Goal: Task Accomplishment & Management: Complete application form

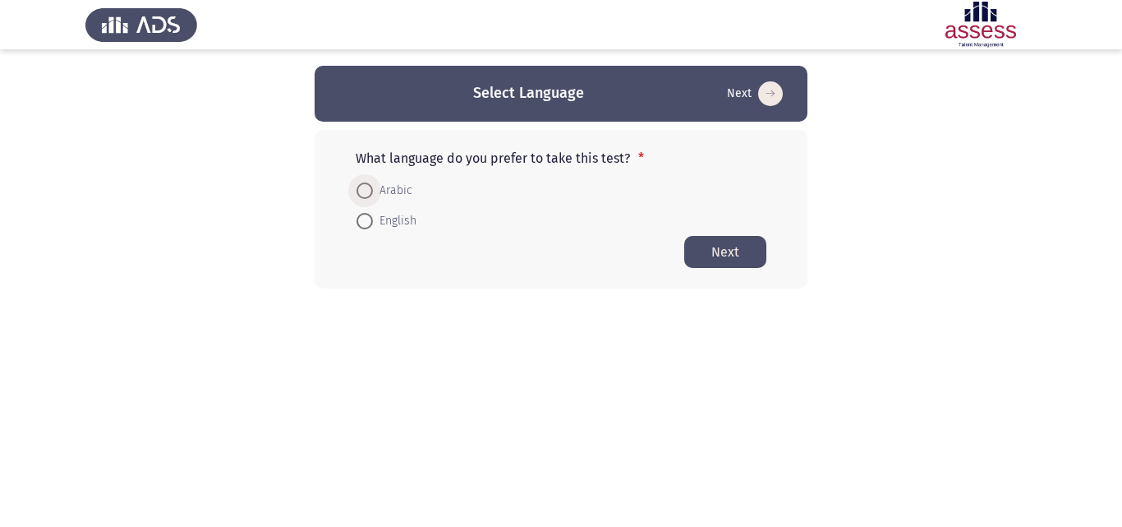
click at [366, 190] on span at bounding box center [364, 190] width 16 height 16
click at [366, 190] on input "Arabic" at bounding box center [364, 190] width 16 height 16
radio input "true"
click at [720, 252] on button "Next" at bounding box center [725, 251] width 82 height 32
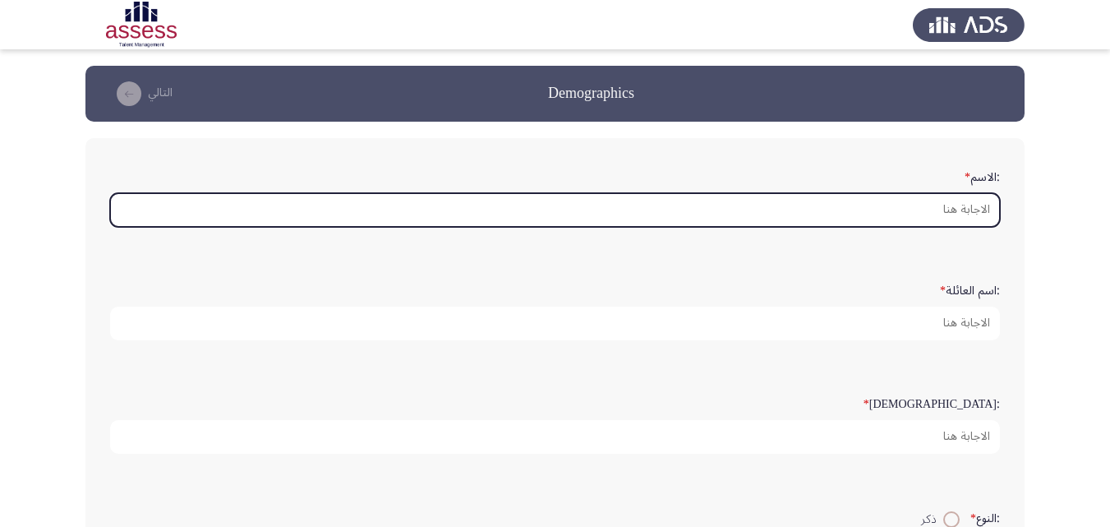
click at [941, 214] on input ":الاسم *" at bounding box center [555, 210] width 890 height 34
type input "l"
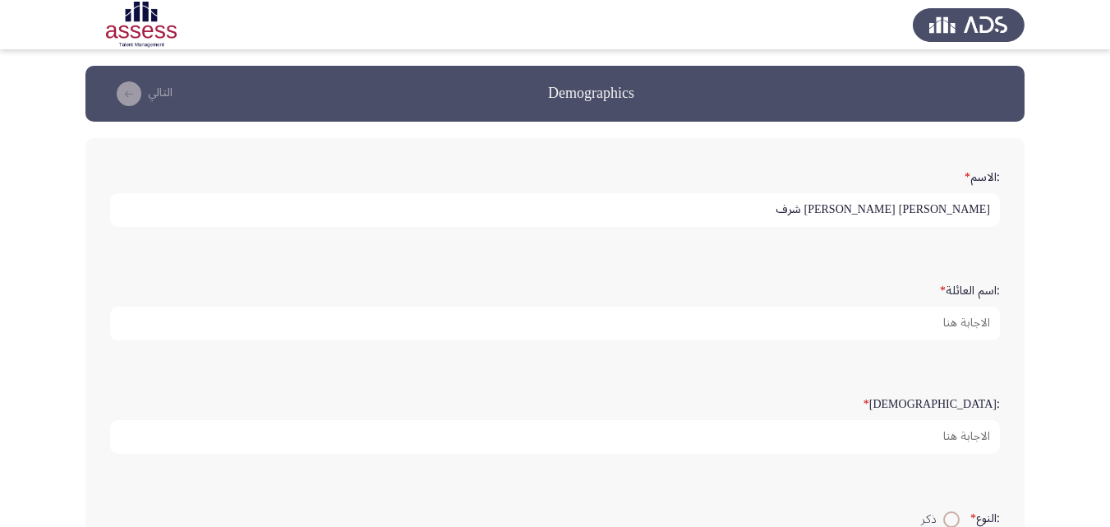
drag, startPoint x: 804, startPoint y: 211, endPoint x: 958, endPoint y: 214, distance: 153.6
click at [958, 214] on input "[PERSON_NAME] [PERSON_NAME] شرف" at bounding box center [555, 210] width 890 height 34
type input "[PERSON_NAME]"
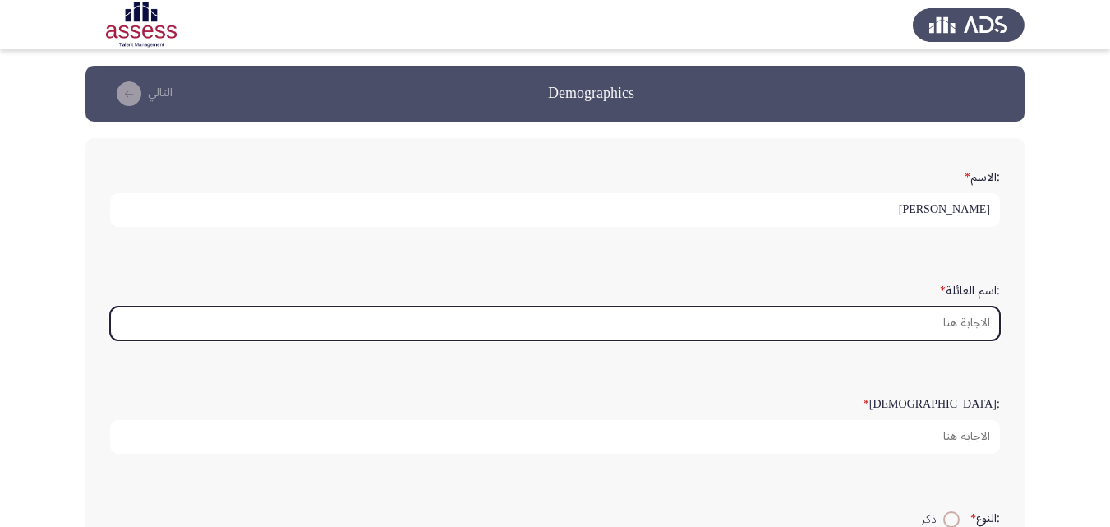
click at [958, 323] on input ":اسم العائلة *" at bounding box center [555, 323] width 890 height 34
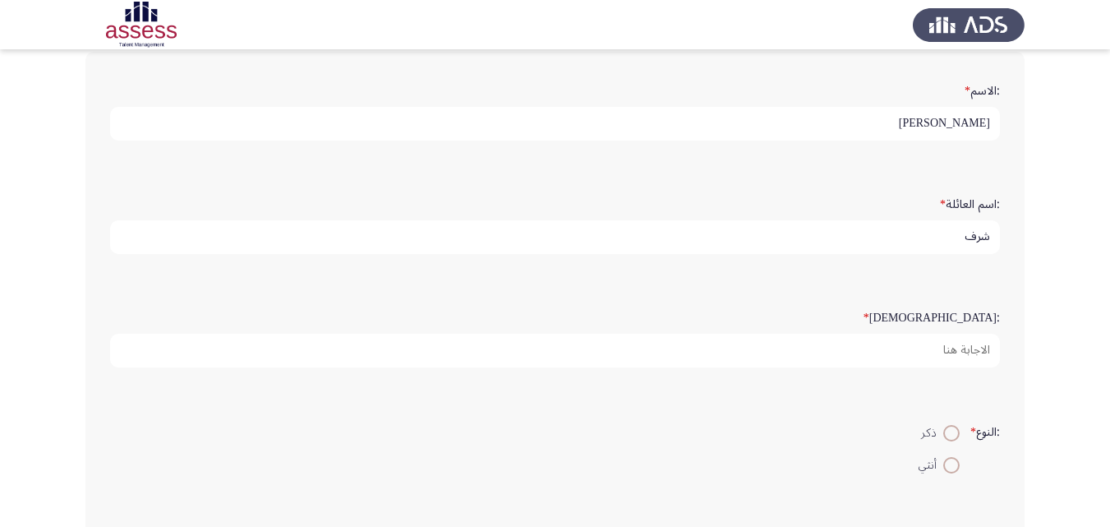
scroll to position [96, 0]
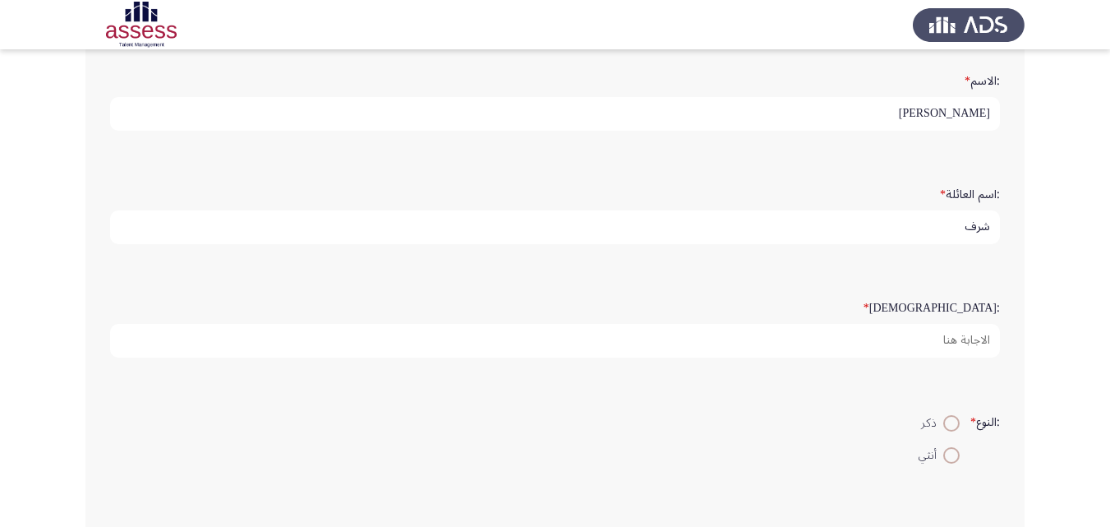
type input "شرف"
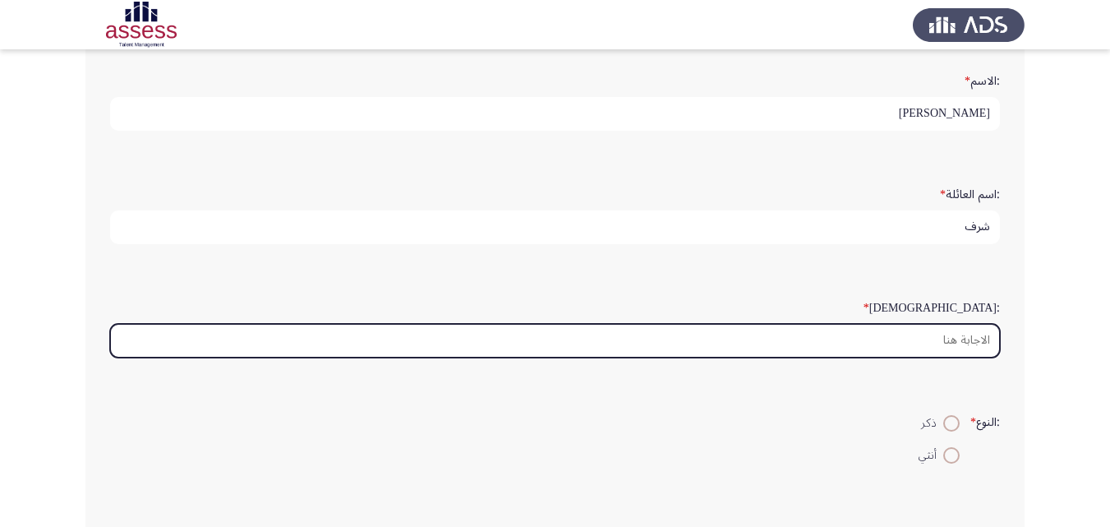
click at [957, 348] on input ":السن *" at bounding box center [555, 341] width 890 height 34
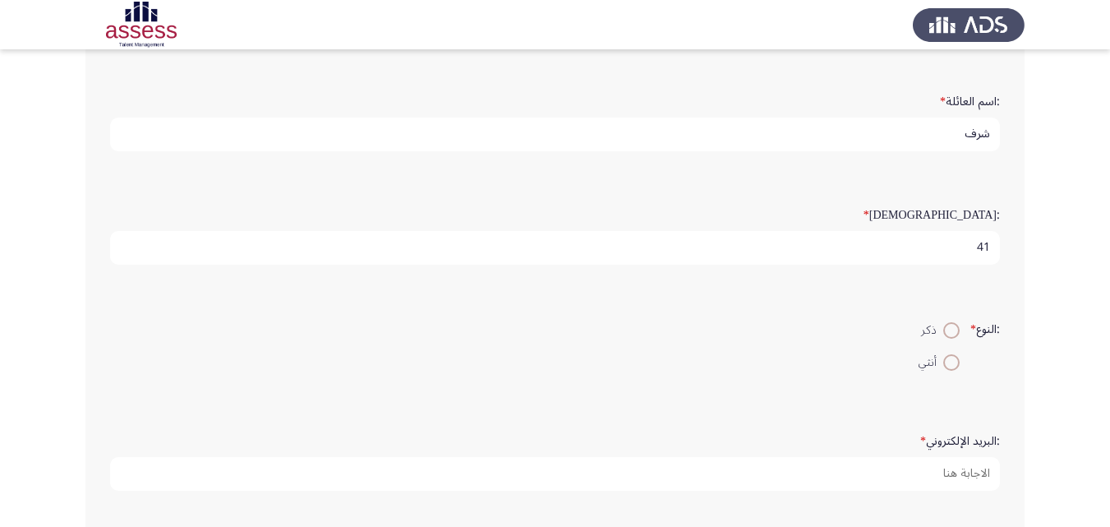
scroll to position [266, 0]
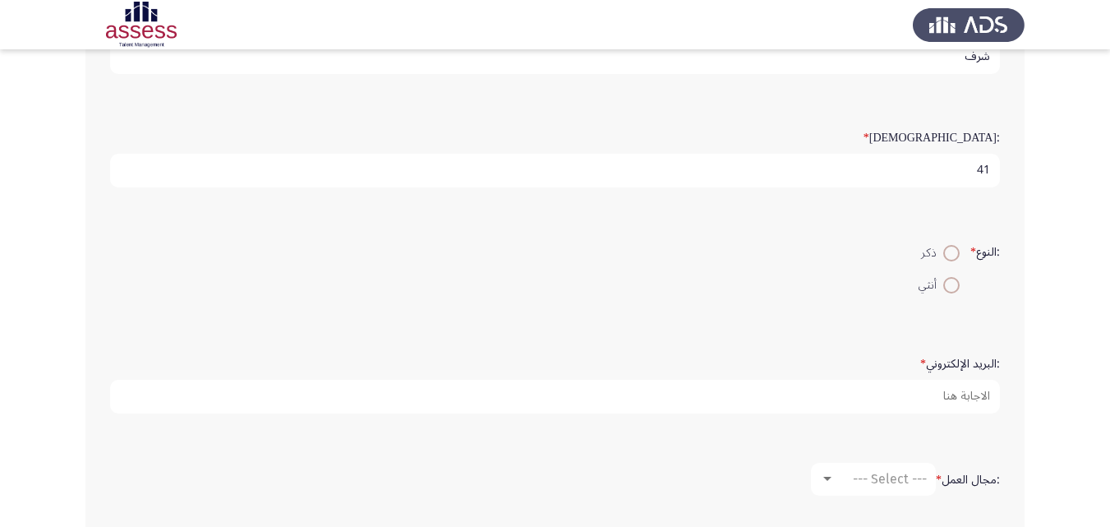
type input "41"
click at [955, 255] on span at bounding box center [951, 253] width 16 height 16
click at [955, 255] on input "ذكر" at bounding box center [951, 253] width 16 height 16
radio input "true"
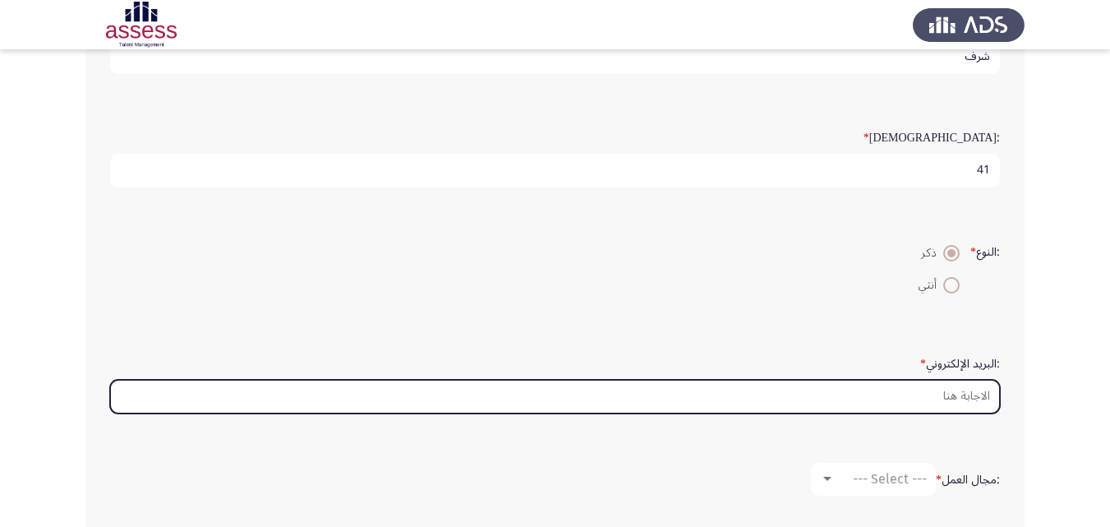
click at [977, 399] on input ":البريد الإلكتروني *" at bounding box center [555, 396] width 890 height 34
type input "ة"
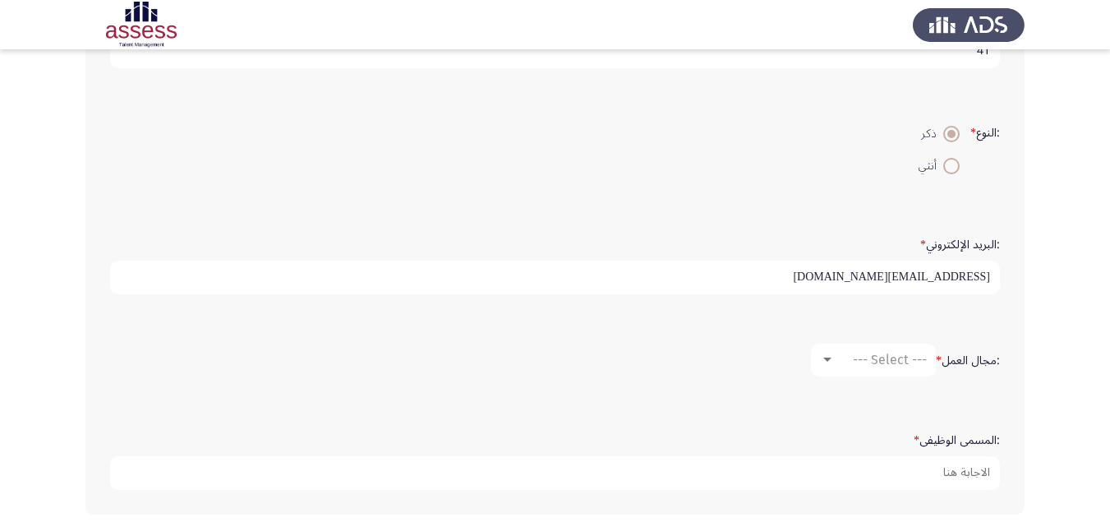
scroll to position [392, 0]
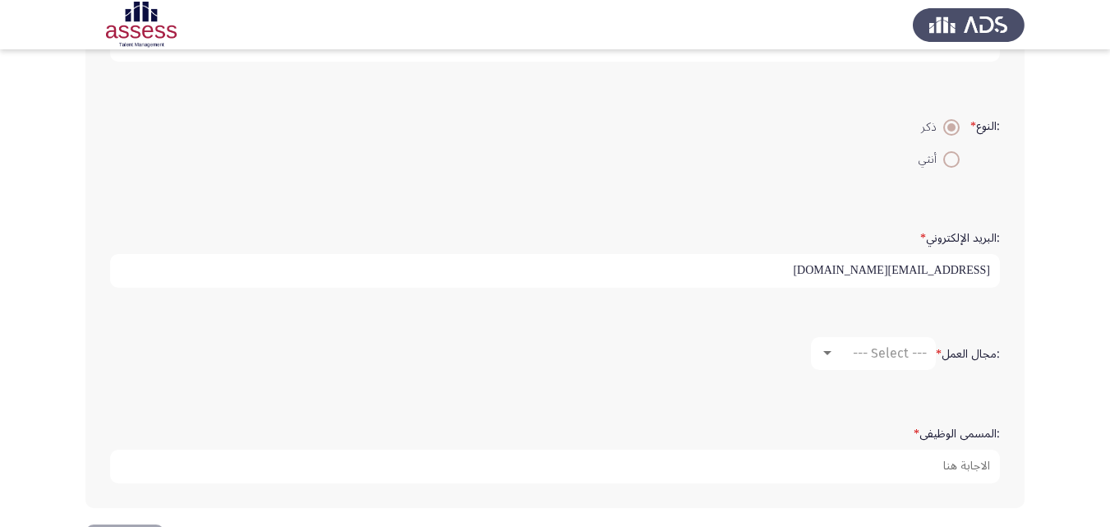
type input "[EMAIL_ADDRESS][DOMAIN_NAME]"
click at [878, 350] on span "--- Select ---" at bounding box center [890, 353] width 74 height 16
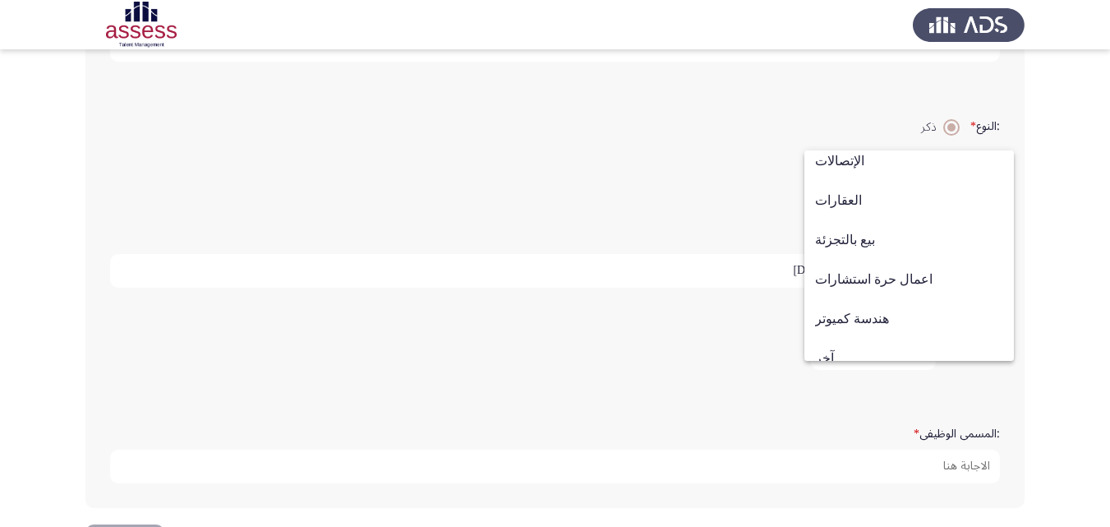
scroll to position [539, 0]
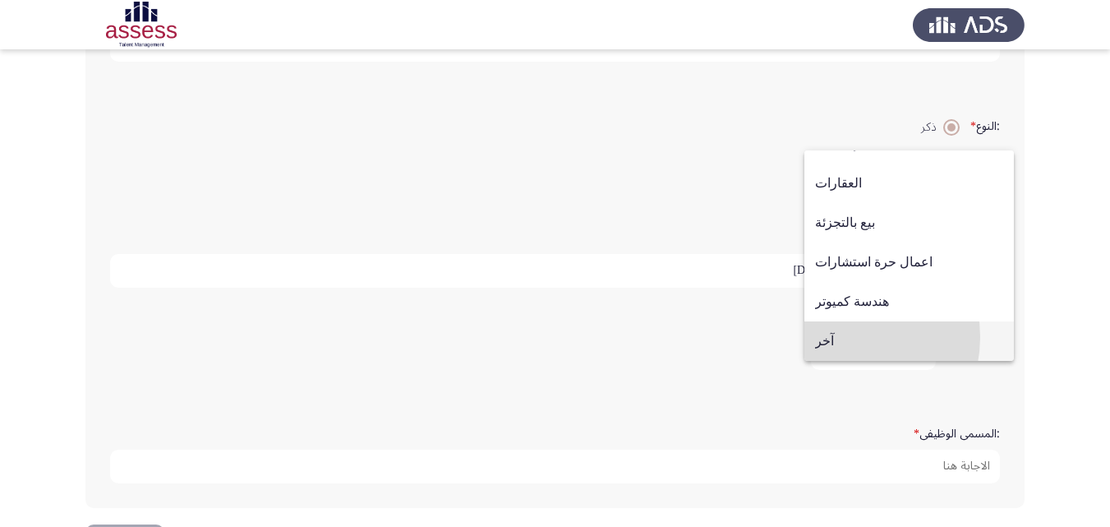
click at [835, 337] on span "آخر" at bounding box center [909, 340] width 188 height 39
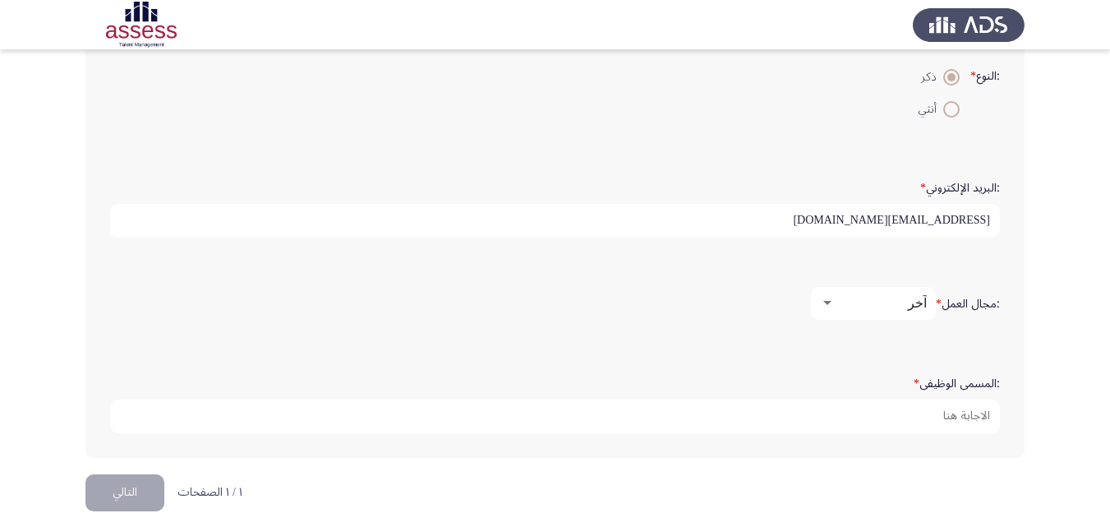
scroll to position [455, 0]
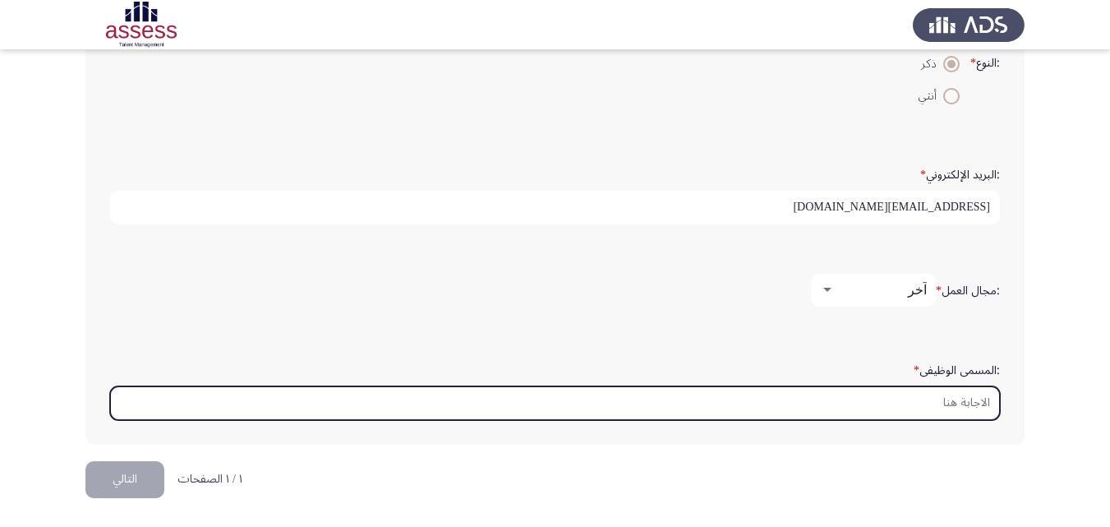
click at [950, 402] on input ":المسمى الوظيفى *" at bounding box center [555, 403] width 890 height 34
type input "v"
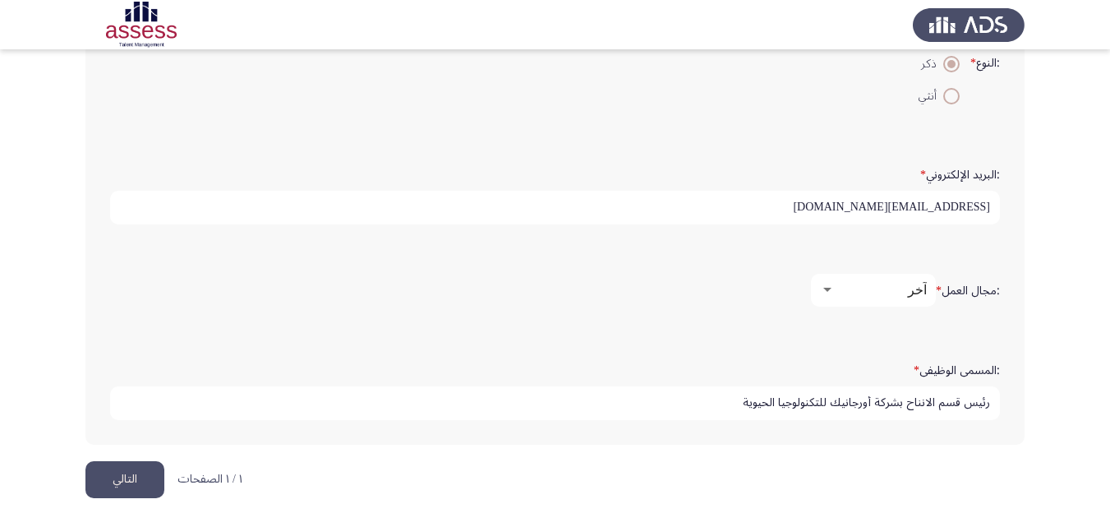
type input "رئيس قسم الانناح بشركة أورجانيك للتكنولوجيا الحيوية"
click at [136, 470] on button "التالي" at bounding box center [124, 479] width 79 height 37
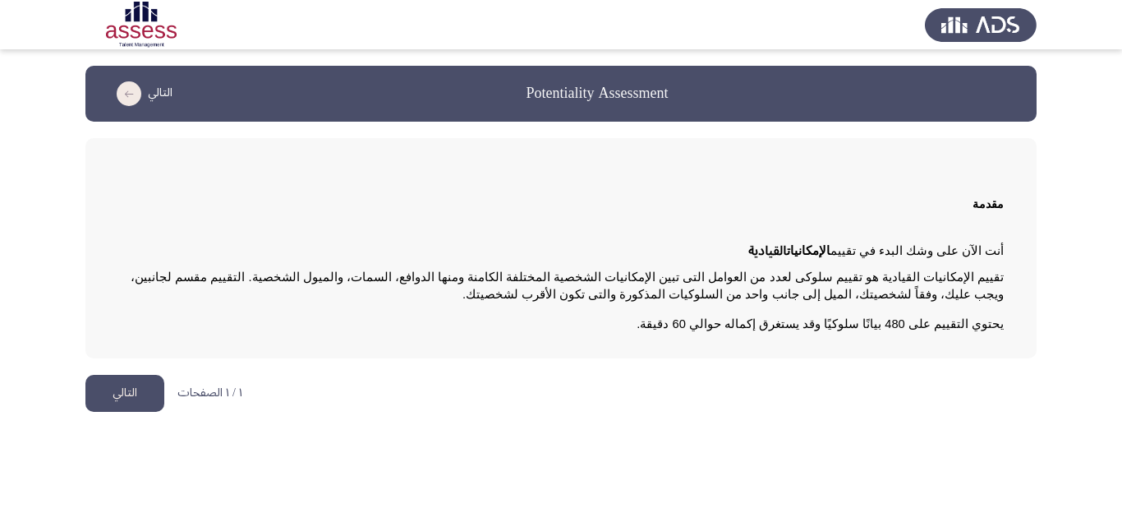
click at [136, 397] on button "التالي" at bounding box center [124, 393] width 79 height 37
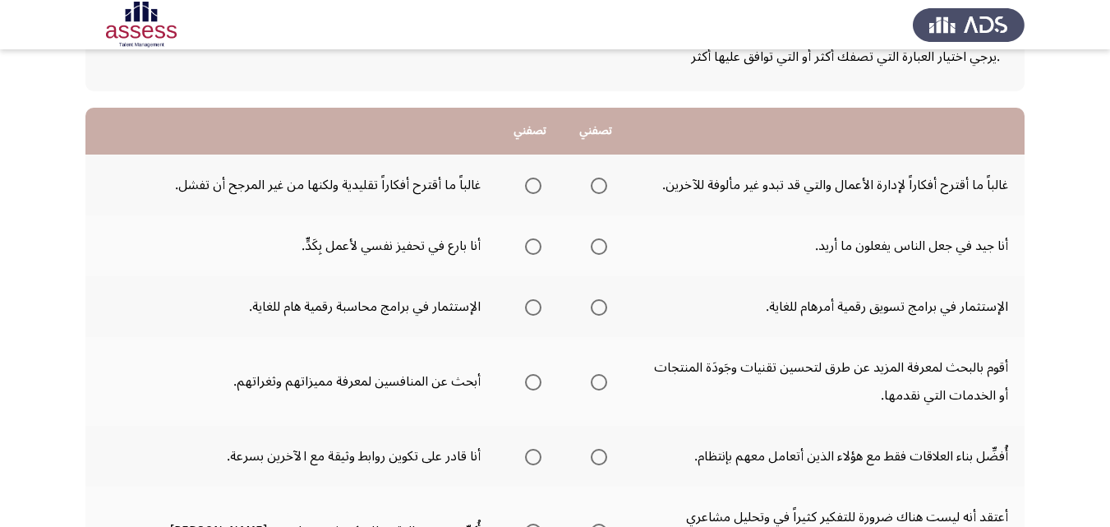
scroll to position [94, 0]
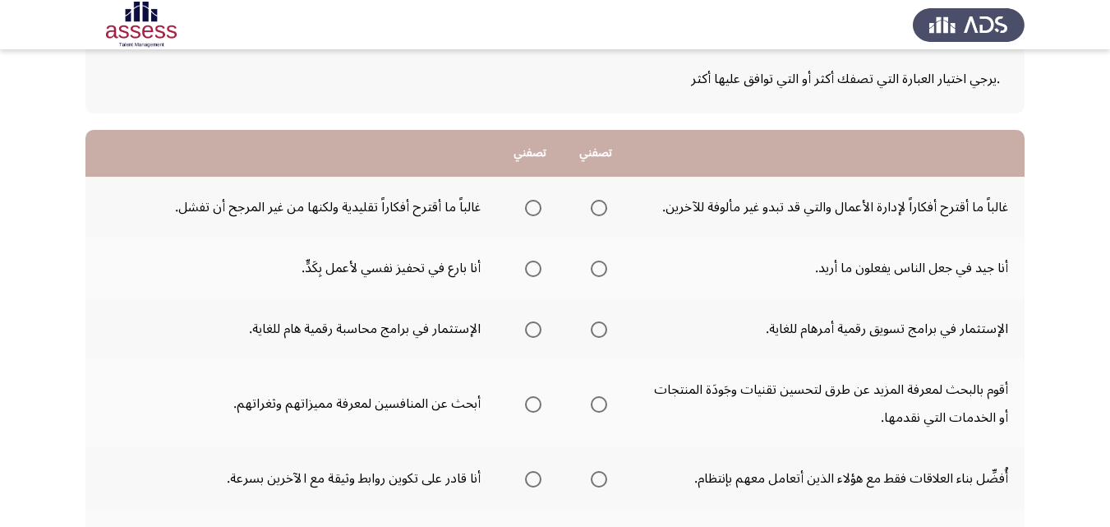
click at [602, 269] on span "Select an option" at bounding box center [599, 268] width 16 height 16
click at [602, 269] on input "Select an option" at bounding box center [599, 268] width 16 height 16
click at [600, 267] on span "Select an option" at bounding box center [599, 268] width 8 height 8
click at [600, 267] on input "Select an option" at bounding box center [599, 268] width 16 height 16
click at [533, 271] on span "Select an option" at bounding box center [533, 268] width 16 height 16
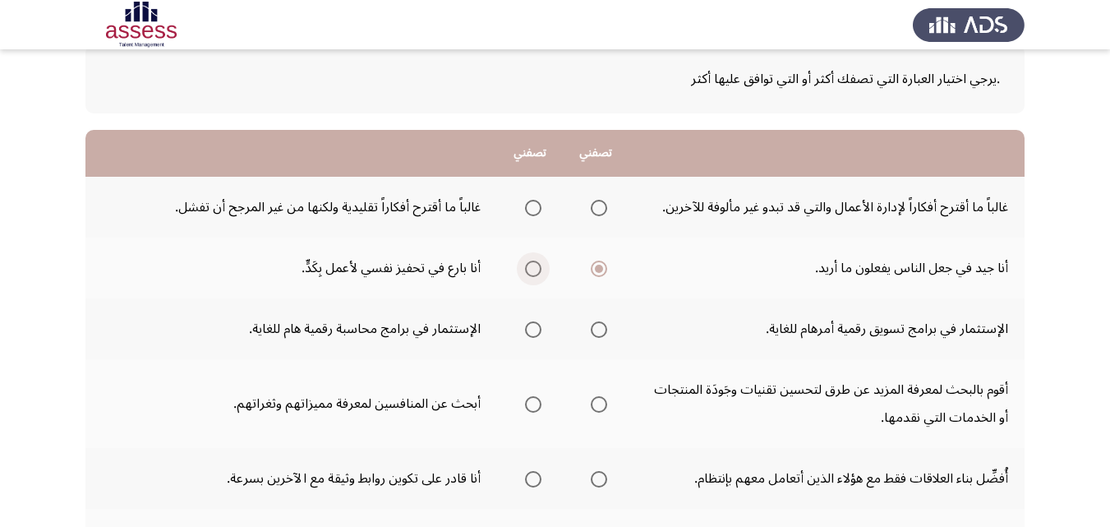
click at [533, 271] on input "Select an option" at bounding box center [533, 268] width 16 height 16
click at [535, 211] on span "Select an option" at bounding box center [533, 208] width 16 height 16
click at [535, 211] on input "Select an option" at bounding box center [533, 208] width 16 height 16
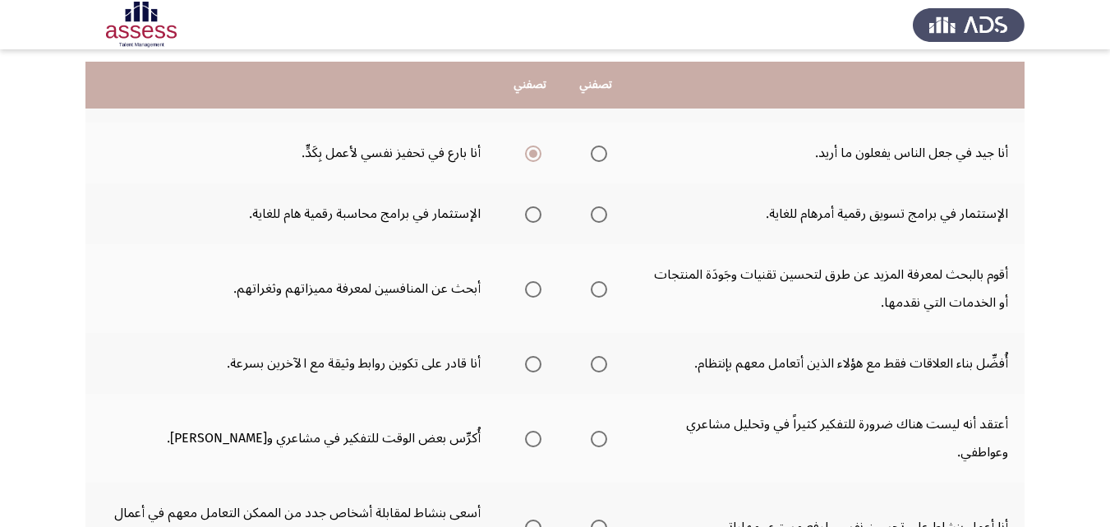
scroll to position [225, 0]
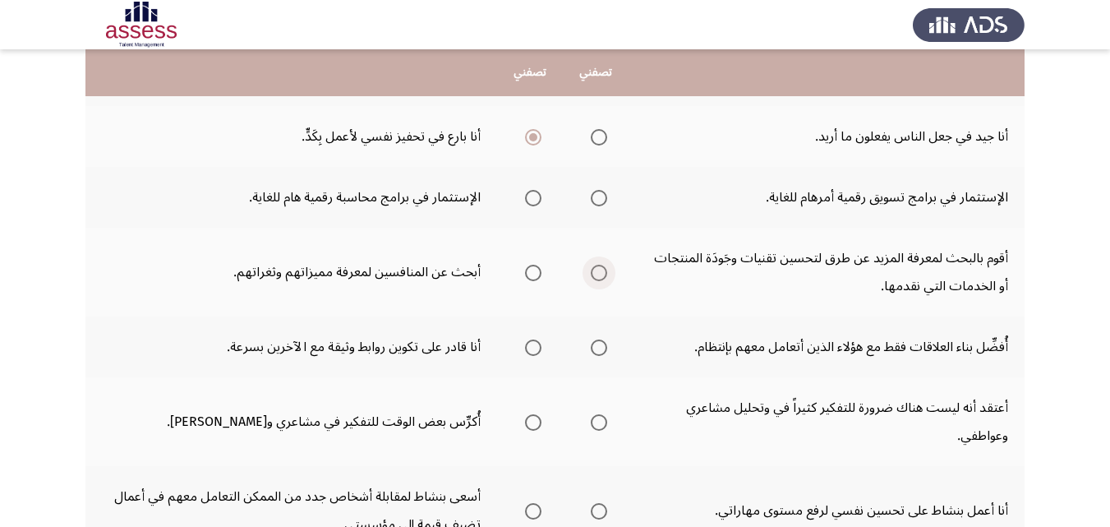
click at [600, 274] on span "Select an option" at bounding box center [599, 272] width 16 height 16
click at [600, 274] on input "Select an option" at bounding box center [599, 272] width 16 height 16
click at [534, 344] on span "Select an option" at bounding box center [533, 347] width 16 height 16
click at [534, 344] on input "Select an option" at bounding box center [533, 347] width 16 height 16
click at [538, 200] on span "Select an option" at bounding box center [533, 198] width 16 height 16
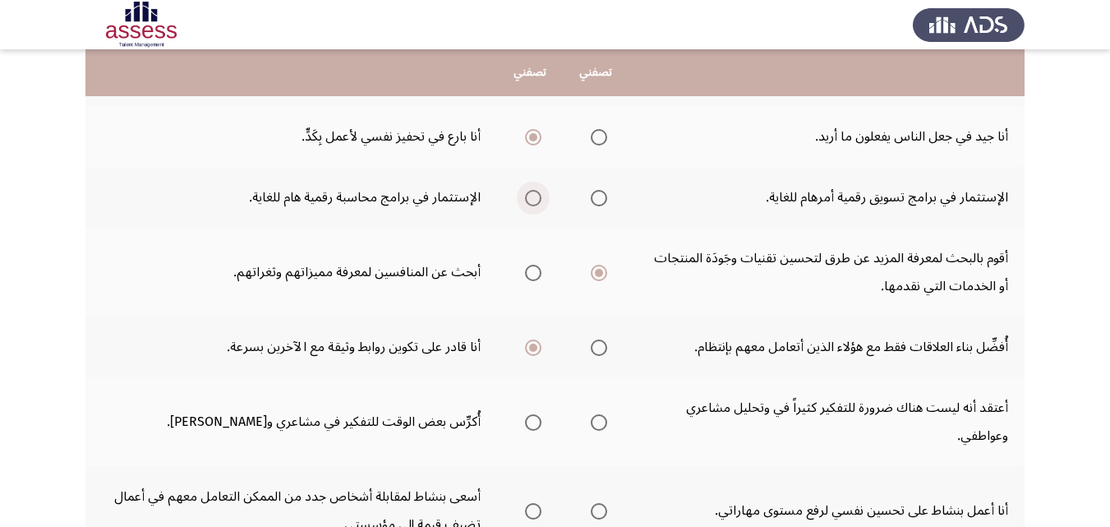
click at [538, 200] on input "Select an option" at bounding box center [533, 198] width 16 height 16
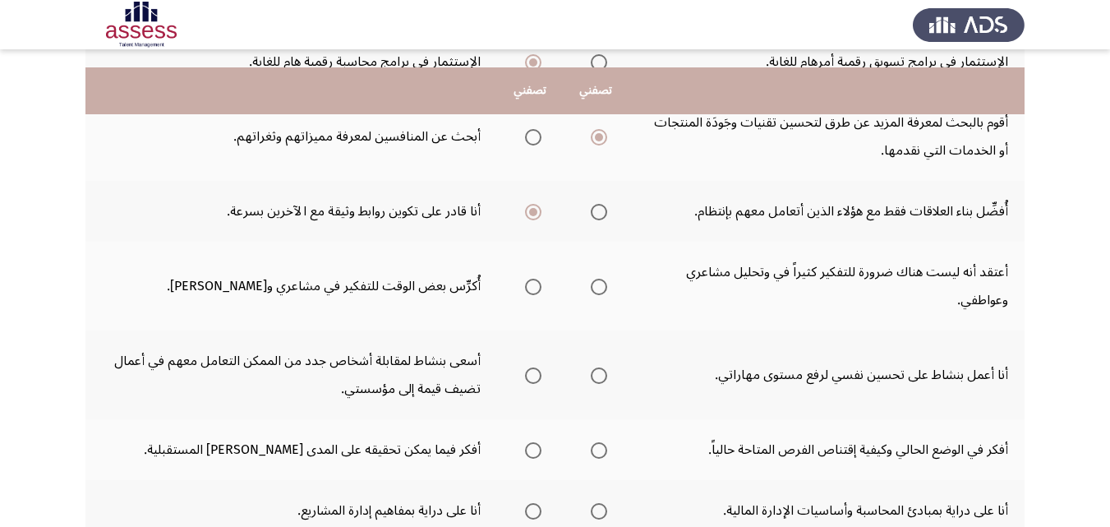
scroll to position [379, 0]
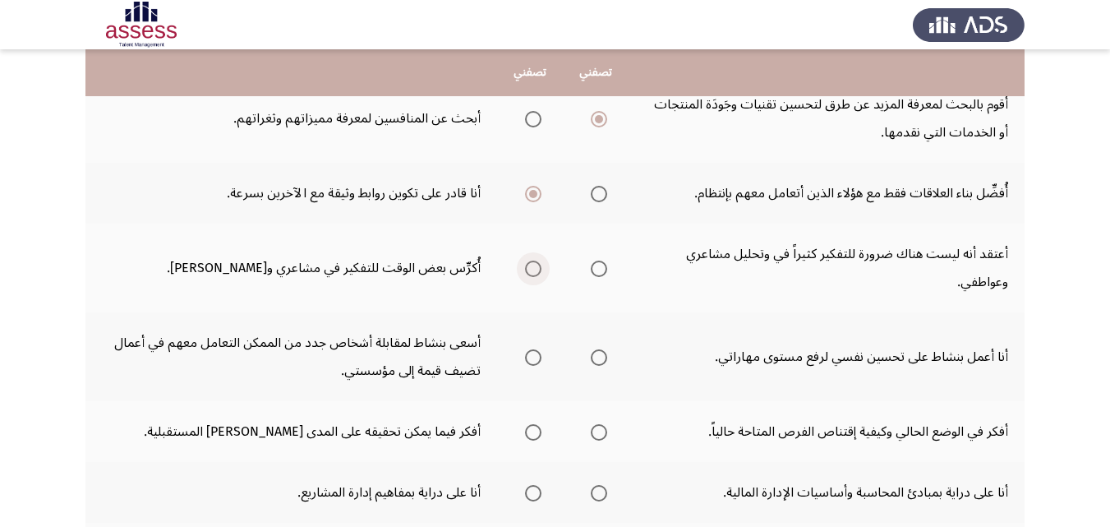
click at [534, 269] on span "Select an option" at bounding box center [533, 268] width 16 height 16
click at [534, 269] on input "Select an option" at bounding box center [533, 268] width 16 height 16
click at [601, 353] on span "Select an option" at bounding box center [599, 357] width 16 height 16
click at [601, 353] on input "Select an option" at bounding box center [599, 357] width 16 height 16
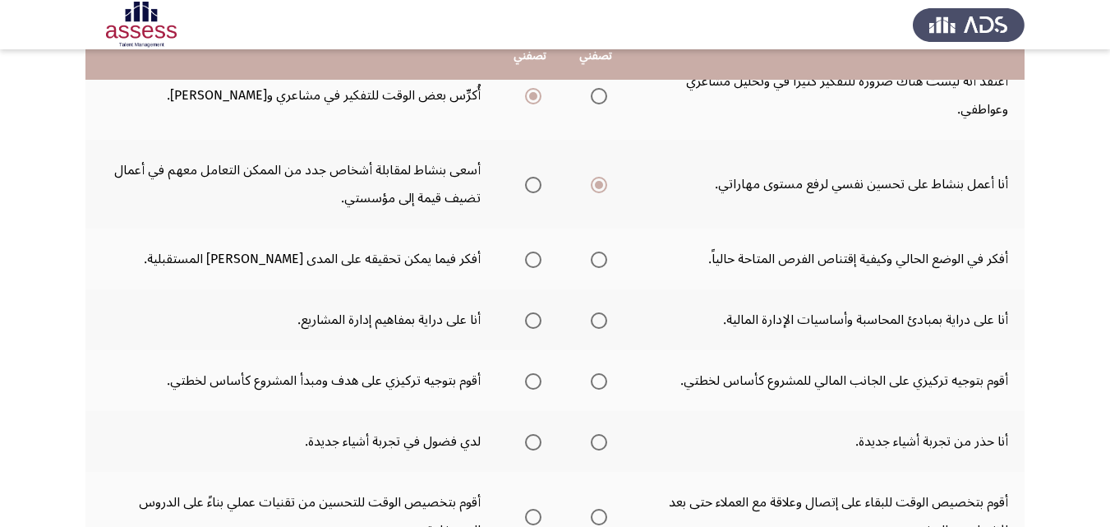
scroll to position [559, 0]
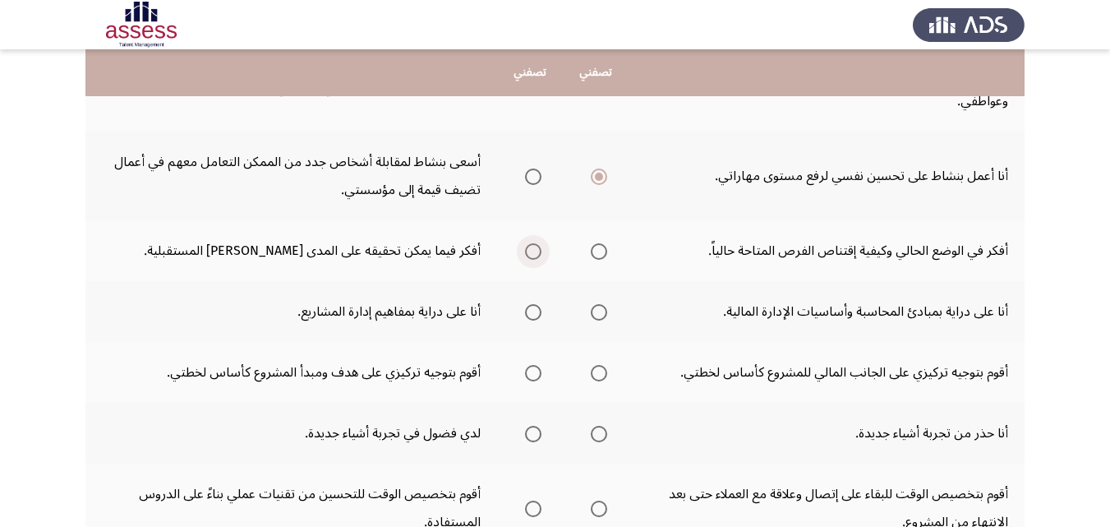
click at [533, 251] on span "Select an option" at bounding box center [533, 251] width 0 height 0
click at [532, 251] on input "Select an option" at bounding box center [533, 251] width 16 height 16
click at [595, 312] on span "Select an option" at bounding box center [599, 312] width 16 height 16
click at [595, 312] on input "Select an option" at bounding box center [599, 312] width 16 height 16
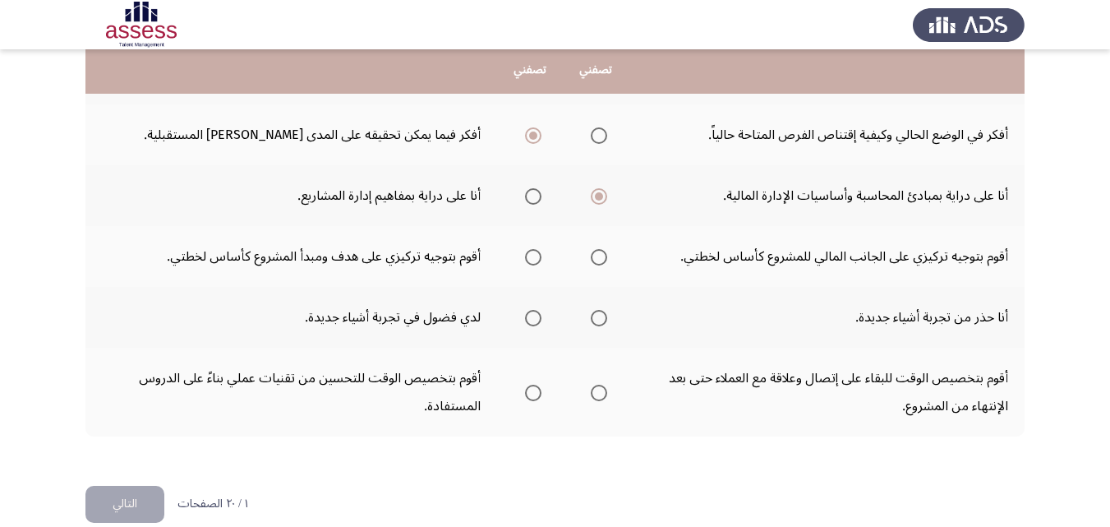
scroll to position [673, 0]
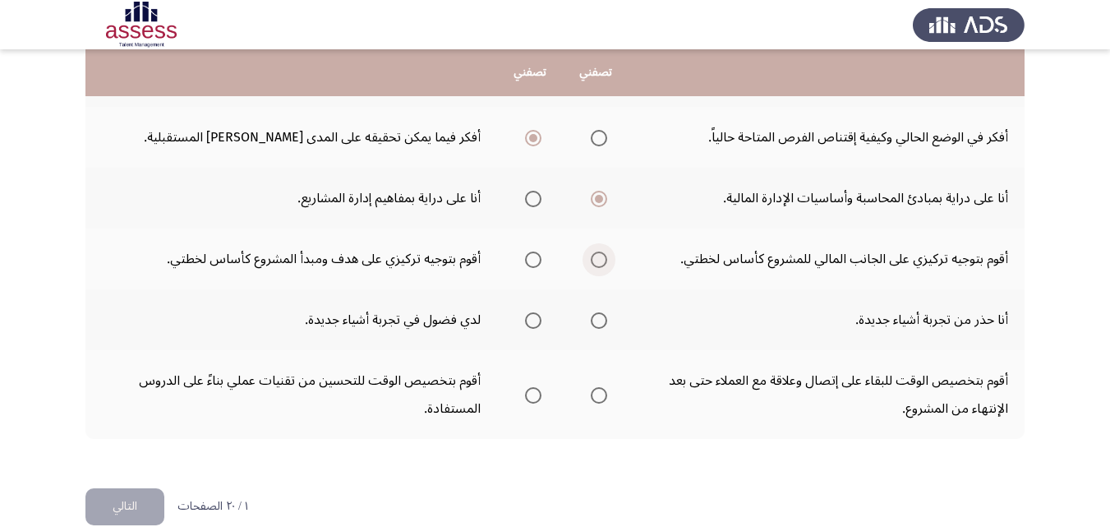
click at [600, 260] on span "Select an option" at bounding box center [599, 259] width 16 height 16
click at [600, 260] on input "Select an option" at bounding box center [599, 259] width 16 height 16
click at [535, 393] on span "Select an option" at bounding box center [533, 395] width 16 height 16
click at [535, 393] on input "Select an option" at bounding box center [533, 395] width 16 height 16
click at [602, 322] on span "Select an option" at bounding box center [599, 320] width 16 height 16
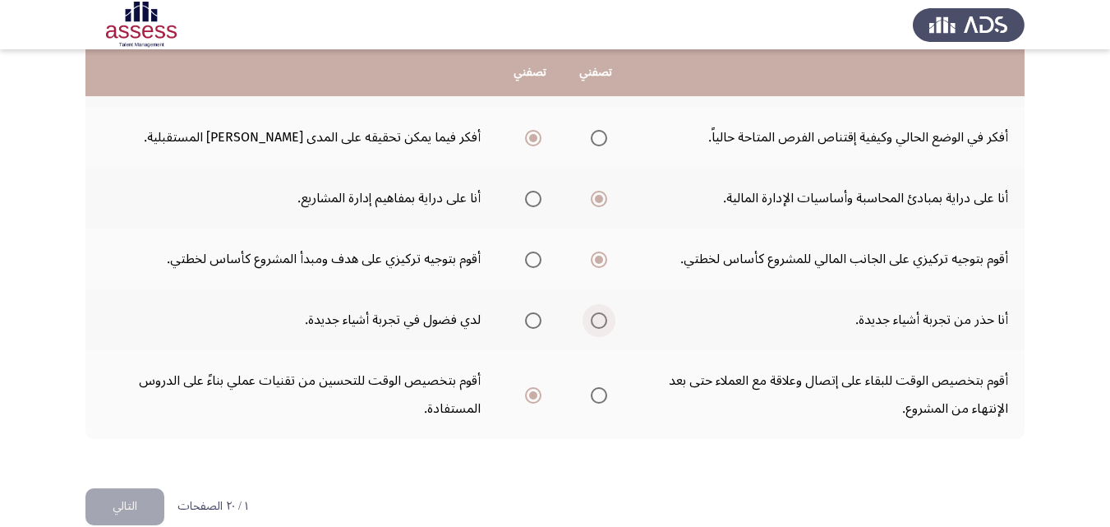
click at [602, 322] on input "Select an option" at bounding box center [599, 320] width 16 height 16
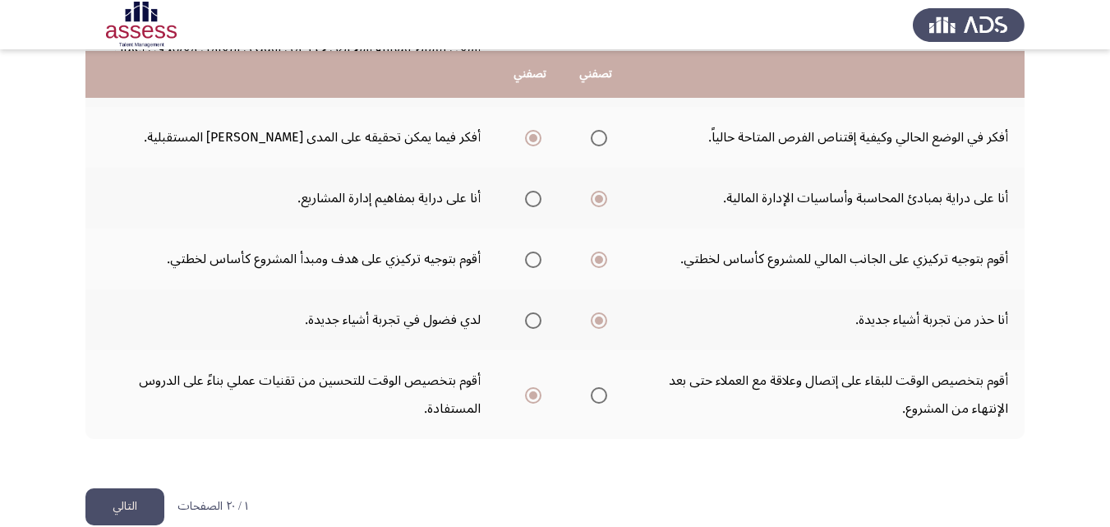
scroll to position [700, 0]
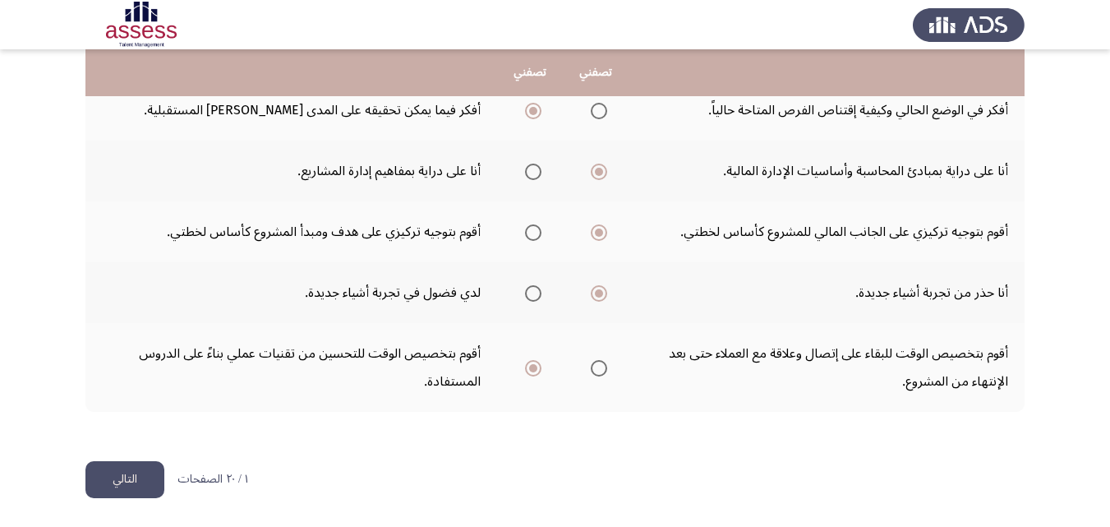
click at [126, 493] on button "التالي" at bounding box center [124, 479] width 79 height 37
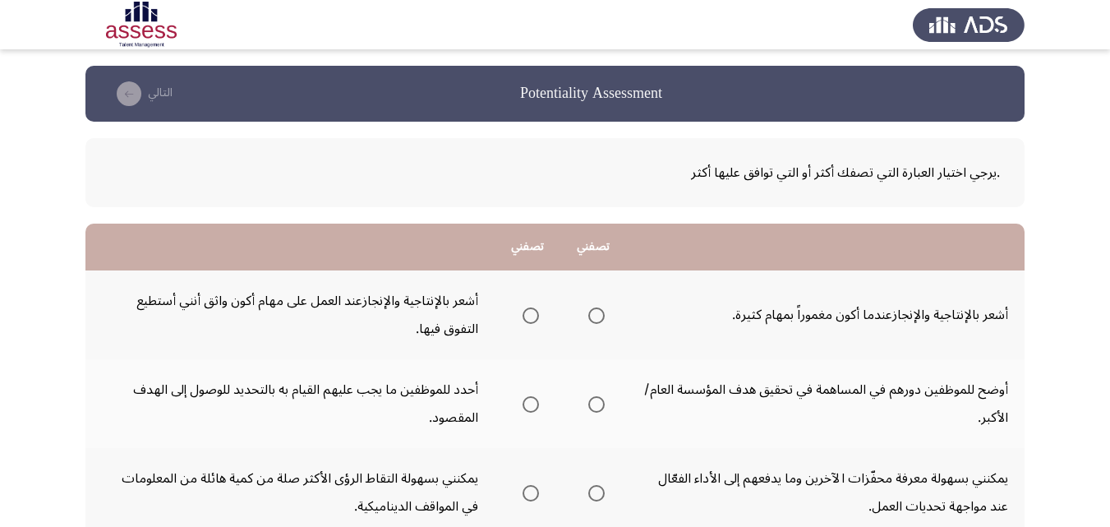
click at [534, 315] on span "Select an option" at bounding box center [530, 315] width 16 height 16
click at [534, 315] on input "Select an option" at bounding box center [530, 315] width 16 height 16
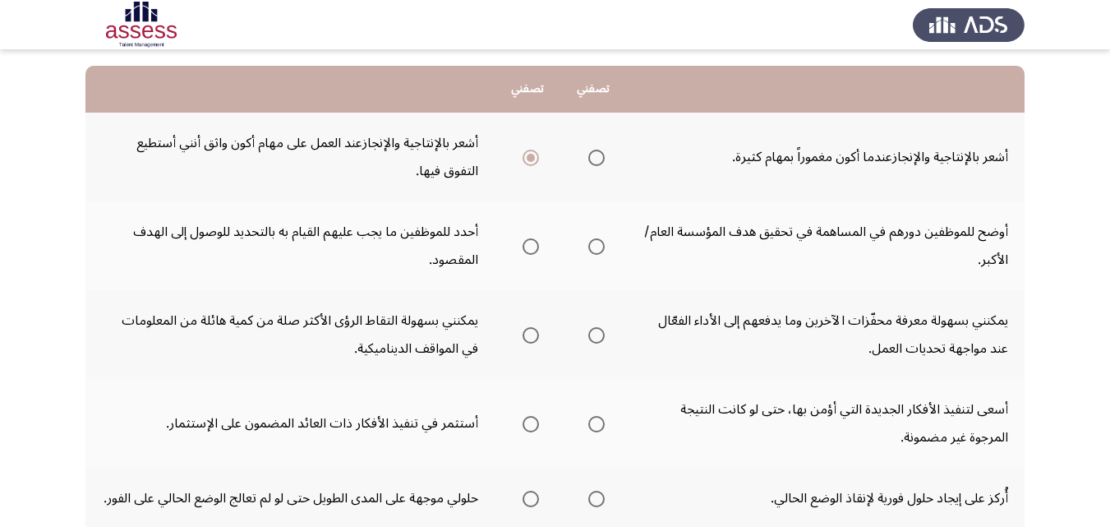
scroll to position [164, 0]
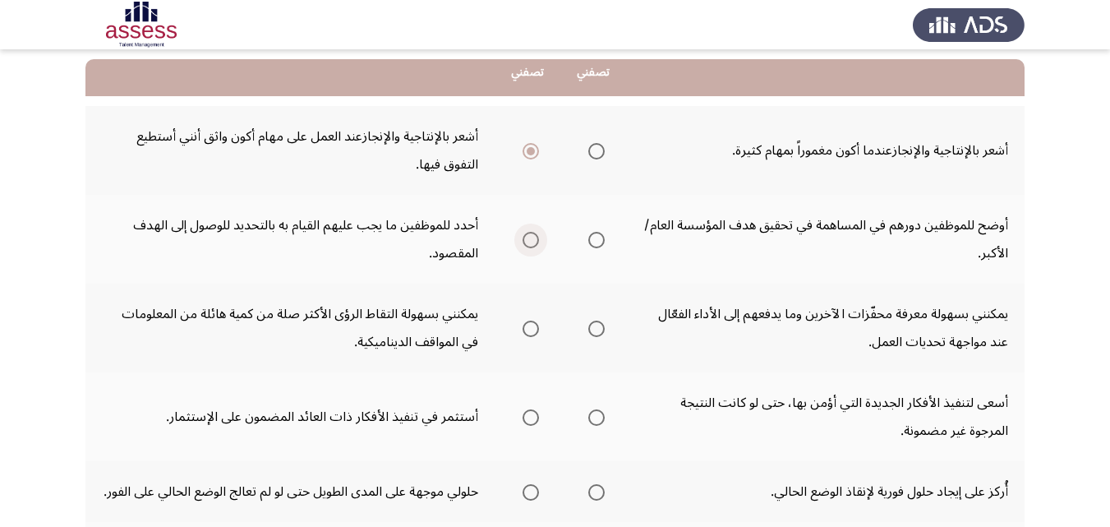
click at [532, 236] on span "Select an option" at bounding box center [530, 240] width 16 height 16
click at [532, 236] on input "Select an option" at bounding box center [530, 240] width 16 height 16
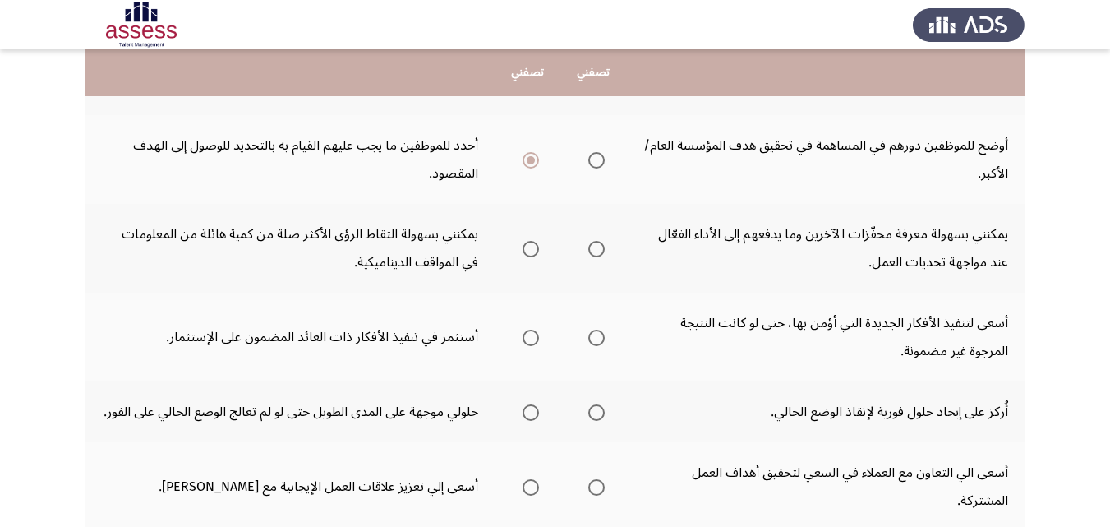
scroll to position [263, 0]
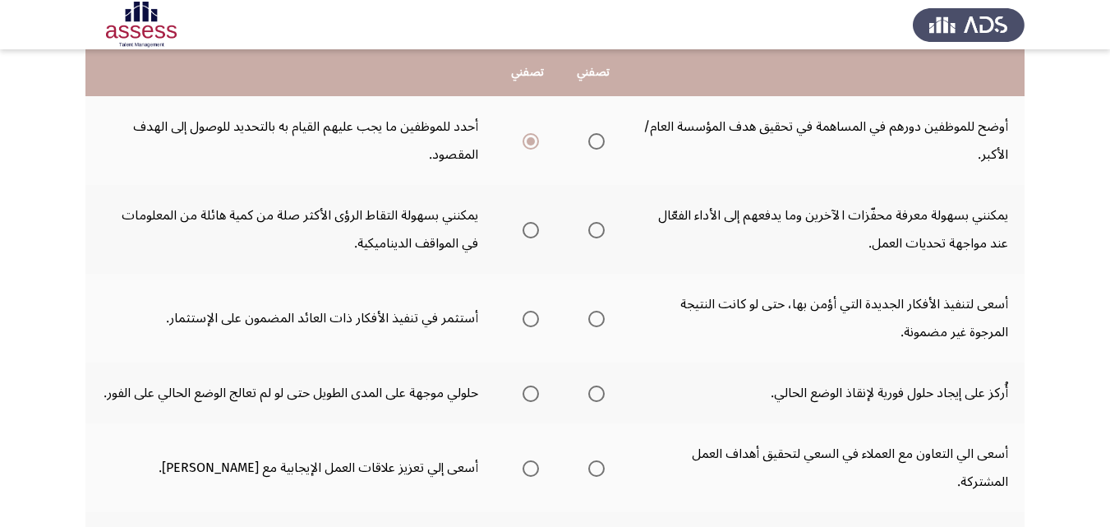
click at [605, 232] on span "Select an option" at bounding box center [596, 230] width 16 height 16
click at [605, 232] on input "Select an option" at bounding box center [596, 230] width 16 height 16
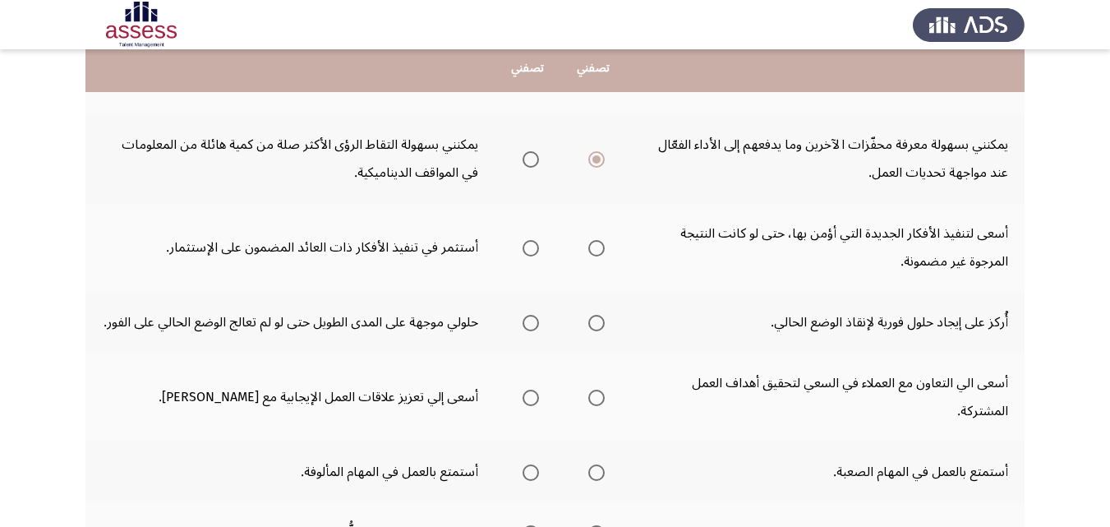
scroll to position [361, 0]
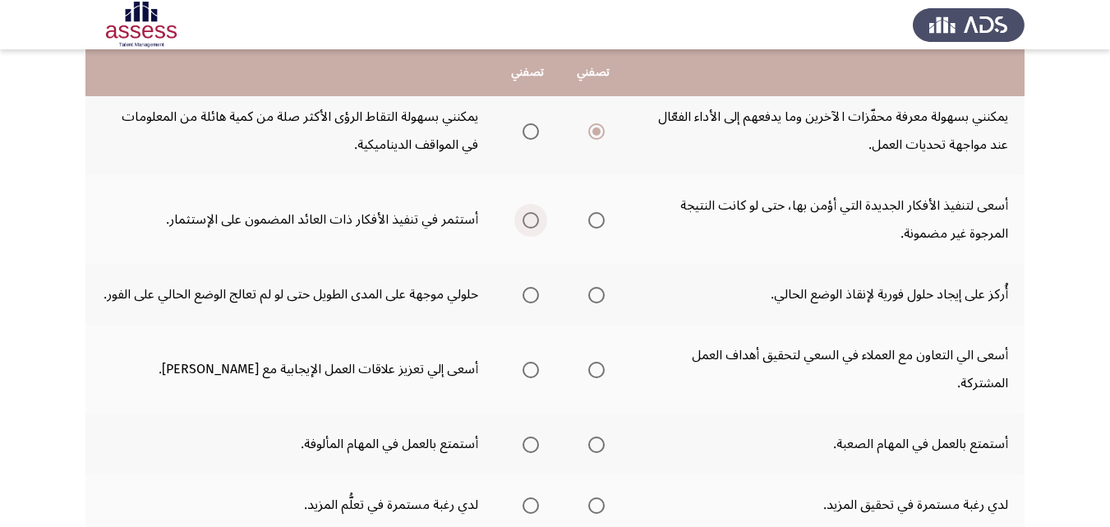
click at [539, 224] on span "Select an option" at bounding box center [530, 220] width 16 height 16
click at [539, 224] on input "Select an option" at bounding box center [530, 220] width 16 height 16
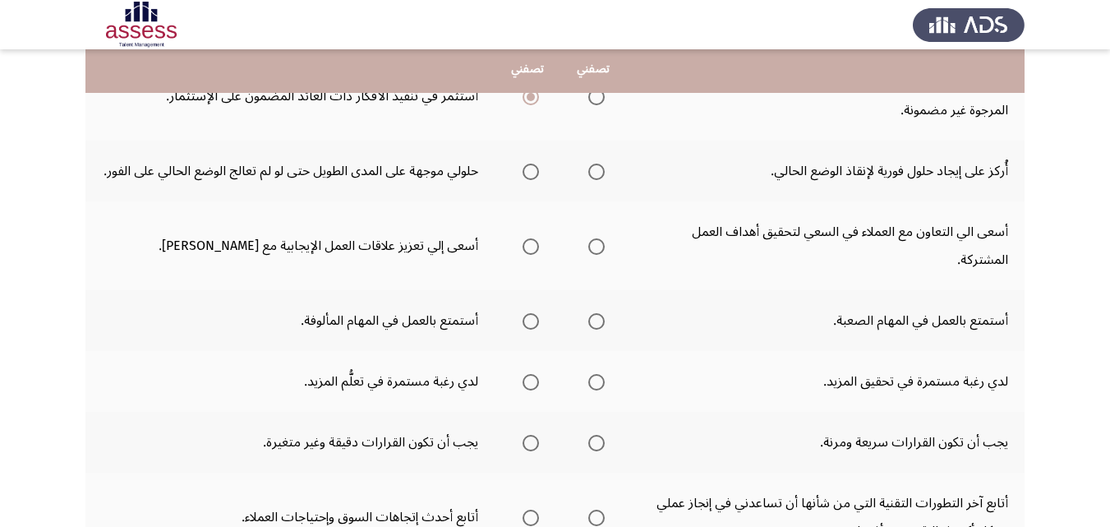
scroll to position [493, 0]
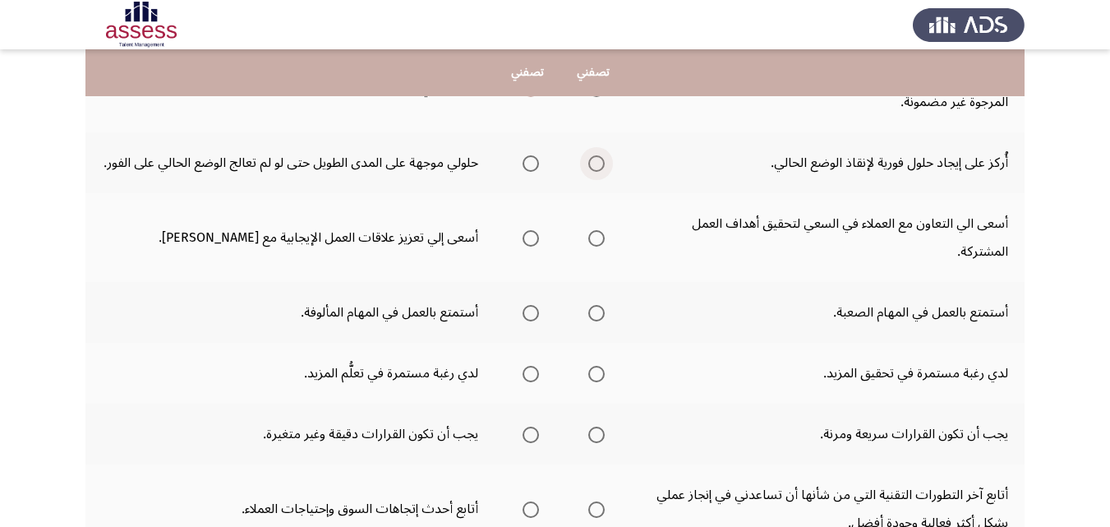
click at [605, 168] on span "Select an option" at bounding box center [596, 163] width 16 height 16
click at [605, 168] on input "Select an option" at bounding box center [596, 163] width 16 height 16
click at [539, 243] on span "Select an option" at bounding box center [530, 238] width 16 height 16
click at [539, 243] on input "Select an option" at bounding box center [530, 238] width 16 height 16
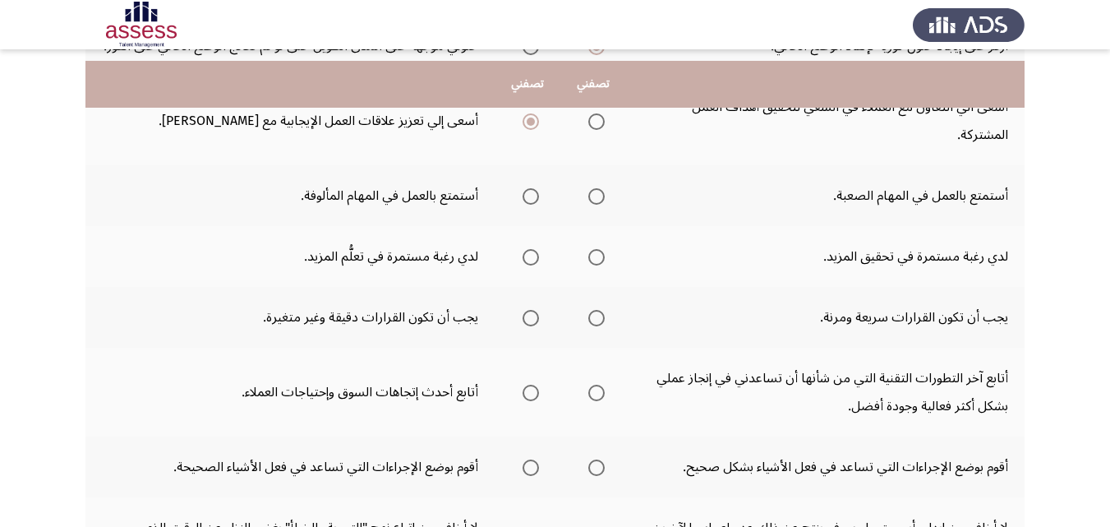
scroll to position [624, 0]
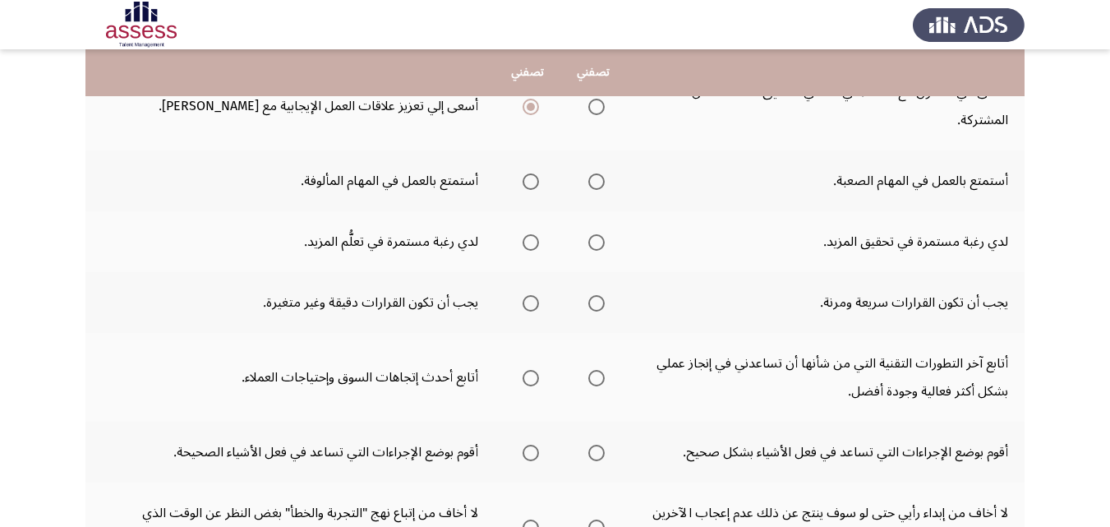
click at [600, 184] on span "Select an option" at bounding box center [596, 181] width 16 height 16
click at [600, 184] on input "Select an option" at bounding box center [596, 181] width 16 height 16
click at [595, 245] on span "Select an option" at bounding box center [596, 242] width 16 height 16
click at [595, 245] on input "Select an option" at bounding box center [596, 242] width 16 height 16
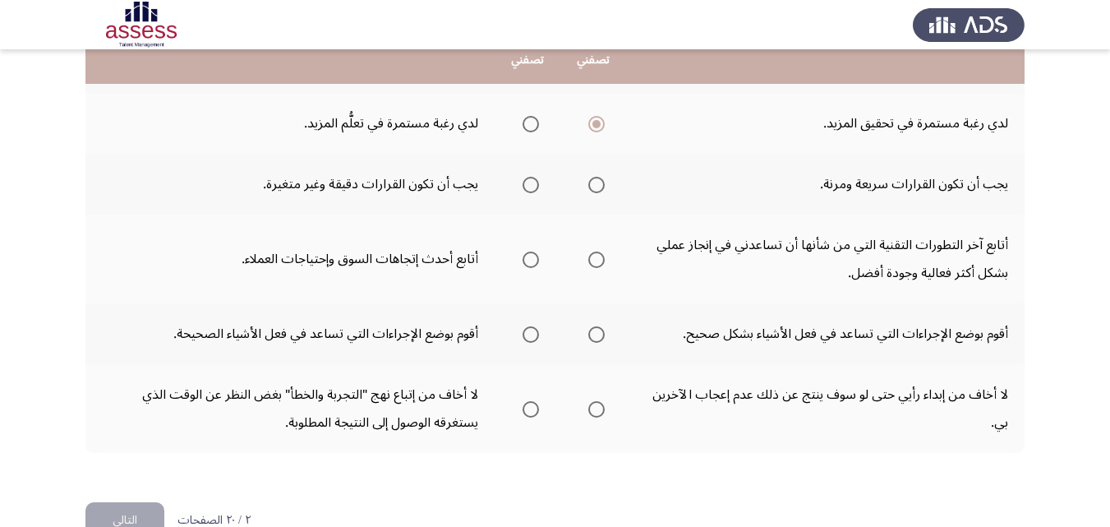
scroll to position [756, 0]
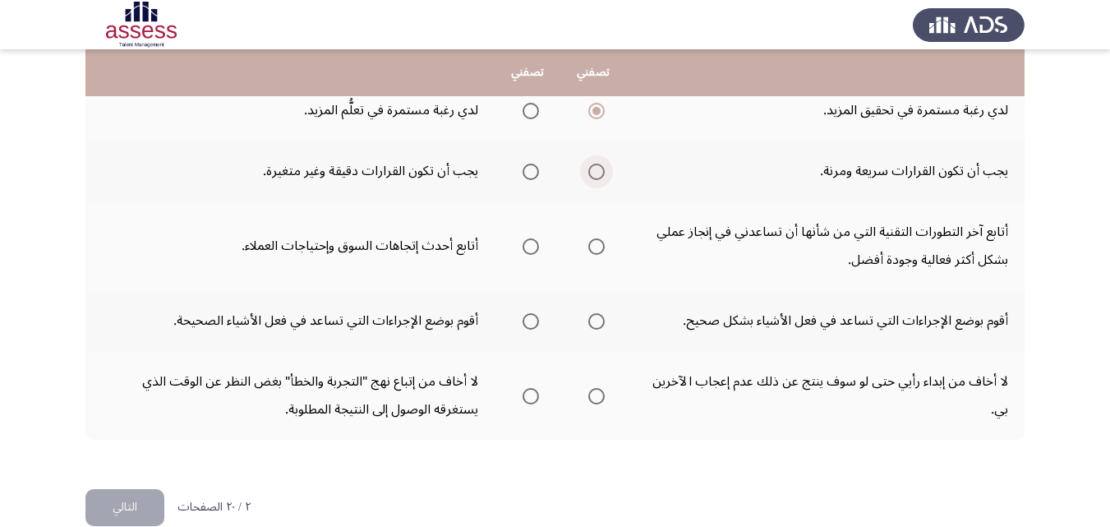
click at [599, 168] on span "Select an option" at bounding box center [596, 171] width 16 height 16
click at [599, 168] on input "Select an option" at bounding box center [596, 171] width 16 height 16
click at [602, 245] on span "Select an option" at bounding box center [596, 246] width 16 height 16
click at [602, 245] on input "Select an option" at bounding box center [596, 246] width 16 height 16
click at [531, 321] on span "Select an option" at bounding box center [531, 321] width 0 height 0
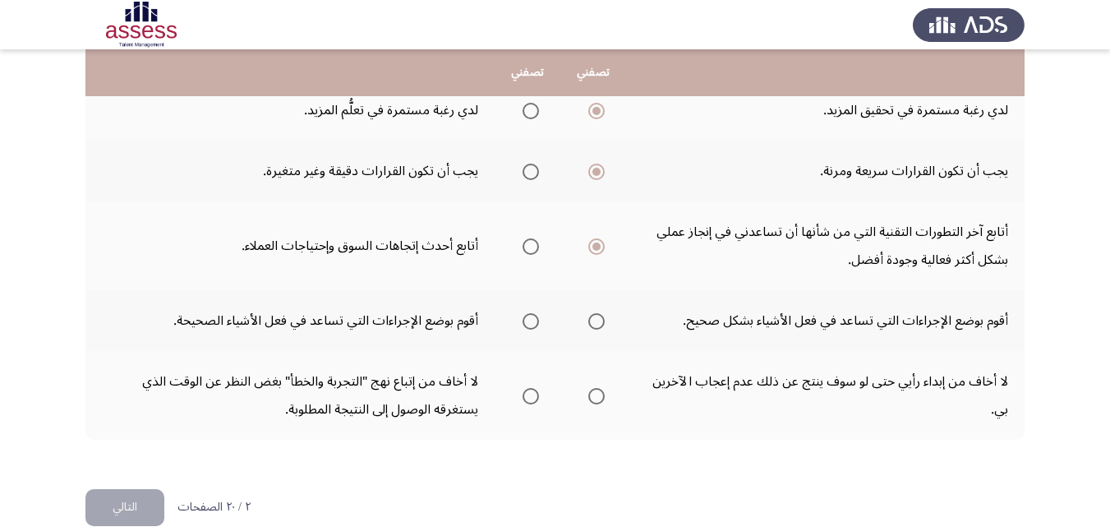
click at [533, 321] on input "Select an option" at bounding box center [530, 321] width 16 height 16
click at [600, 395] on span "Select an option" at bounding box center [596, 396] width 16 height 16
click at [600, 395] on input "Select an option" at bounding box center [596, 396] width 16 height 16
click at [140, 506] on button "التالي" at bounding box center [124, 507] width 79 height 37
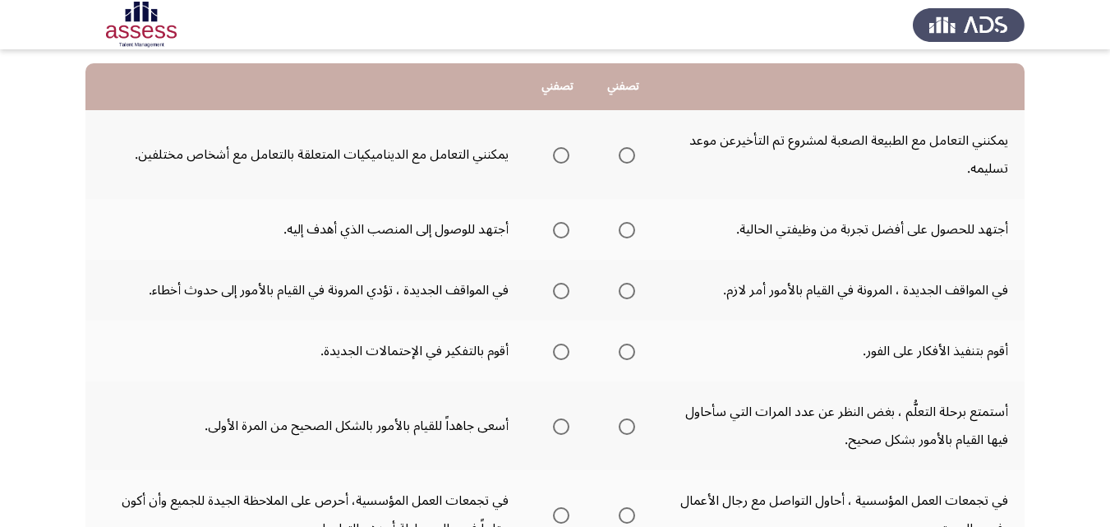
scroll to position [164, 0]
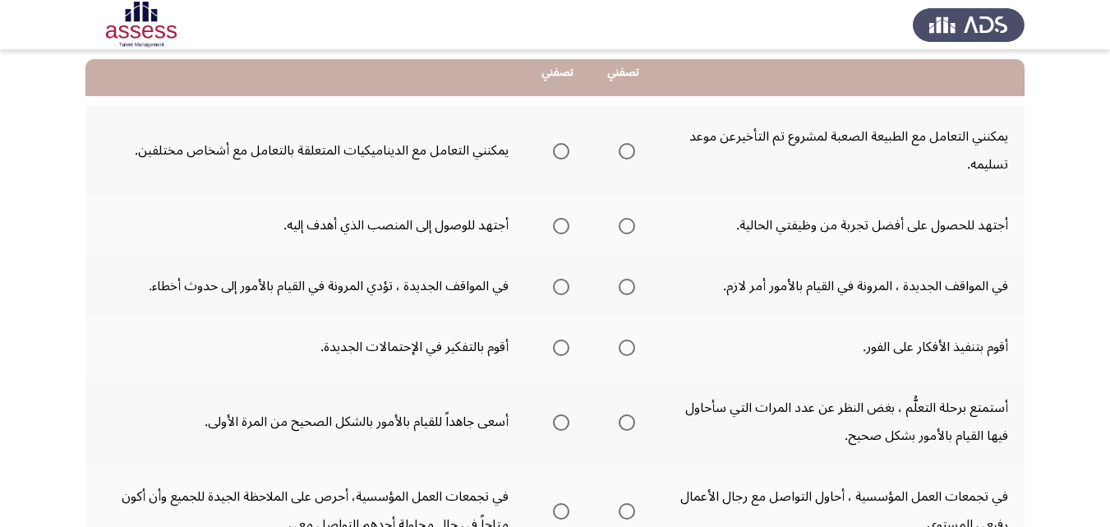
click at [557, 154] on span "Select an option" at bounding box center [561, 151] width 16 height 16
click at [557, 154] on input "Select an option" at bounding box center [561, 151] width 16 height 16
click at [621, 229] on span "Select an option" at bounding box center [626, 226] width 16 height 16
click at [621, 229] on input "Select an option" at bounding box center [626, 226] width 16 height 16
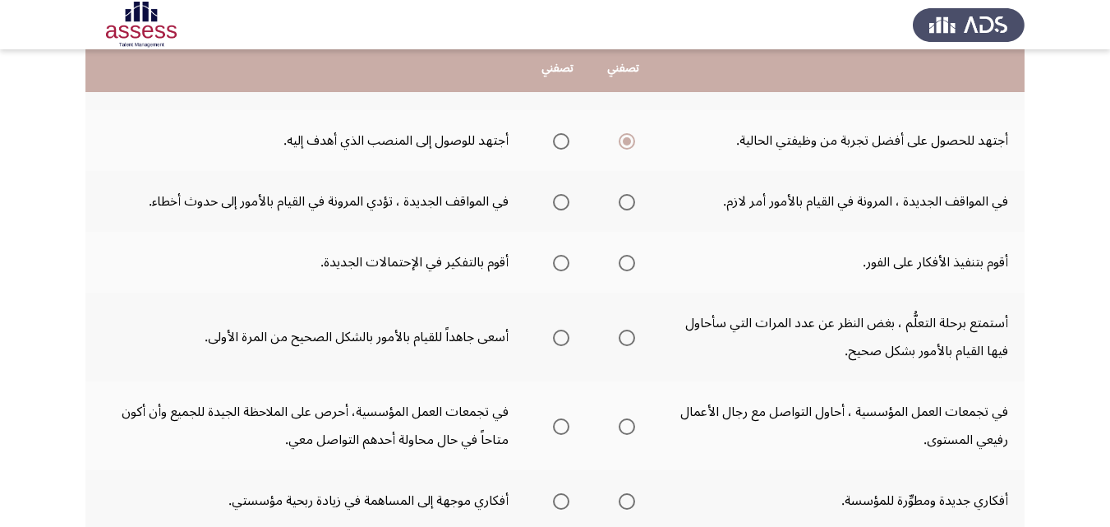
scroll to position [263, 0]
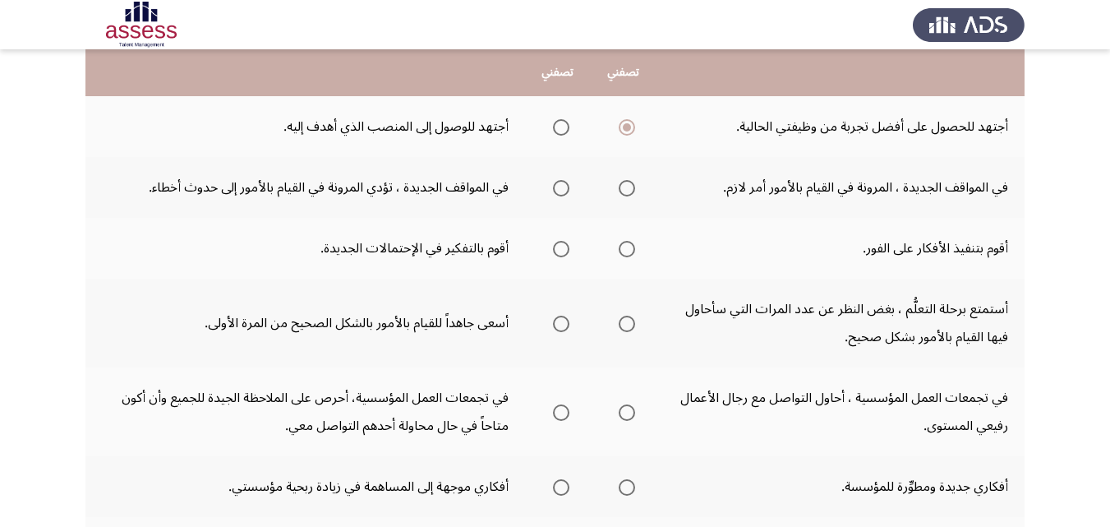
click at [626, 182] on span "Select an option" at bounding box center [626, 188] width 16 height 16
click at [626, 182] on input "Select an option" at bounding box center [626, 188] width 16 height 16
click at [559, 246] on span "Select an option" at bounding box center [561, 249] width 16 height 16
click at [559, 246] on input "Select an option" at bounding box center [561, 249] width 16 height 16
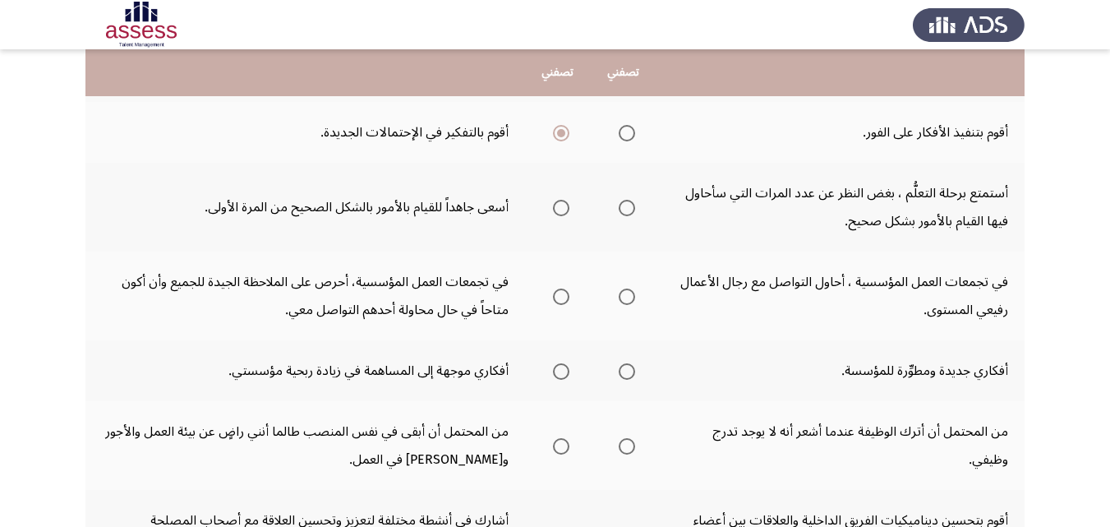
scroll to position [394, 0]
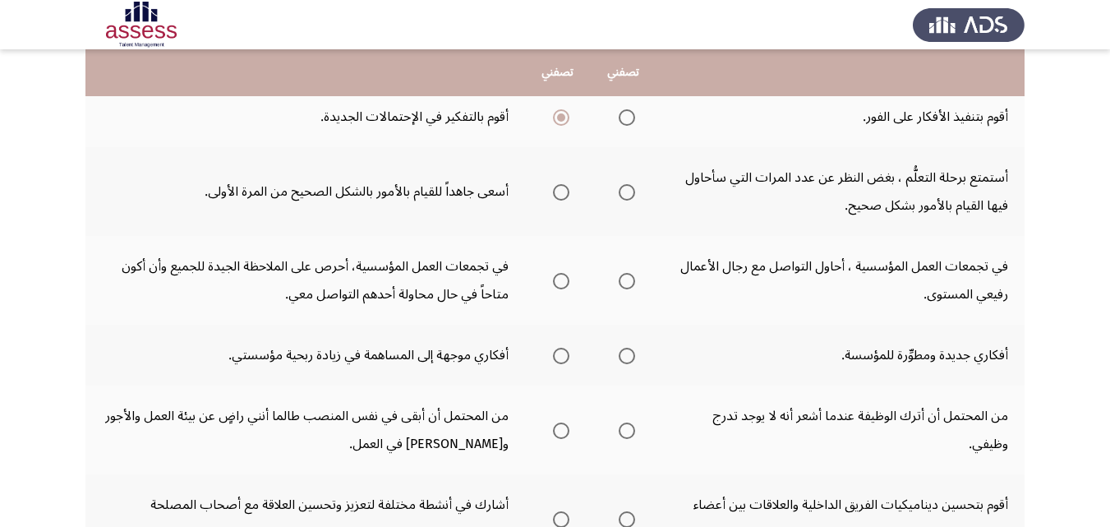
click at [632, 191] on span "Select an option" at bounding box center [626, 192] width 16 height 16
click at [632, 191] on input "Select an option" at bounding box center [626, 192] width 16 height 16
click at [566, 275] on span "Select an option" at bounding box center [561, 281] width 16 height 16
click at [566, 275] on input "Select an option" at bounding box center [561, 281] width 16 height 16
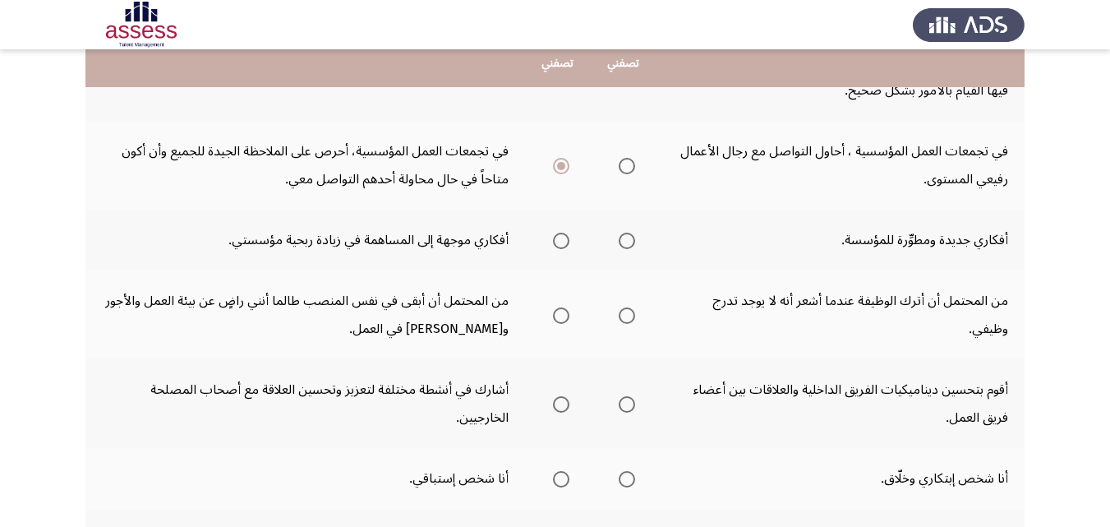
scroll to position [526, 0]
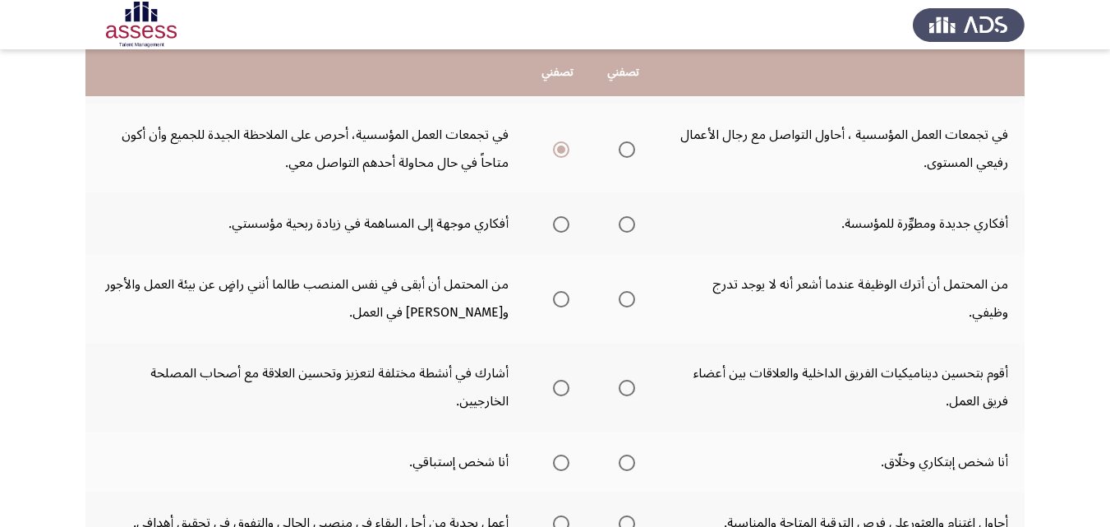
click at [565, 223] on span "Select an option" at bounding box center [561, 224] width 16 height 16
click at [565, 223] on input "Select an option" at bounding box center [561, 224] width 16 height 16
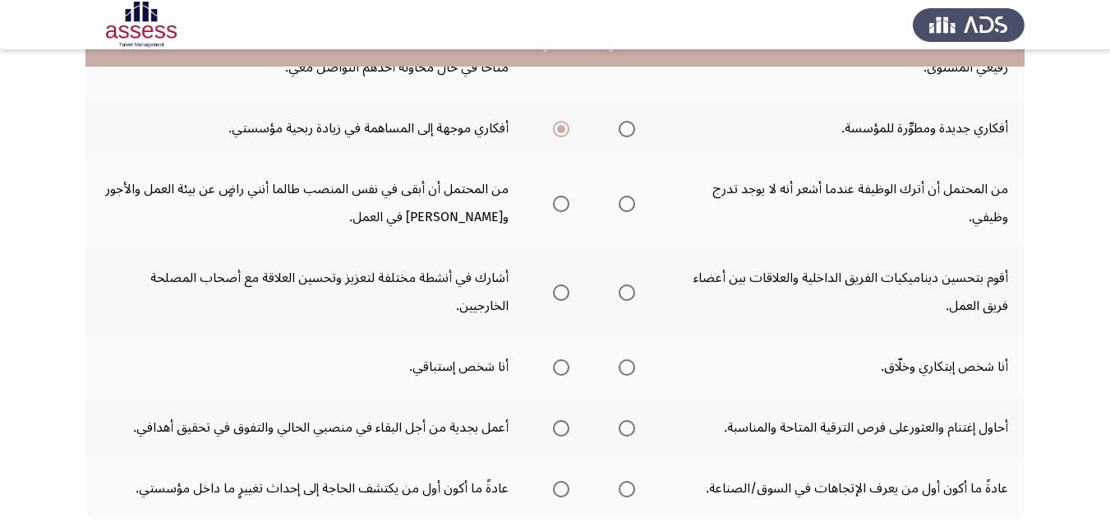
scroll to position [624, 0]
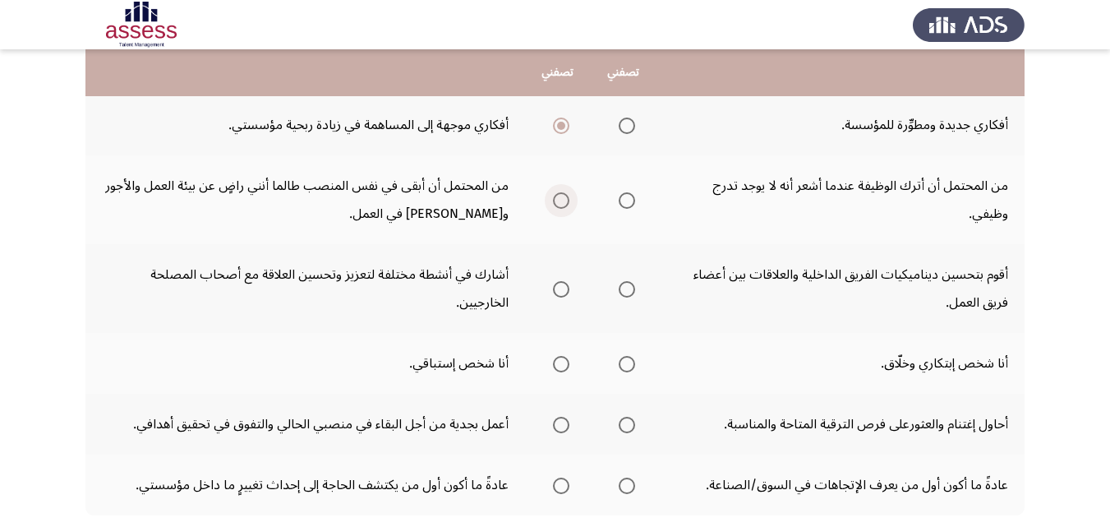
click at [554, 199] on span "Select an option" at bounding box center [561, 200] width 16 height 16
click at [554, 199] on input "Select an option" at bounding box center [561, 200] width 16 height 16
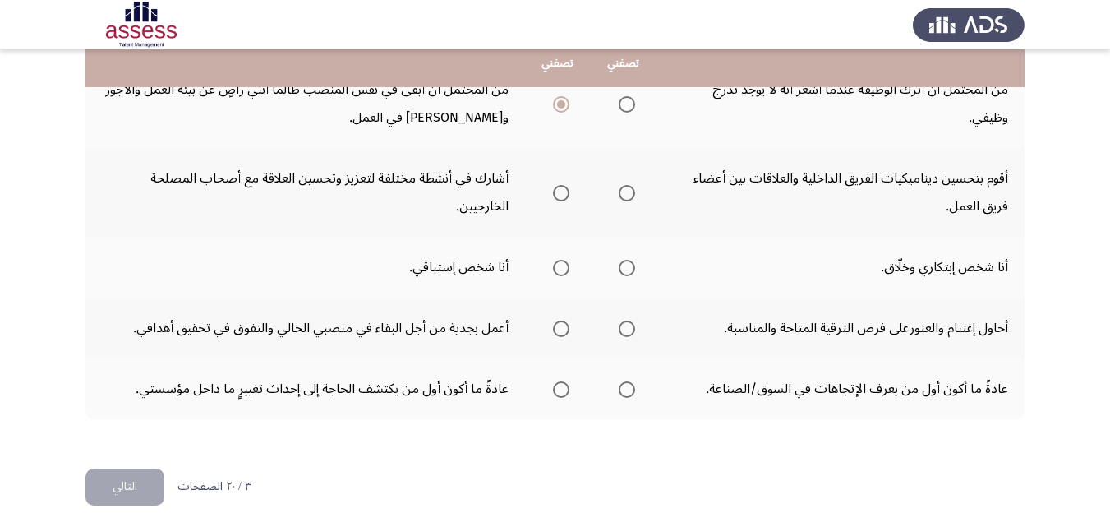
scroll to position [723, 0]
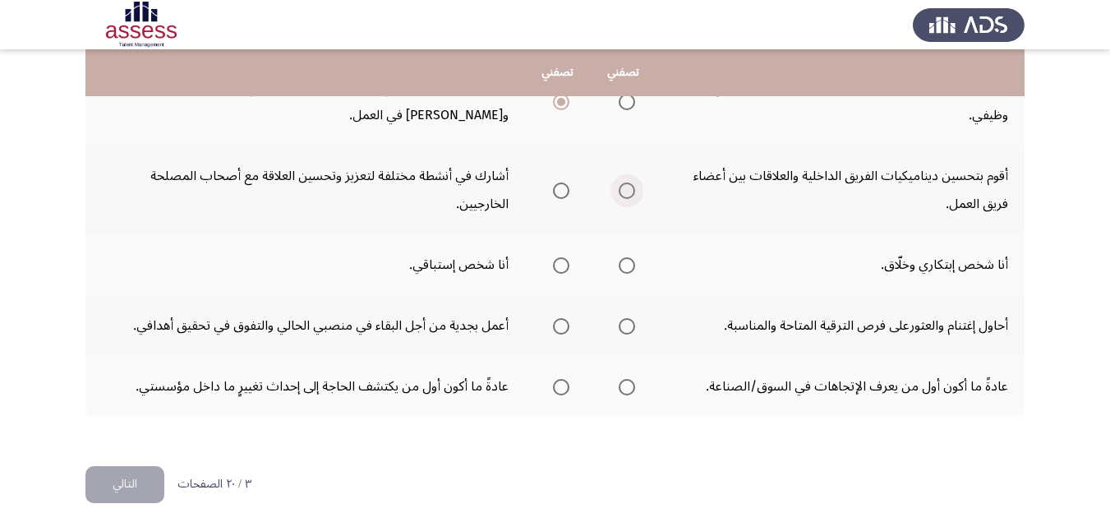
click at [631, 196] on span "Select an option" at bounding box center [626, 190] width 16 height 16
click at [631, 196] on input "Select an option" at bounding box center [626, 190] width 16 height 16
click at [628, 324] on span "Select an option" at bounding box center [626, 326] width 16 height 16
click at [628, 324] on input "Select an option" at bounding box center [626, 326] width 16 height 16
click at [561, 391] on span "Select an option" at bounding box center [561, 387] width 16 height 16
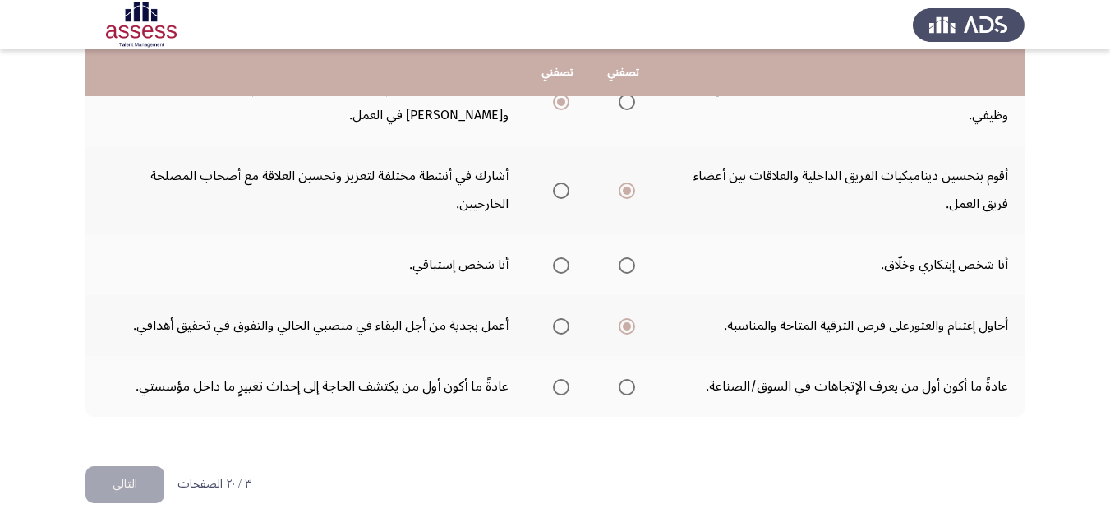
click at [561, 391] on input "Select an option" at bounding box center [561, 387] width 16 height 16
click at [563, 269] on span "Select an option" at bounding box center [561, 265] width 16 height 16
click at [563, 269] on input "Select an option" at bounding box center [561, 265] width 16 height 16
click at [129, 487] on button "التالي" at bounding box center [124, 484] width 79 height 37
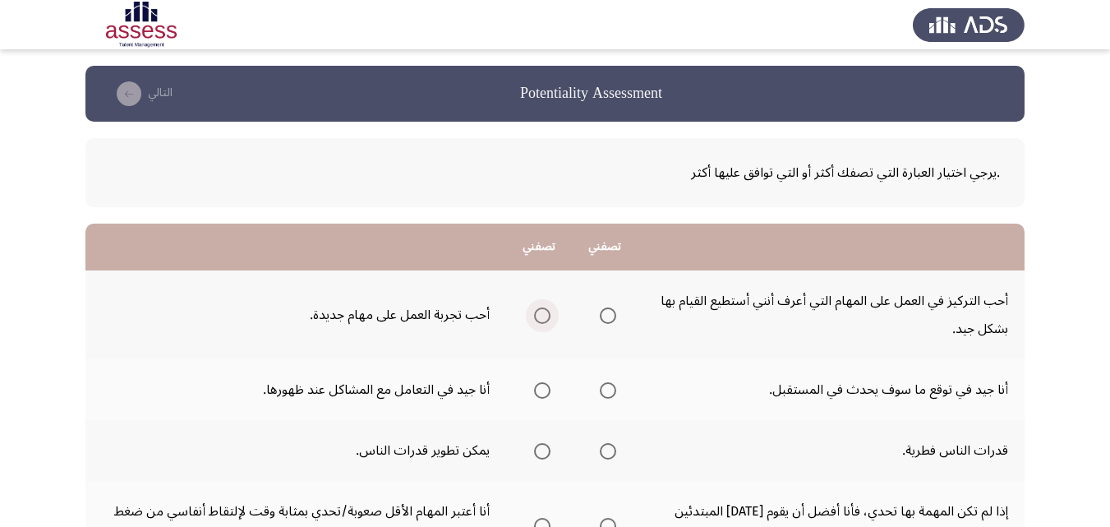
click at [545, 322] on span "Select an option" at bounding box center [542, 315] width 16 height 16
click at [545, 322] on input "Select an option" at bounding box center [542, 315] width 16 height 16
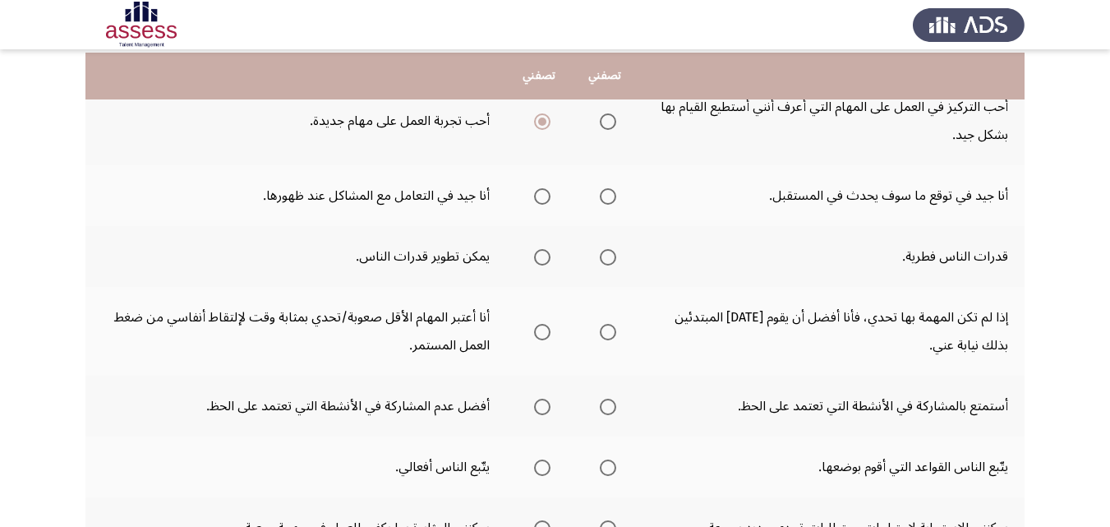
scroll to position [197, 0]
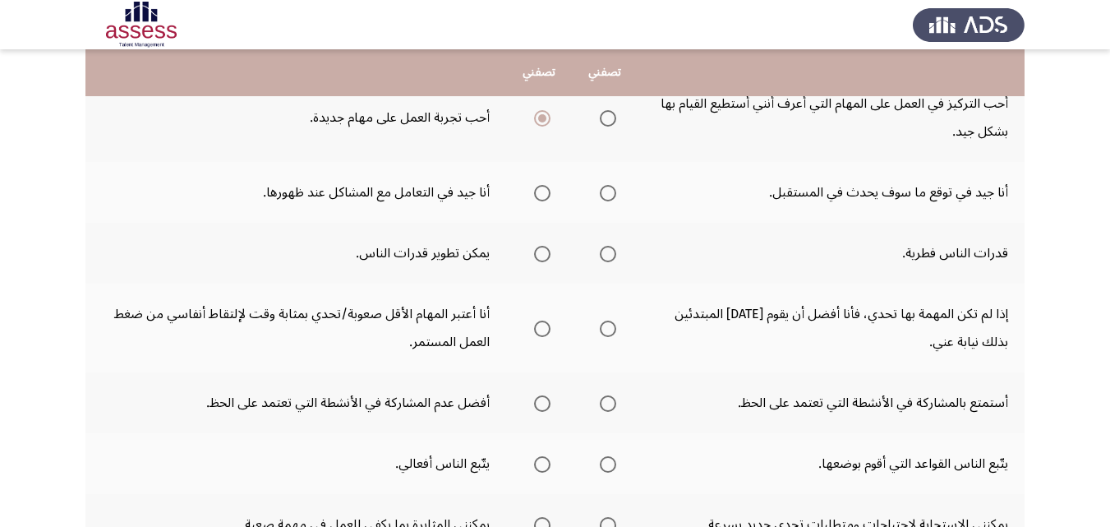
click at [613, 195] on span "Select an option" at bounding box center [608, 193] width 16 height 16
click at [613, 195] on input "Select an option" at bounding box center [608, 193] width 16 height 16
click at [545, 251] on span "Select an option" at bounding box center [542, 254] width 16 height 16
click at [545, 251] on input "Select an option" at bounding box center [542, 254] width 16 height 16
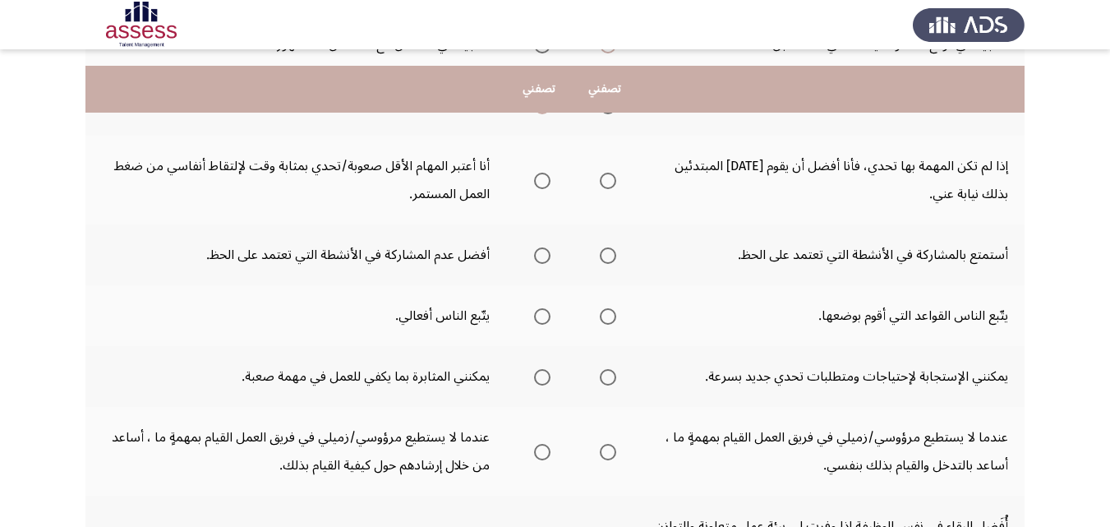
scroll to position [361, 0]
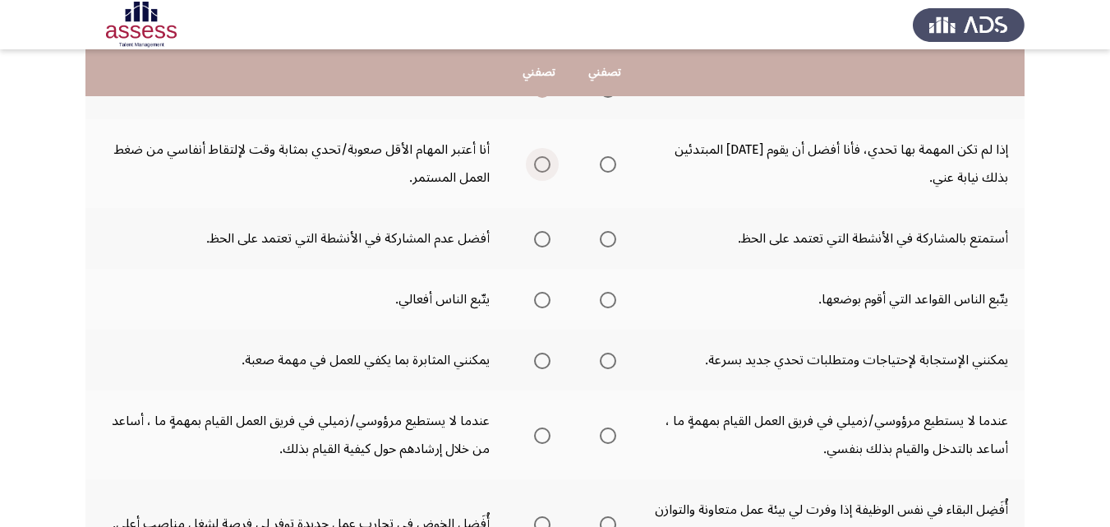
click at [547, 163] on span "Select an option" at bounding box center [542, 164] width 16 height 16
click at [547, 163] on input "Select an option" at bounding box center [542, 164] width 16 height 16
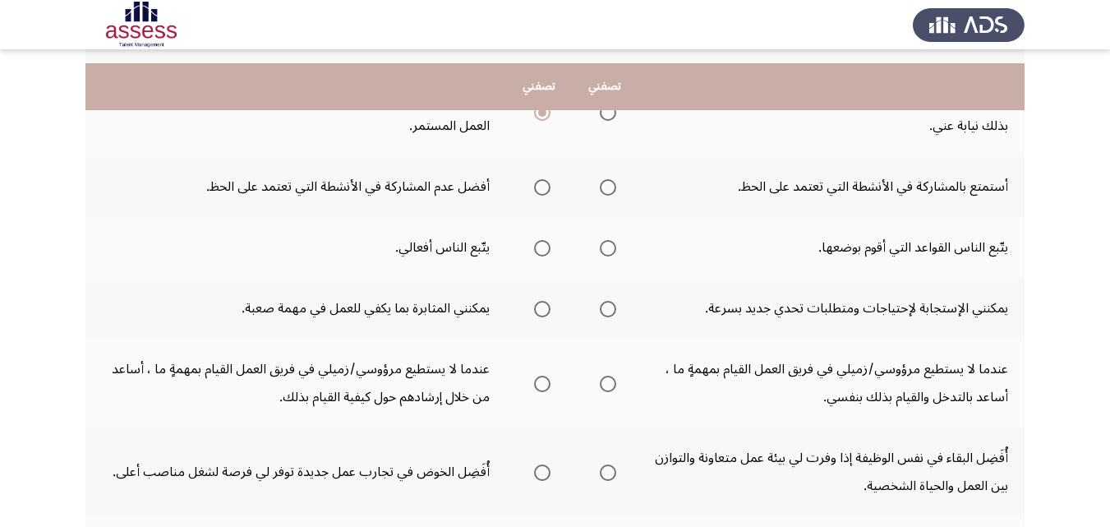
scroll to position [427, 0]
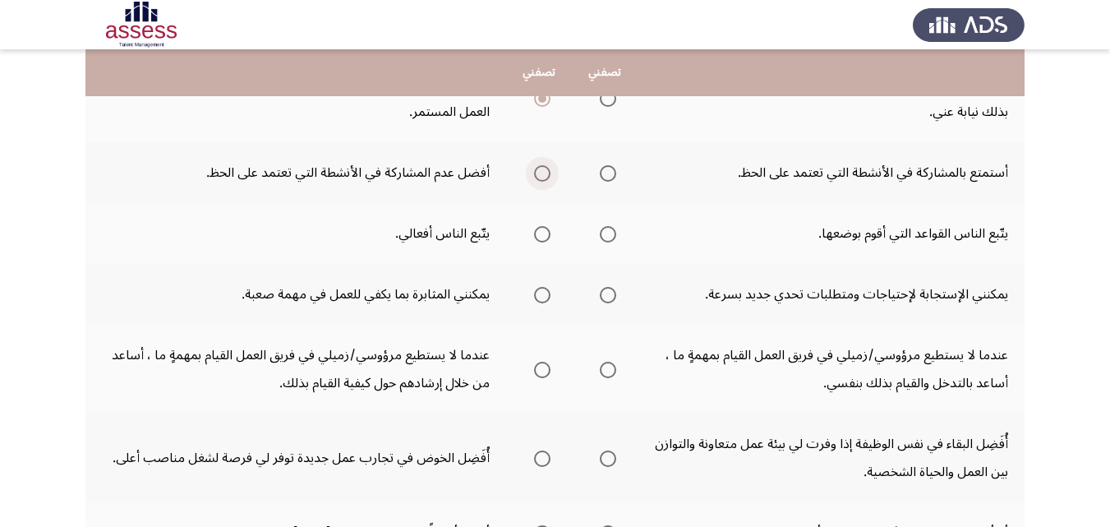
click at [540, 172] on span "Select an option" at bounding box center [542, 173] width 16 height 16
click at [540, 172] on input "Select an option" at bounding box center [542, 173] width 16 height 16
click at [545, 234] on span "Select an option" at bounding box center [542, 234] width 16 height 16
click at [545, 234] on input "Select an option" at bounding box center [542, 234] width 16 height 16
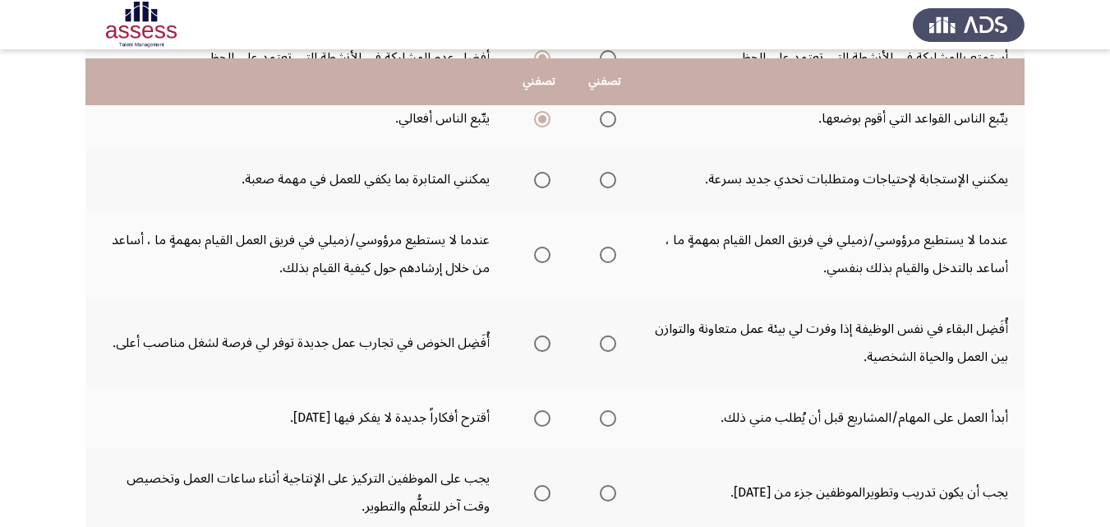
scroll to position [559, 0]
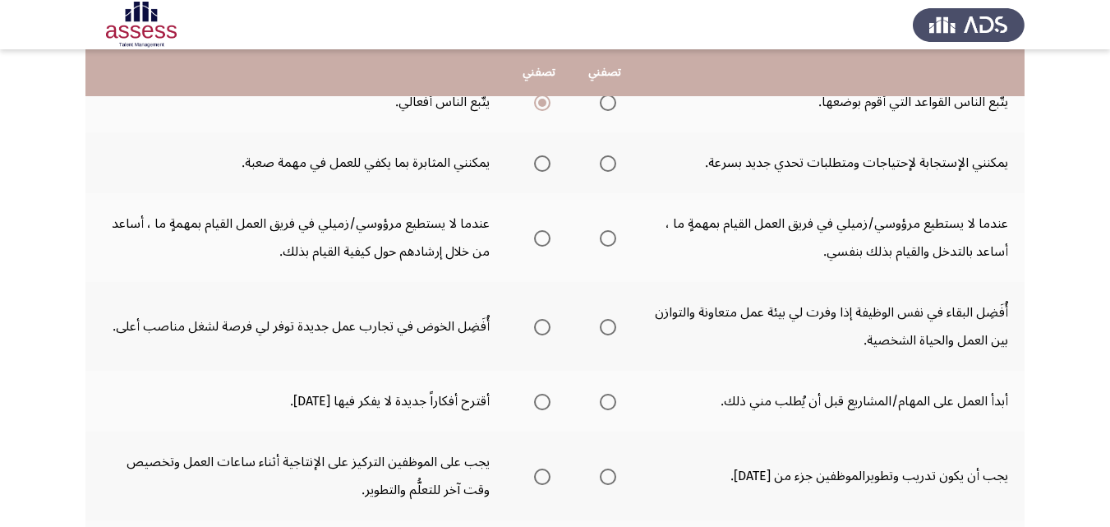
click at [614, 168] on span "Select an option" at bounding box center [608, 163] width 16 height 16
click at [614, 168] on input "Select an option" at bounding box center [608, 163] width 16 height 16
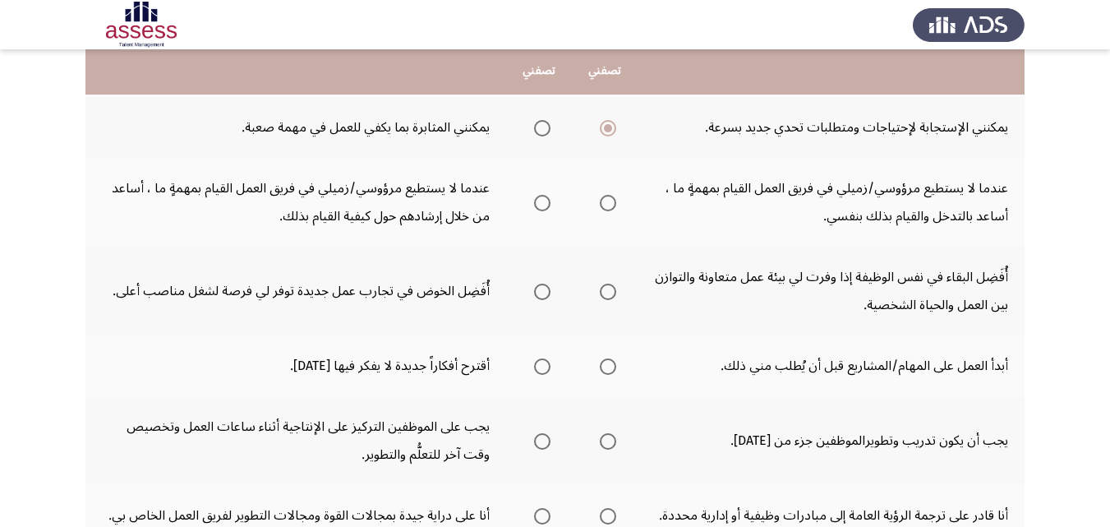
scroll to position [624, 0]
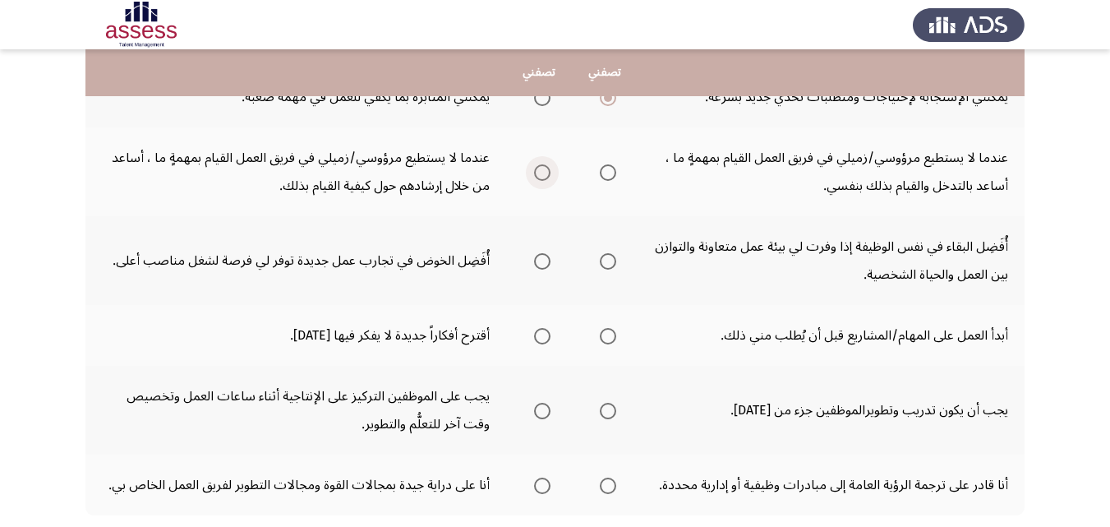
click at [545, 177] on span "Select an option" at bounding box center [542, 172] width 16 height 16
click at [545, 177] on input "Select an option" at bounding box center [542, 172] width 16 height 16
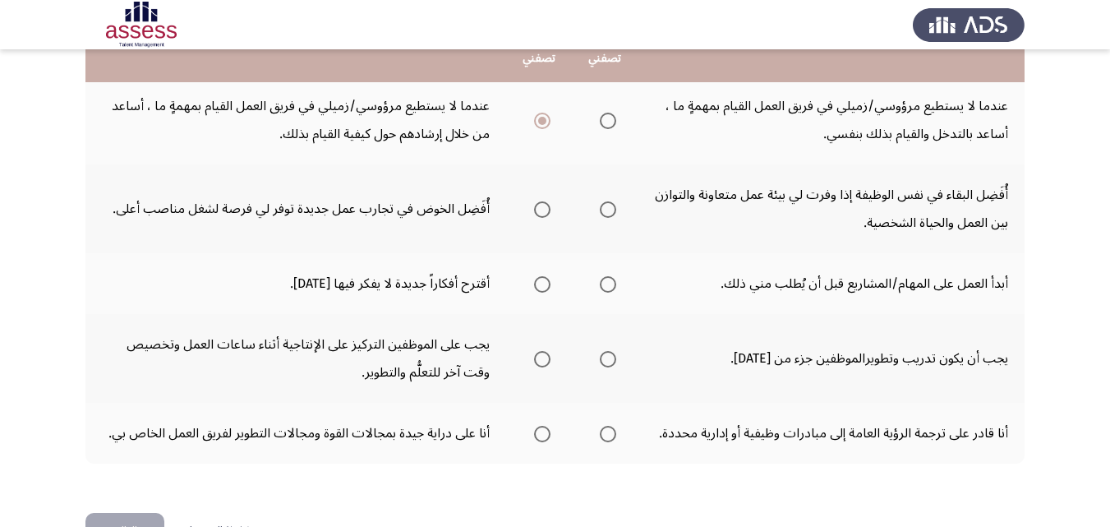
scroll to position [690, 0]
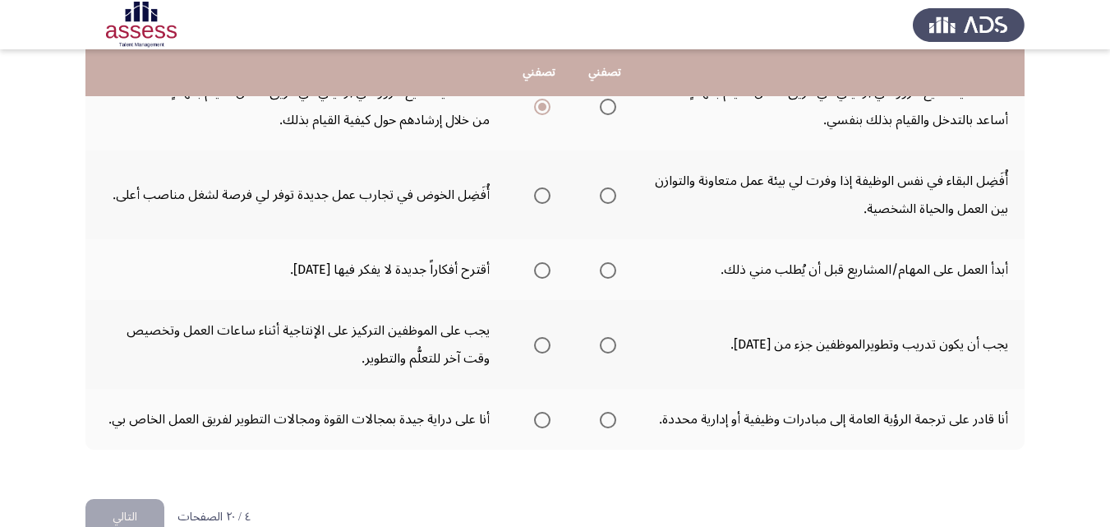
click at [606, 191] on span "Select an option" at bounding box center [608, 195] width 16 height 16
click at [606, 191] on input "Select an option" at bounding box center [608, 195] width 16 height 16
click at [611, 271] on span "Select an option" at bounding box center [608, 270] width 16 height 16
click at [611, 271] on input "Select an option" at bounding box center [608, 270] width 16 height 16
click at [612, 345] on span "Select an option" at bounding box center [608, 345] width 16 height 16
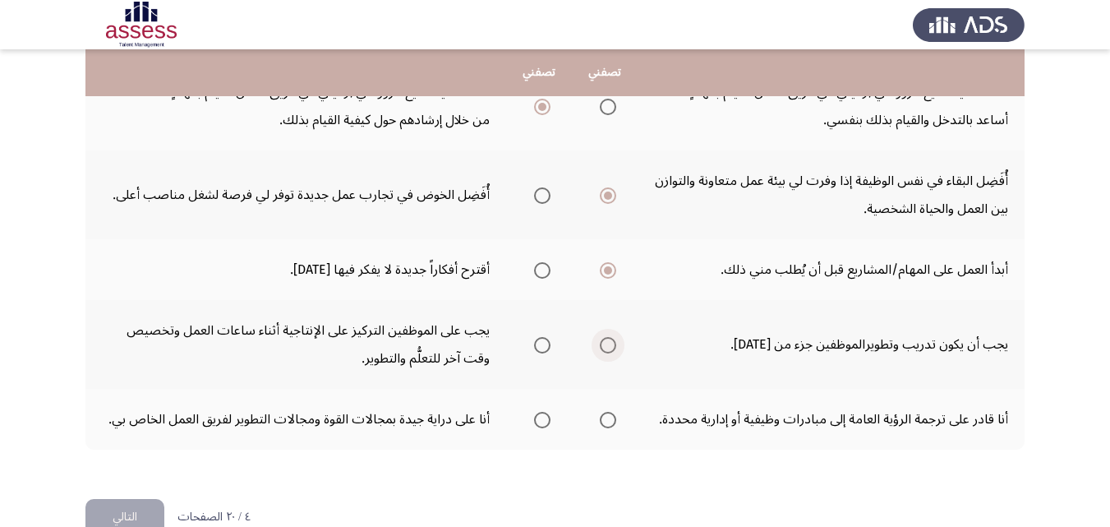
click at [612, 345] on input "Select an option" at bounding box center [608, 345] width 16 height 16
click at [610, 422] on span "Select an option" at bounding box center [608, 420] width 16 height 16
click at [610, 422] on input "Select an option" at bounding box center [608, 420] width 16 height 16
click at [121, 509] on button "التالي" at bounding box center [124, 517] width 79 height 37
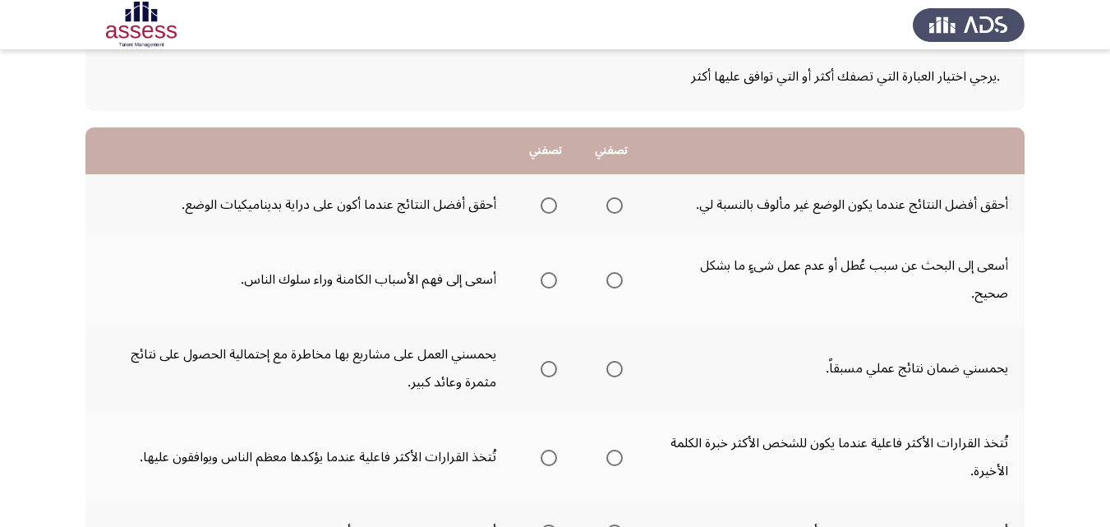
scroll to position [99, 0]
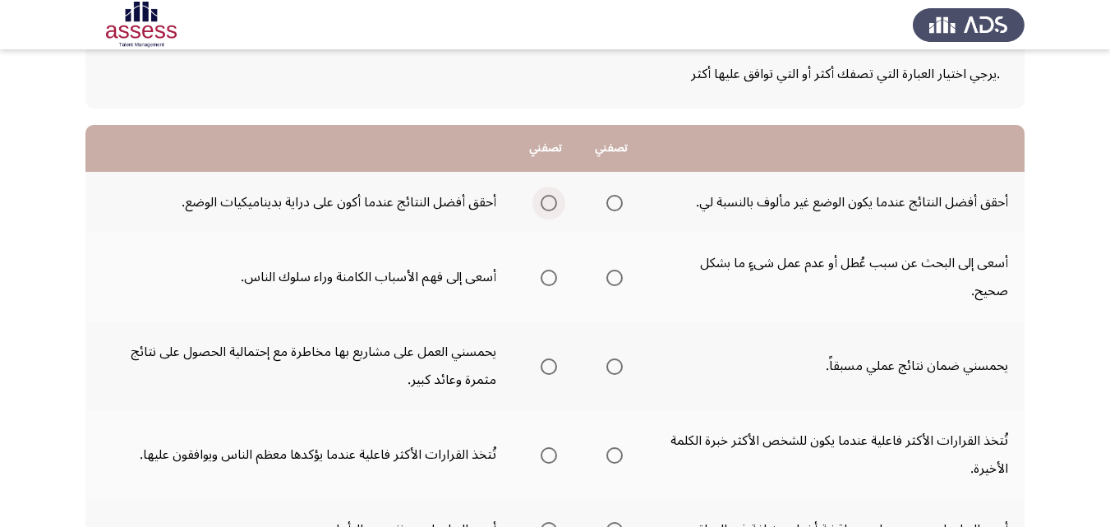
click at [554, 201] on span "Select an option" at bounding box center [548, 203] width 16 height 16
click at [554, 201] on input "Select an option" at bounding box center [548, 203] width 16 height 16
click at [620, 278] on span "Select an option" at bounding box center [614, 277] width 16 height 16
click at [620, 278] on input "Select an option" at bounding box center [614, 277] width 16 height 16
click at [550, 372] on span "Select an option" at bounding box center [548, 366] width 16 height 16
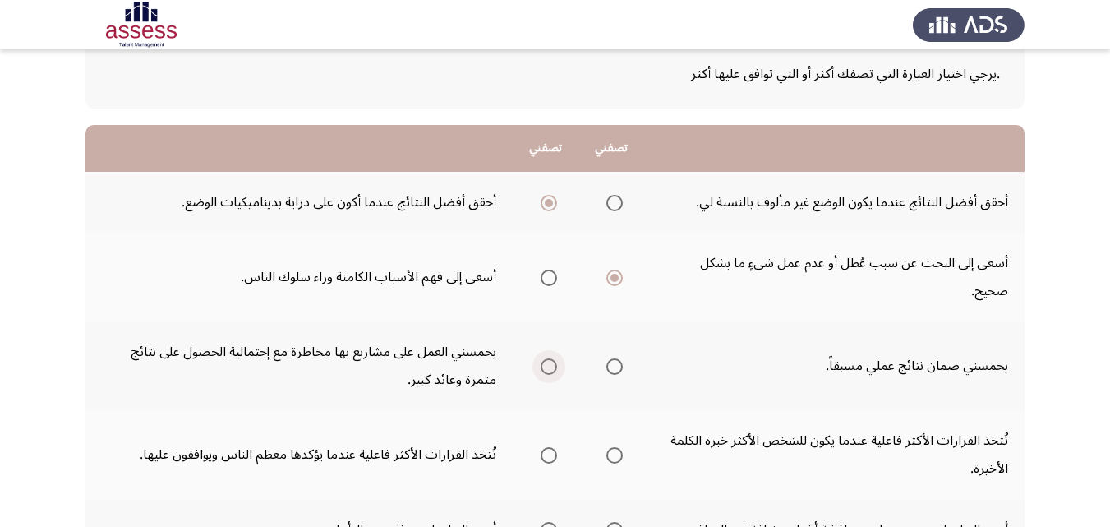
click at [550, 372] on input "Select an option" at bounding box center [548, 366] width 16 height 16
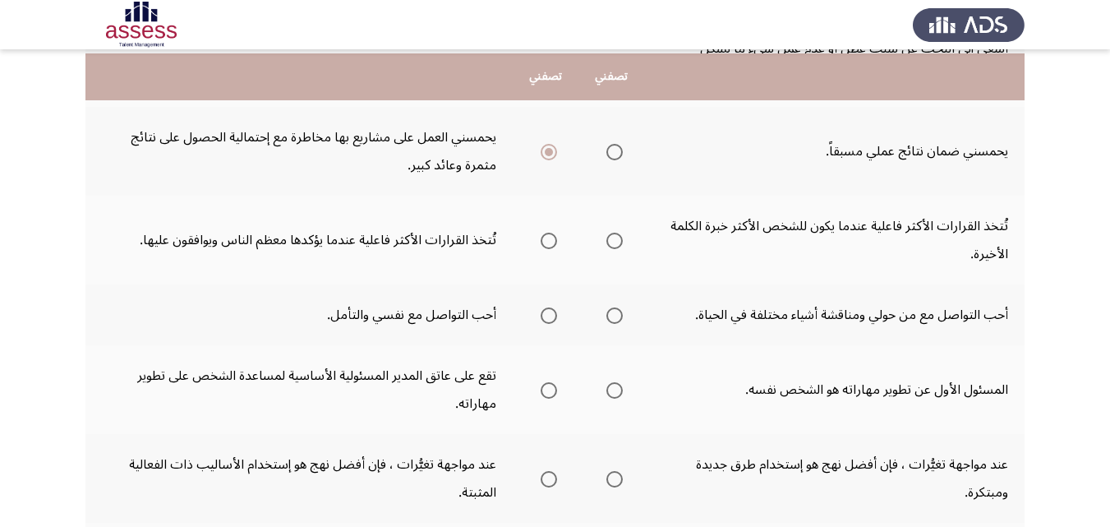
scroll to position [329, 0]
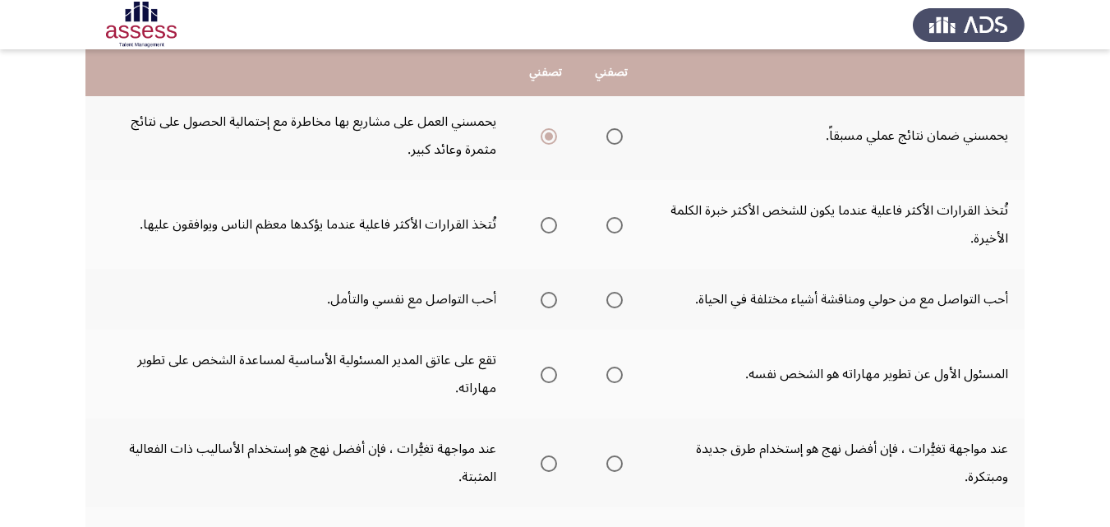
click at [613, 228] on span "Select an option" at bounding box center [614, 225] width 16 height 16
click at [613, 228] on input "Select an option" at bounding box center [614, 225] width 16 height 16
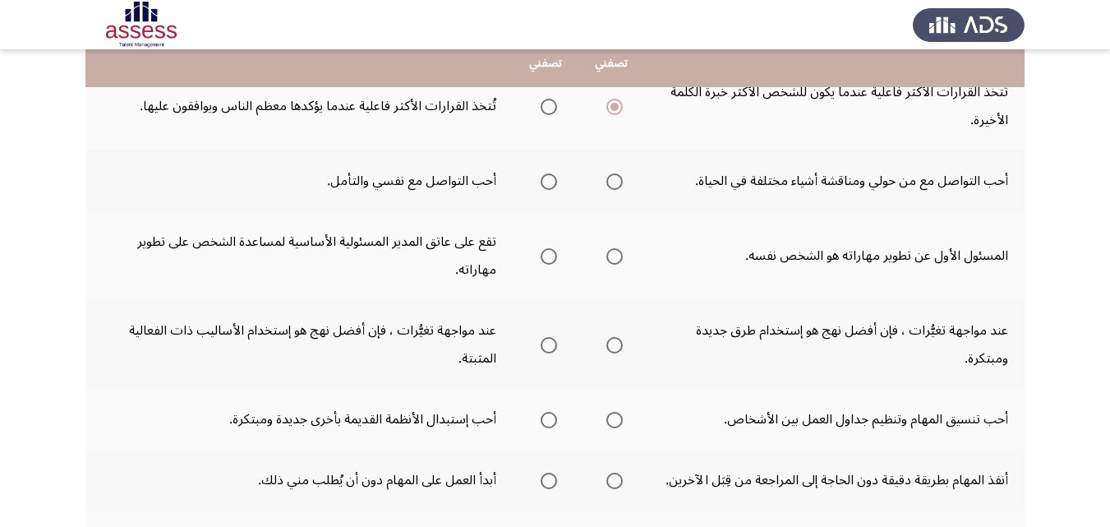
scroll to position [460, 0]
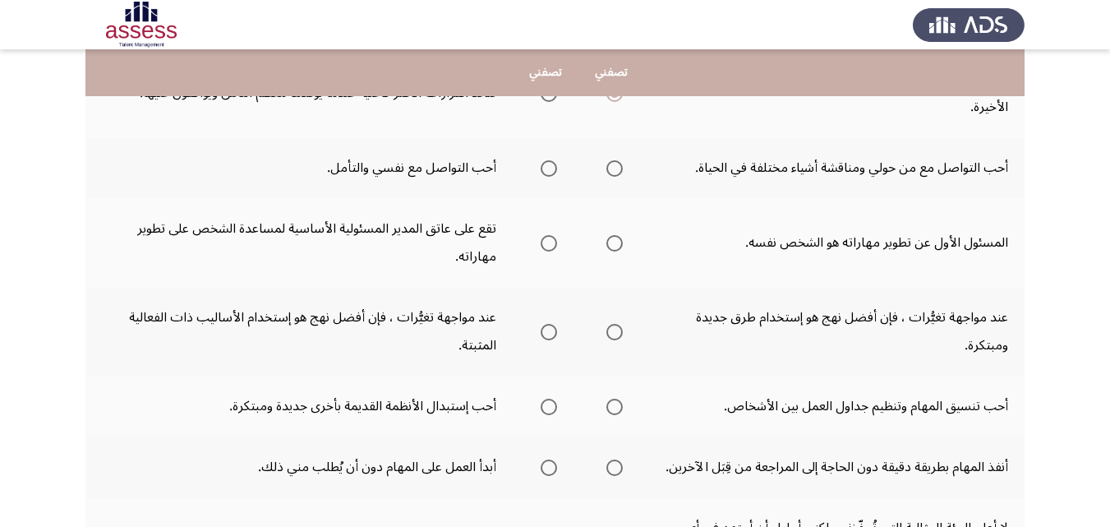
click at [615, 165] on span "Select an option" at bounding box center [614, 168] width 16 height 16
click at [615, 165] on input "Select an option" at bounding box center [614, 168] width 16 height 16
click at [609, 244] on span "Select an option" at bounding box center [614, 243] width 16 height 16
click at [609, 244] on input "Select an option" at bounding box center [614, 243] width 16 height 16
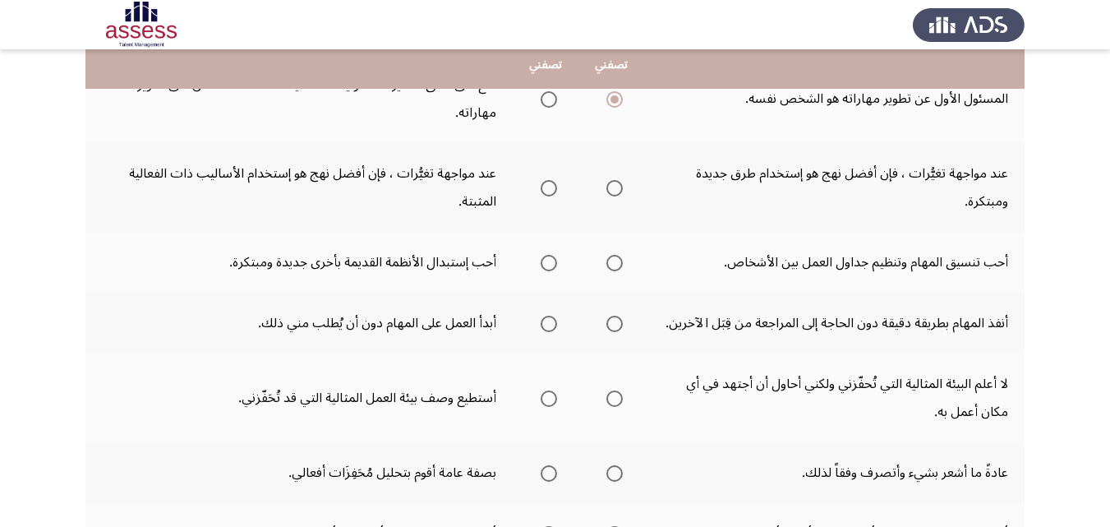
scroll to position [624, 0]
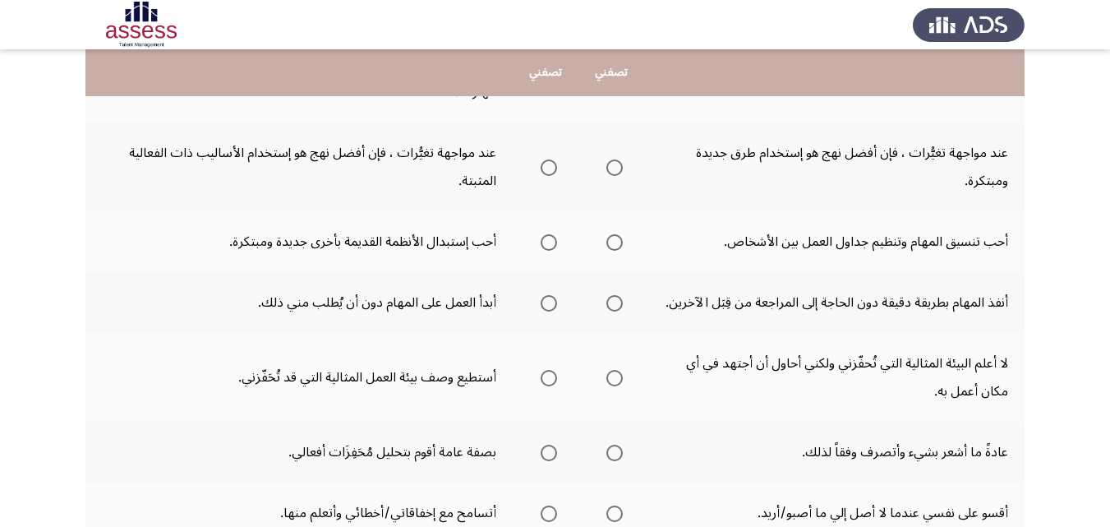
click at [610, 163] on span "Select an option" at bounding box center [614, 167] width 16 height 16
click at [610, 163] on input "Select an option" at bounding box center [614, 167] width 16 height 16
click at [548, 244] on span "Select an option" at bounding box center [548, 242] width 16 height 16
click at [548, 244] on input "Select an option" at bounding box center [548, 242] width 16 height 16
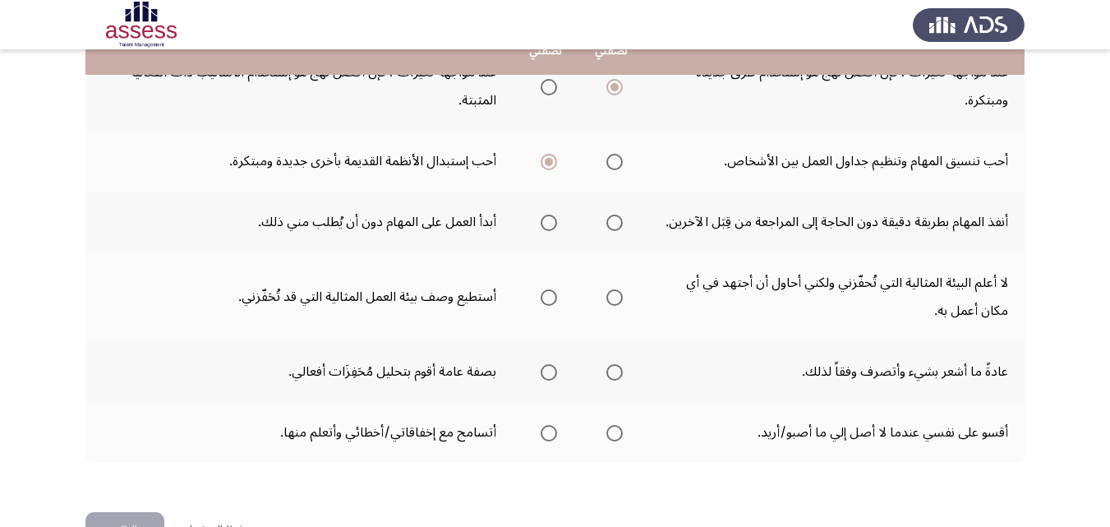
scroll to position [723, 0]
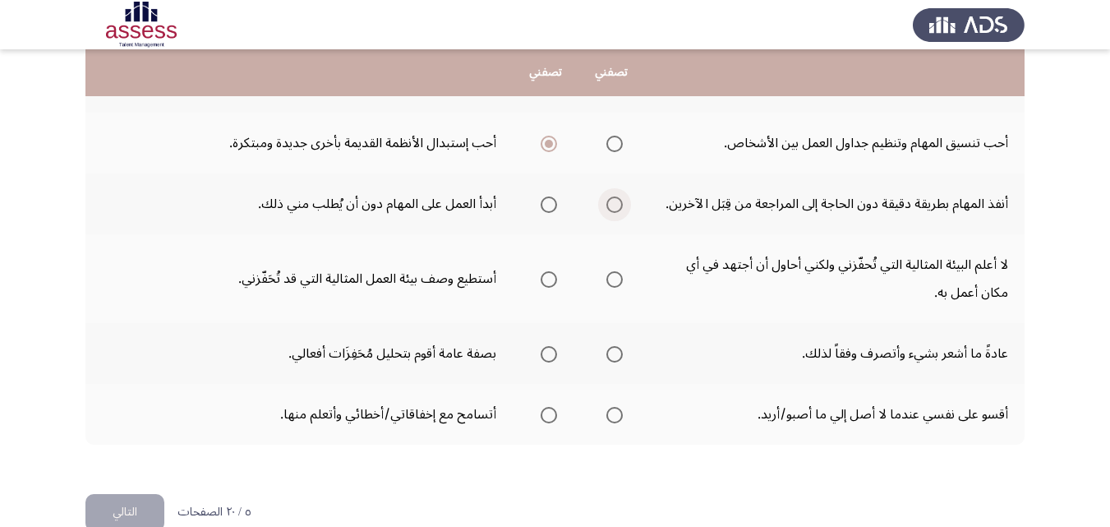
click at [611, 199] on span "Select an option" at bounding box center [614, 204] width 16 height 16
click at [611, 199] on input "Select an option" at bounding box center [614, 204] width 16 height 16
click at [551, 283] on span "Select an option" at bounding box center [548, 279] width 16 height 16
click at [551, 283] on input "Select an option" at bounding box center [548, 279] width 16 height 16
click at [550, 419] on span "Select an option" at bounding box center [548, 415] width 16 height 16
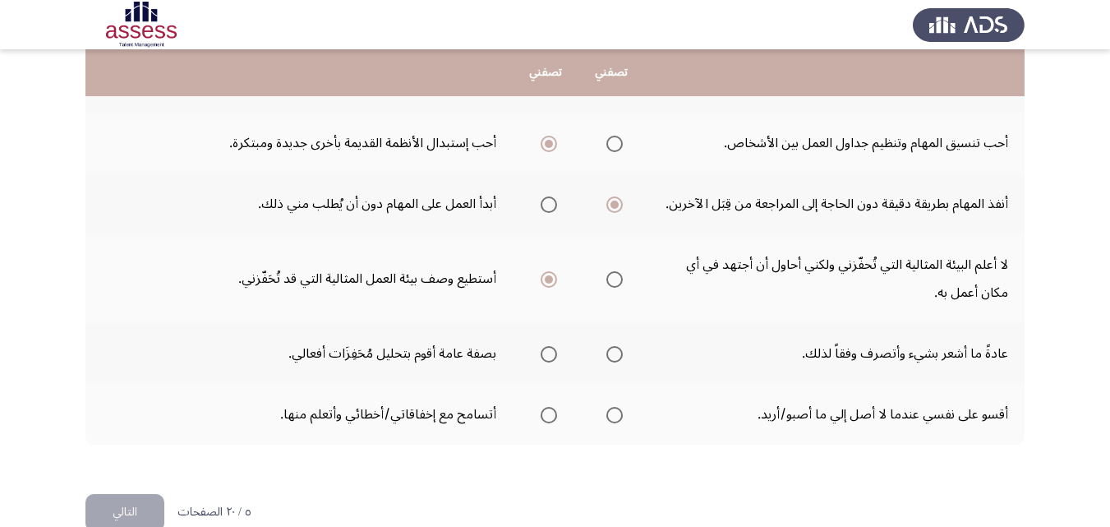
click at [550, 419] on input "Select an option" at bounding box center [548, 415] width 16 height 16
click at [552, 358] on span "Select an option" at bounding box center [548, 354] width 16 height 16
click at [552, 358] on input "Select an option" at bounding box center [548, 354] width 16 height 16
click at [142, 504] on button "التالي" at bounding box center [124, 512] width 79 height 37
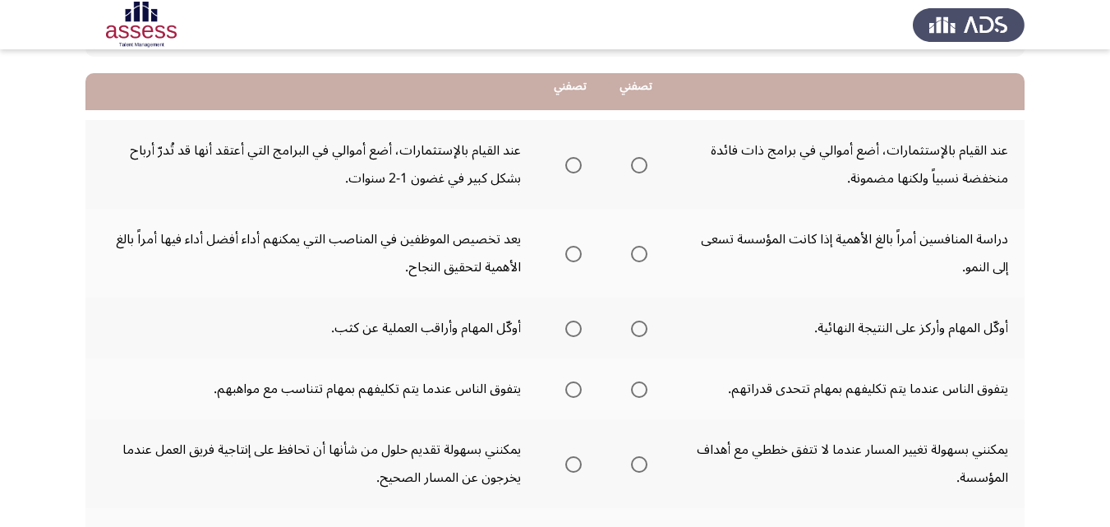
scroll to position [164, 0]
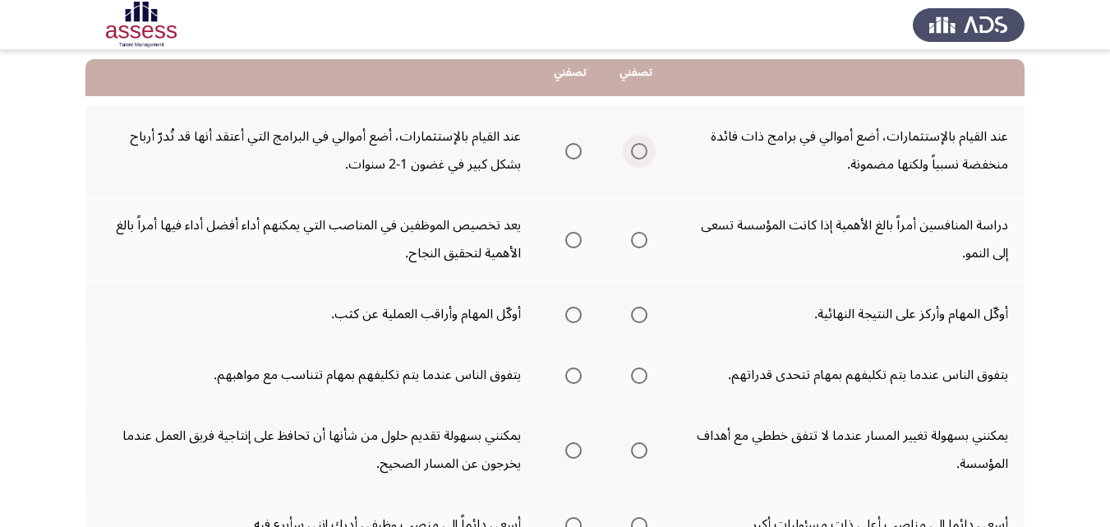
click at [647, 155] on span "Select an option" at bounding box center [639, 151] width 16 height 16
click at [647, 155] on input "Select an option" at bounding box center [639, 151] width 16 height 16
click at [577, 240] on span "Select an option" at bounding box center [573, 240] width 16 height 16
click at [577, 240] on input "Select an option" at bounding box center [573, 240] width 16 height 16
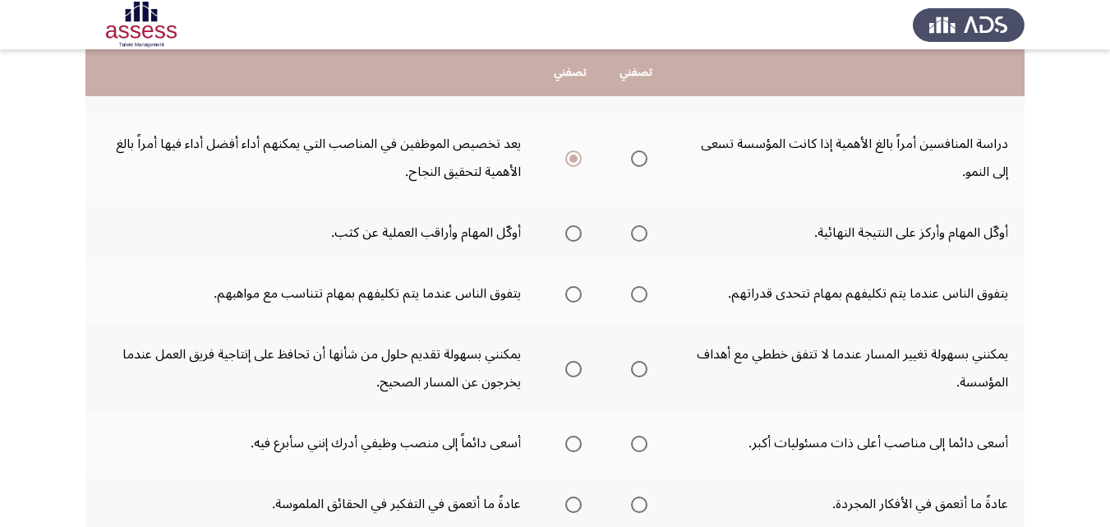
scroll to position [263, 0]
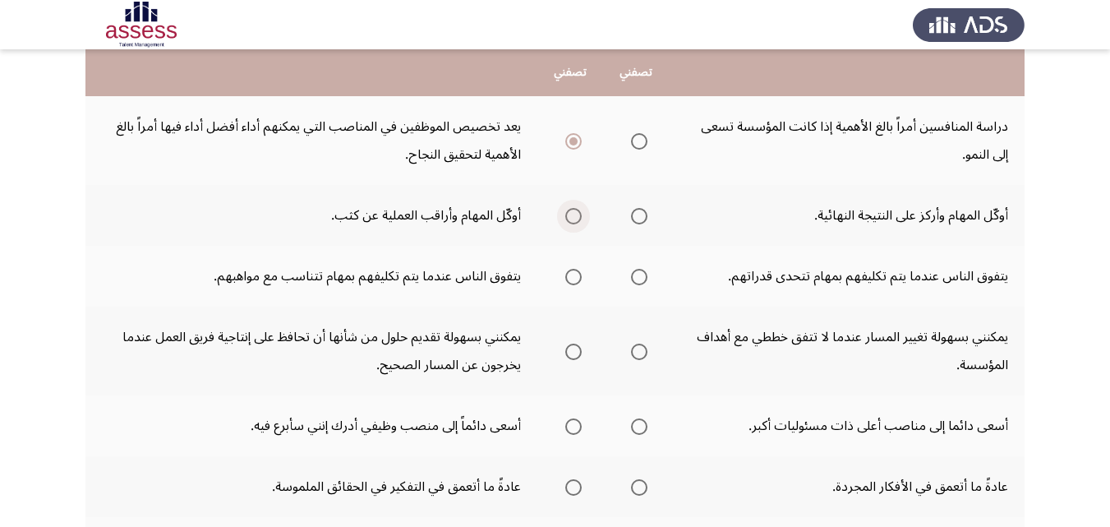
click at [575, 220] on span "Select an option" at bounding box center [573, 216] width 16 height 16
click at [575, 220] on input "Select an option" at bounding box center [573, 216] width 16 height 16
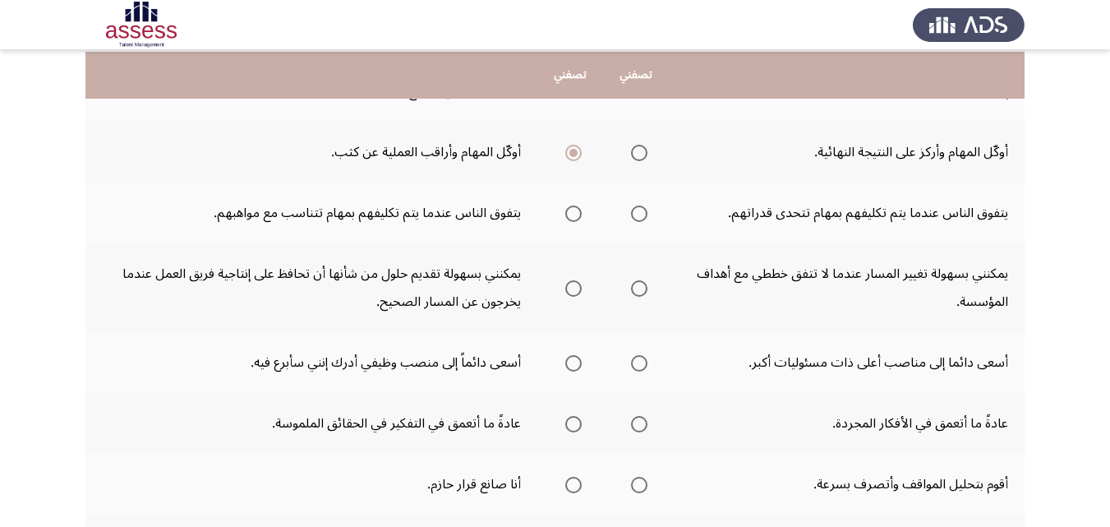
scroll to position [329, 0]
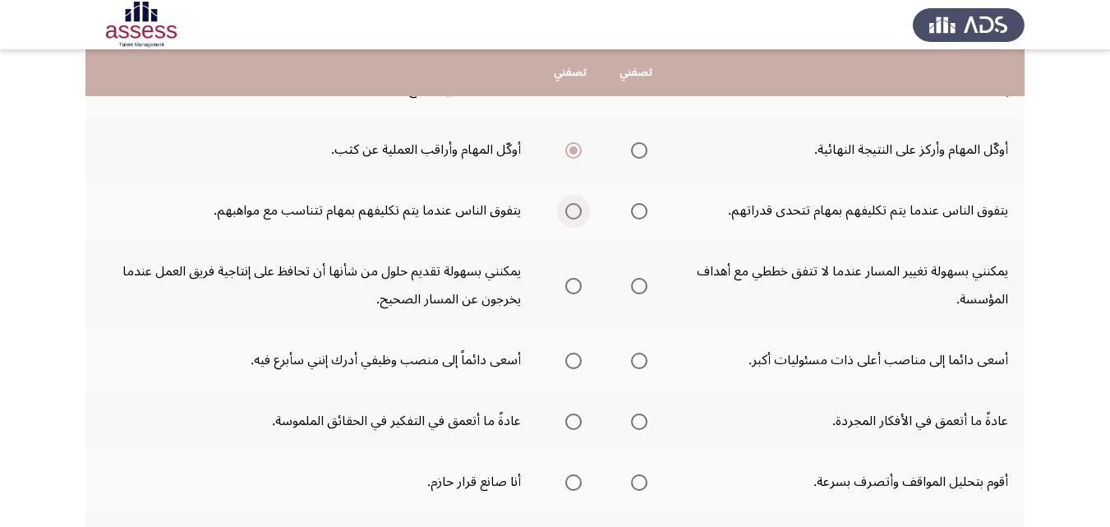
click at [574, 212] on span "Select an option" at bounding box center [573, 211] width 16 height 16
click at [574, 212] on input "Select an option" at bounding box center [573, 211] width 16 height 16
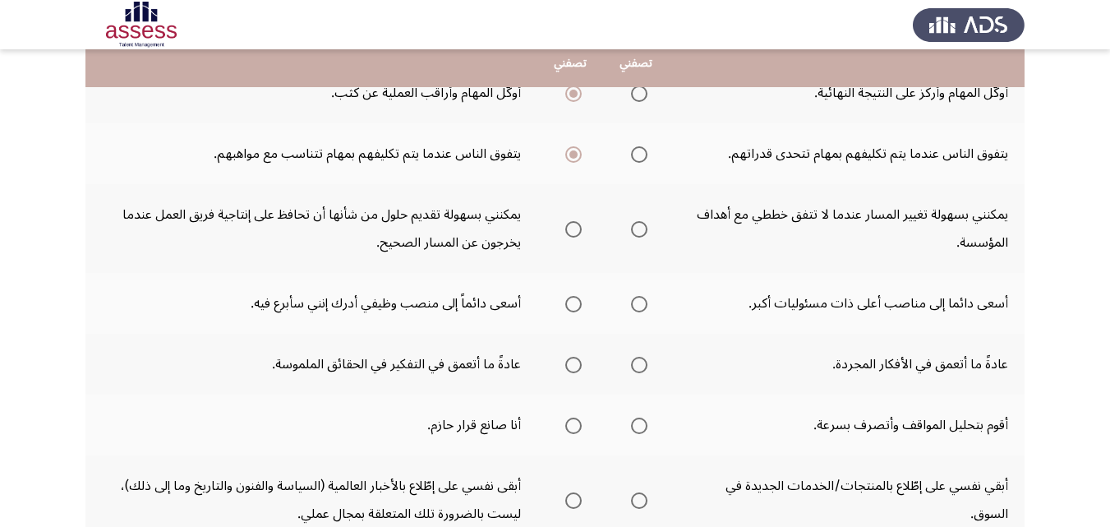
scroll to position [396, 0]
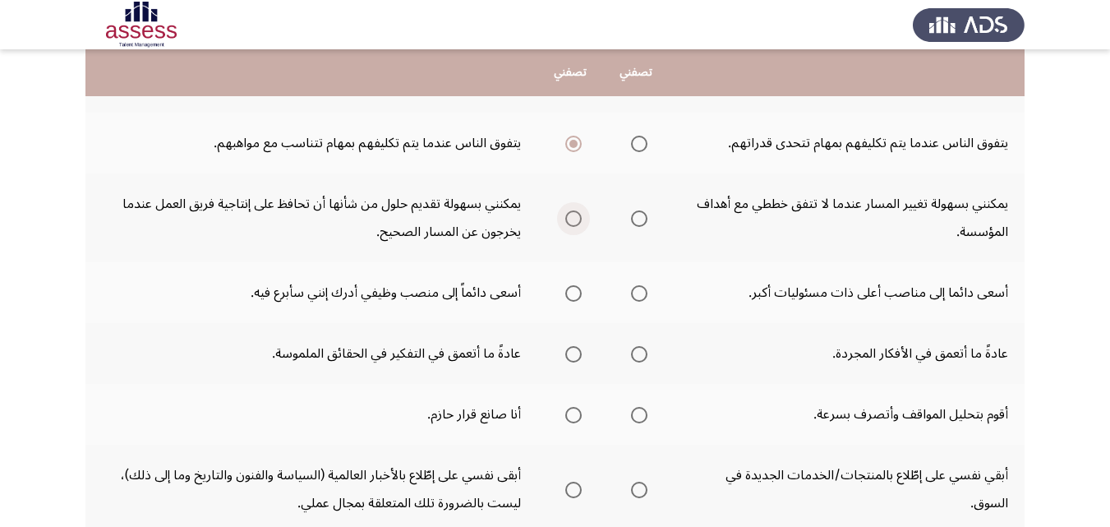
click at [572, 218] on span "Select an option" at bounding box center [573, 218] width 16 height 16
click at [572, 218] on input "Select an option" at bounding box center [573, 218] width 16 height 16
click at [576, 290] on span "Select an option" at bounding box center [573, 293] width 16 height 16
click at [576, 290] on input "Select an option" at bounding box center [573, 293] width 16 height 16
click at [573, 354] on span "Select an option" at bounding box center [573, 354] width 16 height 16
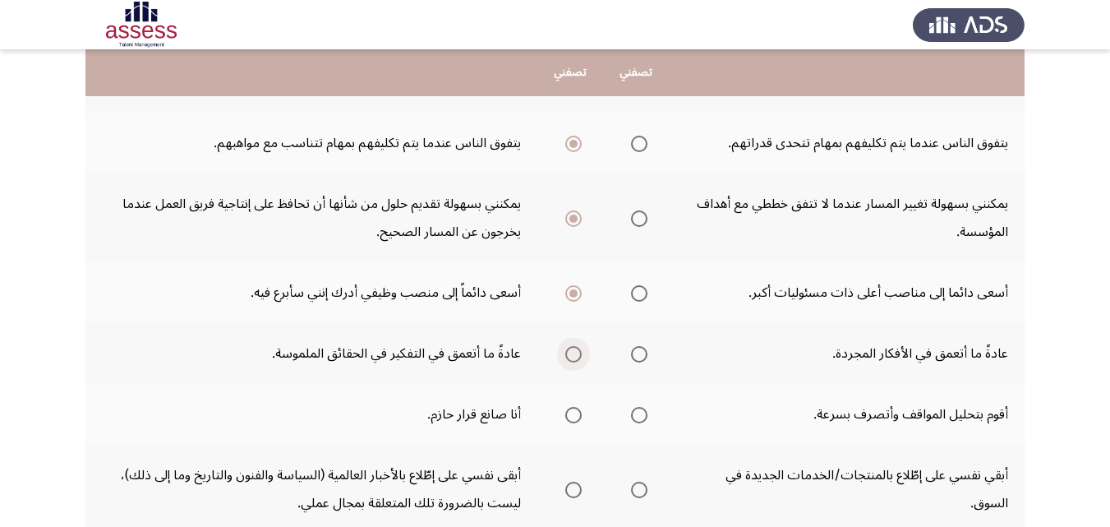
click at [573, 354] on input "Select an option" at bounding box center [573, 354] width 16 height 16
click at [643, 415] on span "Select an option" at bounding box center [639, 415] width 16 height 16
click at [643, 415] on input "Select an option" at bounding box center [639, 415] width 16 height 16
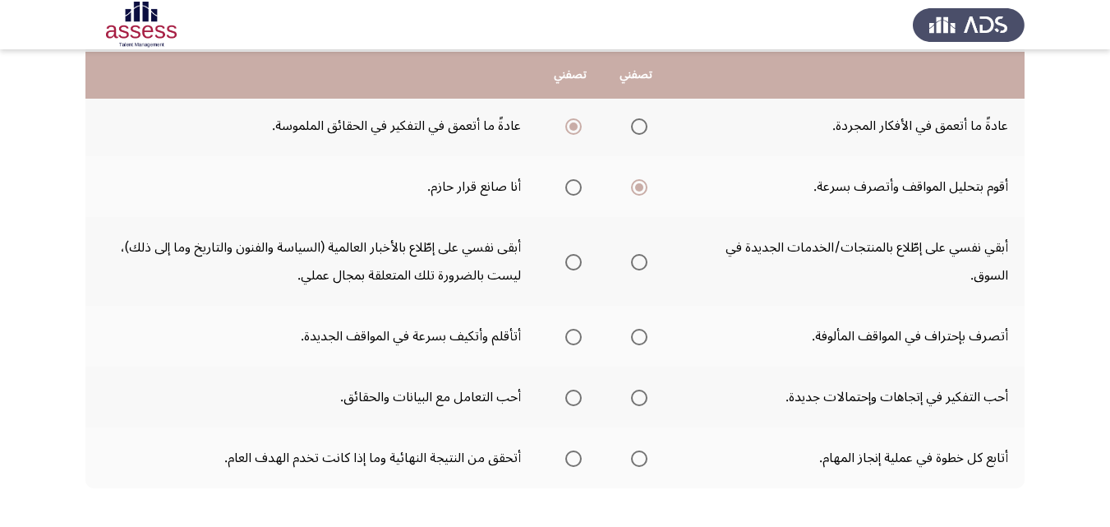
scroll to position [626, 0]
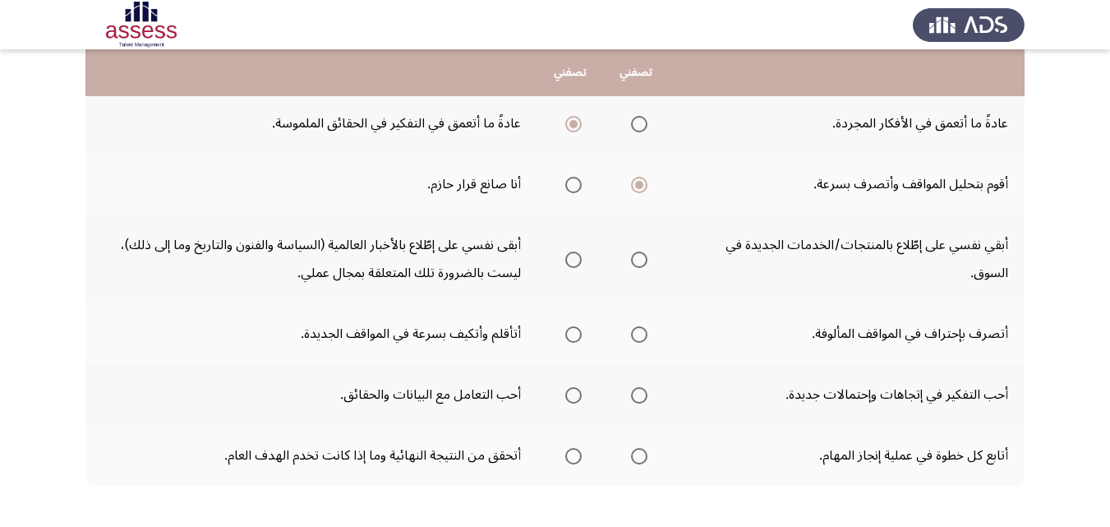
click at [572, 258] on span "Select an option" at bounding box center [573, 259] width 16 height 16
click at [572, 258] on input "Select an option" at bounding box center [573, 259] width 16 height 16
click at [570, 338] on span "Select an option" at bounding box center [573, 334] width 16 height 16
click at [570, 338] on input "Select an option" at bounding box center [573, 334] width 16 height 16
click at [640, 393] on span "Select an option" at bounding box center [639, 395] width 16 height 16
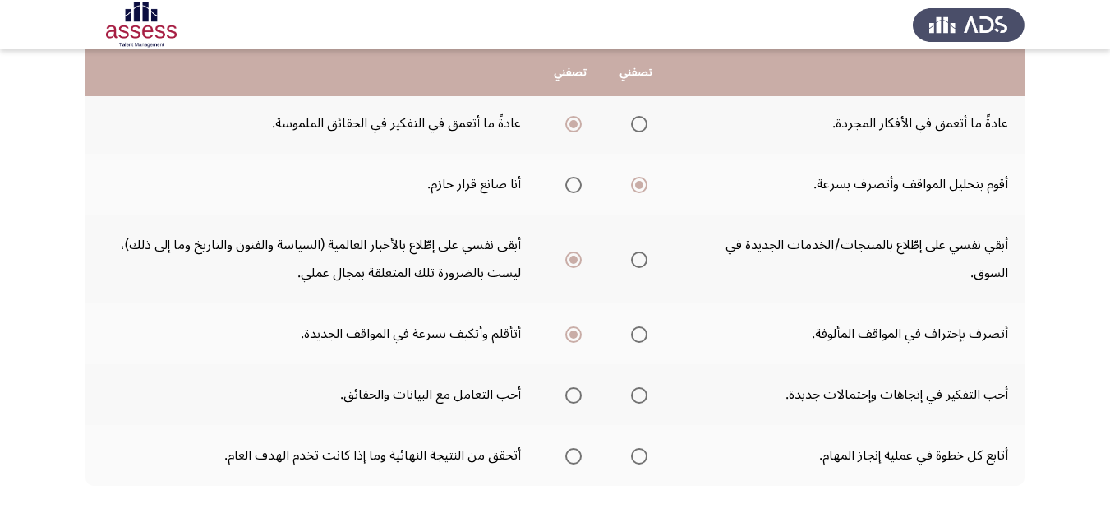
click at [640, 393] on input "Select an option" at bounding box center [639, 395] width 16 height 16
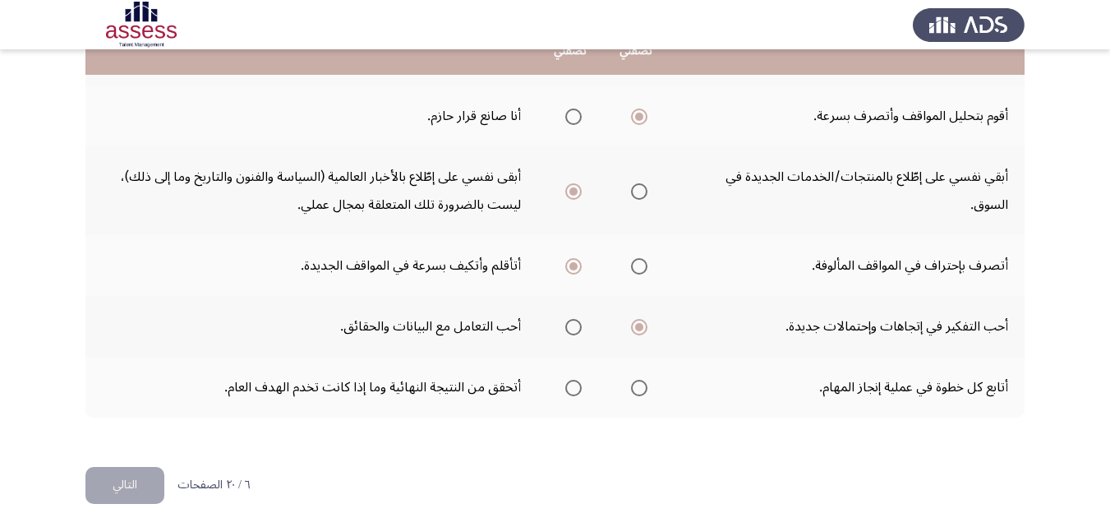
scroll to position [700, 0]
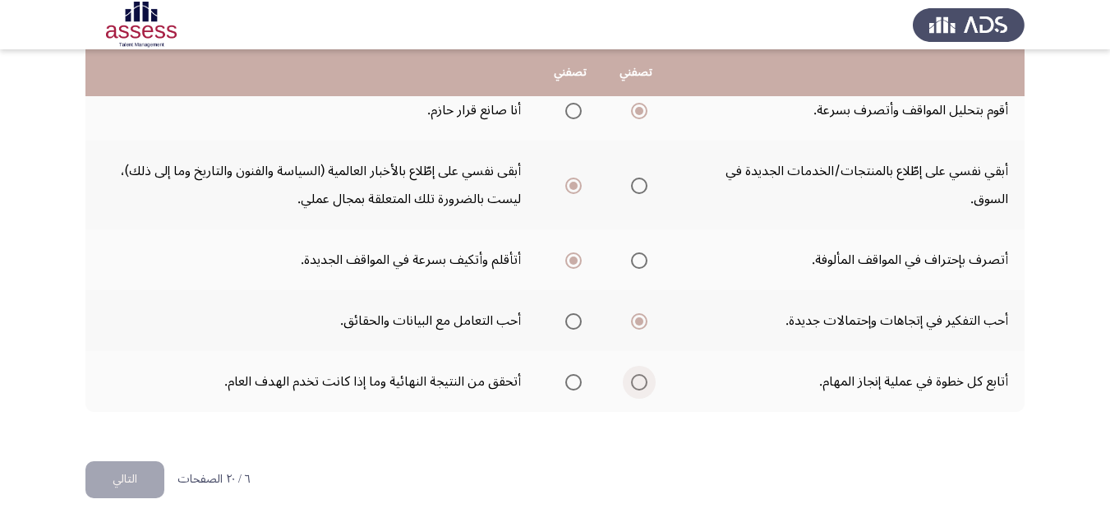
click at [646, 386] on span "Select an option" at bounding box center [639, 382] width 16 height 16
click at [646, 386] on input "Select an option" at bounding box center [639, 382] width 16 height 16
click at [137, 480] on button "التالي" at bounding box center [124, 479] width 79 height 37
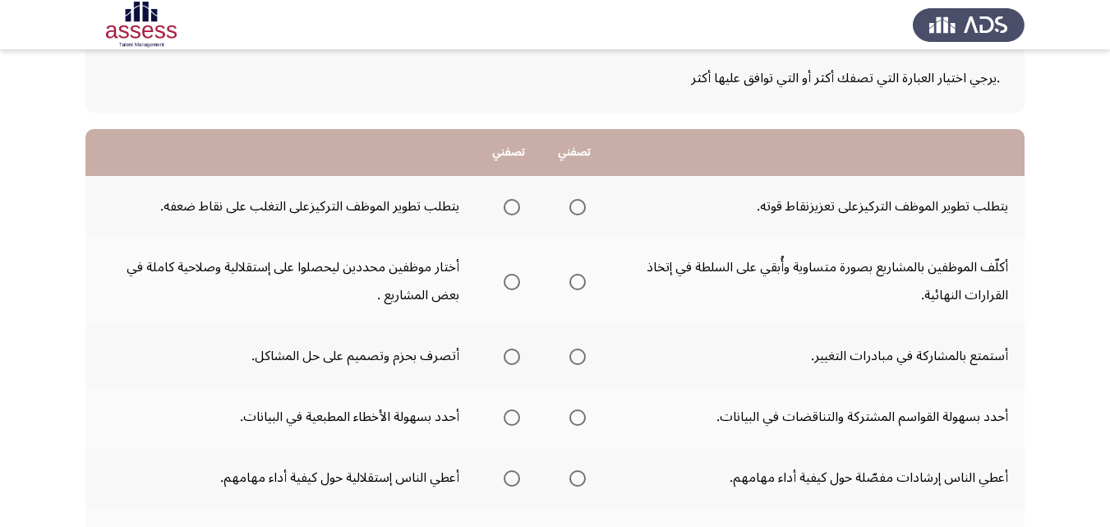
scroll to position [122, 0]
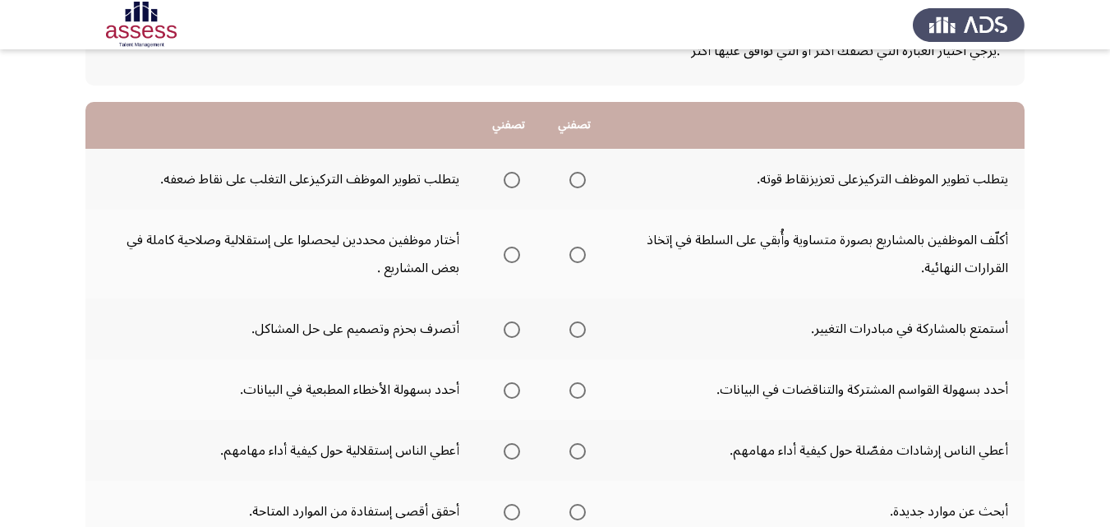
click at [581, 184] on span "Select an option" at bounding box center [577, 180] width 16 height 16
click at [581, 184] on input "Select an option" at bounding box center [577, 180] width 16 height 16
click at [513, 246] on span "Select an option" at bounding box center [512, 254] width 16 height 16
click at [513, 246] on input "Select an option" at bounding box center [512, 254] width 16 height 16
click at [583, 329] on span "Select an option" at bounding box center [577, 329] width 16 height 16
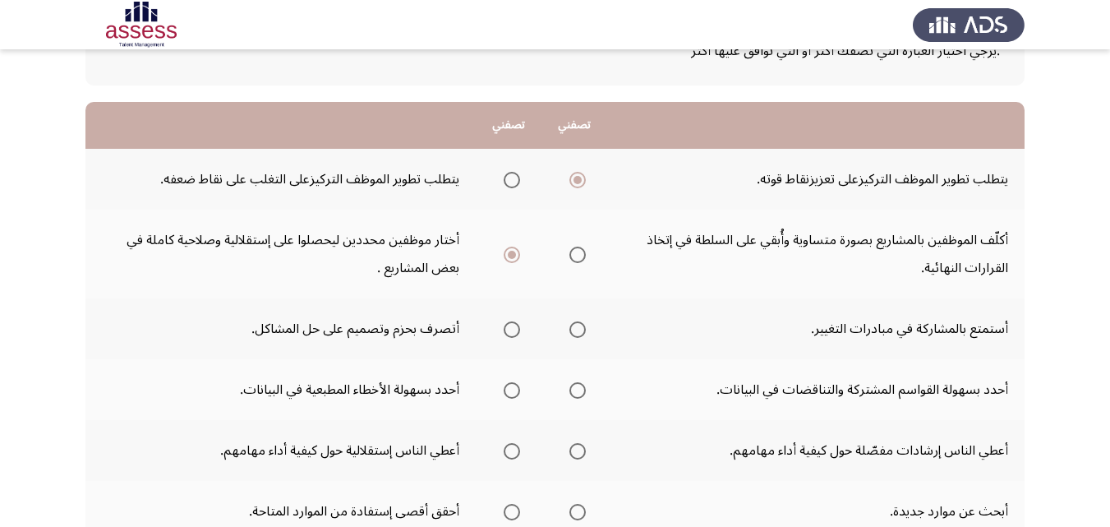
click at [583, 329] on input "Select an option" at bounding box center [577, 329] width 16 height 16
click at [583, 391] on span "Select an option" at bounding box center [577, 390] width 16 height 16
click at [583, 391] on input "Select an option" at bounding box center [577, 390] width 16 height 16
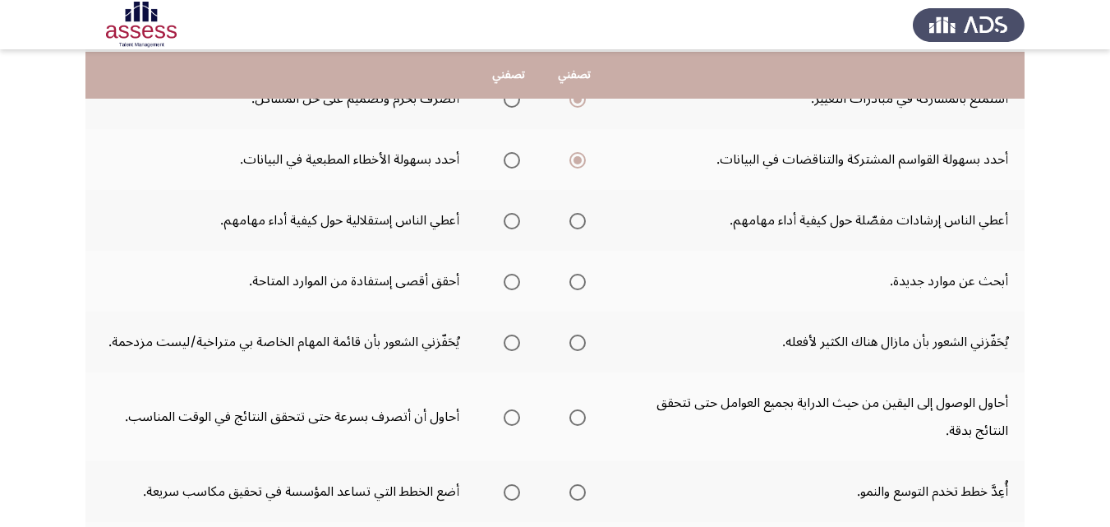
scroll to position [384, 0]
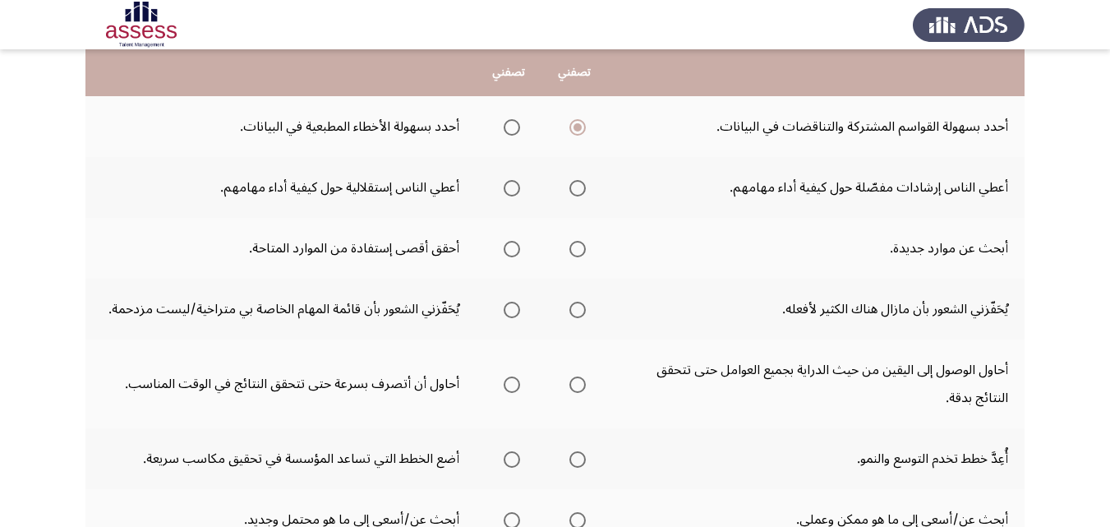
click at [517, 188] on span "Select an option" at bounding box center [512, 188] width 16 height 16
click at [517, 188] on input "Select an option" at bounding box center [512, 188] width 16 height 16
click at [580, 251] on span "Select an option" at bounding box center [577, 249] width 16 height 16
click at [580, 251] on input "Select an option" at bounding box center [577, 249] width 16 height 16
click at [585, 307] on span "Select an option" at bounding box center [577, 309] width 16 height 16
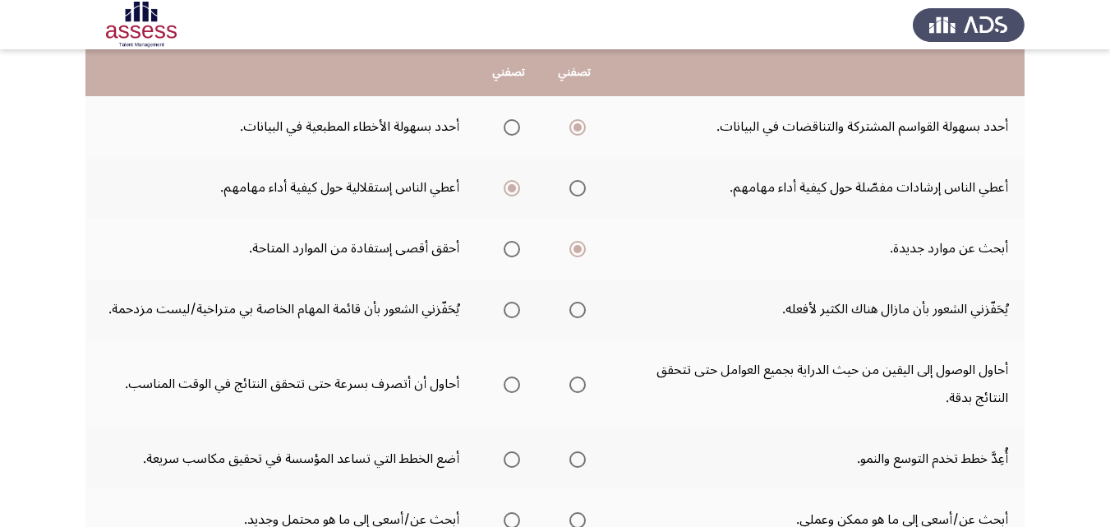
click at [585, 307] on input "Select an option" at bounding box center [577, 309] width 16 height 16
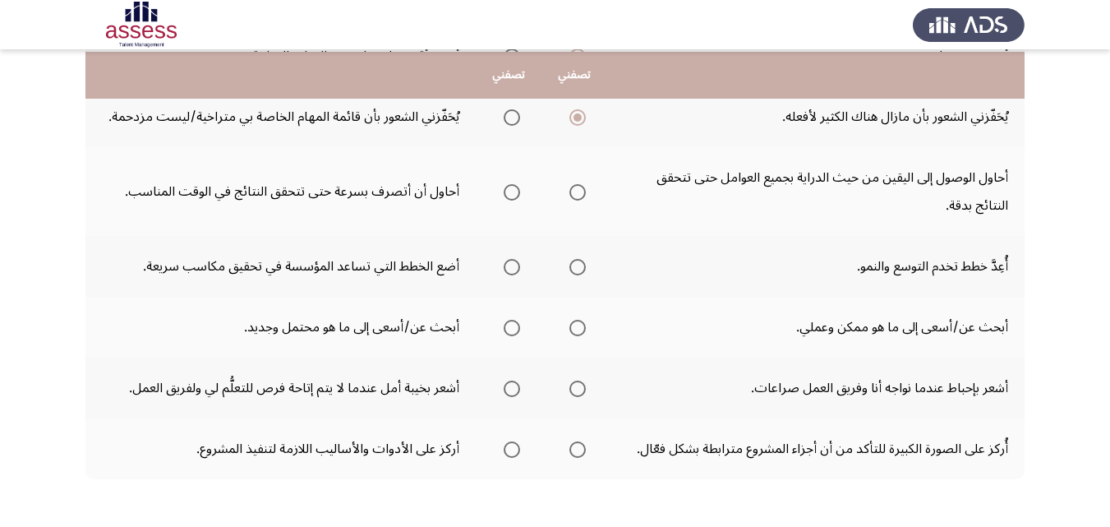
scroll to position [582, 0]
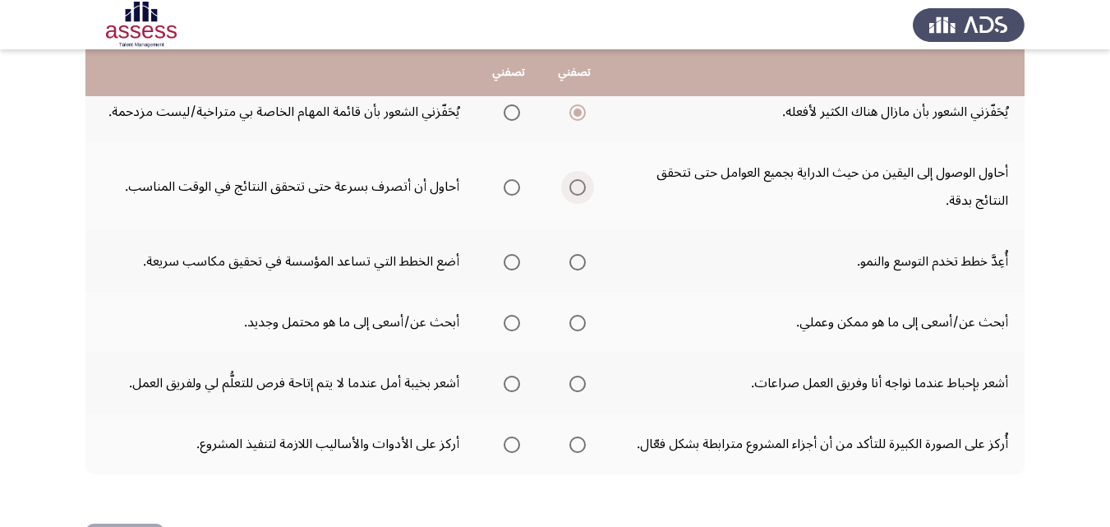
click at [580, 192] on span "Select an option" at bounding box center [577, 187] width 16 height 16
click at [580, 192] on input "Select an option" at bounding box center [577, 187] width 16 height 16
click at [582, 264] on span "Select an option" at bounding box center [577, 262] width 16 height 16
click at [582, 264] on input "Select an option" at bounding box center [577, 262] width 16 height 16
click at [576, 320] on span "Select an option" at bounding box center [577, 323] width 16 height 16
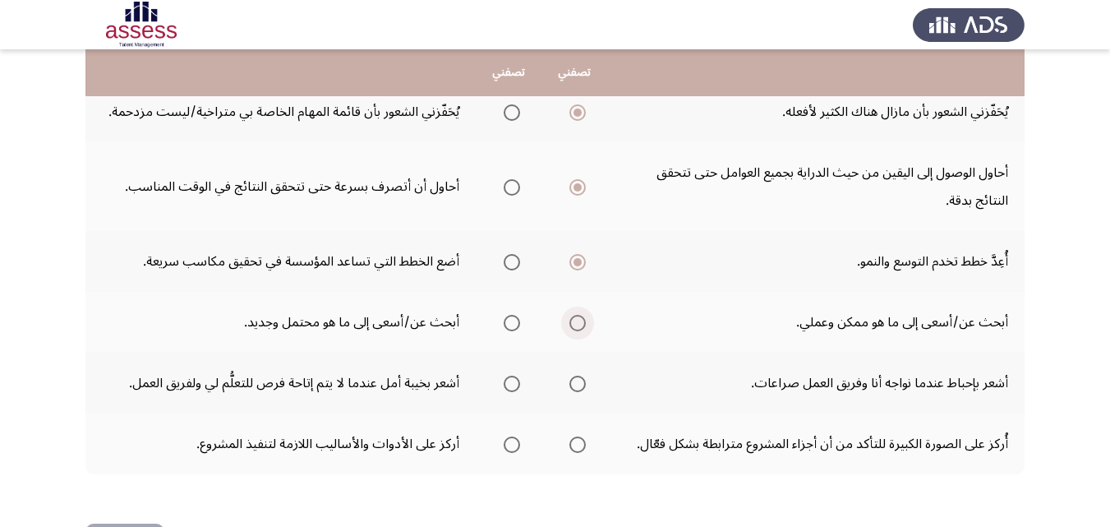
click at [576, 320] on input "Select an option" at bounding box center [577, 323] width 16 height 16
click at [515, 389] on span "Select an option" at bounding box center [512, 383] width 16 height 16
click at [515, 389] on input "Select an option" at bounding box center [512, 383] width 16 height 16
click at [578, 443] on span "Select an option" at bounding box center [577, 444] width 16 height 16
click at [578, 443] on input "Select an option" at bounding box center [577, 444] width 16 height 16
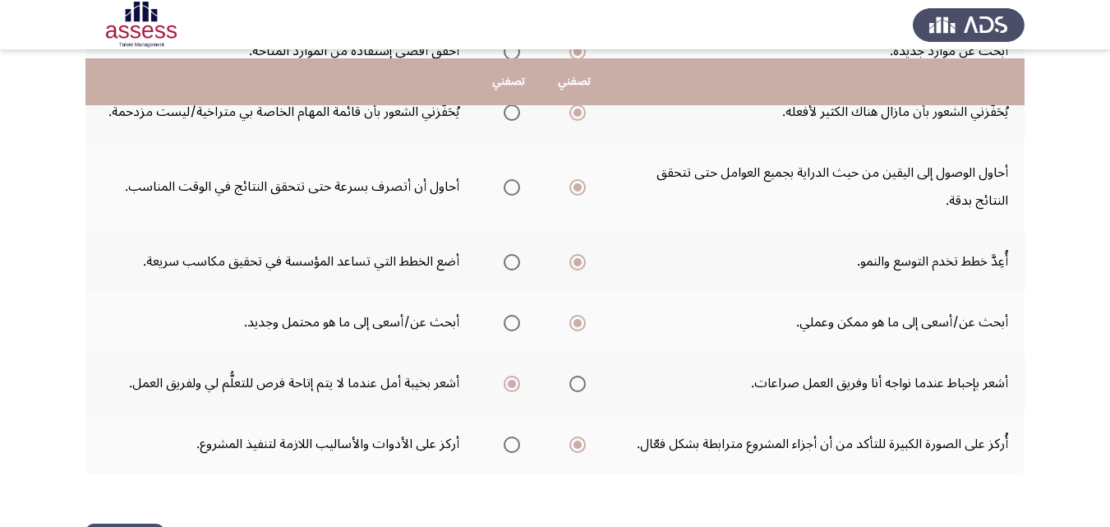
scroll to position [644, 0]
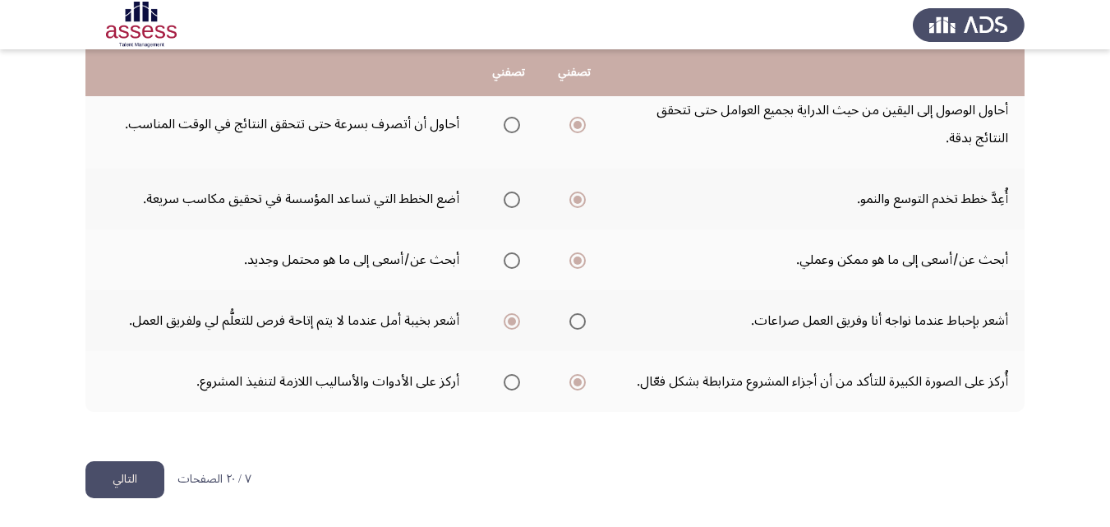
click at [131, 479] on button "التالي" at bounding box center [124, 479] width 79 height 37
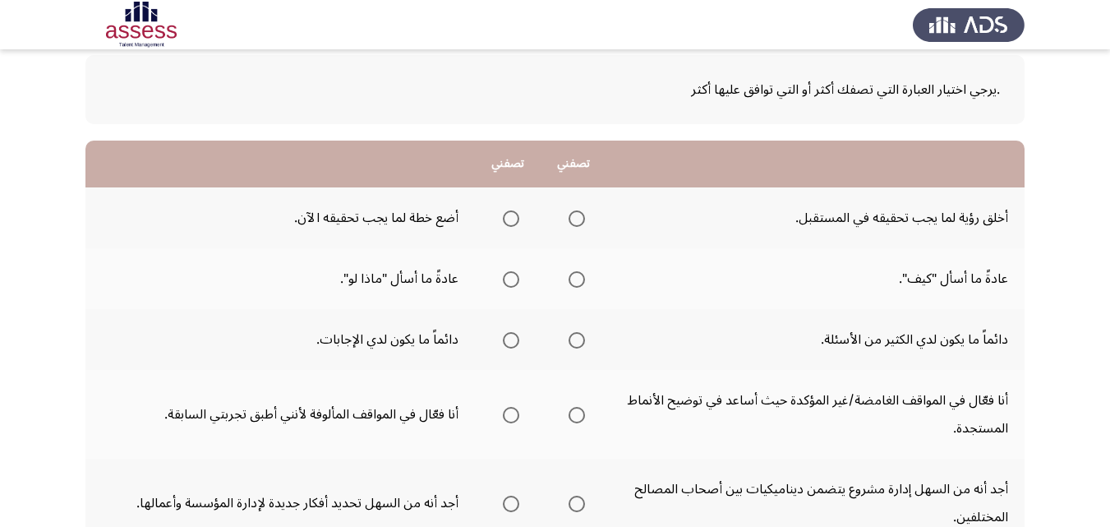
scroll to position [94, 0]
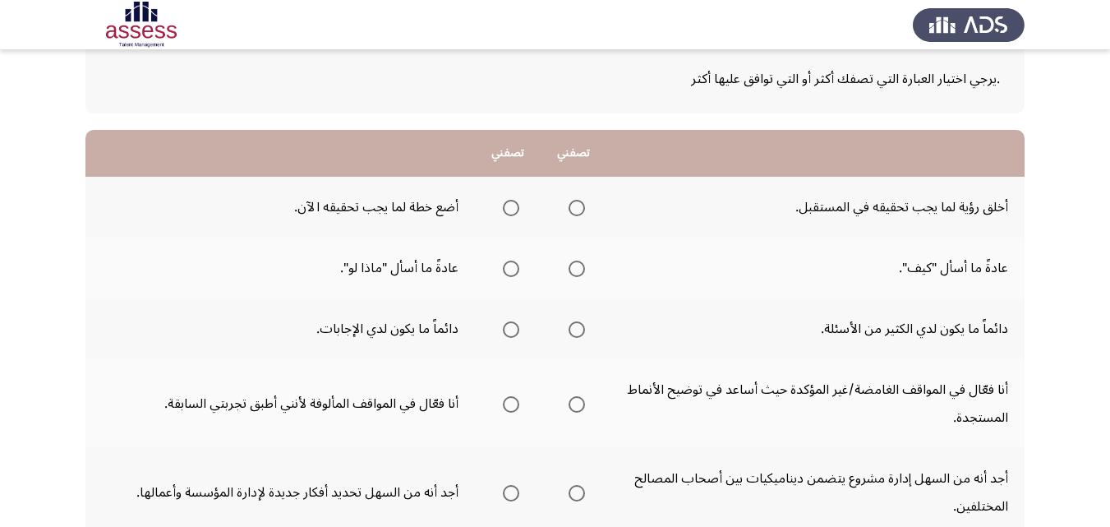
click at [511, 211] on span "Select an option" at bounding box center [511, 208] width 16 height 16
click at [511, 211] on input "Select an option" at bounding box center [511, 208] width 16 height 16
click at [576, 270] on span "Select an option" at bounding box center [576, 268] width 16 height 16
click at [576, 270] on input "Select an option" at bounding box center [576, 268] width 16 height 16
click at [576, 335] on span "Select an option" at bounding box center [576, 329] width 16 height 16
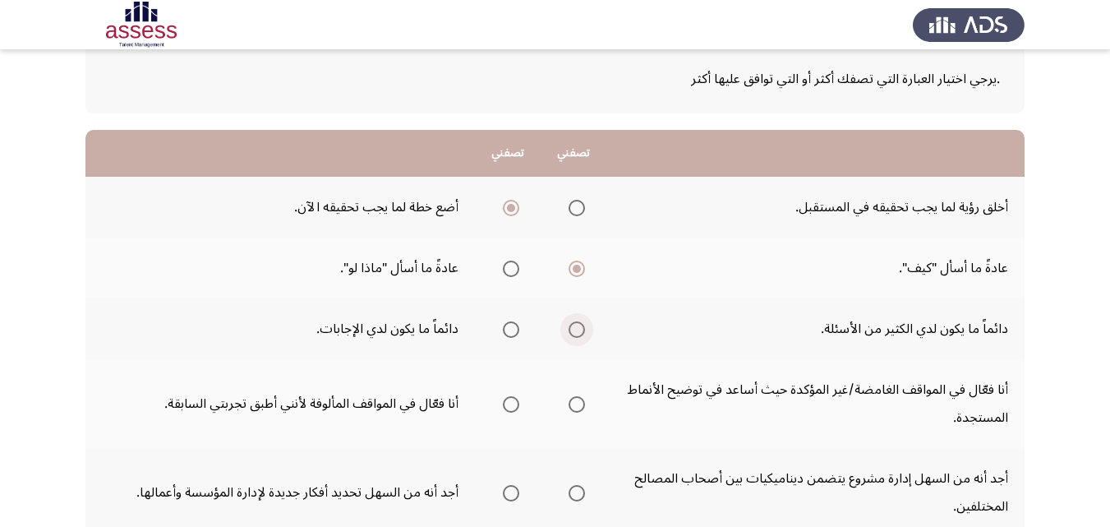
click at [576, 335] on input "Select an option" at bounding box center [576, 329] width 16 height 16
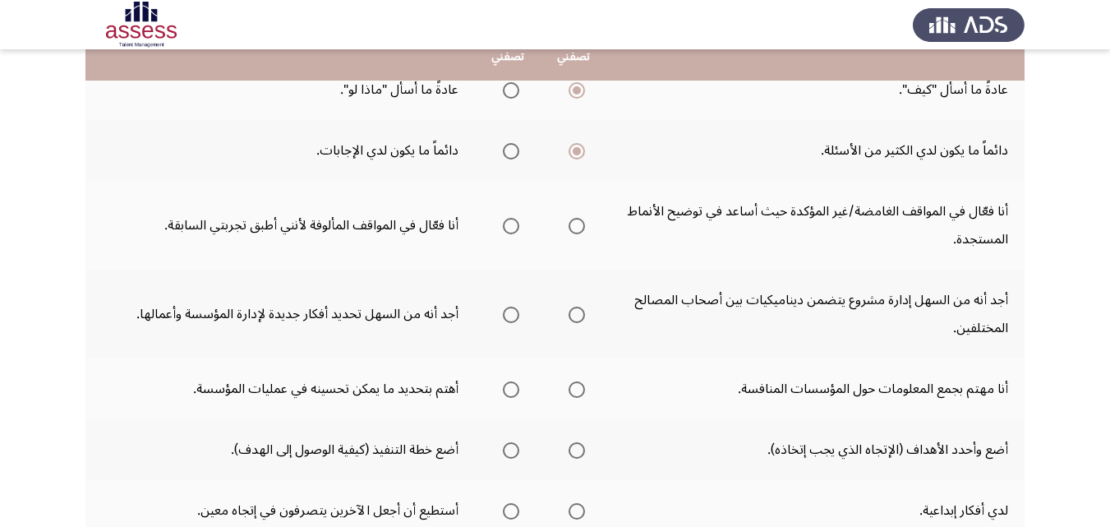
scroll to position [291, 0]
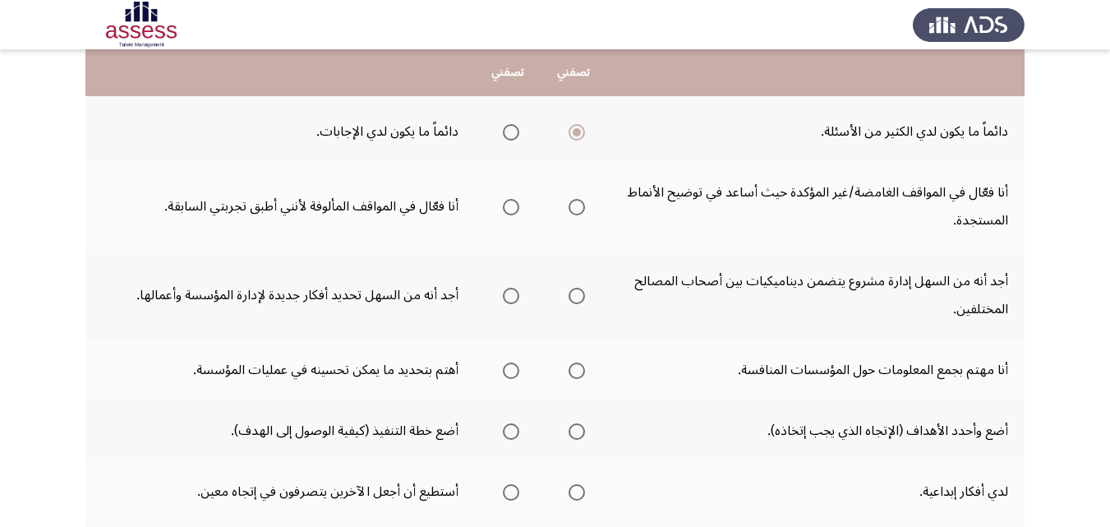
click at [576, 210] on span "Select an option" at bounding box center [576, 207] width 16 height 16
click at [576, 210] on input "Select an option" at bounding box center [576, 207] width 16 height 16
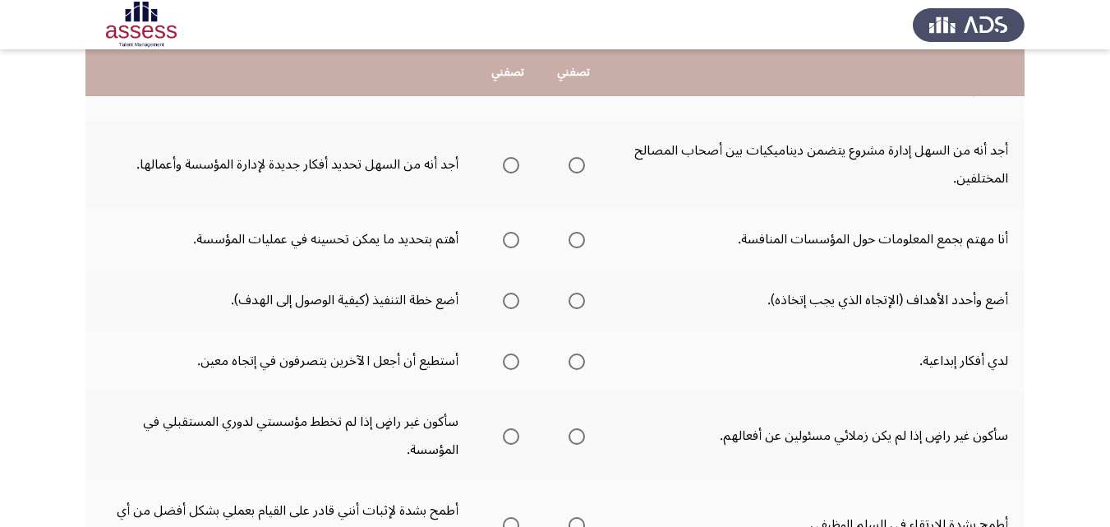
scroll to position [422, 0]
click at [511, 163] on span "Select an option" at bounding box center [511, 164] width 16 height 16
click at [511, 163] on input "Select an option" at bounding box center [511, 164] width 16 height 16
click at [511, 241] on span "Select an option" at bounding box center [511, 239] width 16 height 16
click at [511, 241] on input "Select an option" at bounding box center [511, 239] width 16 height 16
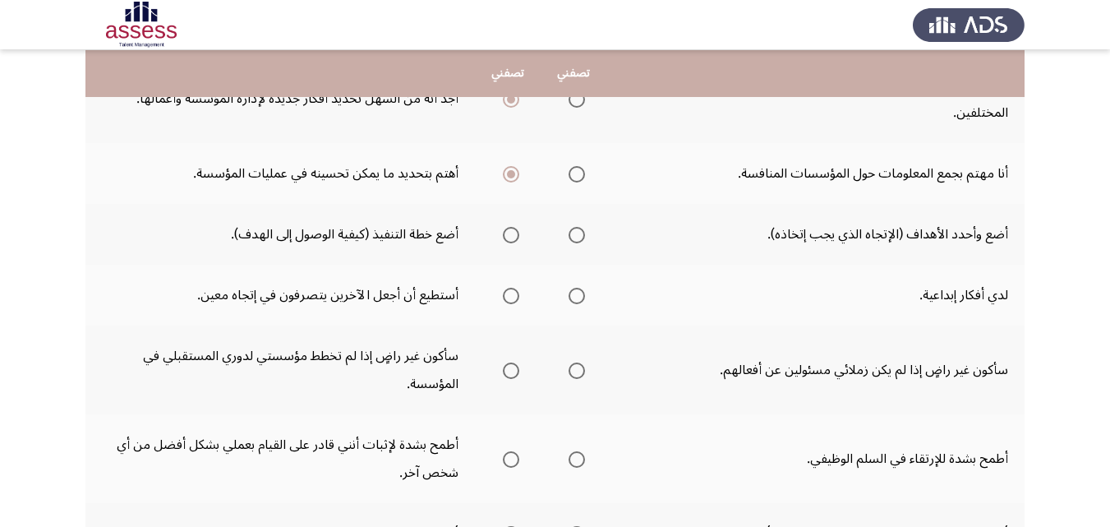
scroll to position [488, 0]
click at [513, 236] on span "Select an option" at bounding box center [511, 234] width 16 height 16
click at [513, 236] on input "Select an option" at bounding box center [511, 234] width 16 height 16
click at [508, 292] on span "Select an option" at bounding box center [511, 295] width 16 height 16
click at [508, 292] on input "Select an option" at bounding box center [511, 295] width 16 height 16
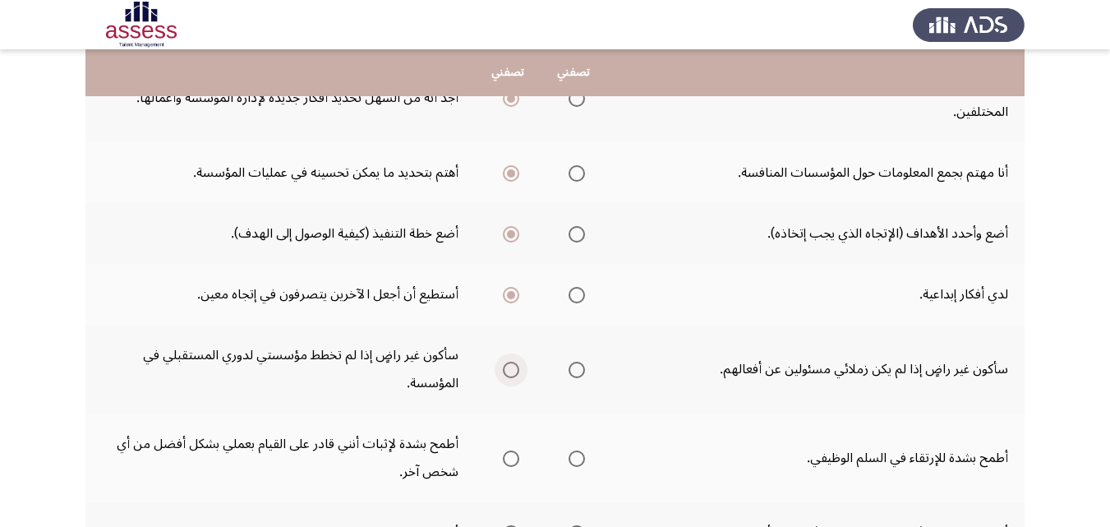
click at [514, 366] on span "Select an option" at bounding box center [511, 369] width 16 height 16
click at [514, 366] on input "Select an option" at bounding box center [511, 369] width 16 height 16
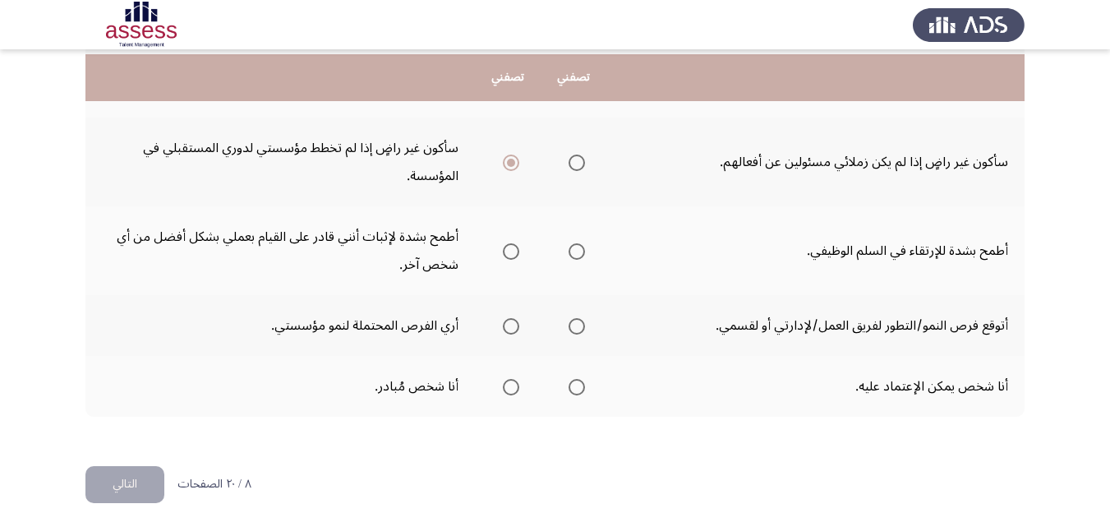
scroll to position [700, 0]
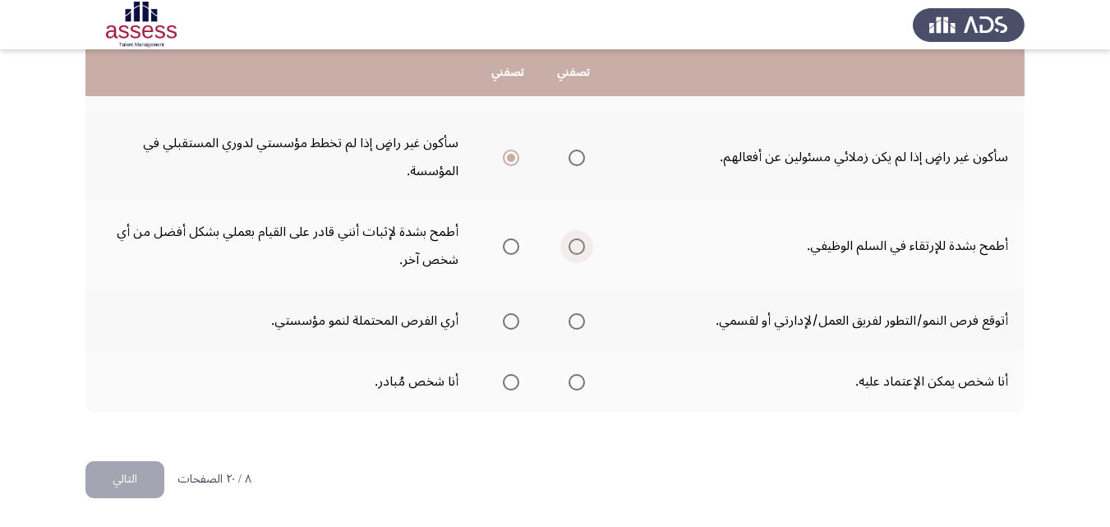
click at [568, 245] on span "Select an option" at bounding box center [576, 246] width 16 height 16
click at [568, 245] on input "Select an option" at bounding box center [576, 246] width 16 height 16
click at [573, 382] on span "Select an option" at bounding box center [576, 382] width 16 height 16
click at [573, 382] on input "Select an option" at bounding box center [576, 382] width 16 height 16
click at [575, 318] on span "Select an option" at bounding box center [576, 321] width 16 height 16
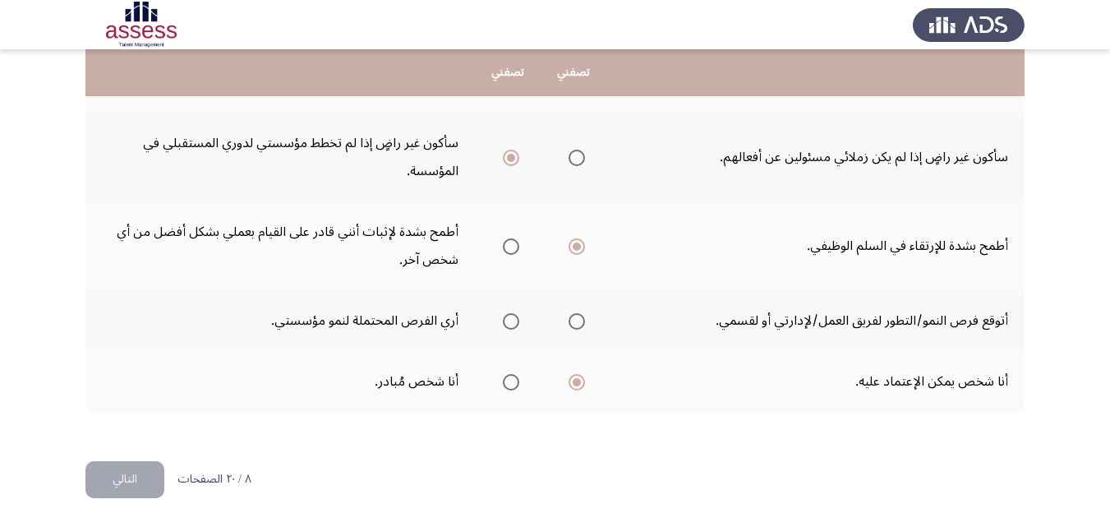
click at [575, 318] on input "Select an option" at bounding box center [576, 321] width 16 height 16
click at [138, 478] on button "التالي" at bounding box center [124, 479] width 79 height 37
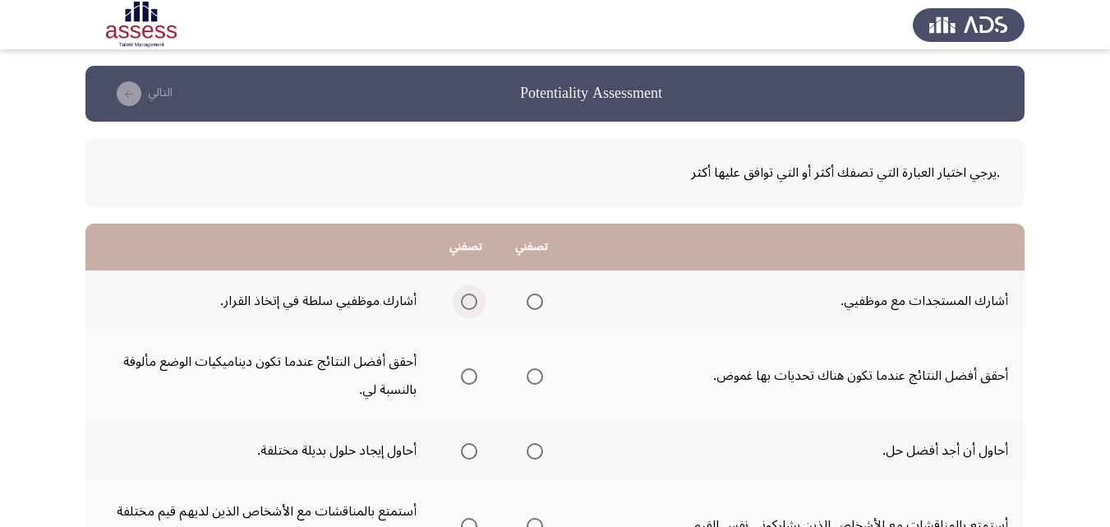
click at [469, 299] on span "Select an option" at bounding box center [469, 301] width 16 height 16
click at [469, 299] on input "Select an option" at bounding box center [469, 301] width 16 height 16
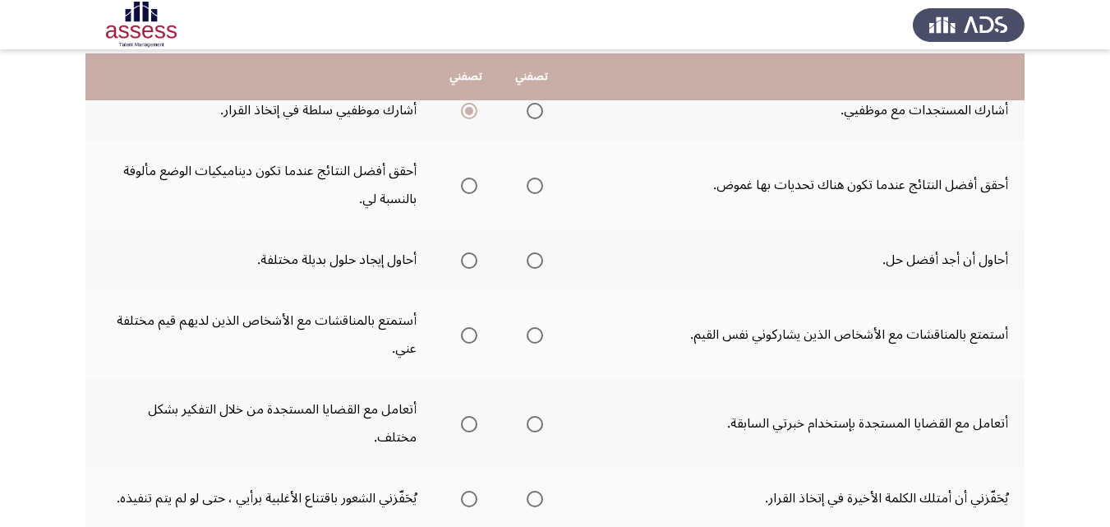
scroll to position [197, 0]
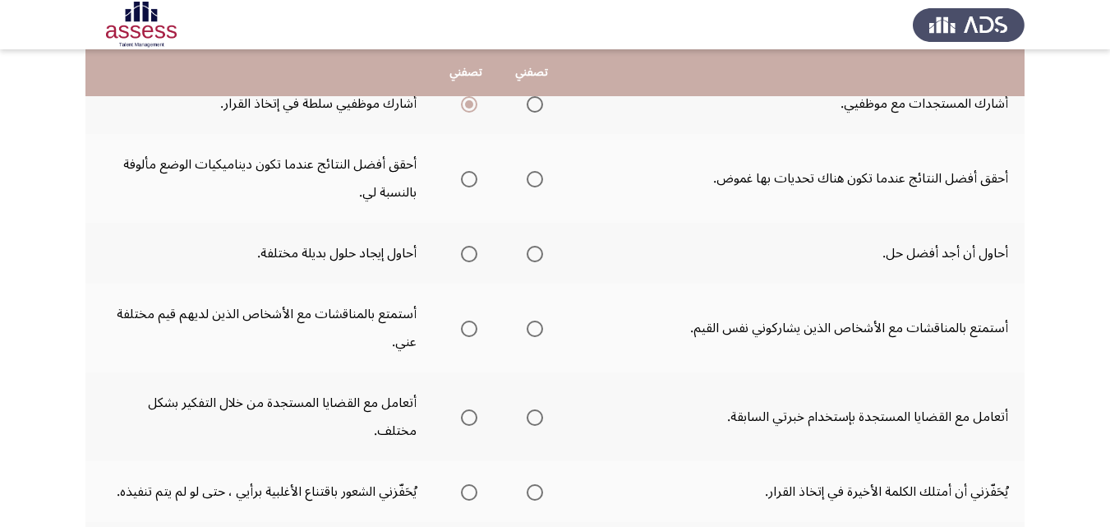
click at [469, 179] on span "Select an option" at bounding box center [469, 179] width 0 height 0
click at [471, 179] on input "Select an option" at bounding box center [469, 179] width 16 height 16
click at [472, 251] on span "Select an option" at bounding box center [469, 254] width 16 height 16
click at [472, 251] on input "Select an option" at bounding box center [469, 254] width 16 height 16
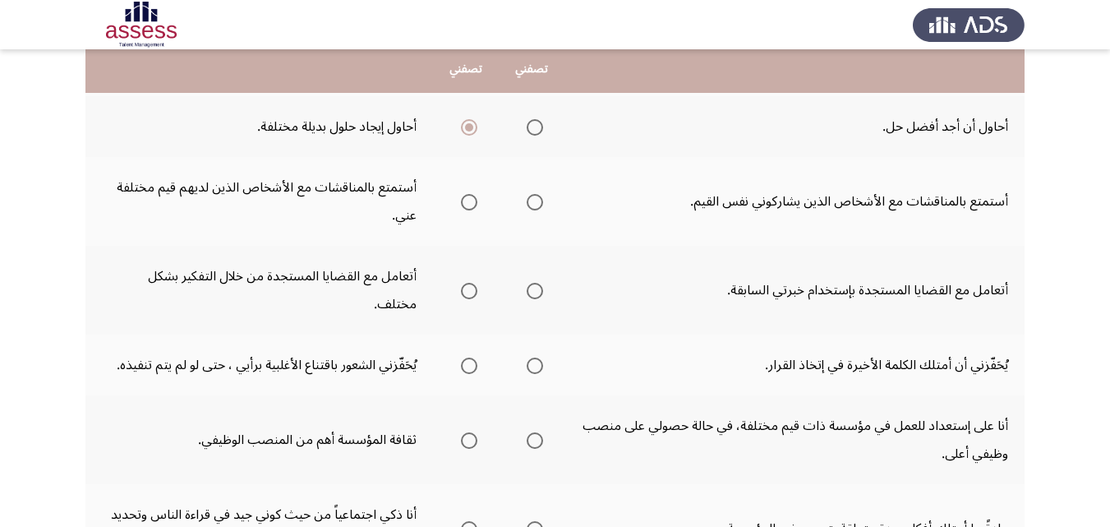
scroll to position [329, 0]
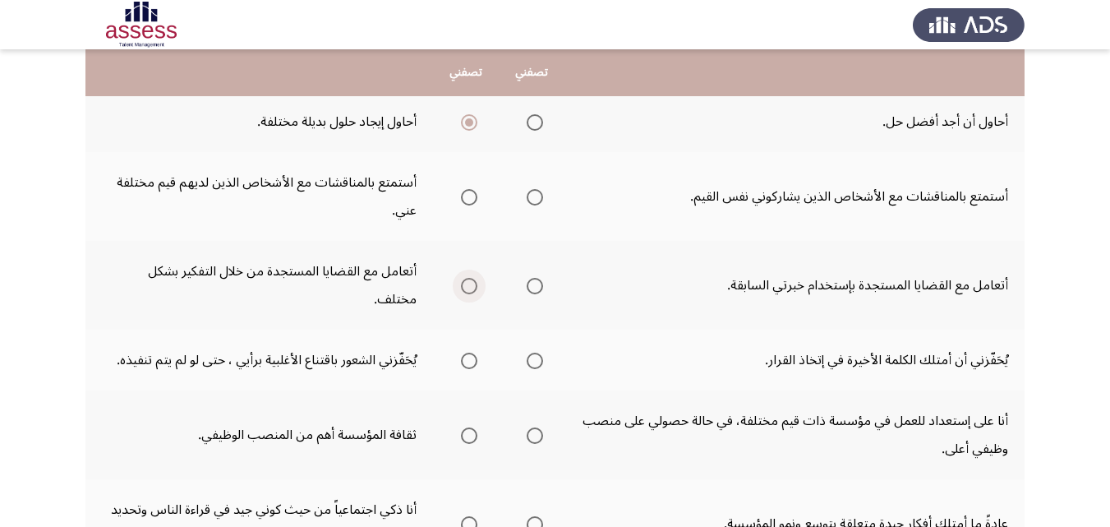
click at [472, 278] on span "Select an option" at bounding box center [469, 286] width 16 height 16
click at [472, 278] on input "Select an option" at bounding box center [469, 286] width 16 height 16
click at [531, 193] on span "Select an option" at bounding box center [535, 197] width 16 height 16
click at [531, 193] on input "Select an option" at bounding box center [535, 197] width 16 height 16
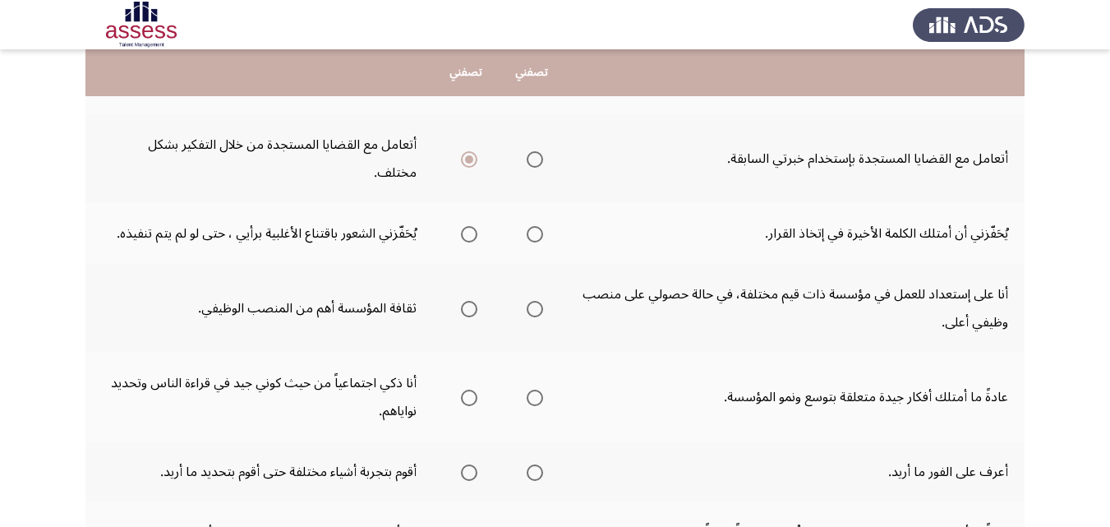
scroll to position [460, 0]
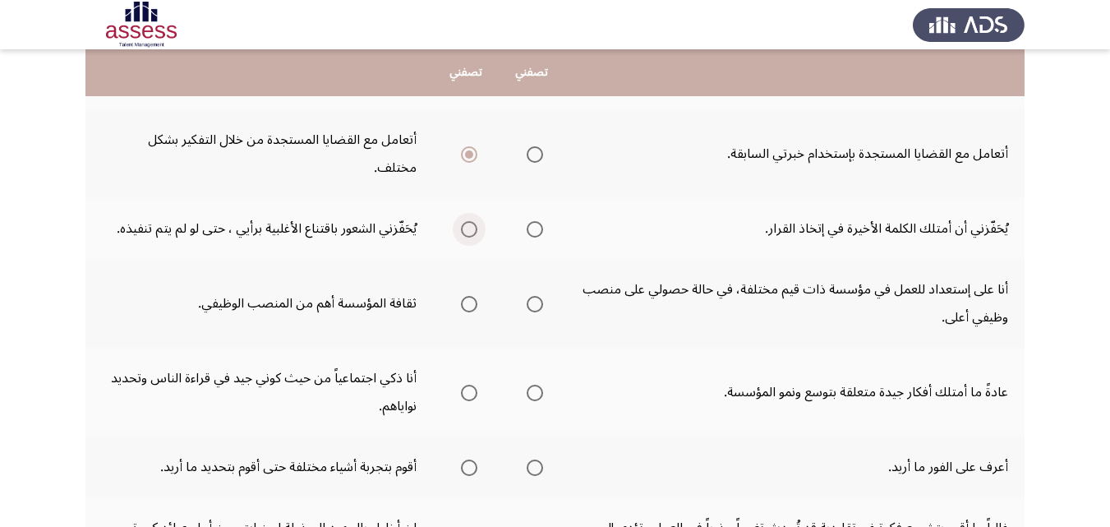
click at [467, 221] on span "Select an option" at bounding box center [469, 229] width 16 height 16
click at [467, 221] on input "Select an option" at bounding box center [469, 229] width 16 height 16
click at [473, 296] on span "Select an option" at bounding box center [469, 304] width 16 height 16
click at [473, 296] on input "Select an option" at bounding box center [469, 304] width 16 height 16
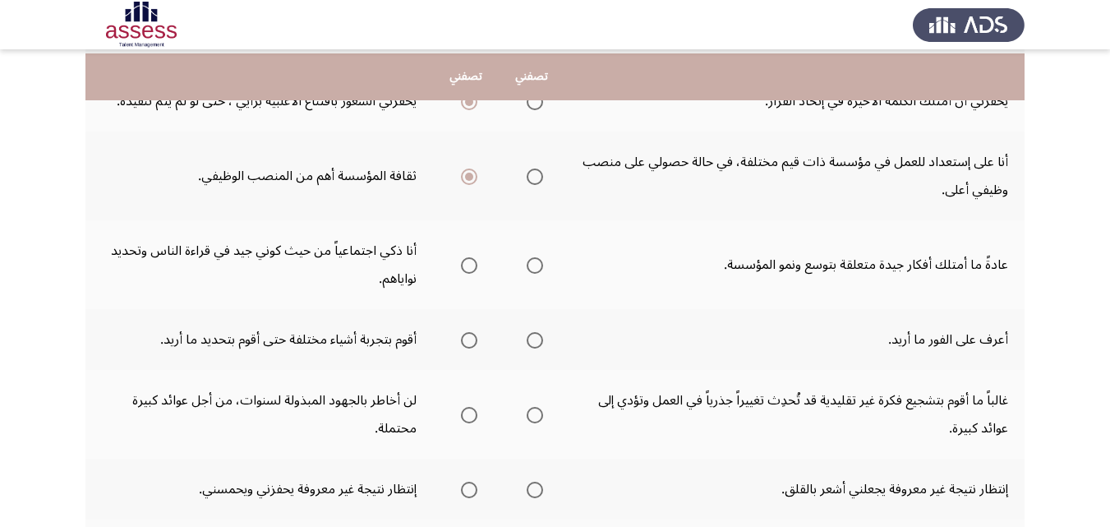
scroll to position [591, 0]
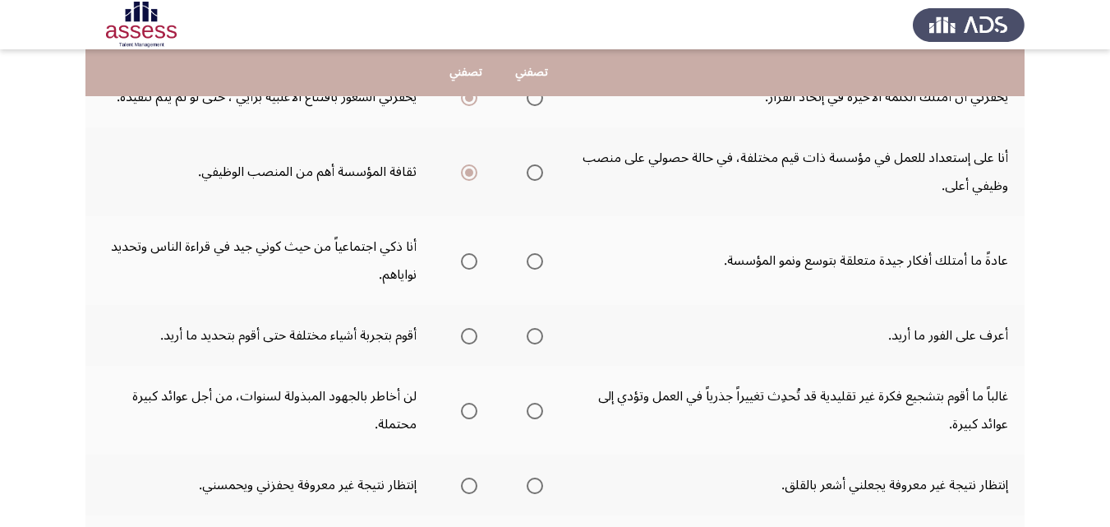
click at [469, 328] on span "Select an option" at bounding box center [469, 336] width 16 height 16
click at [469, 328] on input "Select an option" at bounding box center [469, 336] width 16 height 16
click at [537, 253] on span "Select an option" at bounding box center [535, 261] width 16 height 16
click at [537, 253] on input "Select an option" at bounding box center [535, 261] width 16 height 16
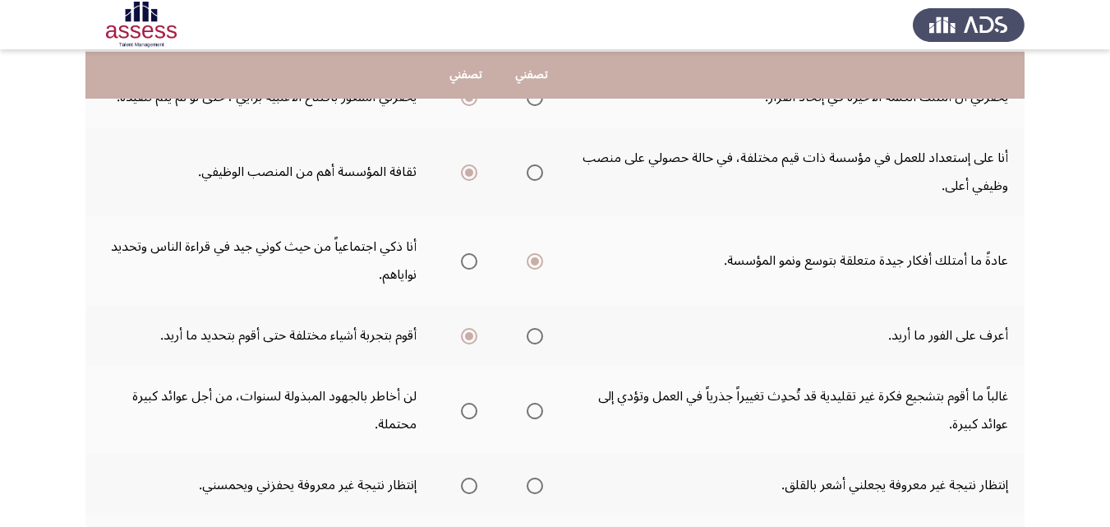
scroll to position [756, 0]
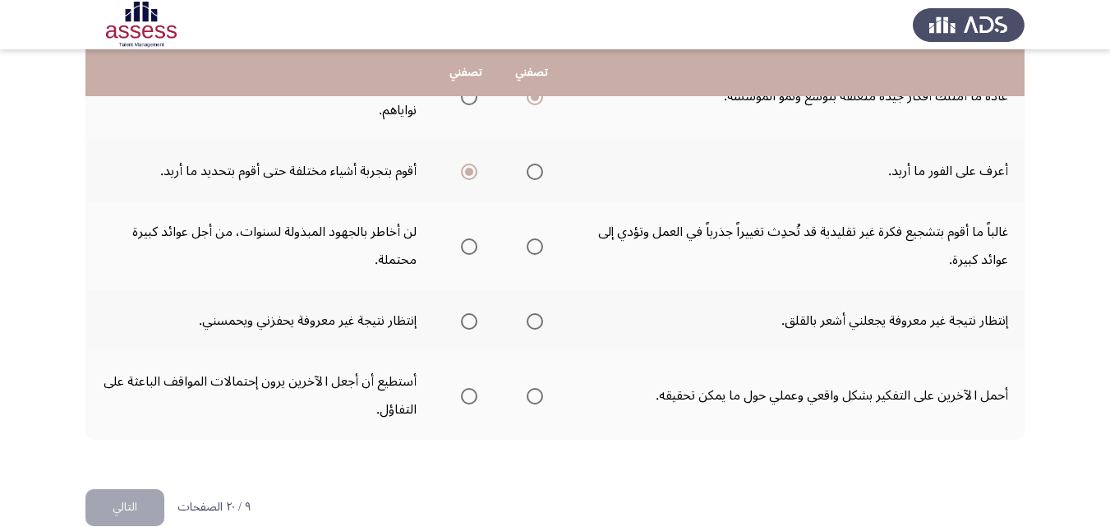
click at [535, 238] on span "Select an option" at bounding box center [535, 246] width 16 height 16
click at [535, 238] on input "Select an option" at bounding box center [535, 246] width 16 height 16
click at [531, 388] on span "Select an option" at bounding box center [535, 396] width 16 height 16
click at [531, 388] on input "Select an option" at bounding box center [535, 396] width 16 height 16
click at [539, 313] on span "Select an option" at bounding box center [535, 321] width 16 height 16
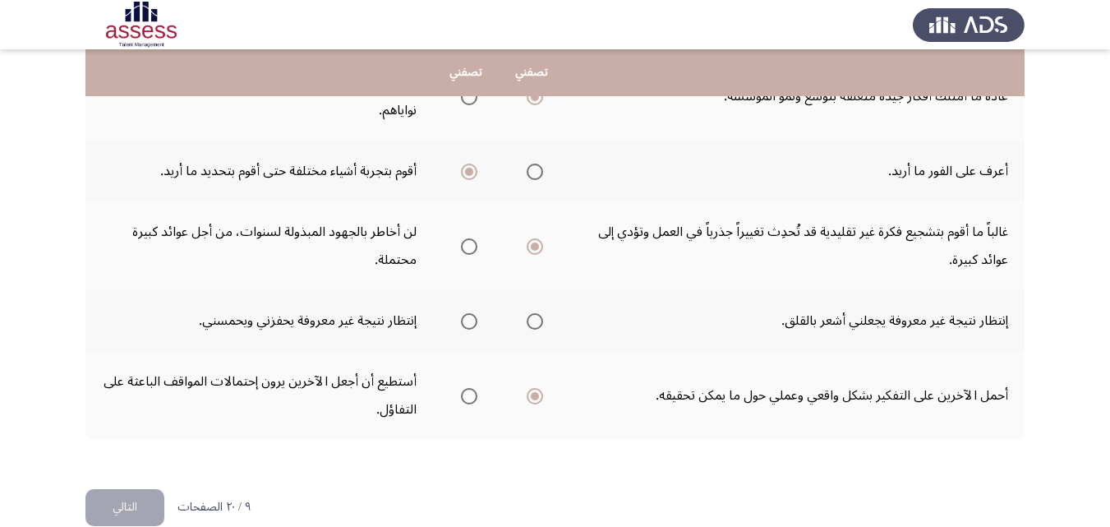
click at [539, 313] on input "Select an option" at bounding box center [535, 321] width 16 height 16
click at [120, 489] on button "التالي" at bounding box center [124, 507] width 79 height 37
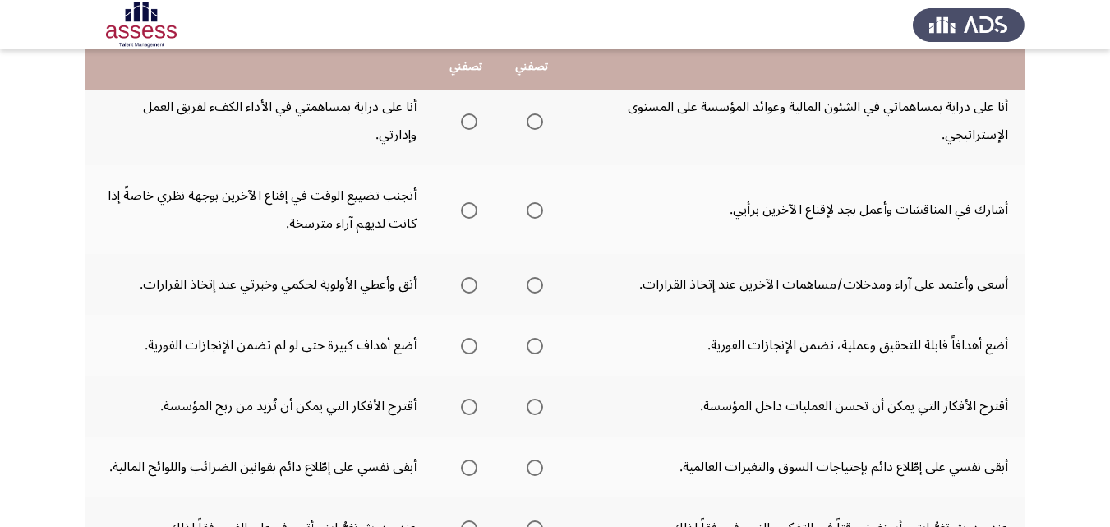
scroll to position [197, 0]
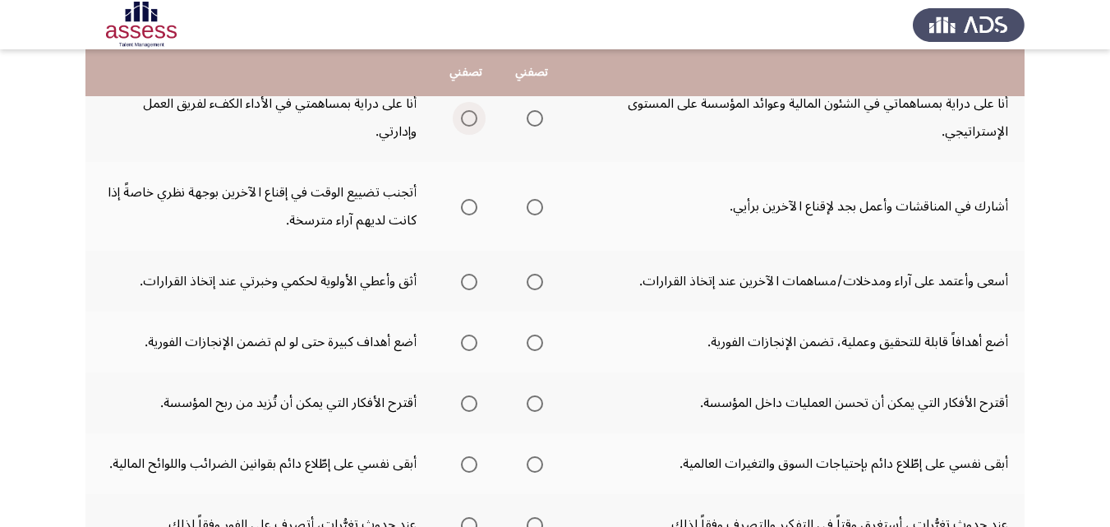
click at [471, 118] on span "Select an option" at bounding box center [469, 118] width 16 height 16
click at [471, 118] on input "Select an option" at bounding box center [469, 118] width 16 height 16
click at [536, 210] on span "Select an option" at bounding box center [535, 207] width 16 height 16
click at [536, 210] on input "Select an option" at bounding box center [535, 207] width 16 height 16
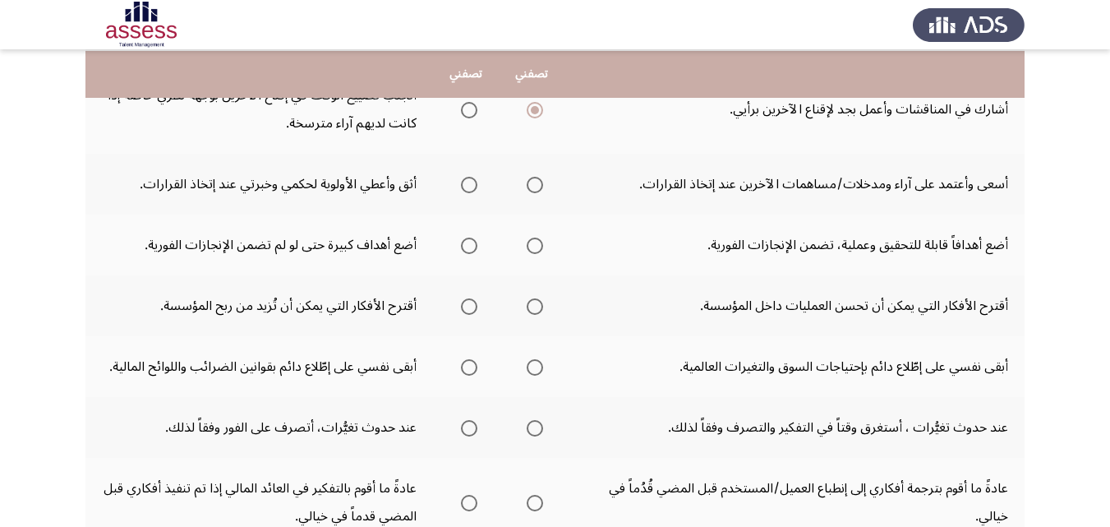
scroll to position [296, 0]
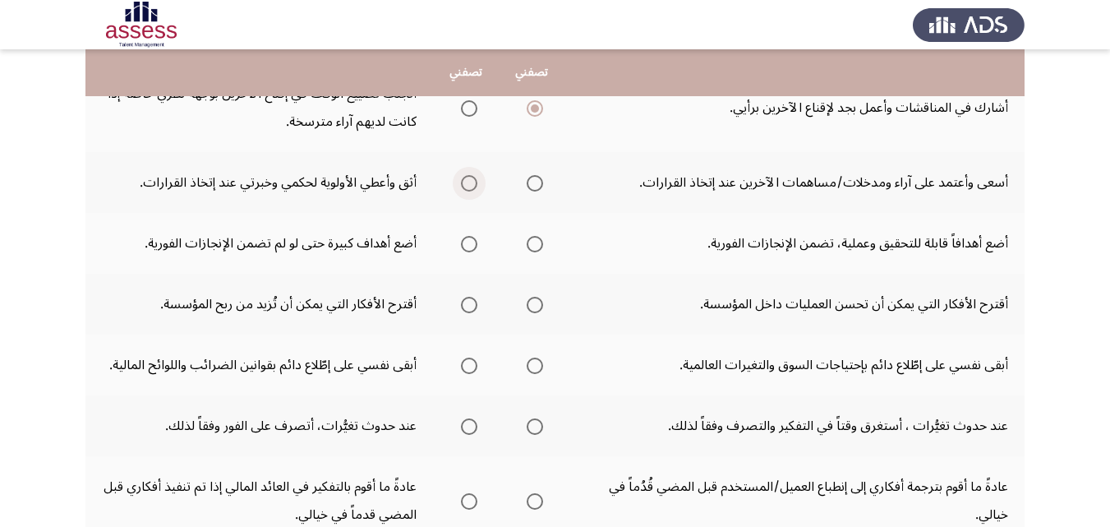
click at [468, 185] on span "Select an option" at bounding box center [469, 183] width 16 height 16
click at [468, 185] on input "Select an option" at bounding box center [469, 183] width 16 height 16
click at [527, 247] on span "Select an option" at bounding box center [535, 244] width 16 height 16
click at [527, 247] on input "Select an option" at bounding box center [535, 244] width 16 height 16
click at [531, 306] on span "Select an option" at bounding box center [535, 305] width 16 height 16
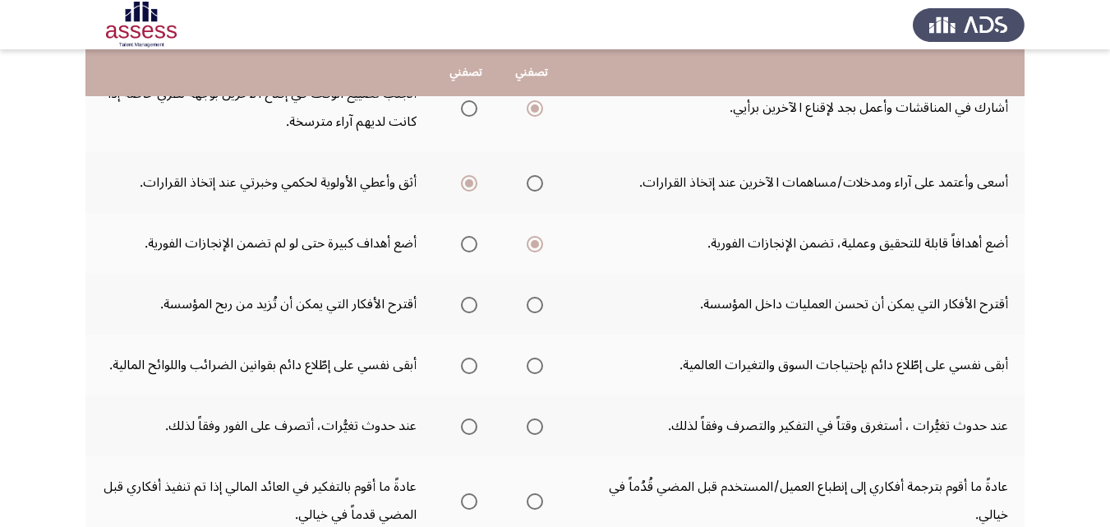
click at [531, 306] on input "Select an option" at bounding box center [535, 305] width 16 height 16
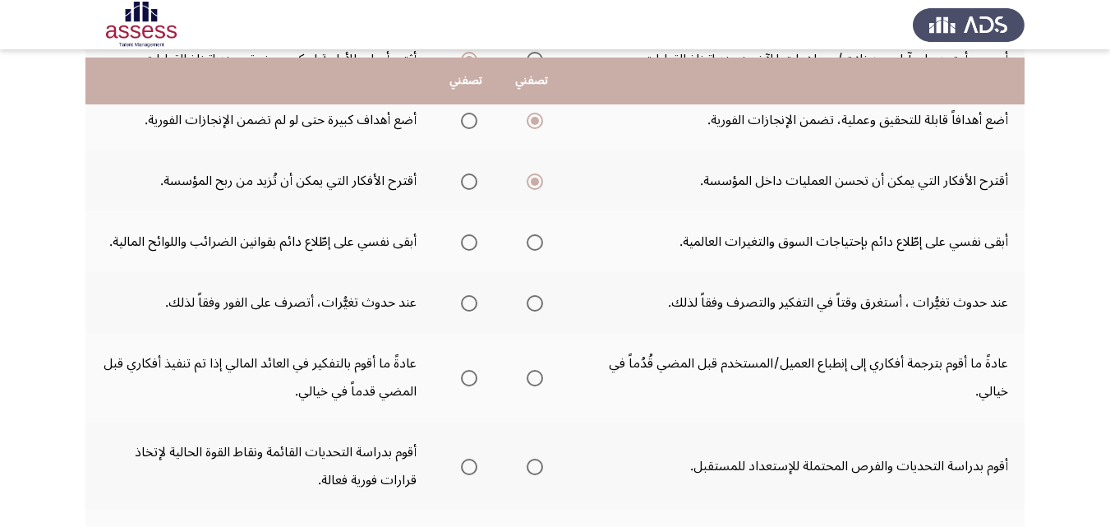
scroll to position [427, 0]
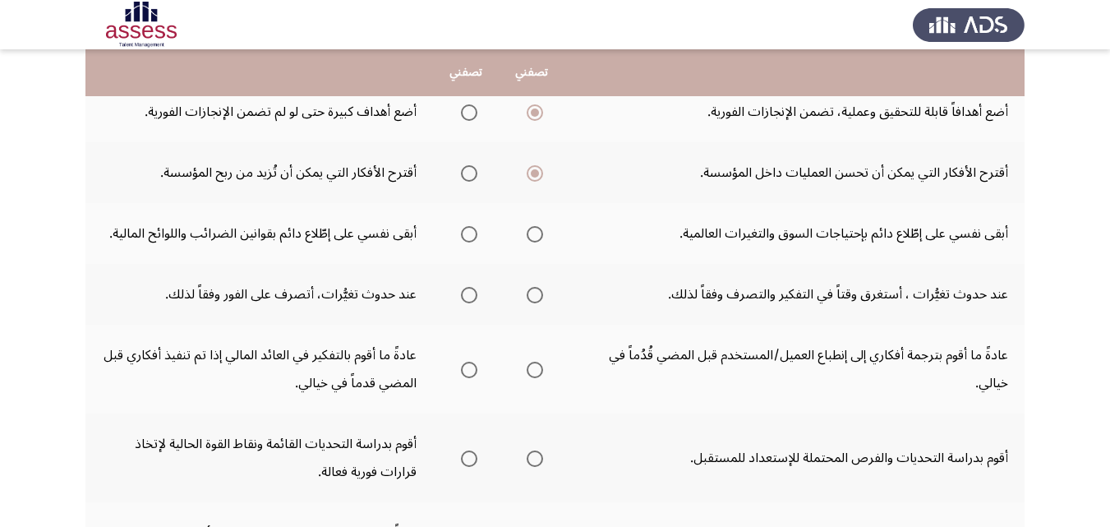
click at [537, 235] on span "Select an option" at bounding box center [535, 234] width 16 height 16
click at [537, 235] on input "Select an option" at bounding box center [535, 234] width 16 height 16
click at [528, 293] on span "Select an option" at bounding box center [535, 295] width 16 height 16
click at [528, 293] on input "Select an option" at bounding box center [535, 295] width 16 height 16
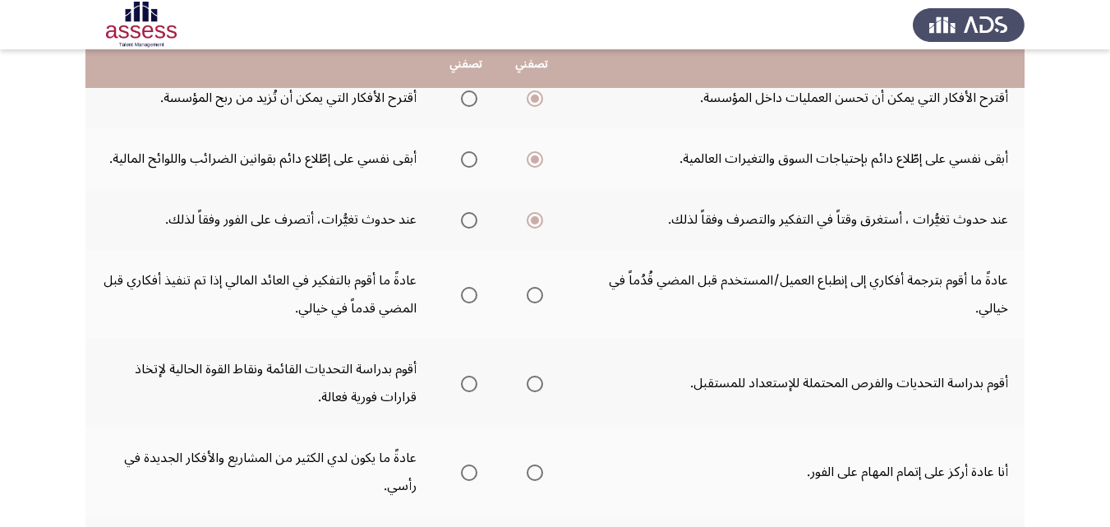
scroll to position [526, 0]
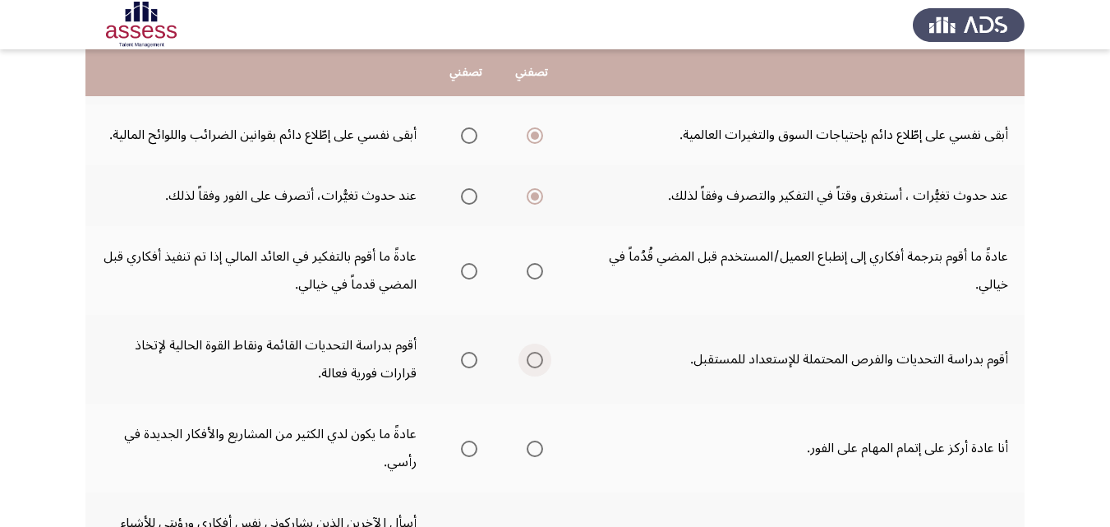
click at [535, 360] on span "Select an option" at bounding box center [535, 360] width 16 height 16
click at [535, 360] on input "Select an option" at bounding box center [535, 360] width 16 height 16
click at [531, 441] on span "Select an option" at bounding box center [535, 448] width 16 height 16
click at [531, 441] on input "Select an option" at bounding box center [535, 448] width 16 height 16
click at [531, 269] on span "Select an option" at bounding box center [535, 271] width 16 height 16
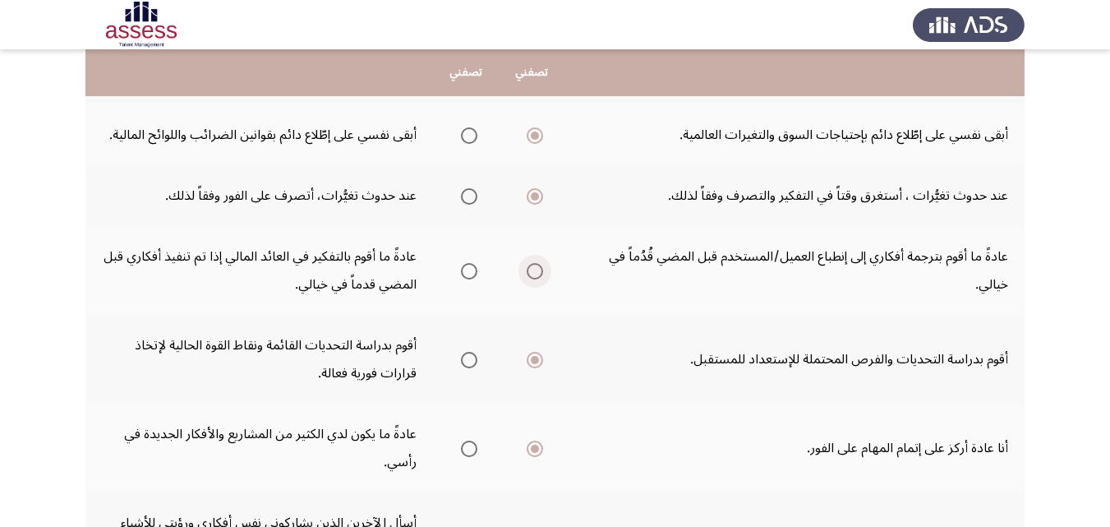
click at [531, 269] on input "Select an option" at bounding box center [535, 271] width 16 height 16
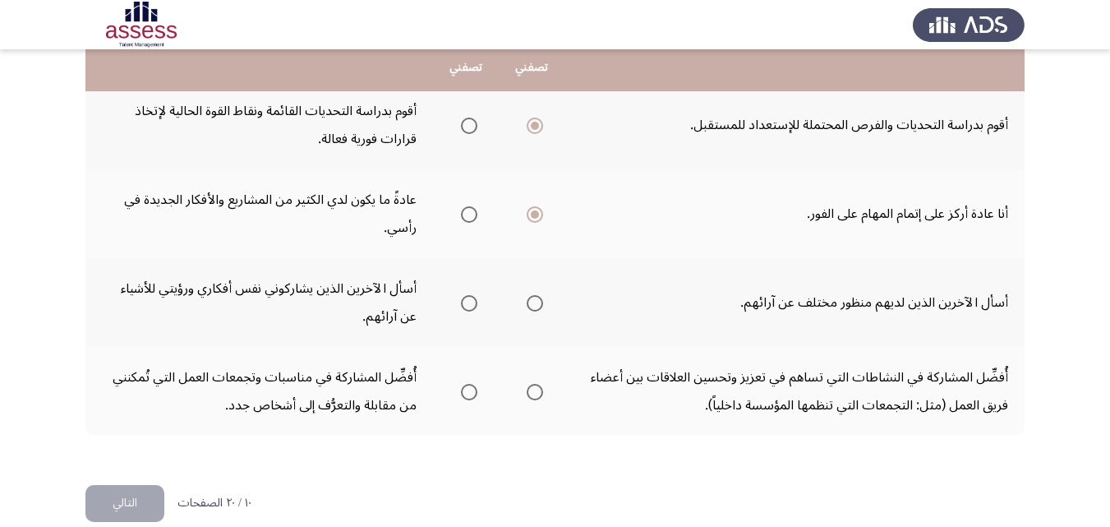
scroll to position [784, 0]
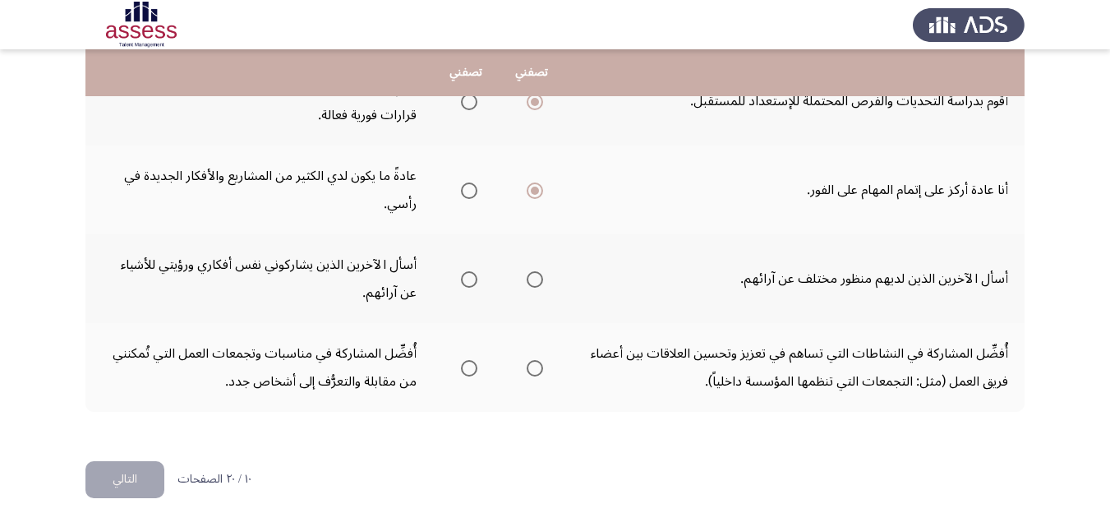
click at [532, 278] on span "Select an option" at bounding box center [535, 279] width 16 height 16
click at [532, 278] on input "Select an option" at bounding box center [535, 279] width 16 height 16
click at [536, 370] on span "Select an option" at bounding box center [535, 368] width 16 height 16
click at [536, 370] on input "Select an option" at bounding box center [535, 368] width 16 height 16
click at [152, 484] on button "التالي" at bounding box center [124, 479] width 79 height 37
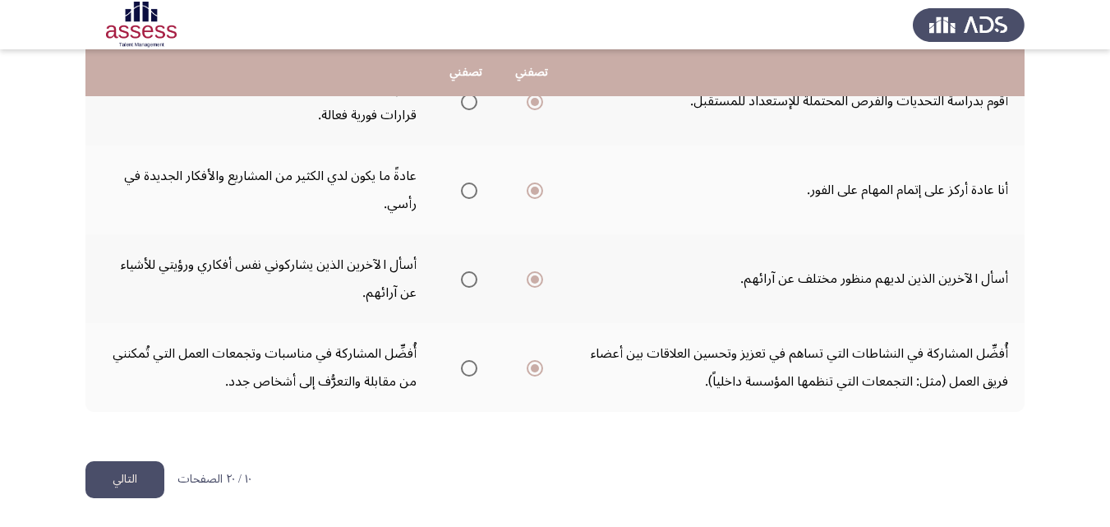
scroll to position [0, 0]
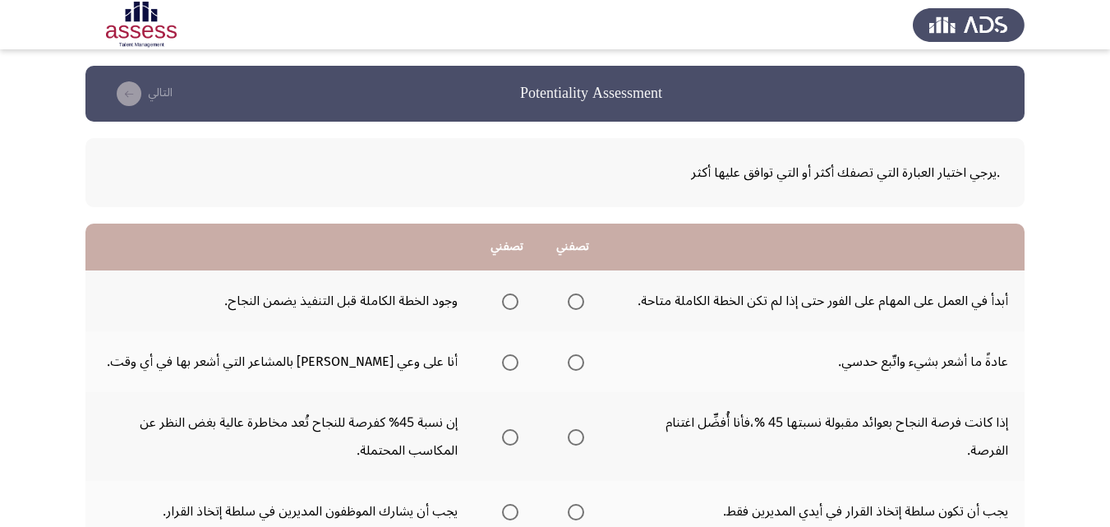
click at [510, 308] on span "Select an option" at bounding box center [510, 301] width 16 height 16
click at [510, 308] on input "Select an option" at bounding box center [510, 301] width 16 height 16
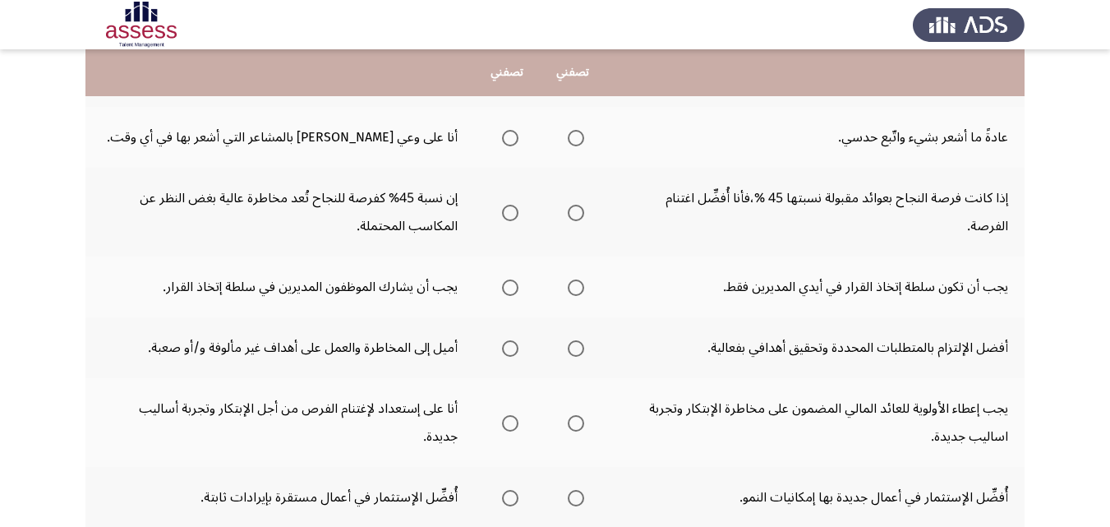
scroll to position [230, 0]
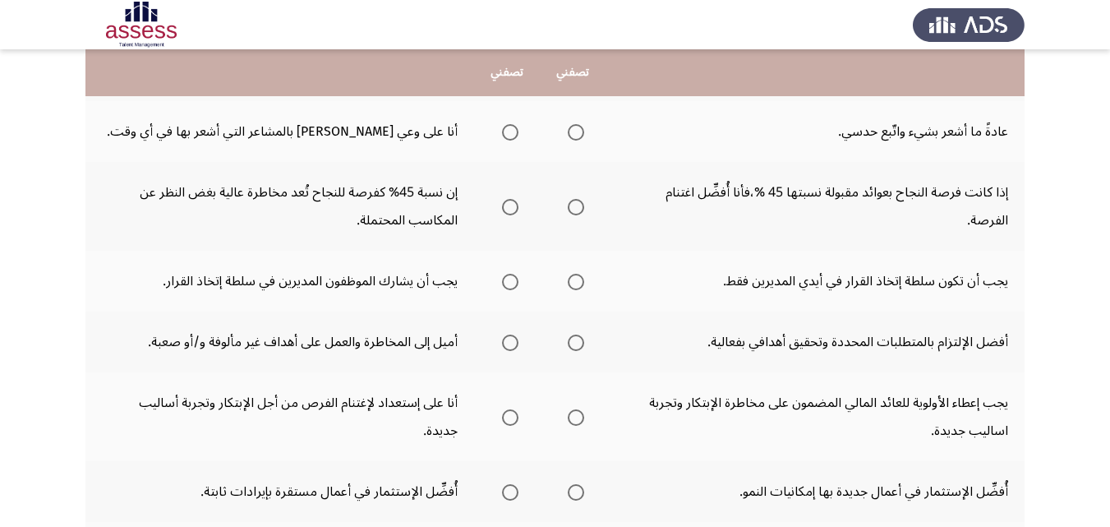
click at [574, 136] on span "Select an option" at bounding box center [576, 132] width 16 height 16
click at [574, 136] on input "Select an option" at bounding box center [576, 132] width 16 height 16
click at [513, 209] on span "Select an option" at bounding box center [510, 207] width 16 height 16
click at [513, 209] on input "Select an option" at bounding box center [510, 207] width 16 height 16
click at [509, 285] on span "Select an option" at bounding box center [510, 282] width 16 height 16
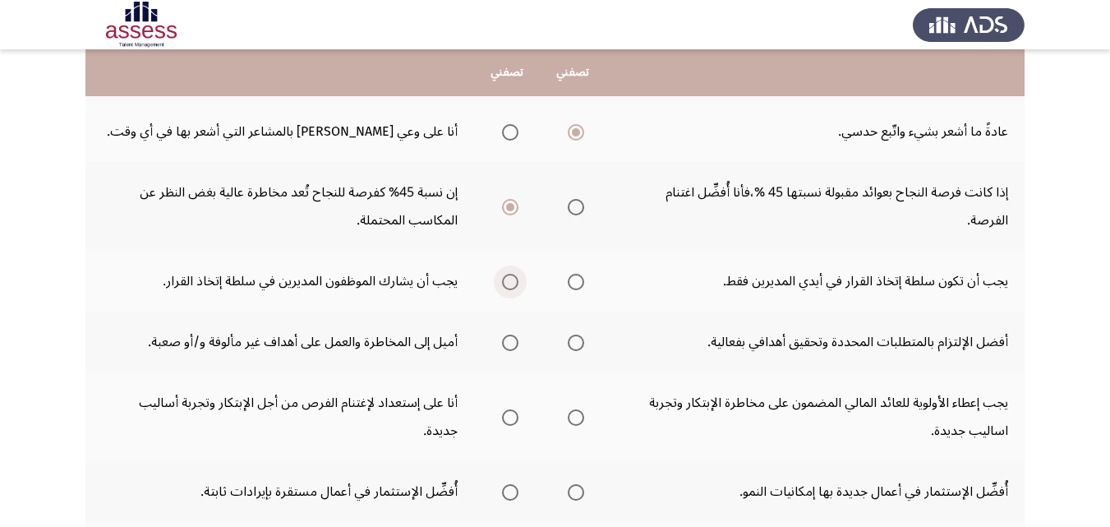
click at [509, 285] on input "Select an option" at bounding box center [510, 282] width 16 height 16
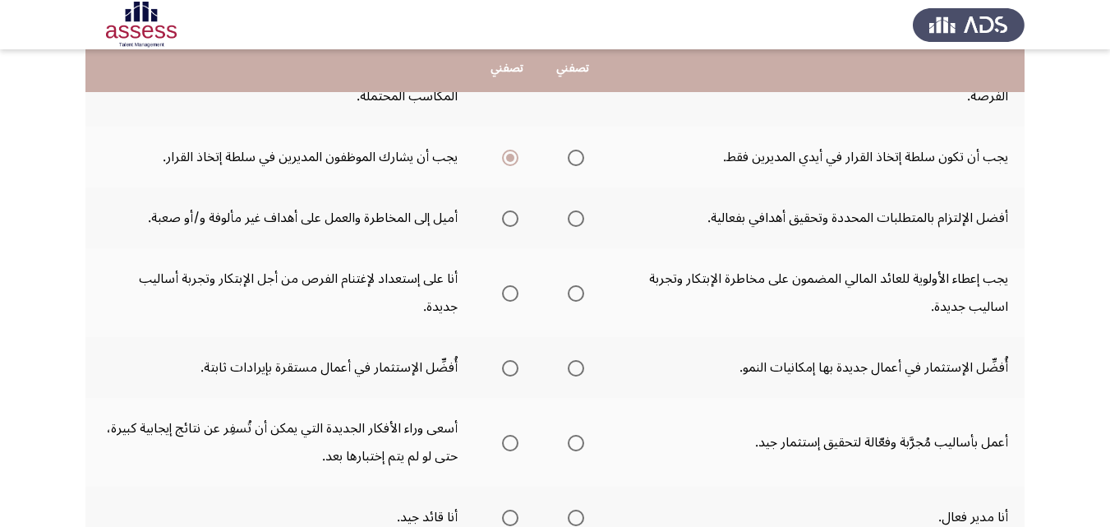
scroll to position [361, 0]
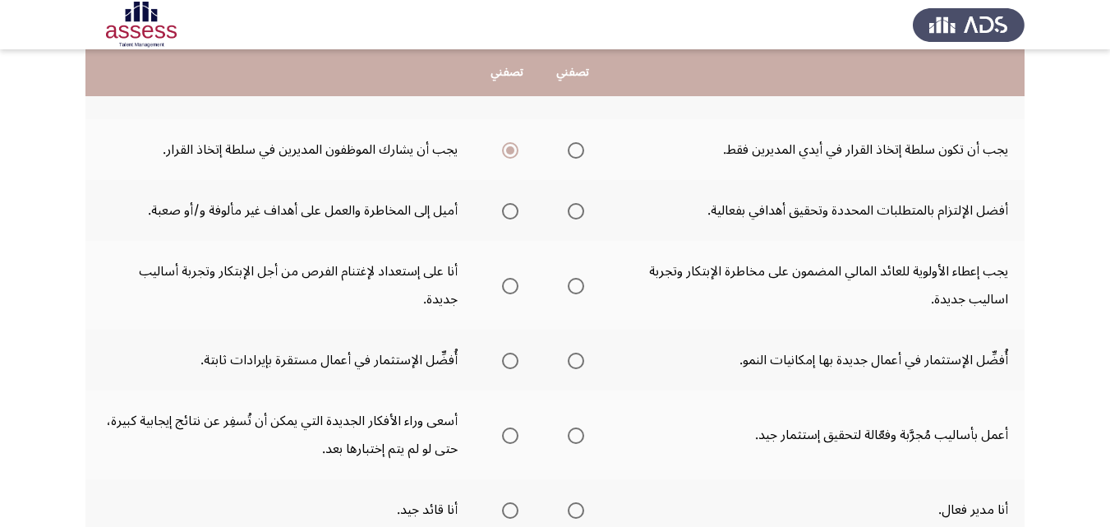
click at [582, 211] on span "Select an option" at bounding box center [576, 211] width 16 height 16
click at [582, 211] on input "Select an option" at bounding box center [576, 211] width 16 height 16
click at [503, 283] on span "Select an option" at bounding box center [510, 286] width 16 height 16
click at [503, 283] on input "Select an option" at bounding box center [510, 286] width 16 height 16
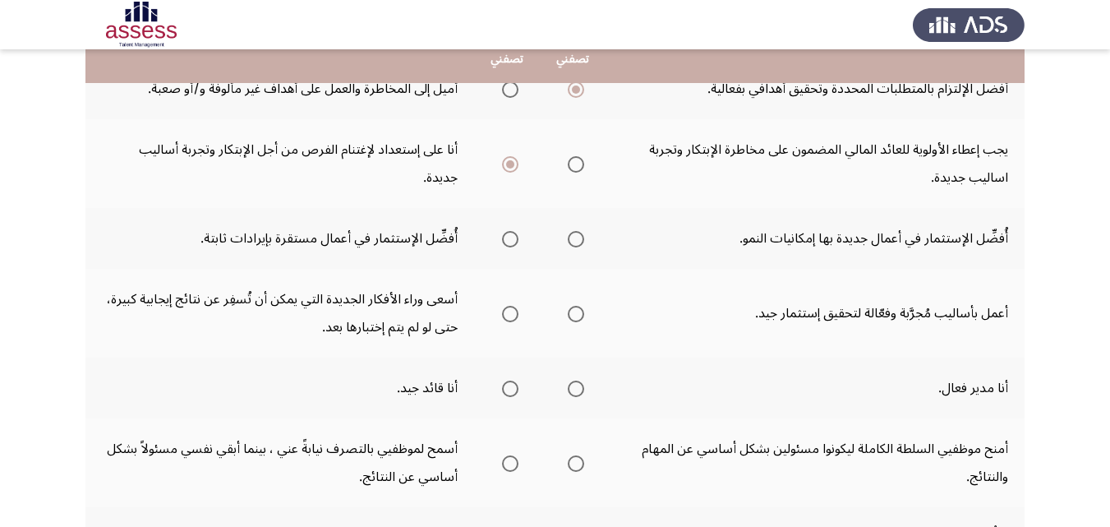
scroll to position [493, 0]
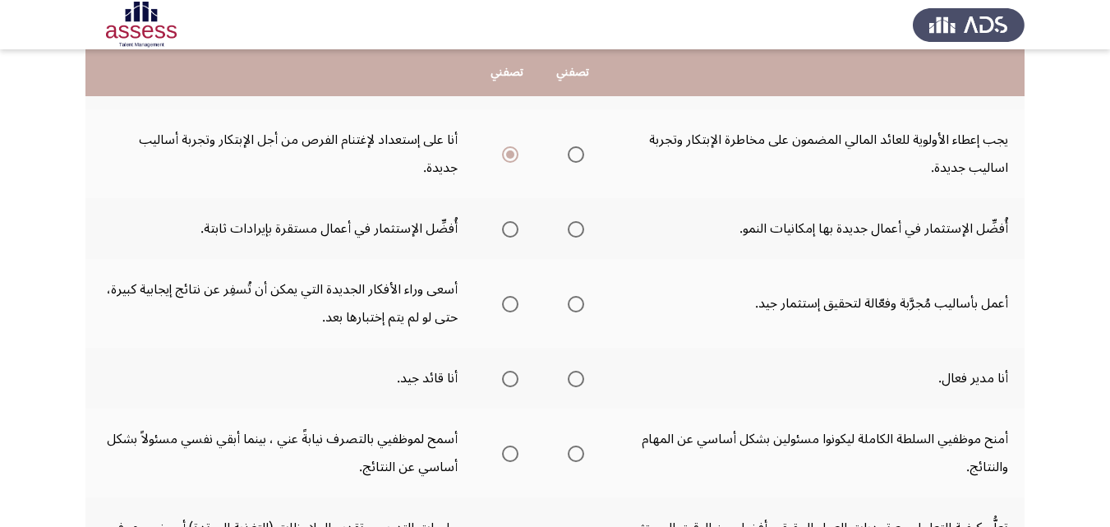
click at [580, 225] on span "Select an option" at bounding box center [576, 229] width 16 height 16
click at [580, 225] on input "Select an option" at bounding box center [576, 229] width 16 height 16
click at [577, 301] on span "Select an option" at bounding box center [576, 304] width 16 height 16
click at [577, 301] on input "Select an option" at bounding box center [576, 304] width 16 height 16
click at [577, 301] on span "Select an option" at bounding box center [576, 304] width 8 height 8
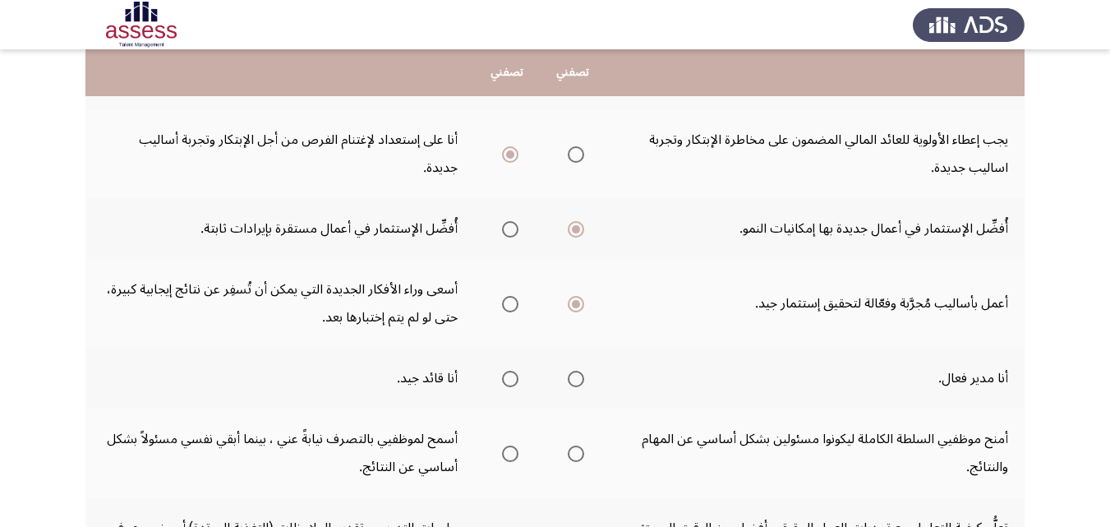
click at [577, 301] on input "Select an option" at bounding box center [576, 304] width 16 height 16
click at [513, 301] on span "Select an option" at bounding box center [510, 304] width 16 height 16
click at [513, 301] on input "Select an option" at bounding box center [510, 304] width 16 height 16
click at [575, 307] on span "Select an option" at bounding box center [576, 304] width 16 height 16
click at [575, 307] on input "Select an option" at bounding box center [576, 304] width 16 height 16
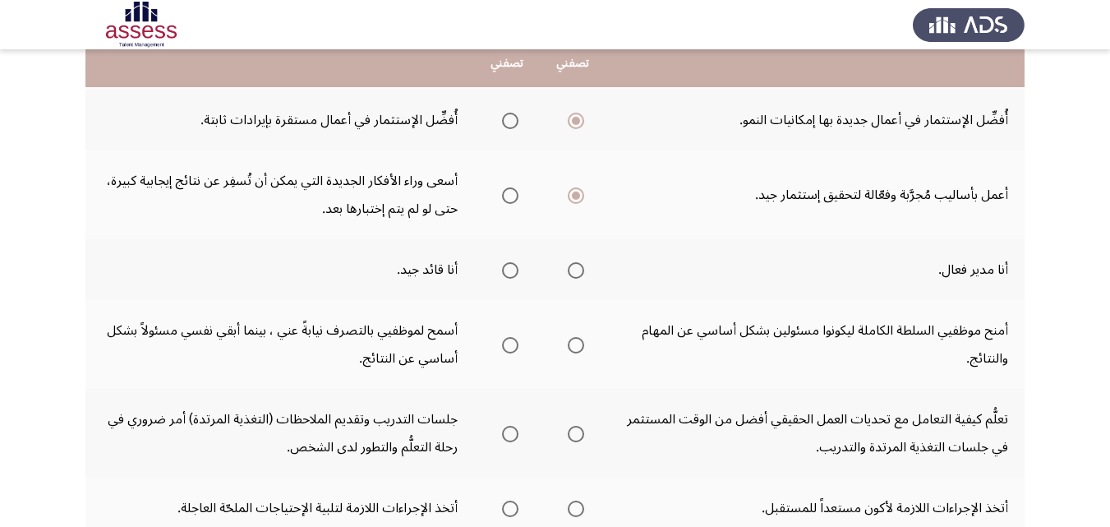
scroll to position [624, 0]
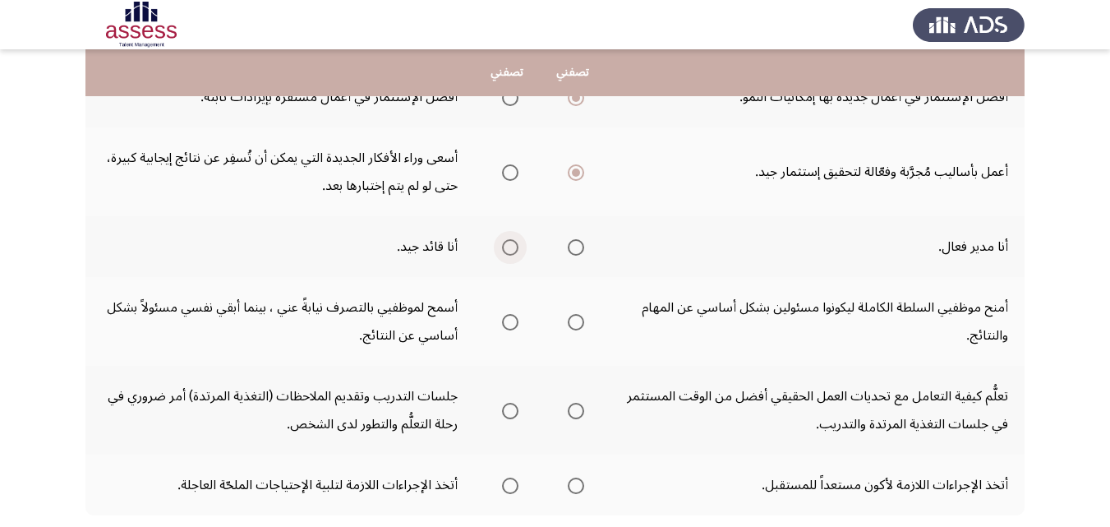
click at [506, 246] on span "Select an option" at bounding box center [510, 247] width 16 height 16
click at [506, 246] on input "Select an option" at bounding box center [510, 247] width 16 height 16
click at [575, 322] on span "Select an option" at bounding box center [576, 322] width 16 height 16
click at [575, 322] on input "Select an option" at bounding box center [576, 322] width 16 height 16
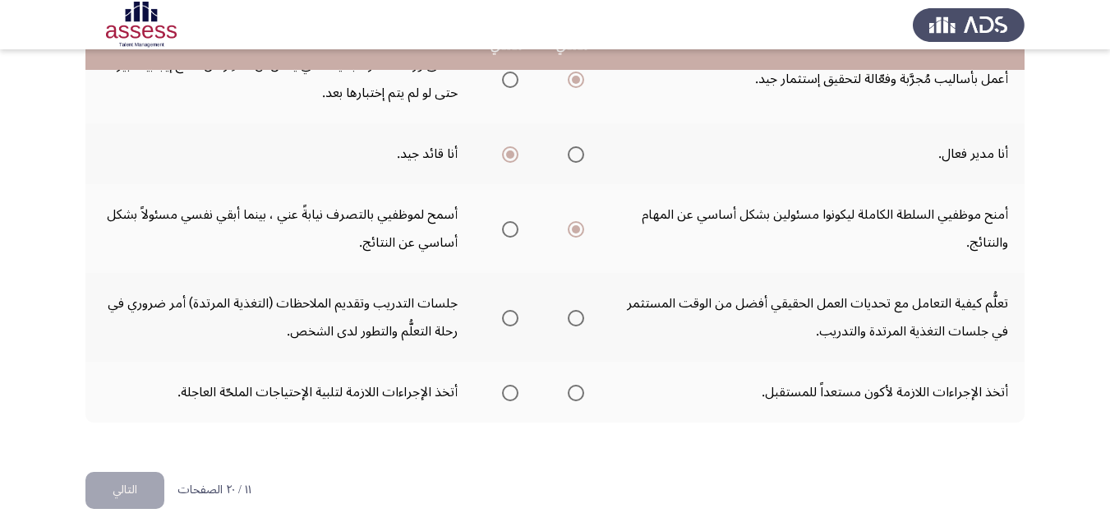
scroll to position [723, 0]
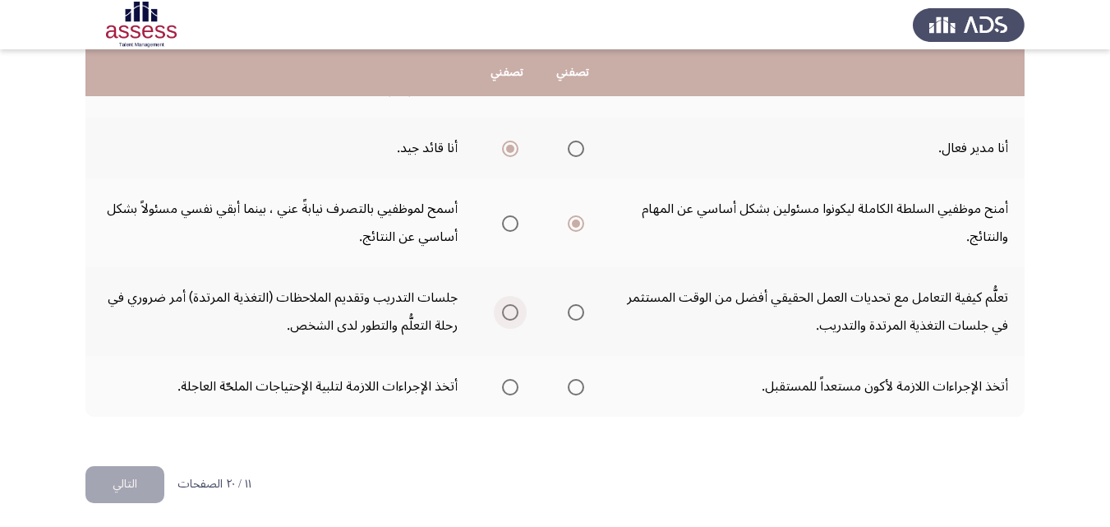
click at [508, 308] on span "Select an option" at bounding box center [510, 312] width 16 height 16
click at [508, 308] on input "Select an option" at bounding box center [510, 312] width 16 height 16
click at [572, 387] on span "Select an option" at bounding box center [576, 387] width 16 height 16
click at [572, 387] on input "Select an option" at bounding box center [576, 387] width 16 height 16
click at [146, 478] on button "التالي" at bounding box center [124, 484] width 79 height 37
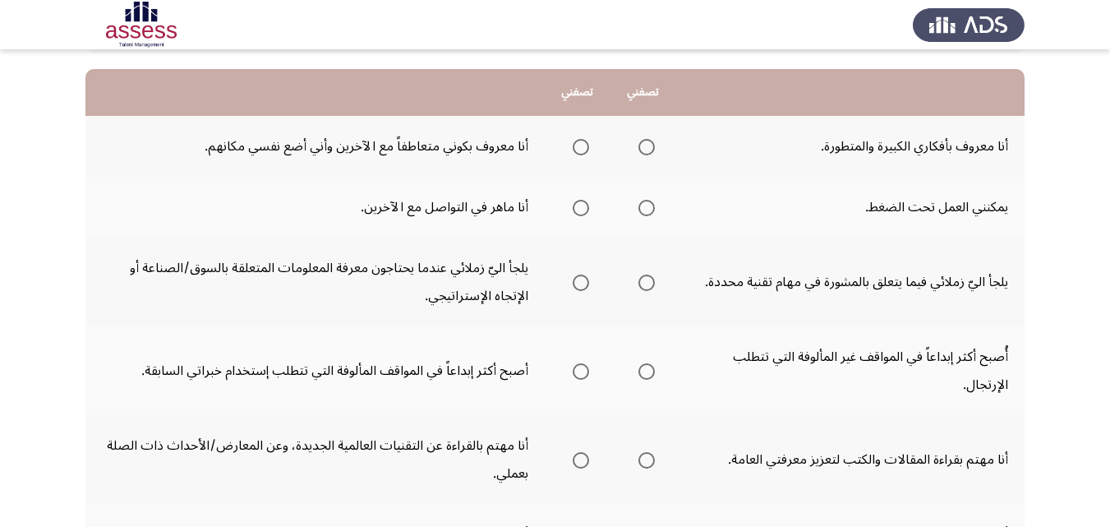
scroll to position [164, 0]
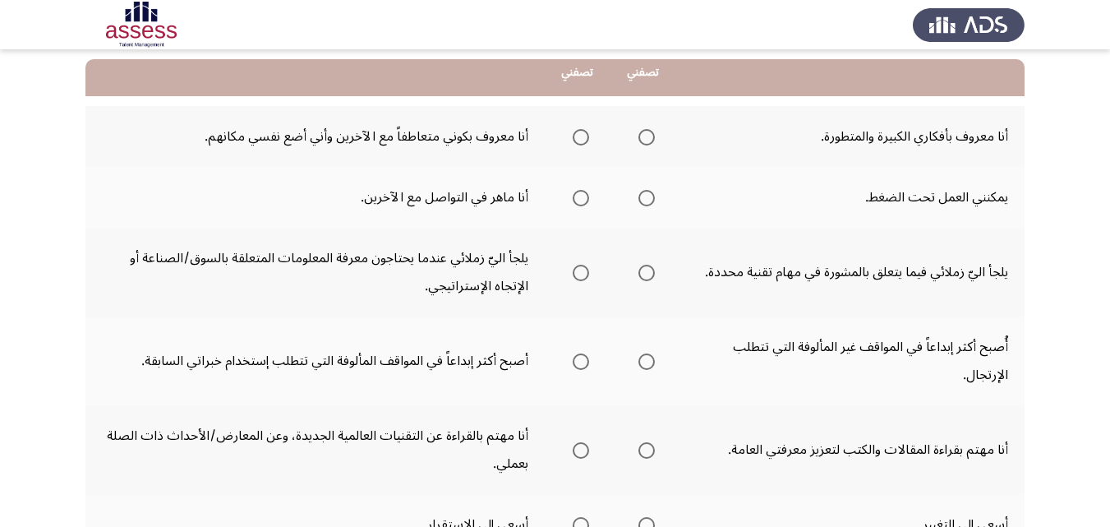
click at [578, 134] on span "Select an option" at bounding box center [580, 137] width 16 height 16
click at [578, 134] on input "Select an option" at bounding box center [580, 137] width 16 height 16
click at [579, 200] on span "Select an option" at bounding box center [580, 198] width 16 height 16
click at [579, 200] on input "Select an option" at bounding box center [580, 198] width 16 height 16
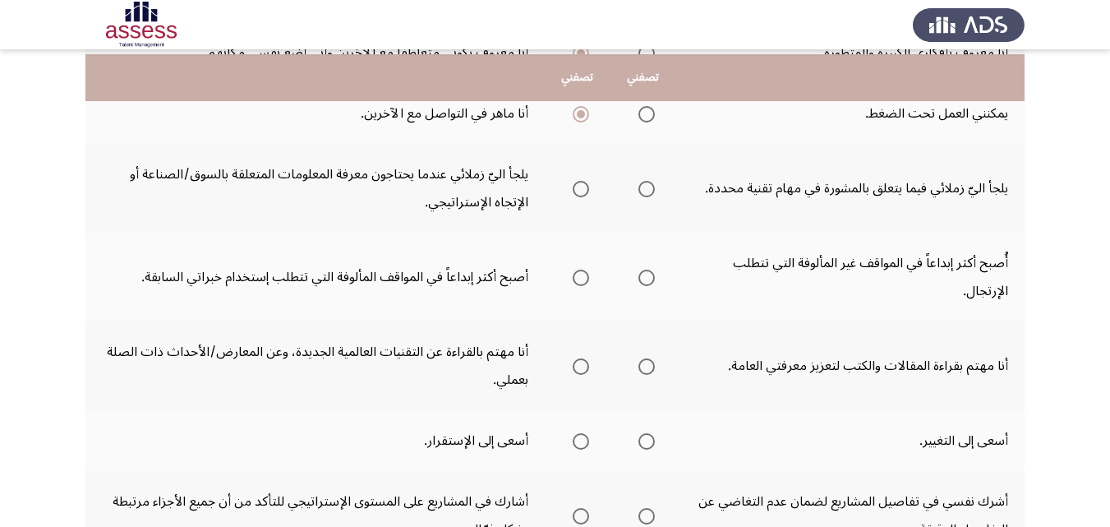
scroll to position [263, 0]
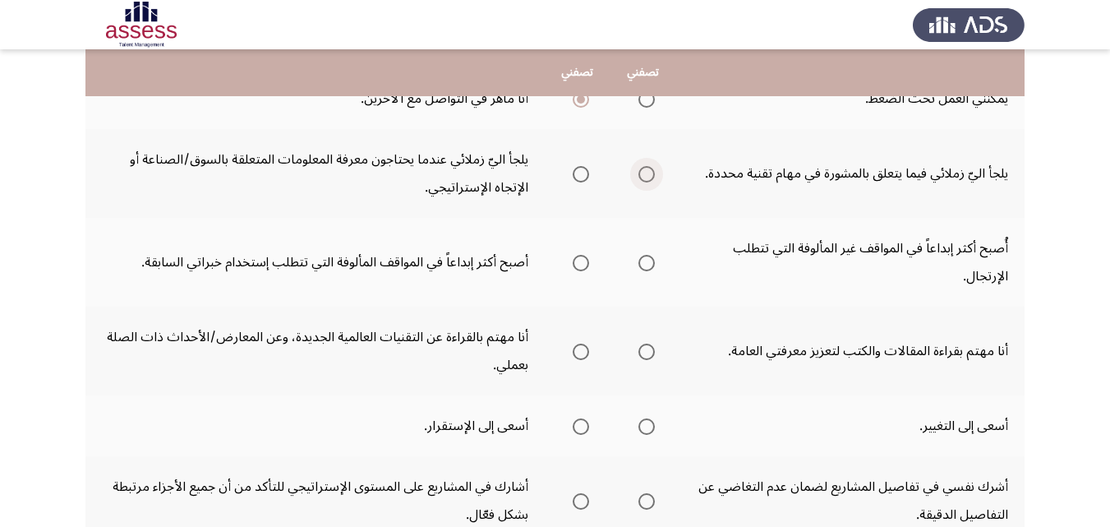
click at [647, 171] on span "Select an option" at bounding box center [646, 174] width 16 height 16
click at [647, 171] on input "Select an option" at bounding box center [646, 174] width 16 height 16
click at [638, 262] on span "Select an option" at bounding box center [646, 263] width 16 height 16
click at [638, 262] on input "Select an option" at bounding box center [646, 263] width 16 height 16
click at [641, 351] on span "Select an option" at bounding box center [646, 351] width 16 height 16
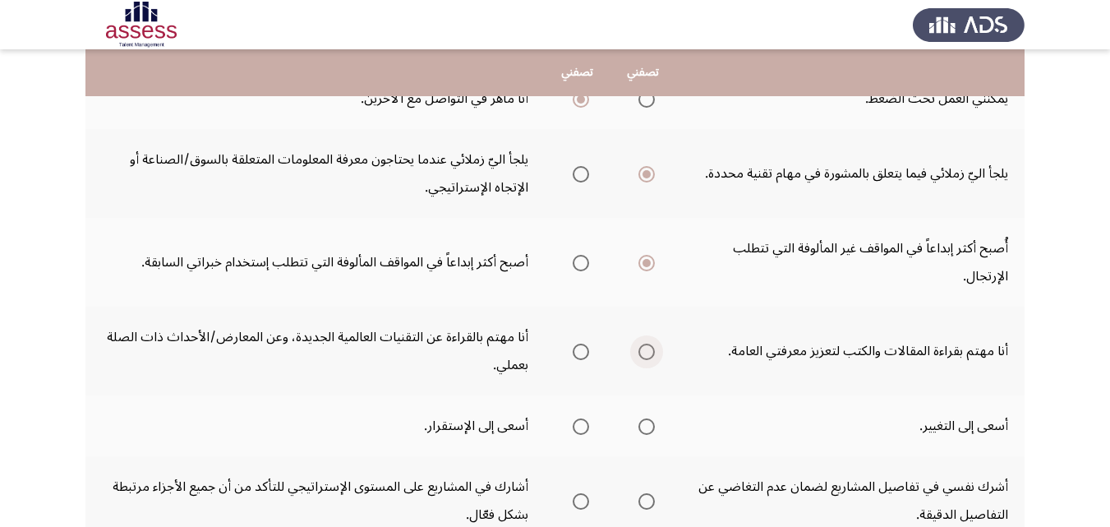
click at [641, 351] on input "Select an option" at bounding box center [646, 351] width 16 height 16
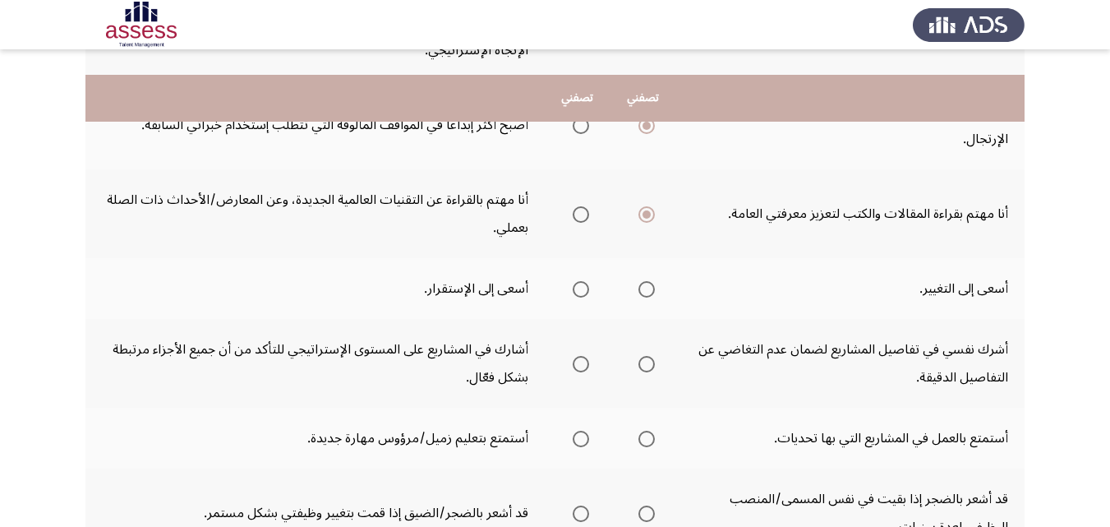
scroll to position [427, 0]
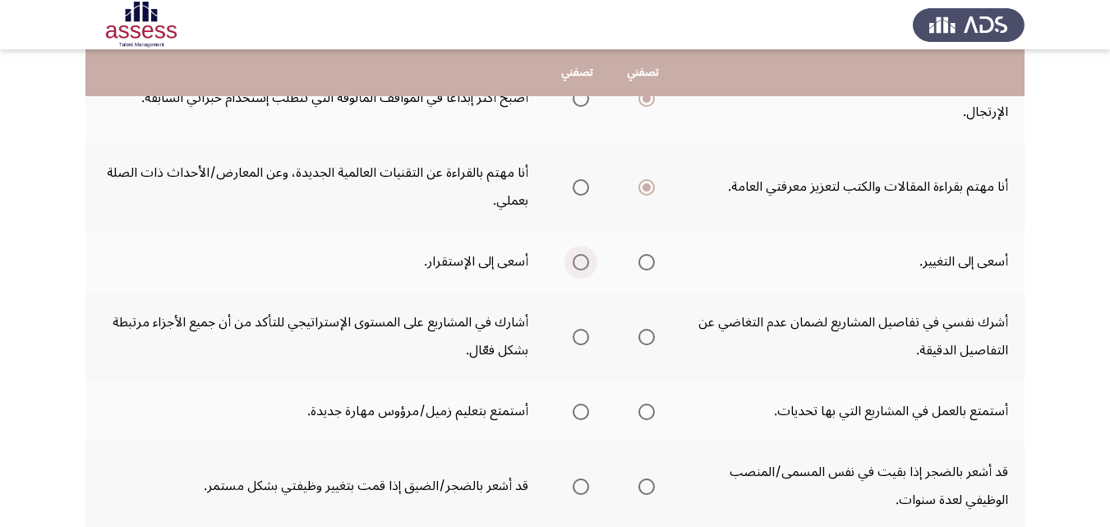
click at [577, 260] on span "Select an option" at bounding box center [580, 262] width 16 height 16
click at [577, 260] on input "Select an option" at bounding box center [580, 262] width 16 height 16
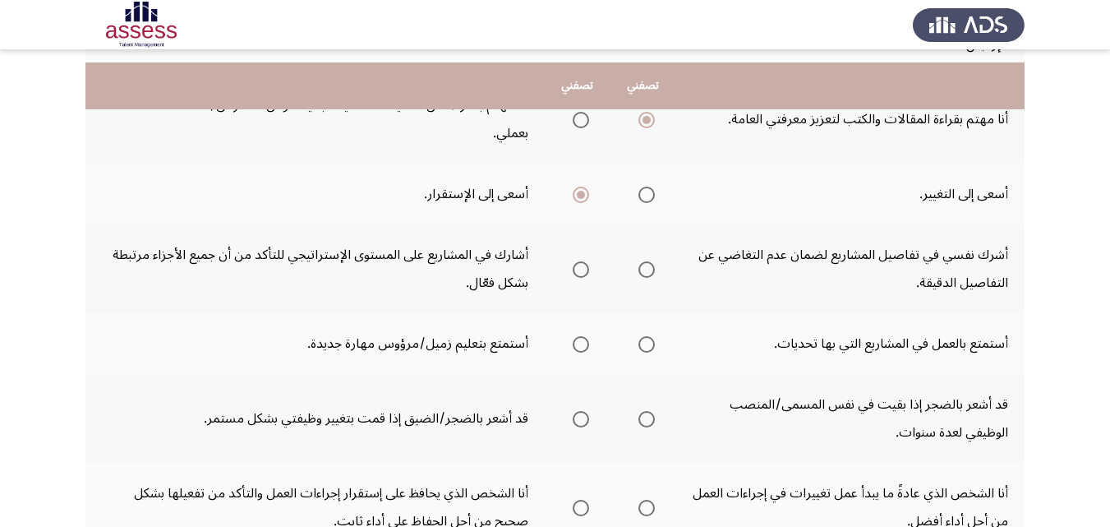
scroll to position [509, 0]
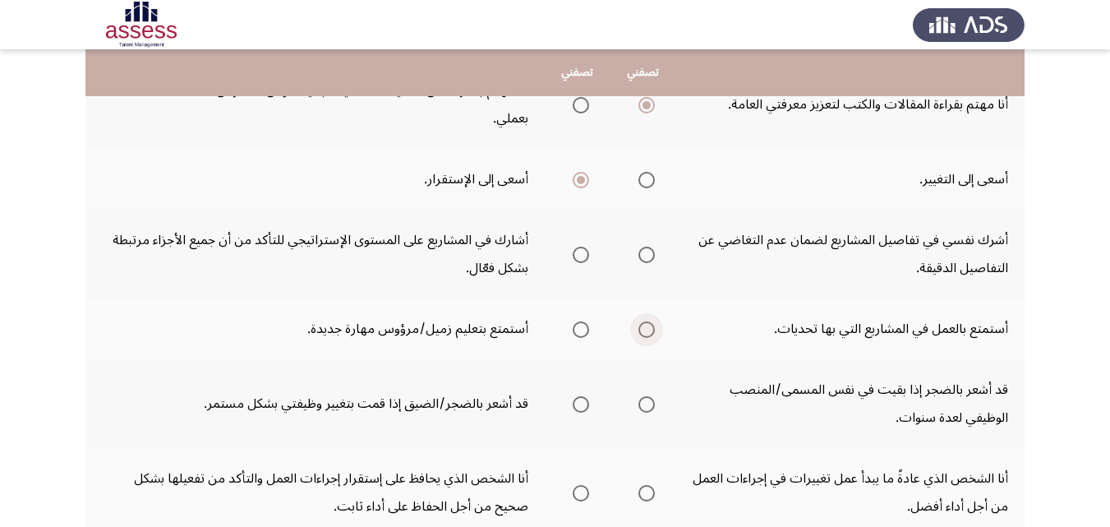
click at [647, 333] on span "Select an option" at bounding box center [646, 329] width 16 height 16
click at [647, 333] on input "Select an option" at bounding box center [646, 329] width 16 height 16
click at [647, 248] on span "Select an option" at bounding box center [646, 254] width 16 height 16
click at [647, 248] on input "Select an option" at bounding box center [646, 254] width 16 height 16
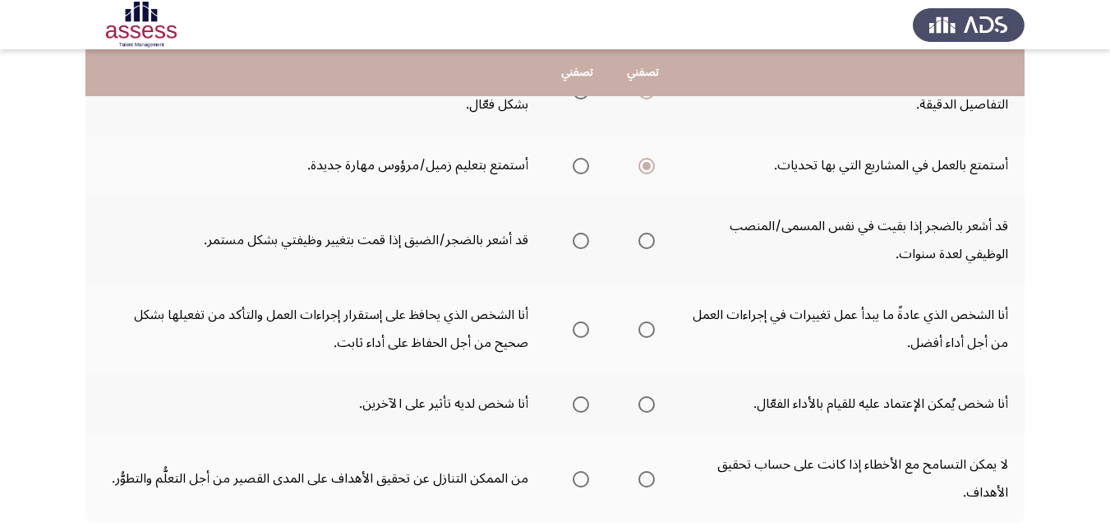
scroll to position [674, 0]
click at [647, 243] on span "Select an option" at bounding box center [646, 240] width 16 height 16
click at [647, 243] on input "Select an option" at bounding box center [646, 240] width 16 height 16
click at [650, 330] on span "Select an option" at bounding box center [646, 328] width 16 height 16
click at [650, 330] on input "Select an option" at bounding box center [646, 328] width 16 height 16
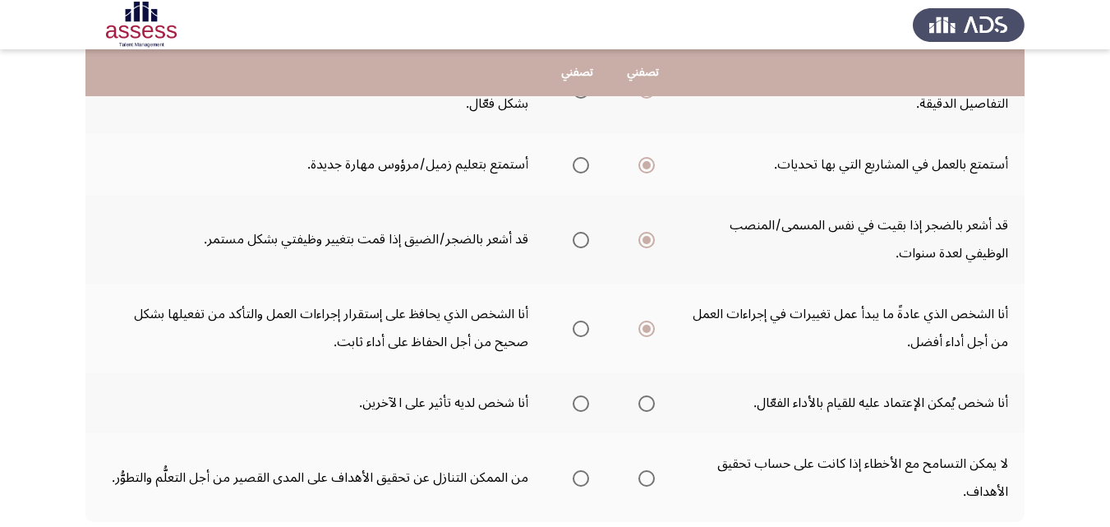
click at [646, 403] on span "Select an option" at bounding box center [646, 403] width 0 height 0
click at [646, 403] on input "Select an option" at bounding box center [646, 403] width 16 height 16
click at [583, 481] on span "Select an option" at bounding box center [580, 478] width 16 height 16
click at [583, 481] on input "Select an option" at bounding box center [580, 478] width 16 height 16
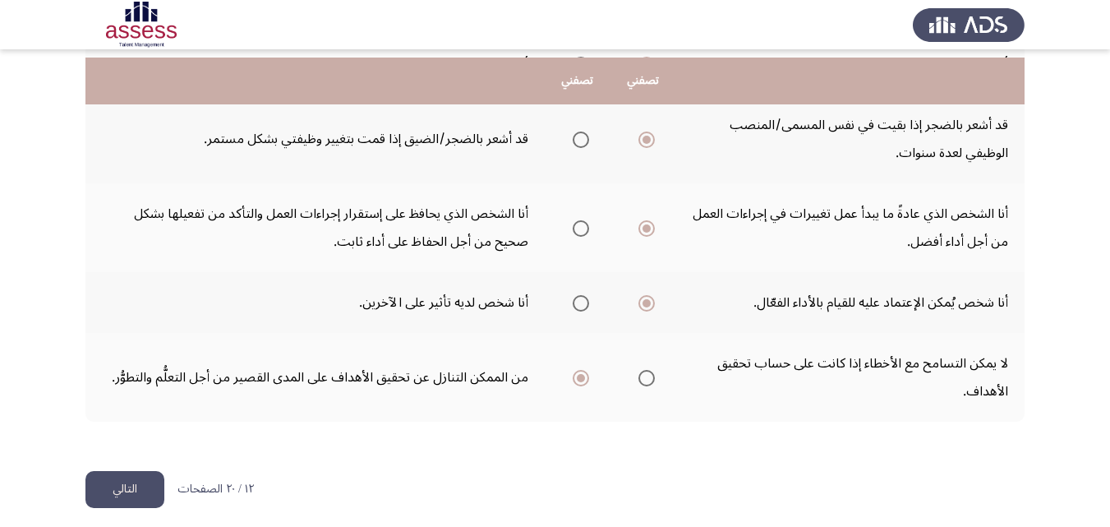
scroll to position [784, 0]
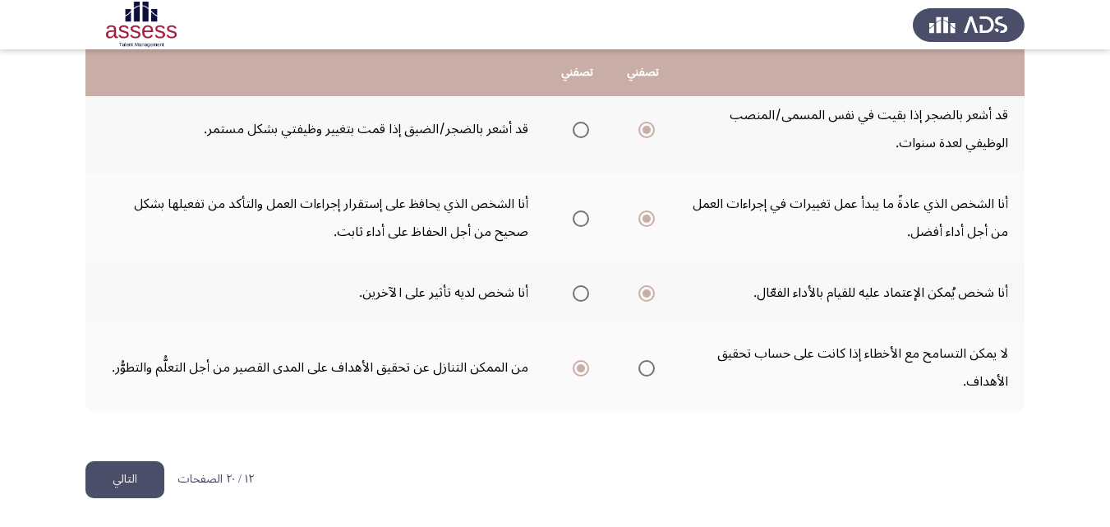
click at [129, 464] on button "التالي" at bounding box center [124, 479] width 79 height 37
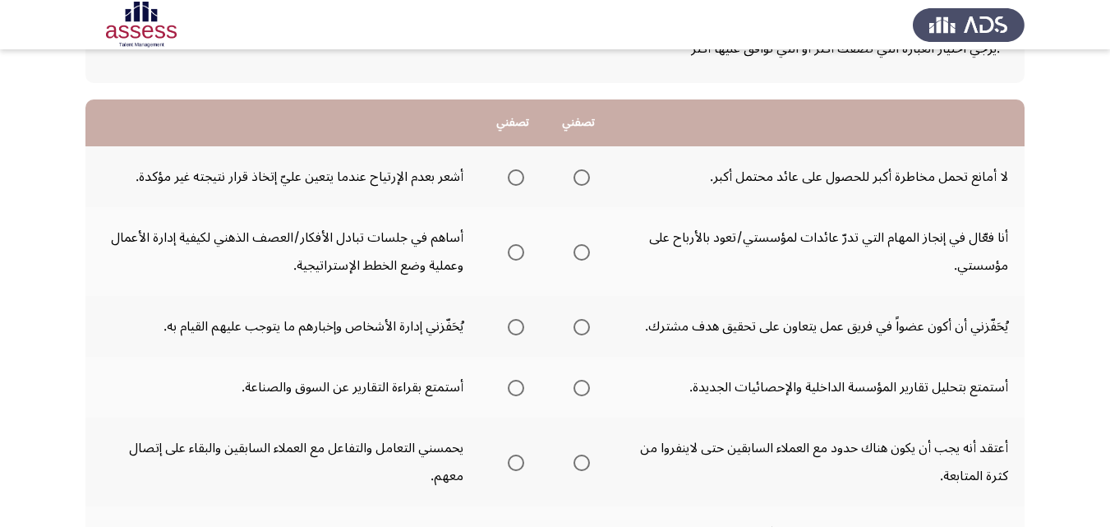
scroll to position [131, 0]
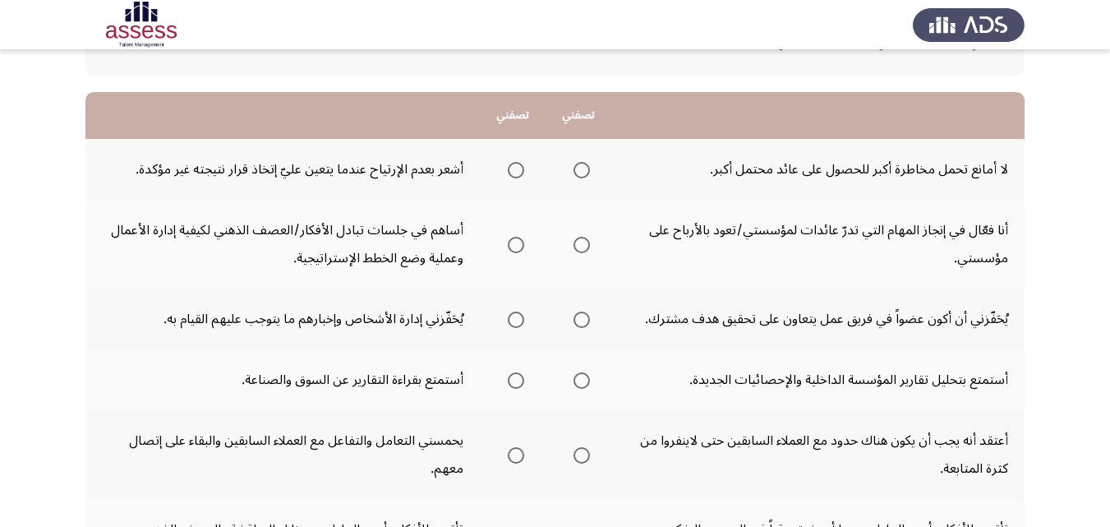
click at [582, 173] on span "Select an option" at bounding box center [581, 170] width 16 height 16
click at [582, 173] on input "Select an option" at bounding box center [581, 170] width 16 height 16
click at [513, 243] on span "Select an option" at bounding box center [516, 245] width 16 height 16
click at [513, 243] on input "Select an option" at bounding box center [516, 245] width 16 height 16
click at [579, 320] on span "Select an option" at bounding box center [581, 319] width 16 height 16
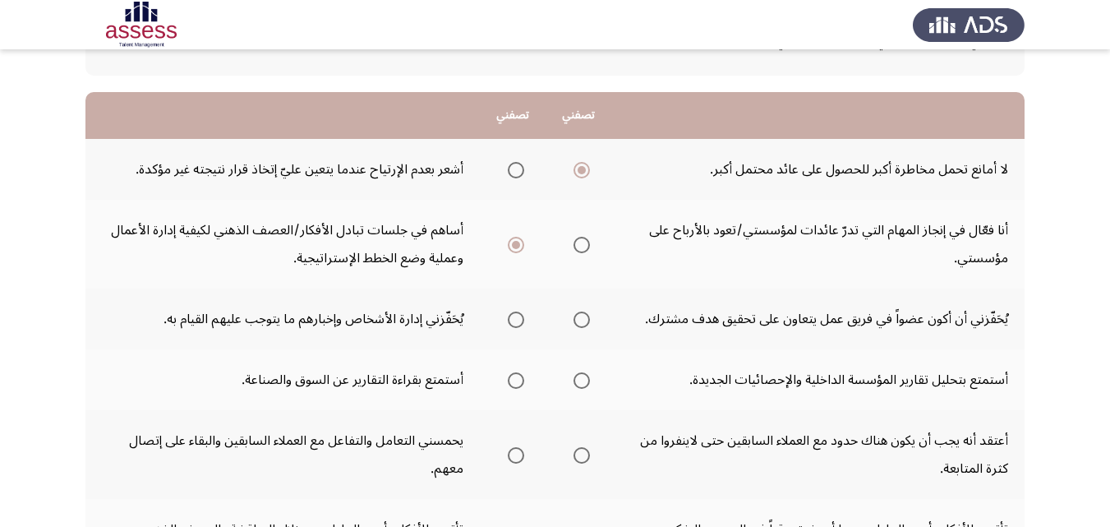
click at [579, 320] on input "Select an option" at bounding box center [581, 319] width 16 height 16
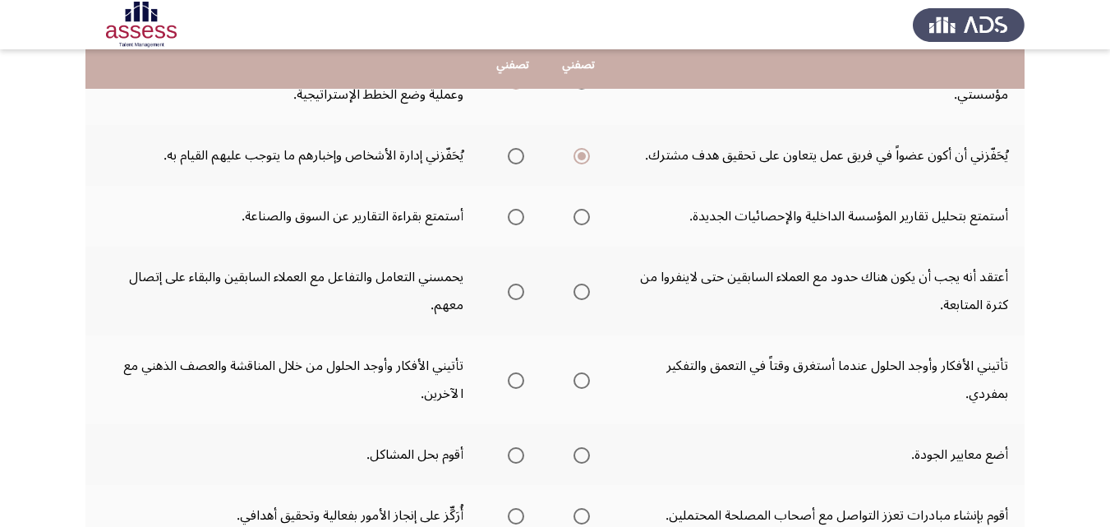
scroll to position [296, 0]
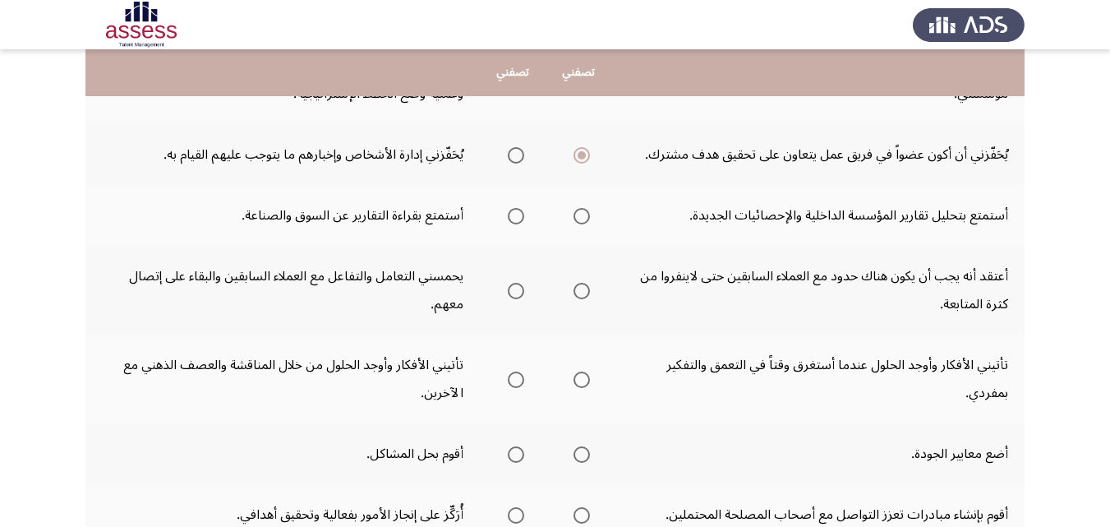
click at [581, 214] on span "Select an option" at bounding box center [581, 216] width 16 height 16
click at [581, 214] on input "Select an option" at bounding box center [581, 216] width 16 height 16
click at [512, 287] on span "Select an option" at bounding box center [516, 291] width 16 height 16
click at [512, 287] on input "Select an option" at bounding box center [516, 291] width 16 height 16
click at [515, 382] on span "Select an option" at bounding box center [516, 379] width 16 height 16
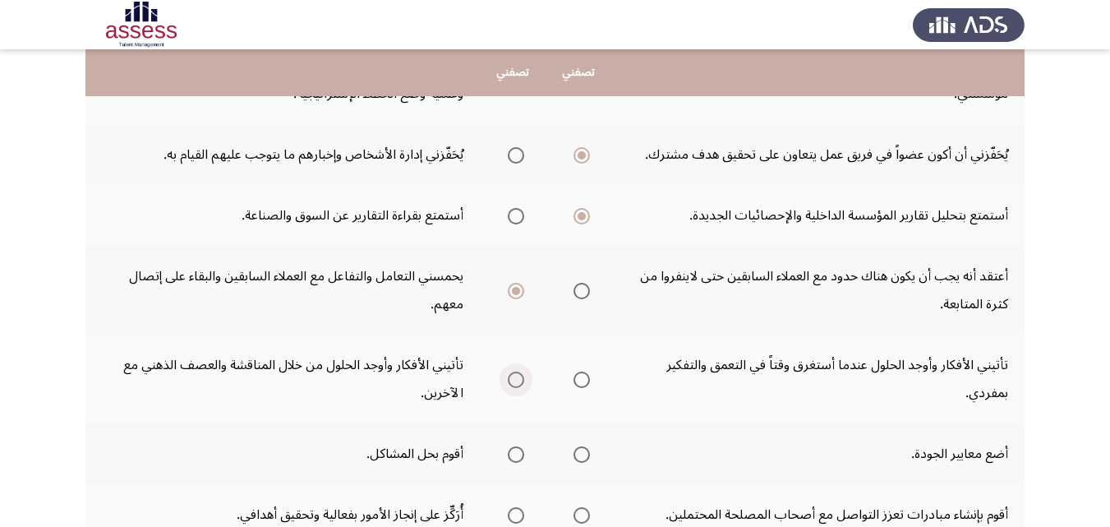
click at [515, 382] on input "Select an option" at bounding box center [516, 379] width 16 height 16
click at [517, 452] on span "Select an option" at bounding box center [516, 454] width 16 height 16
click at [517, 452] on input "Select an option" at bounding box center [516, 454] width 16 height 16
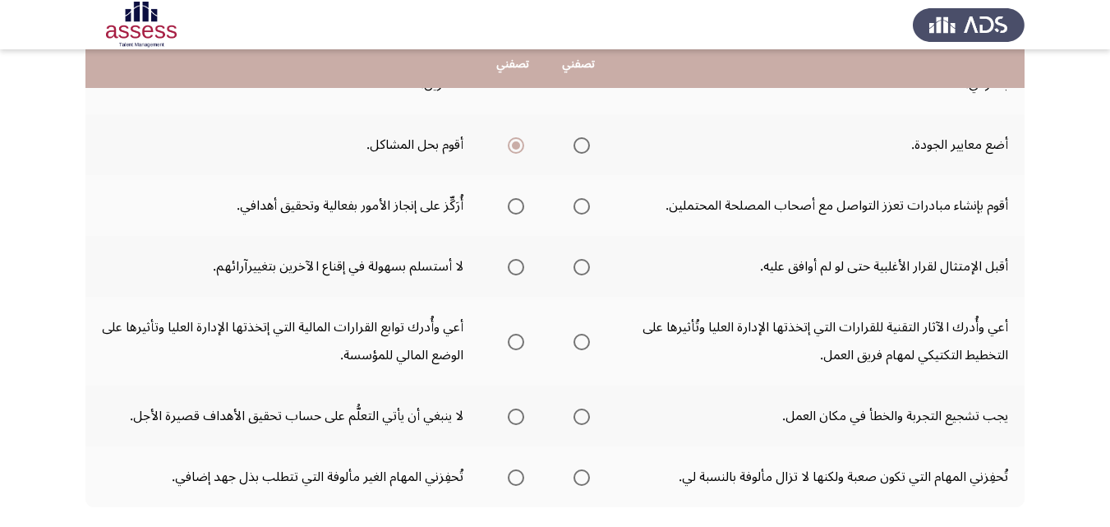
scroll to position [624, 0]
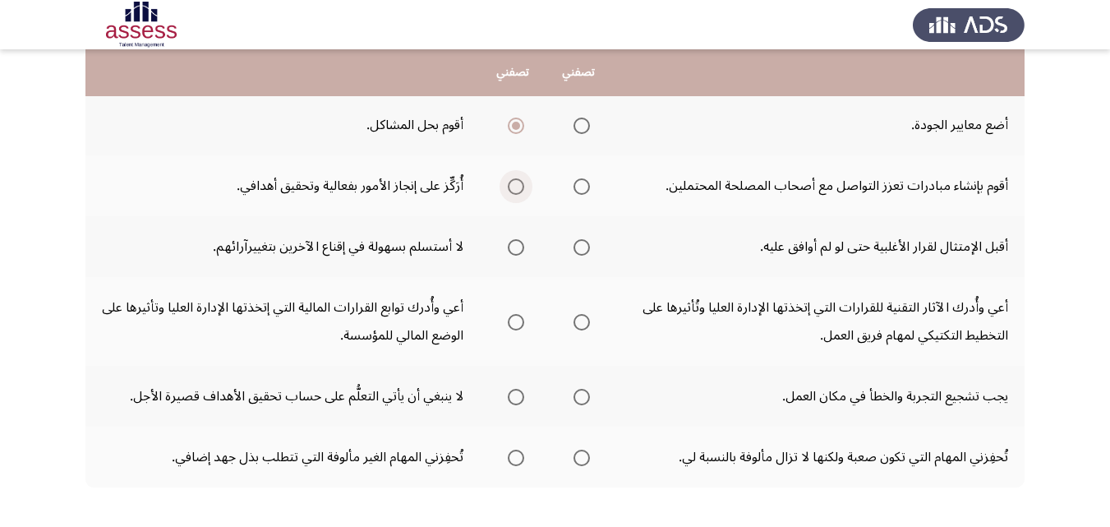
click at [515, 185] on span "Select an option" at bounding box center [516, 186] width 16 height 16
click at [515, 185] on input "Select an option" at bounding box center [516, 186] width 16 height 16
click at [586, 247] on span "Select an option" at bounding box center [581, 247] width 16 height 16
click at [586, 247] on input "Select an option" at bounding box center [581, 247] width 16 height 16
click at [508, 325] on label "Select an option" at bounding box center [512, 322] width 23 height 16
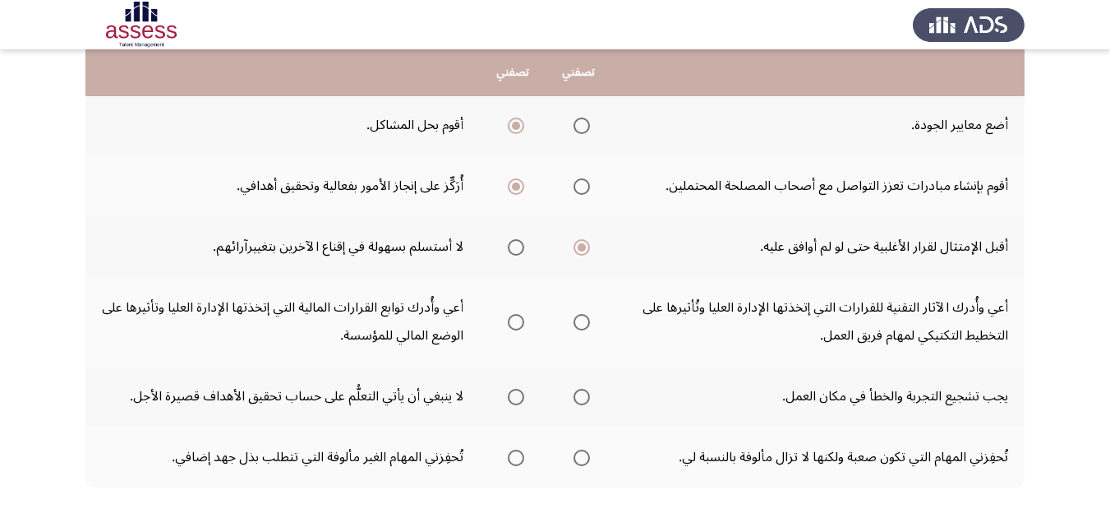
click at [508, 325] on input "Select an option" at bounding box center [516, 322] width 16 height 16
click at [584, 398] on span "Select an option" at bounding box center [581, 397] width 16 height 16
click at [584, 398] on input "Select an option" at bounding box center [581, 397] width 16 height 16
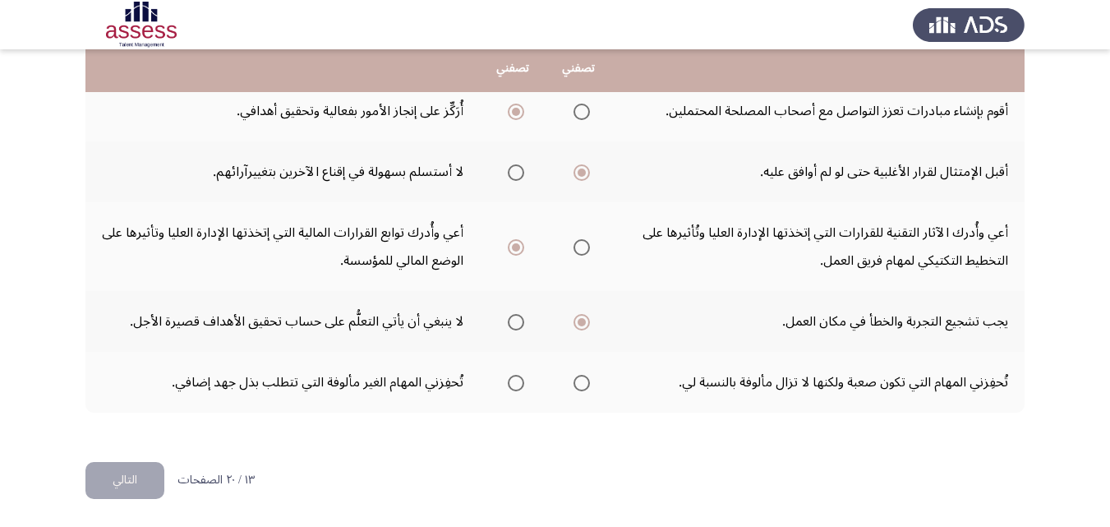
scroll to position [700, 0]
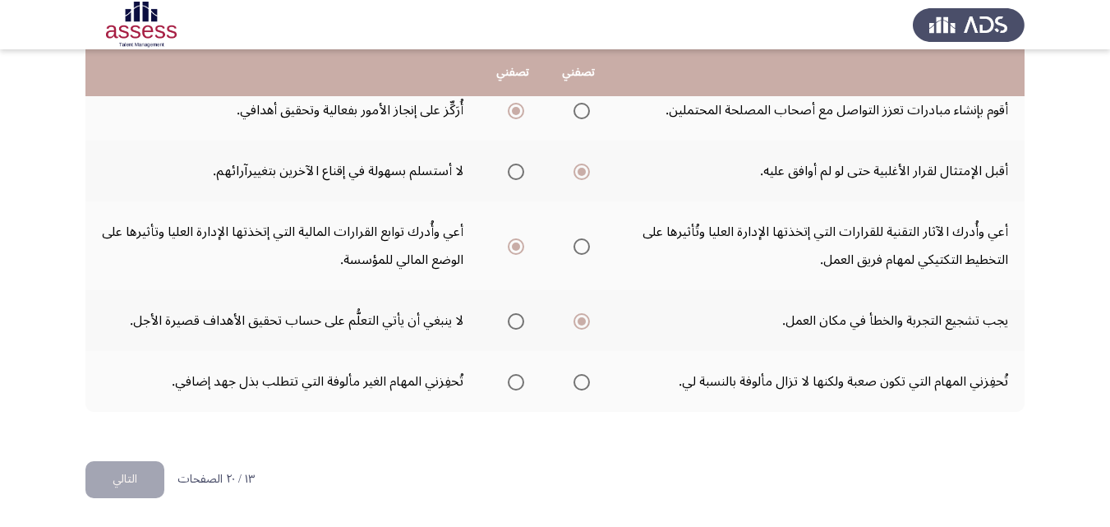
click at [517, 390] on mat-radio-group "Select an option" at bounding box center [512, 381] width 23 height 28
click at [515, 380] on span "Select an option" at bounding box center [516, 382] width 16 height 16
click at [515, 380] on input "Select an option" at bounding box center [516, 382] width 16 height 16
click at [140, 481] on button "التالي" at bounding box center [124, 479] width 79 height 37
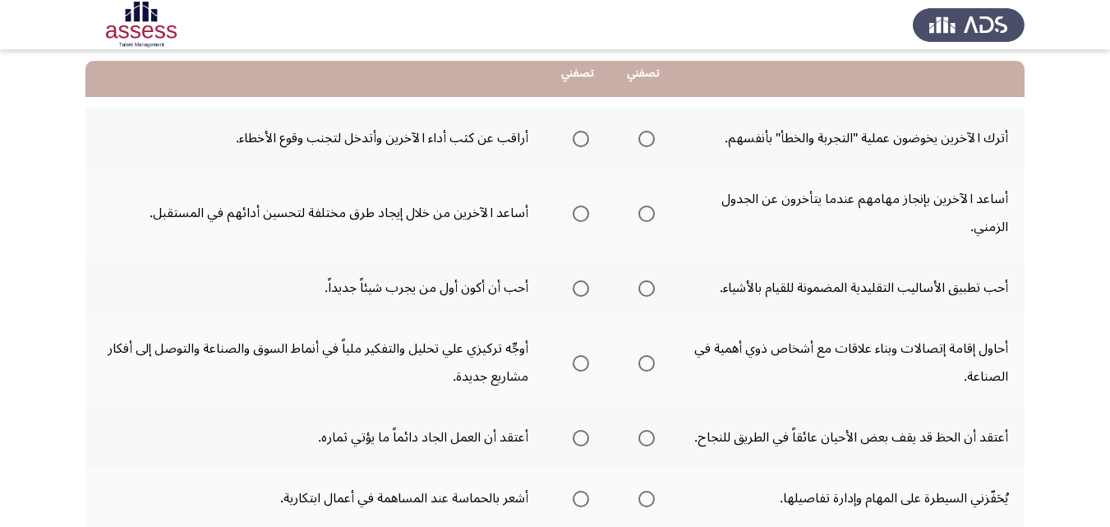
scroll to position [164, 0]
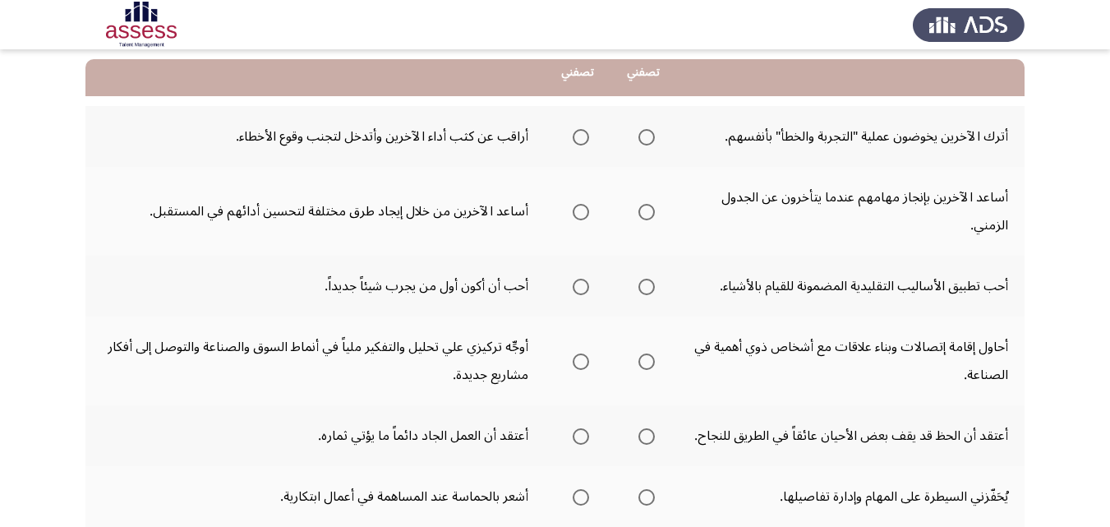
click at [581, 145] on mat-radio-group "Select an option" at bounding box center [577, 136] width 23 height 28
click at [581, 137] on span "Select an option" at bounding box center [580, 137] width 16 height 16
click at [581, 137] on input "Select an option" at bounding box center [580, 137] width 16 height 16
click at [582, 217] on span "Select an option" at bounding box center [580, 212] width 16 height 16
click at [582, 217] on input "Select an option" at bounding box center [580, 212] width 16 height 16
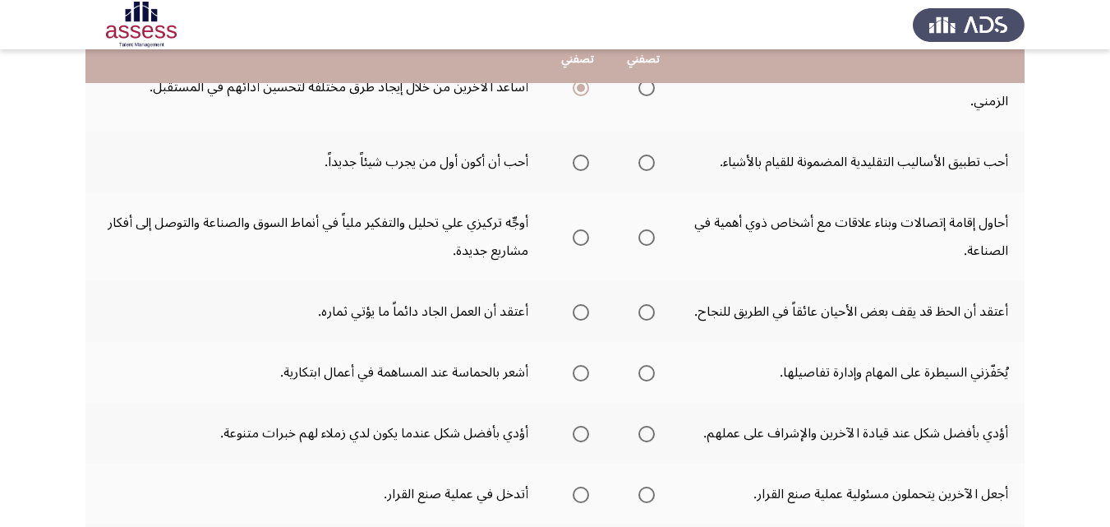
scroll to position [296, 0]
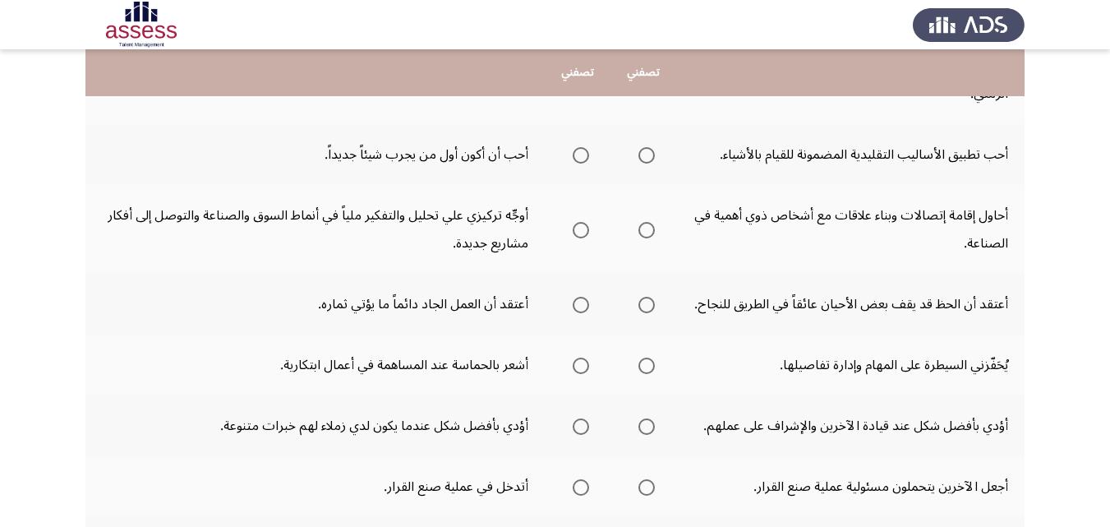
click at [647, 149] on span "Select an option" at bounding box center [646, 155] width 16 height 16
click at [647, 149] on input "Select an option" at bounding box center [646, 155] width 16 height 16
click at [646, 228] on span "Select an option" at bounding box center [646, 230] width 16 height 16
click at [646, 228] on input "Select an option" at bounding box center [646, 230] width 16 height 16
click at [576, 301] on span "Select an option" at bounding box center [580, 305] width 16 height 16
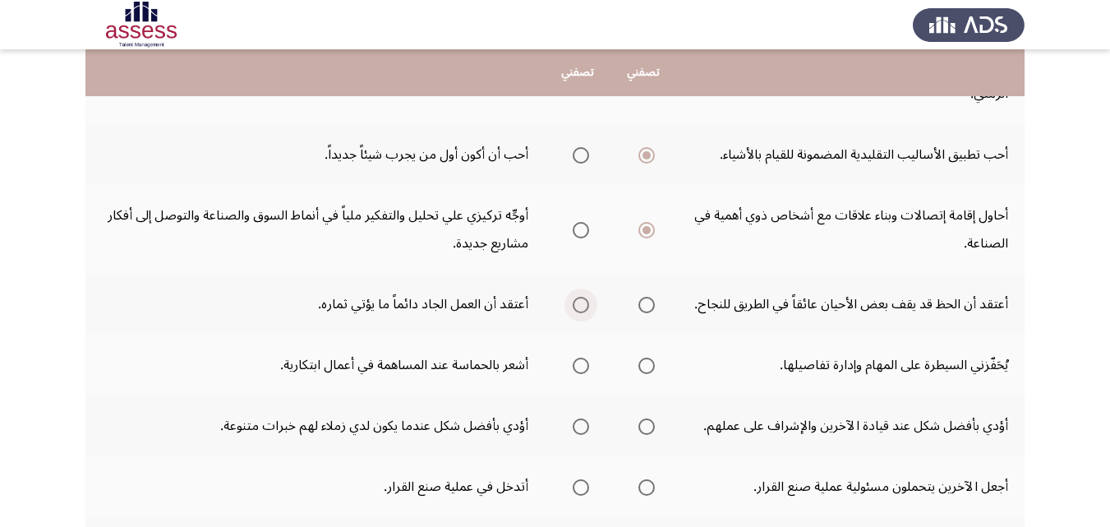
click at [576, 301] on input "Select an option" at bounding box center [580, 305] width 16 height 16
click at [650, 368] on span "Select an option" at bounding box center [646, 365] width 16 height 16
click at [650, 368] on input "Select an option" at bounding box center [646, 365] width 16 height 16
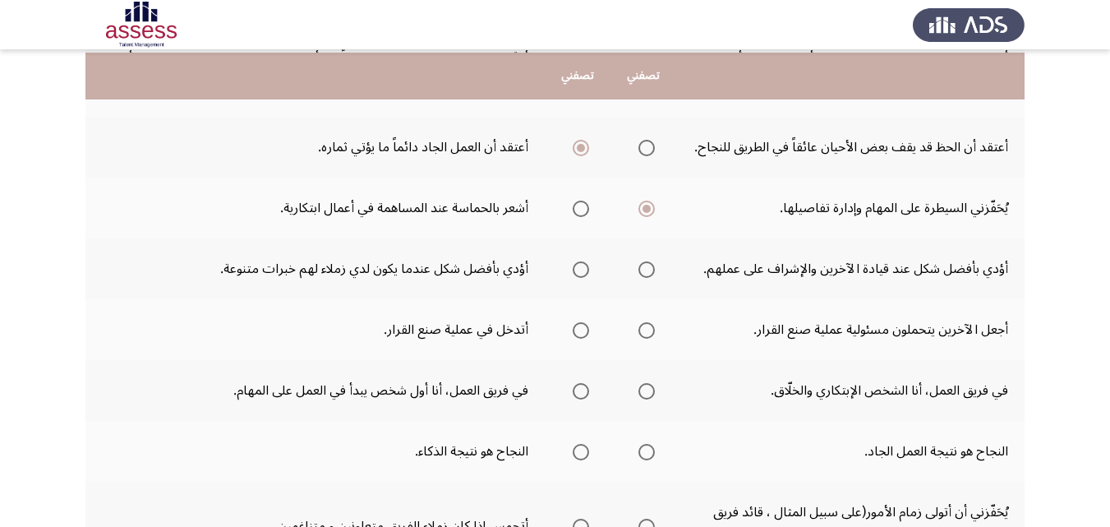
scroll to position [460, 0]
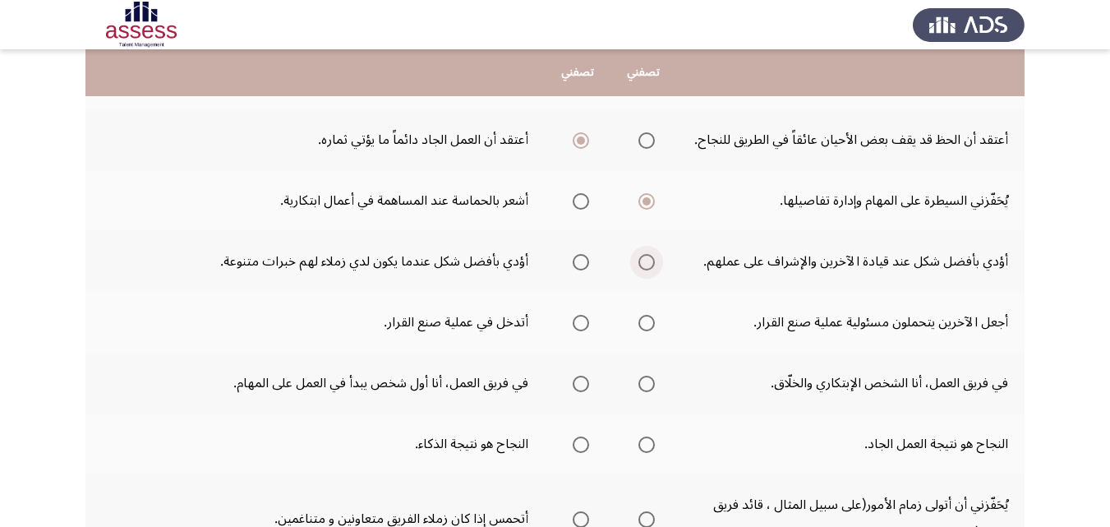
click at [650, 264] on span "Select an option" at bounding box center [646, 262] width 16 height 16
click at [650, 264] on input "Select an option" at bounding box center [646, 262] width 16 height 16
click at [583, 322] on span "Select an option" at bounding box center [580, 323] width 16 height 16
click at [583, 322] on input "Select an option" at bounding box center [580, 323] width 16 height 16
click at [581, 385] on span "Select an option" at bounding box center [580, 383] width 16 height 16
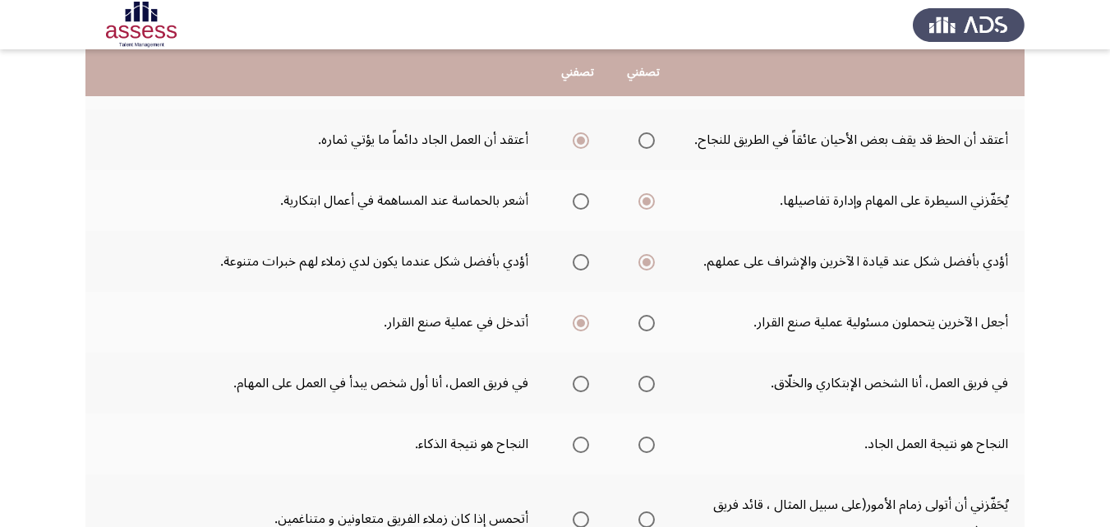
click at [581, 385] on input "Select an option" at bounding box center [580, 383] width 16 height 16
click at [639, 446] on span "Select an option" at bounding box center [646, 444] width 16 height 16
click at [639, 446] on input "Select an option" at bounding box center [646, 444] width 16 height 16
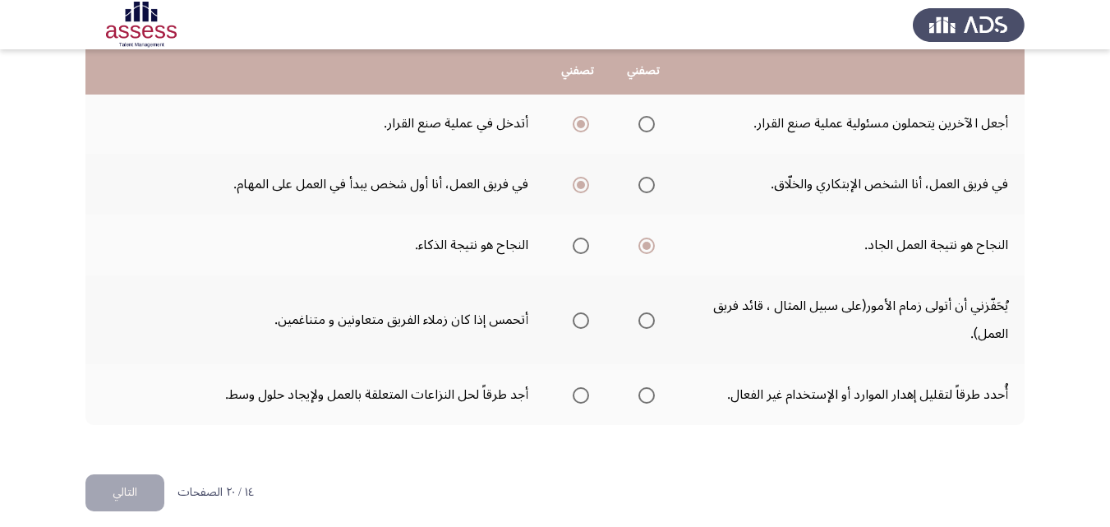
scroll to position [672, 0]
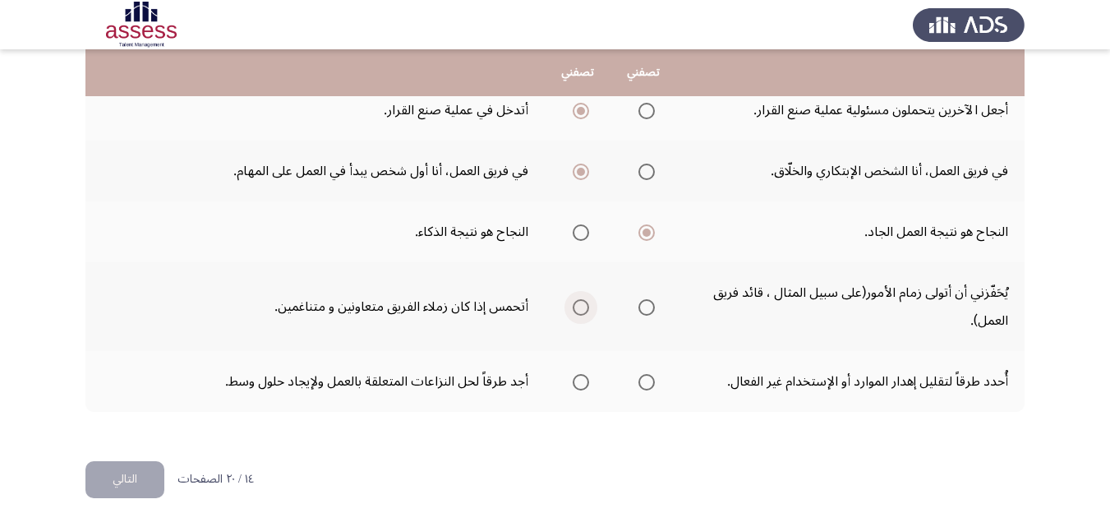
click at [576, 303] on span "Select an option" at bounding box center [580, 307] width 16 height 16
click at [576, 303] on input "Select an option" at bounding box center [580, 307] width 16 height 16
click at [647, 376] on span "Select an option" at bounding box center [646, 382] width 16 height 16
click at [647, 376] on input "Select an option" at bounding box center [646, 382] width 16 height 16
click at [125, 468] on button "التالي" at bounding box center [124, 479] width 79 height 37
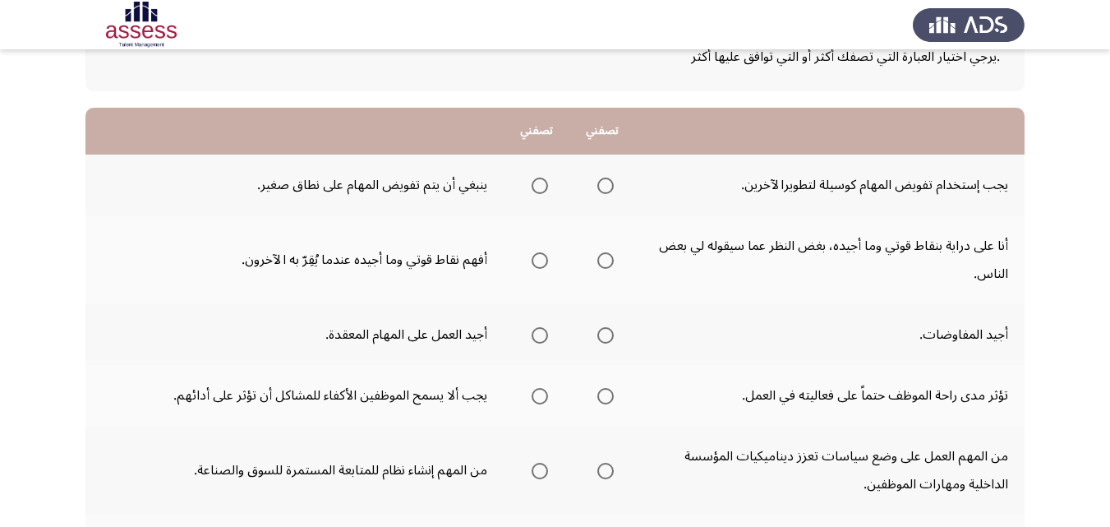
scroll to position [131, 0]
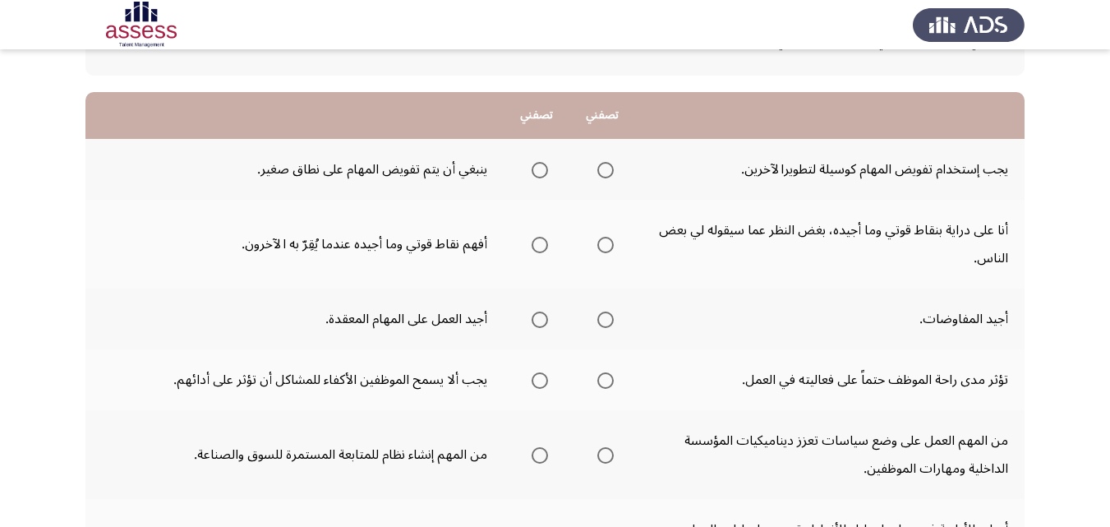
click at [611, 170] on span "Select an option" at bounding box center [605, 170] width 16 height 16
click at [611, 170] on input "Select an option" at bounding box center [605, 170] width 16 height 16
click at [604, 247] on span "Select an option" at bounding box center [605, 245] width 16 height 16
click at [604, 247] on input "Select an option" at bounding box center [605, 245] width 16 height 16
click at [540, 322] on span "Select an option" at bounding box center [539, 319] width 16 height 16
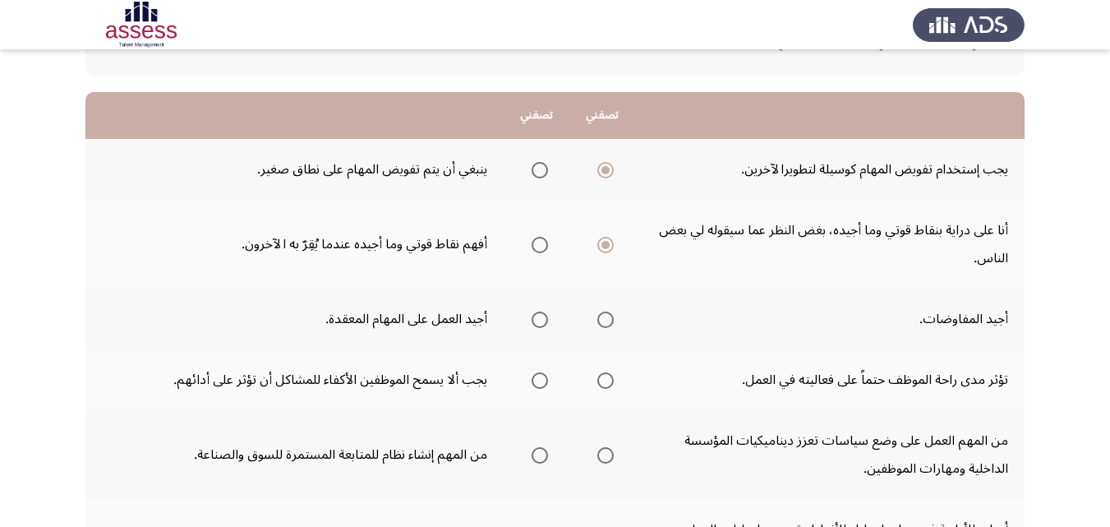
click at [540, 322] on input "Select an option" at bounding box center [539, 319] width 16 height 16
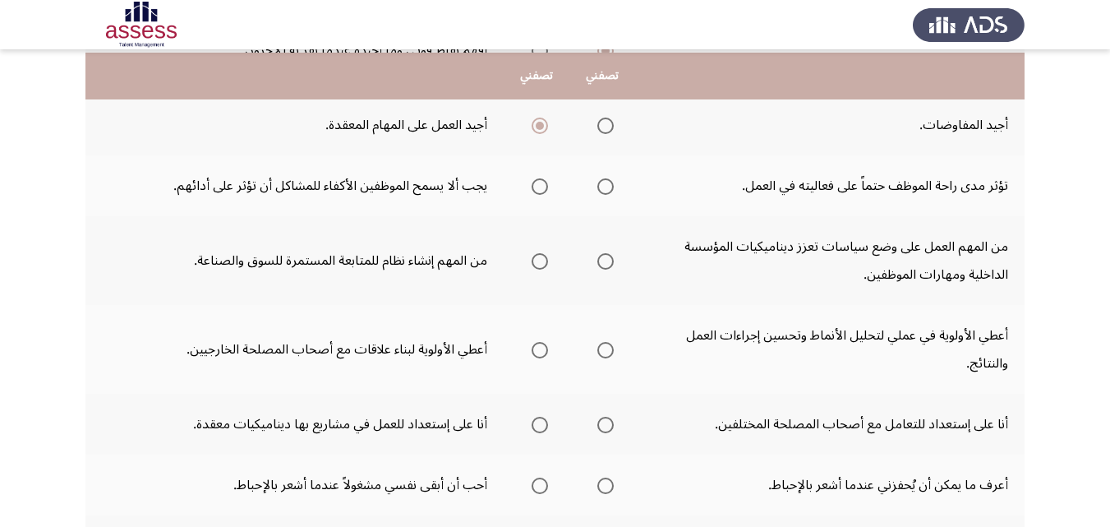
scroll to position [329, 0]
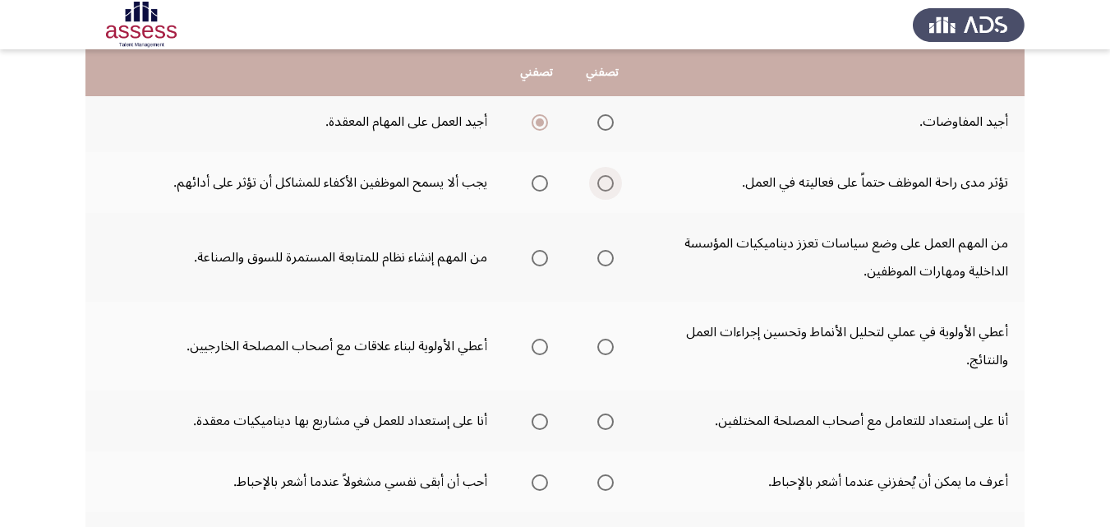
click at [609, 186] on span "Select an option" at bounding box center [605, 183] width 16 height 16
click at [609, 186] on input "Select an option" at bounding box center [605, 183] width 16 height 16
click at [598, 259] on span "Select an option" at bounding box center [605, 258] width 16 height 16
click at [598, 259] on input "Select an option" at bounding box center [605, 258] width 16 height 16
click at [602, 347] on span "Select an option" at bounding box center [605, 346] width 16 height 16
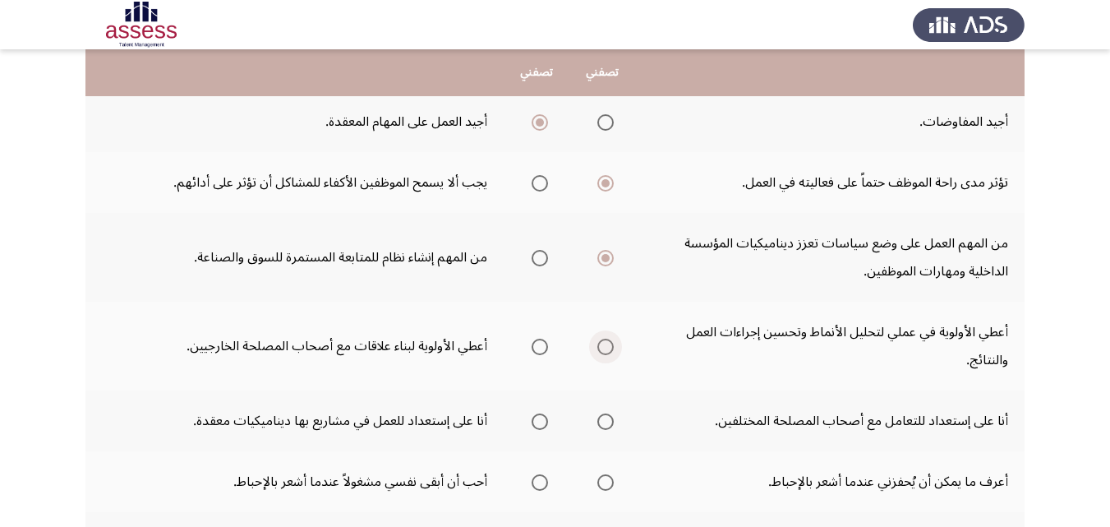
click at [602, 347] on input "Select an option" at bounding box center [605, 346] width 16 height 16
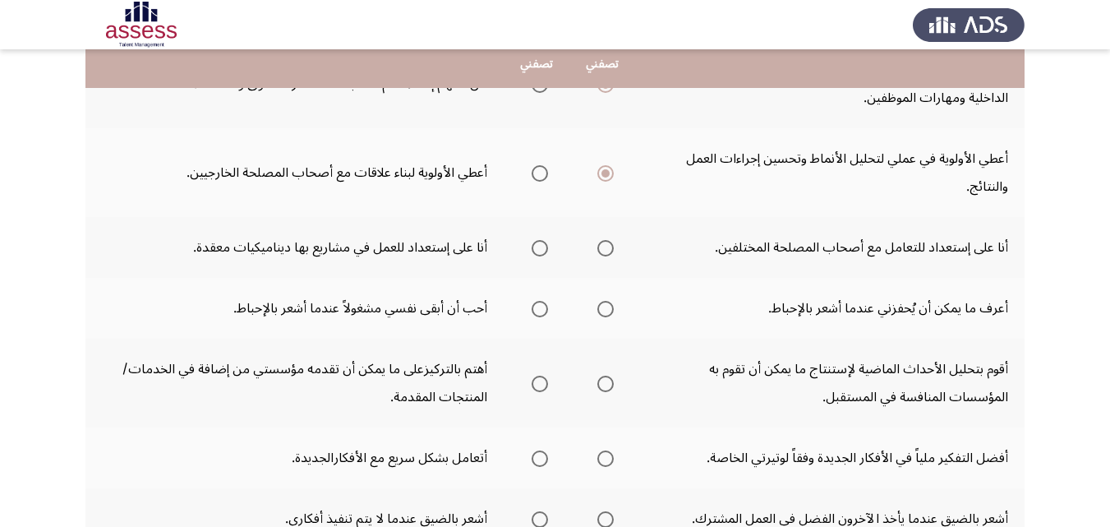
scroll to position [526, 0]
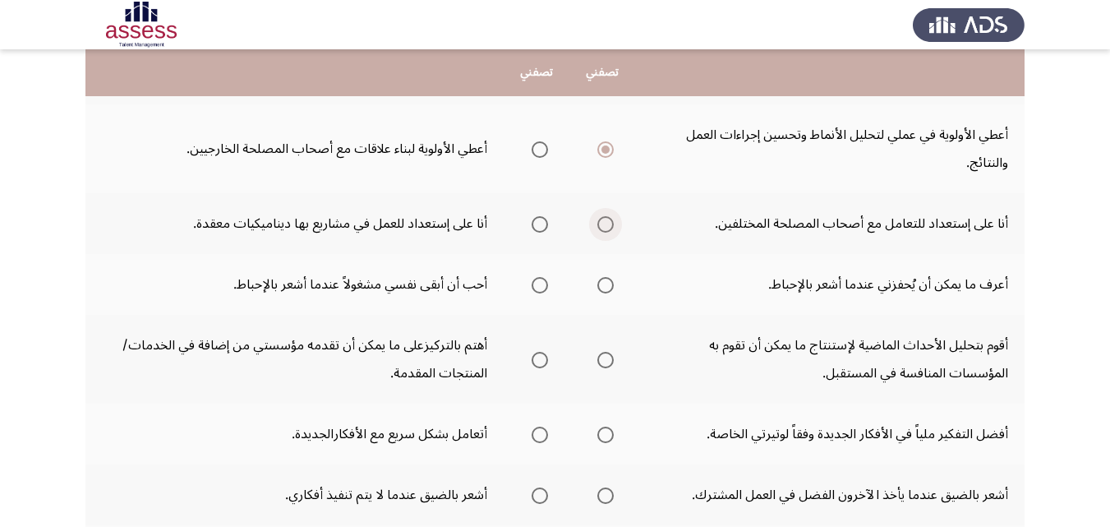
click at [608, 220] on span "Select an option" at bounding box center [605, 224] width 16 height 16
click at [608, 220] on input "Select an option" at bounding box center [605, 224] width 16 height 16
click at [601, 286] on span "Select an option" at bounding box center [605, 285] width 16 height 16
click at [601, 286] on input "Select an option" at bounding box center [605, 285] width 16 height 16
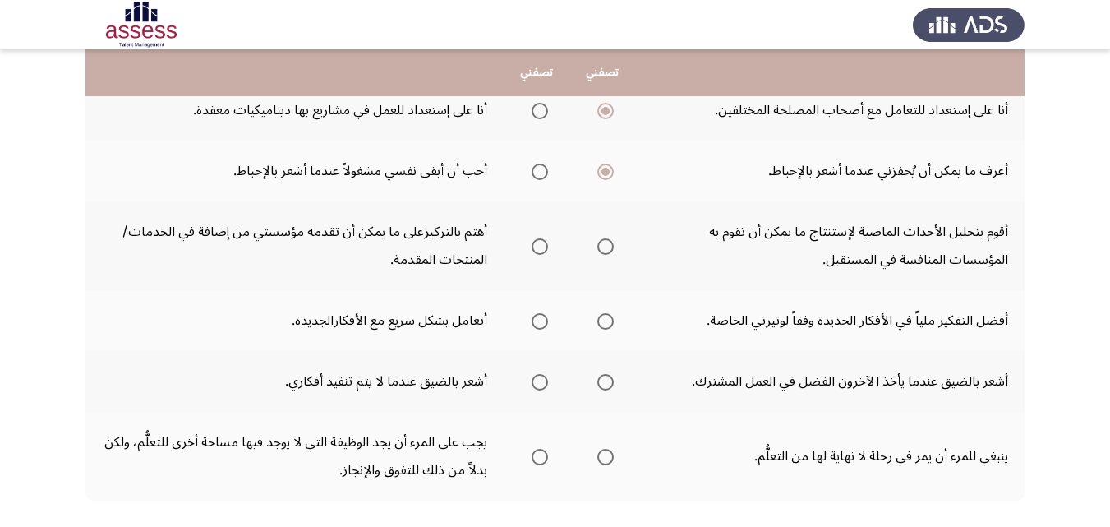
scroll to position [657, 0]
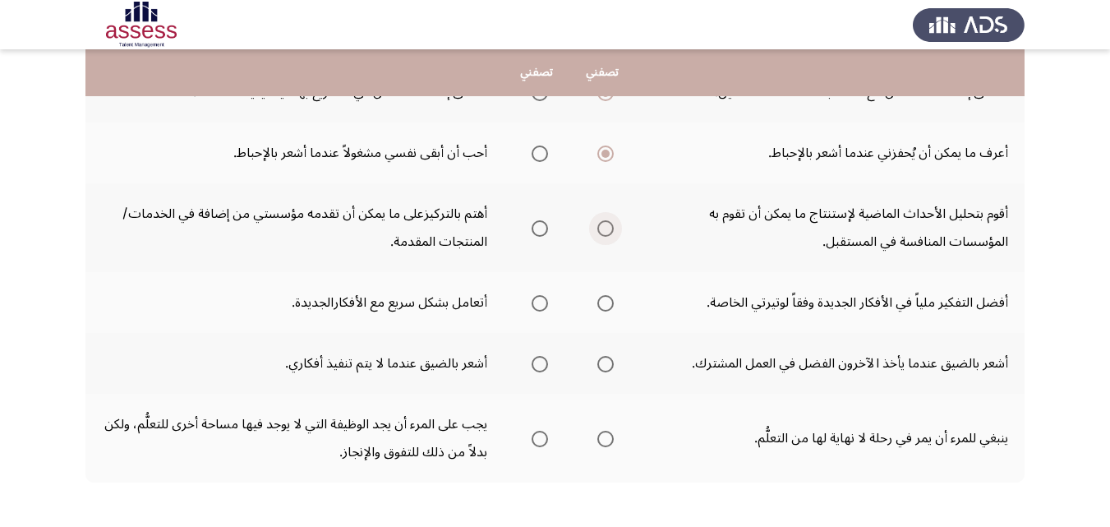
click at [606, 230] on span "Select an option" at bounding box center [605, 228] width 16 height 16
click at [606, 230] on input "Select an option" at bounding box center [605, 228] width 16 height 16
click at [607, 304] on span "Select an option" at bounding box center [605, 303] width 16 height 16
click at [607, 304] on input "Select an option" at bounding box center [605, 303] width 16 height 16
click at [608, 366] on span "Select an option" at bounding box center [605, 364] width 16 height 16
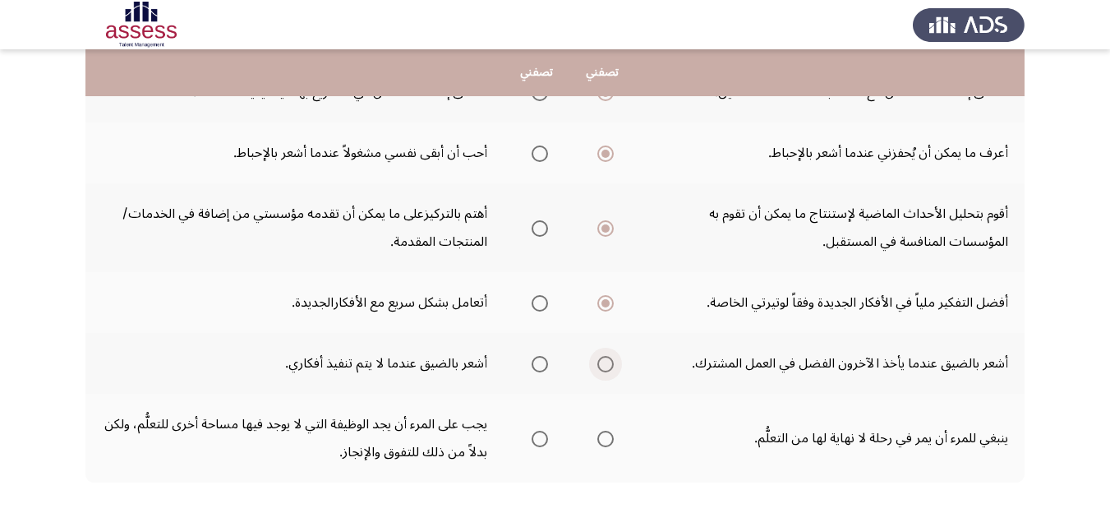
click at [608, 366] on input "Select an option" at bounding box center [605, 364] width 16 height 16
click at [599, 445] on span "Select an option" at bounding box center [605, 438] width 16 height 16
click at [599, 445] on input "Select an option" at bounding box center [605, 438] width 16 height 16
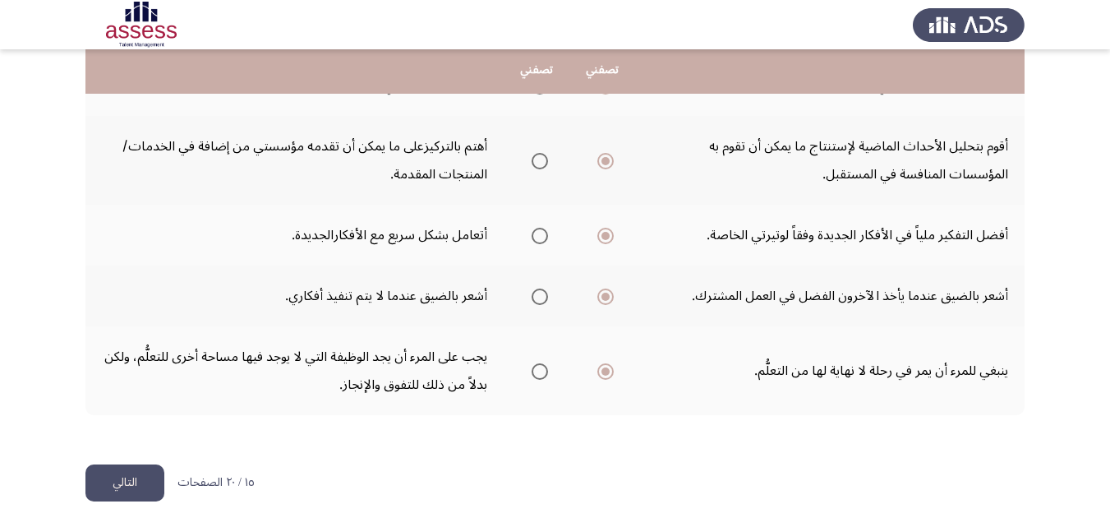
scroll to position [728, 0]
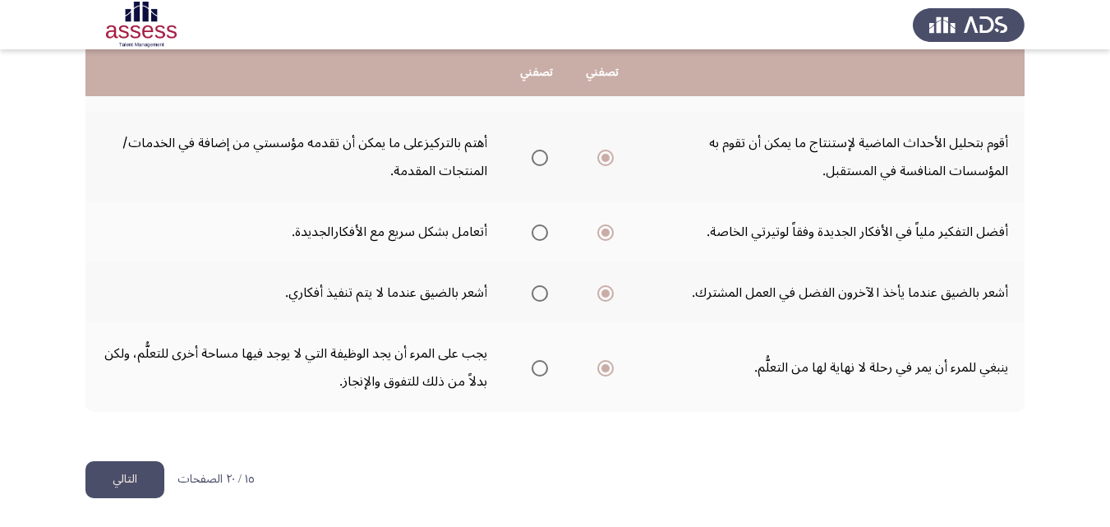
click at [138, 476] on button "التالي" at bounding box center [124, 479] width 79 height 37
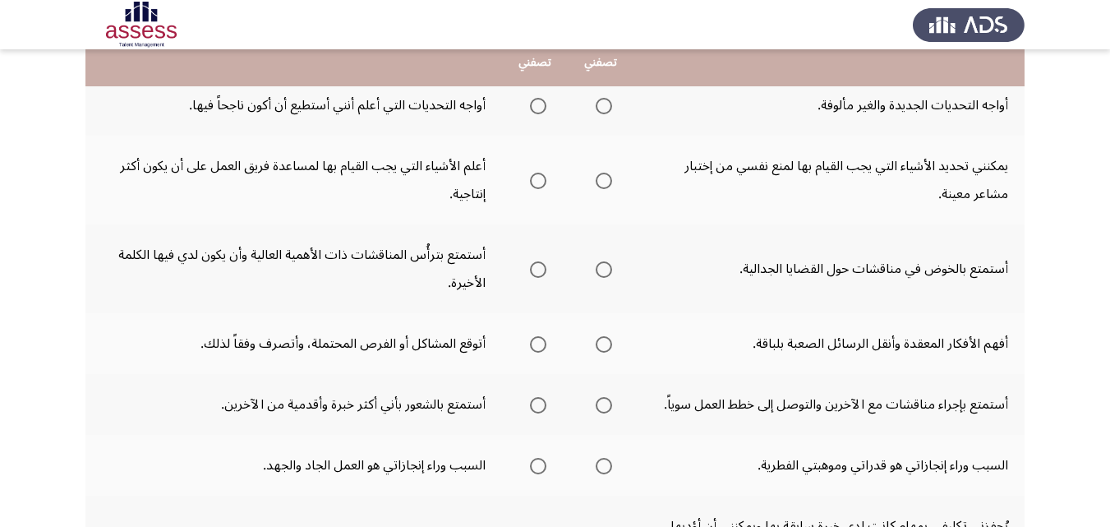
scroll to position [197, 0]
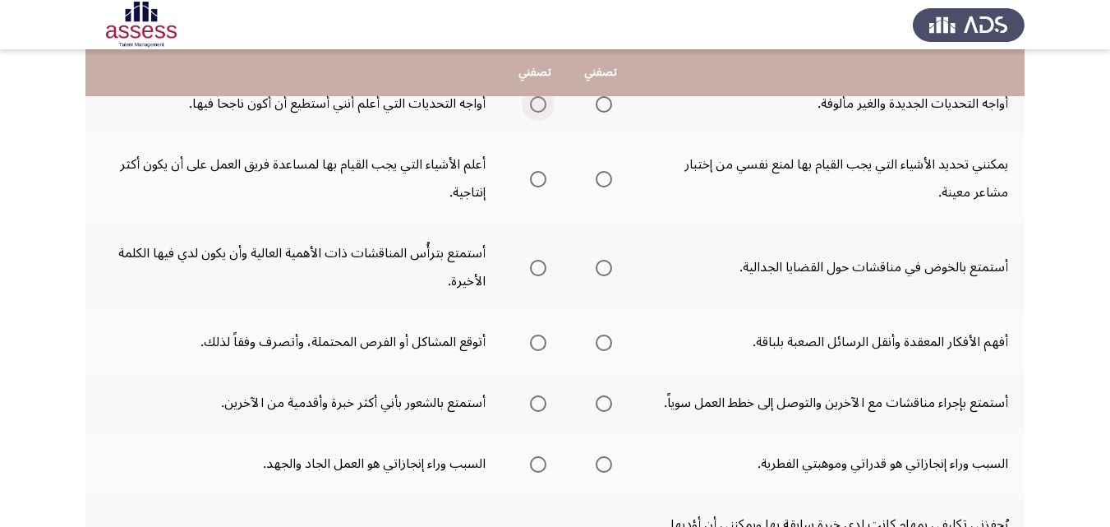
click at [531, 106] on span "Select an option" at bounding box center [538, 104] width 16 height 16
click at [531, 106] on input "Select an option" at bounding box center [538, 104] width 16 height 16
click at [540, 176] on span "Select an option" at bounding box center [538, 179] width 16 height 16
click at [540, 176] on input "Select an option" at bounding box center [538, 179] width 16 height 16
click at [599, 266] on span "Select an option" at bounding box center [603, 268] width 16 height 16
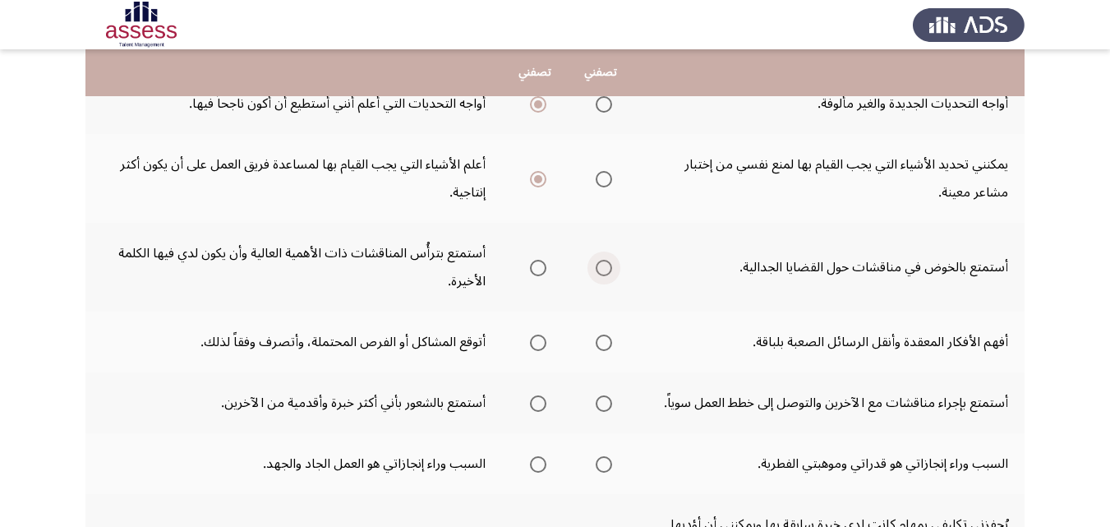
click at [599, 266] on input "Select an option" at bounding box center [603, 268] width 16 height 16
click at [603, 340] on span "Select an option" at bounding box center [603, 342] width 16 height 16
click at [603, 340] on input "Select an option" at bounding box center [603, 342] width 16 height 16
click at [600, 402] on span "Select an option" at bounding box center [603, 403] width 16 height 16
click at [600, 402] on input "Select an option" at bounding box center [603, 403] width 16 height 16
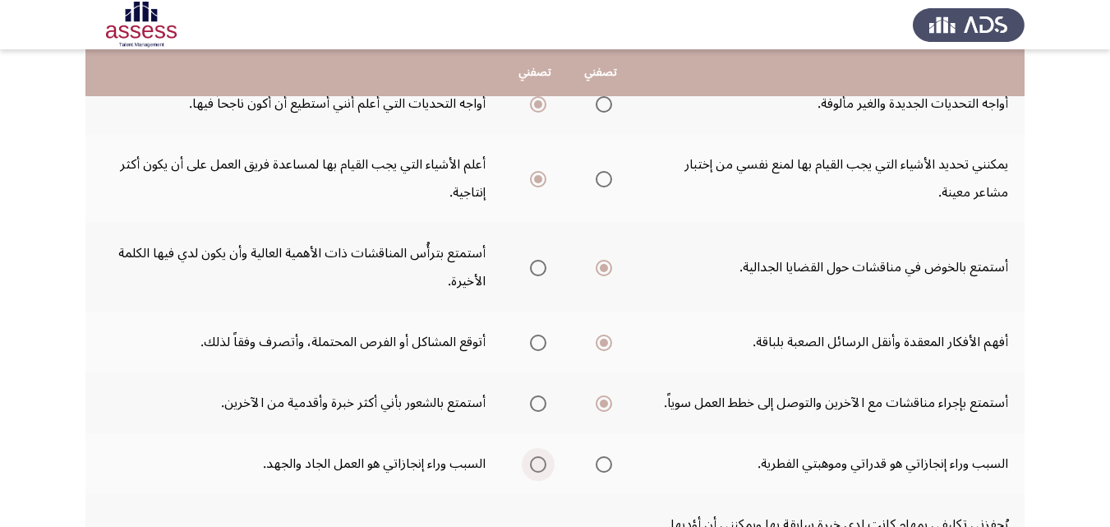
click at [536, 467] on span "Select an option" at bounding box center [538, 464] width 16 height 16
click at [536, 467] on input "Select an option" at bounding box center [538, 464] width 16 height 16
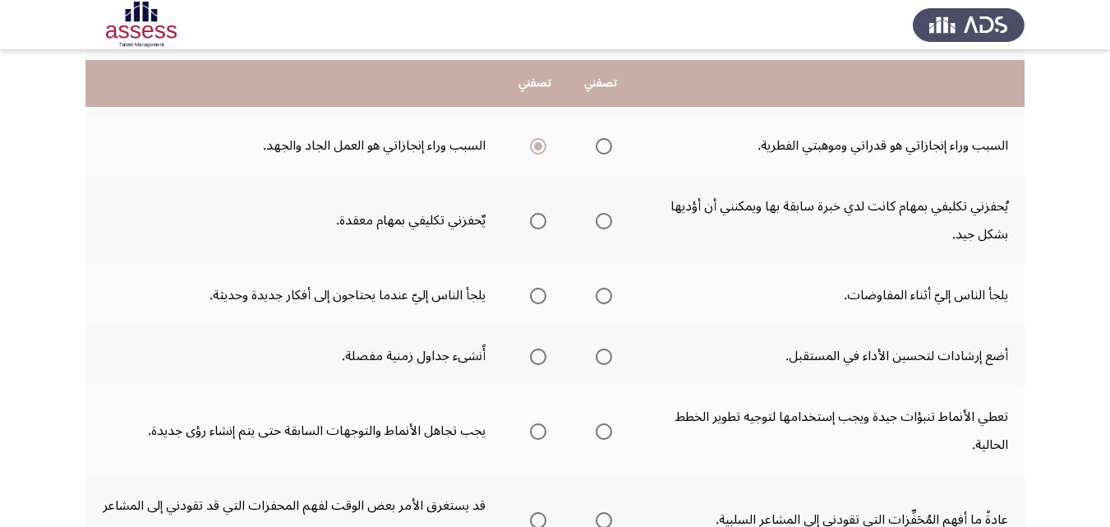
scroll to position [526, 0]
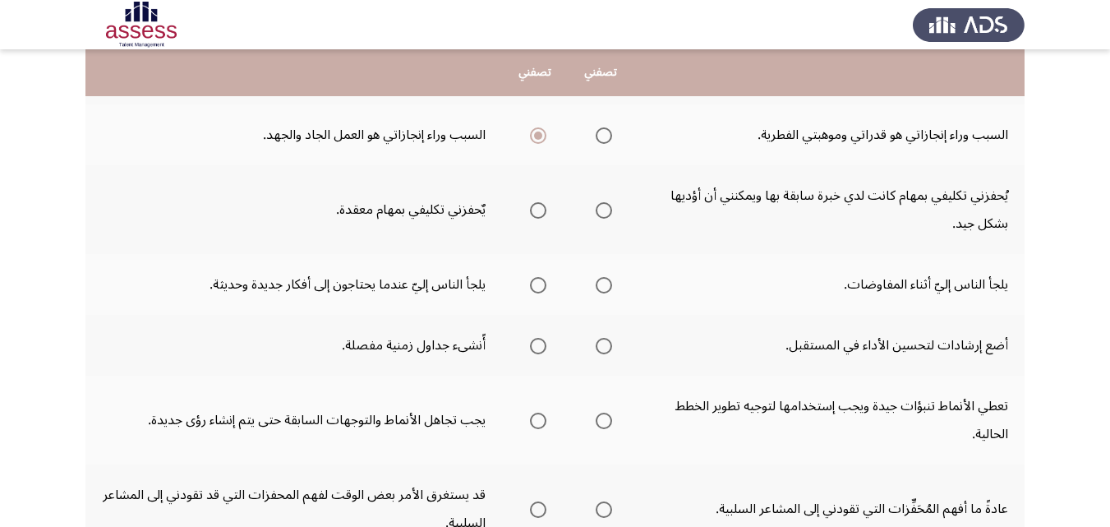
click at [541, 214] on span "Select an option" at bounding box center [538, 210] width 16 height 16
click at [541, 214] on input "Select an option" at bounding box center [538, 210] width 16 height 16
click at [527, 286] on label "Select an option" at bounding box center [534, 285] width 23 height 16
click at [530, 286] on input "Select an option" at bounding box center [538, 285] width 16 height 16
click at [534, 347] on span "Select an option" at bounding box center [538, 346] width 16 height 16
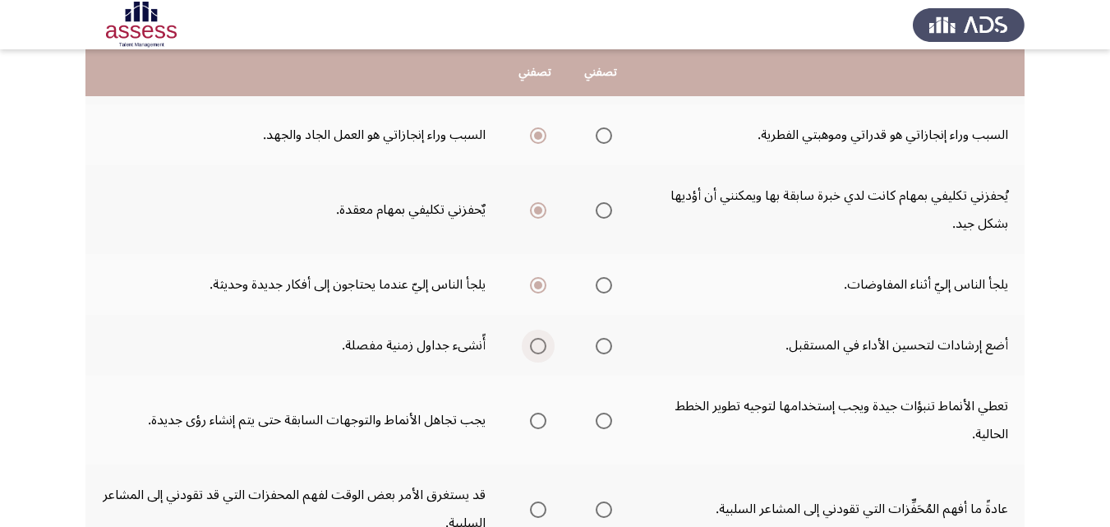
click at [534, 347] on input "Select an option" at bounding box center [538, 346] width 16 height 16
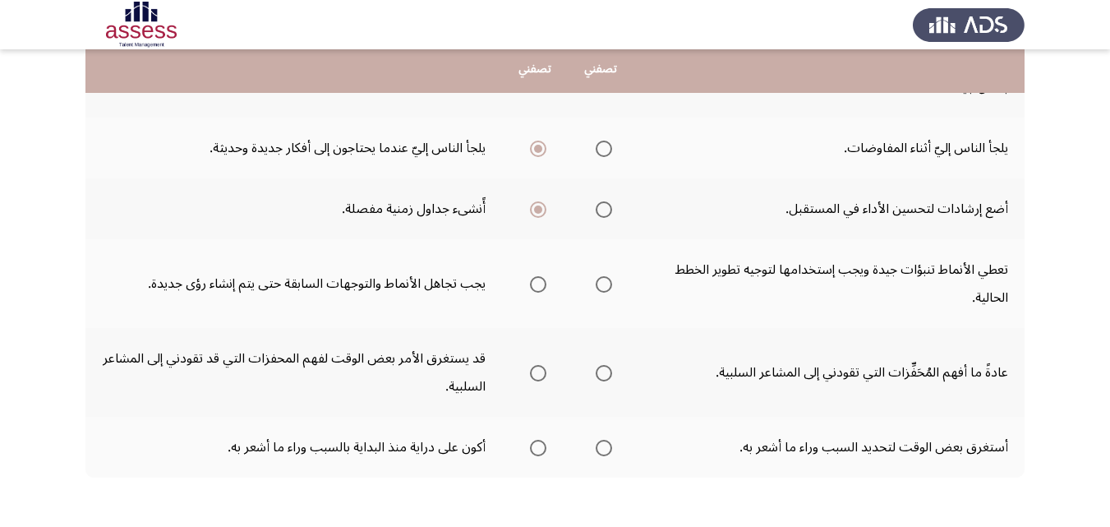
scroll to position [690, 0]
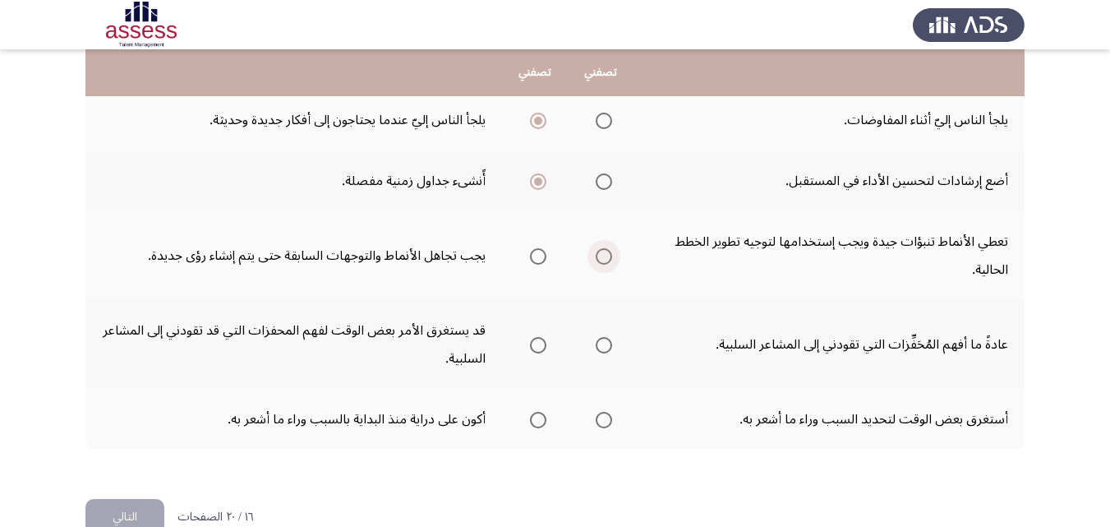
click at [597, 250] on span "Select an option" at bounding box center [603, 256] width 16 height 16
click at [597, 250] on input "Select an option" at bounding box center [603, 256] width 16 height 16
click at [596, 347] on span "Select an option" at bounding box center [603, 345] width 16 height 16
click at [596, 347] on input "Select an option" at bounding box center [603, 345] width 16 height 16
click at [601, 416] on span "Select an option" at bounding box center [603, 420] width 16 height 16
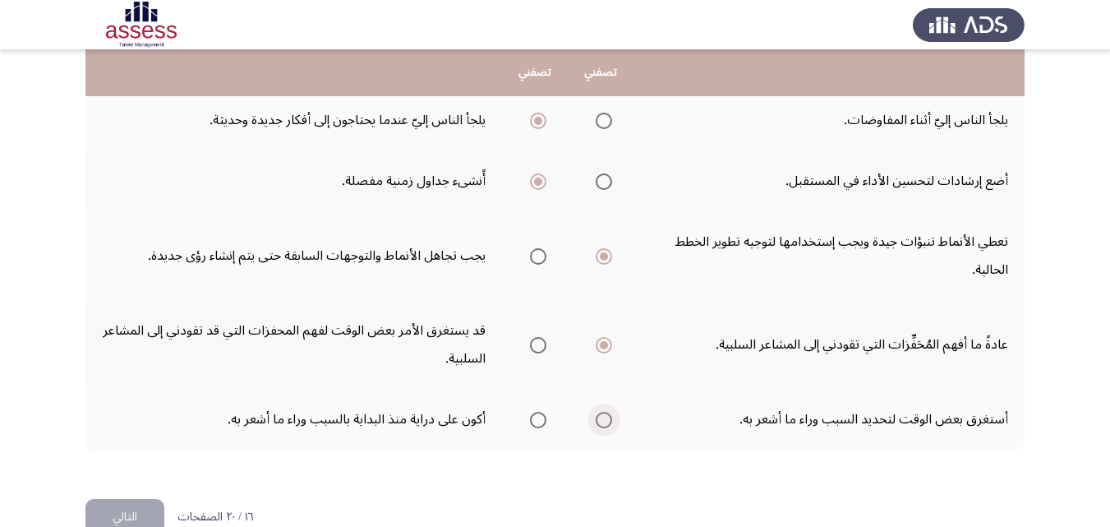
click at [601, 416] on input "Select an option" at bounding box center [603, 420] width 16 height 16
click at [131, 506] on button "التالي" at bounding box center [124, 517] width 79 height 37
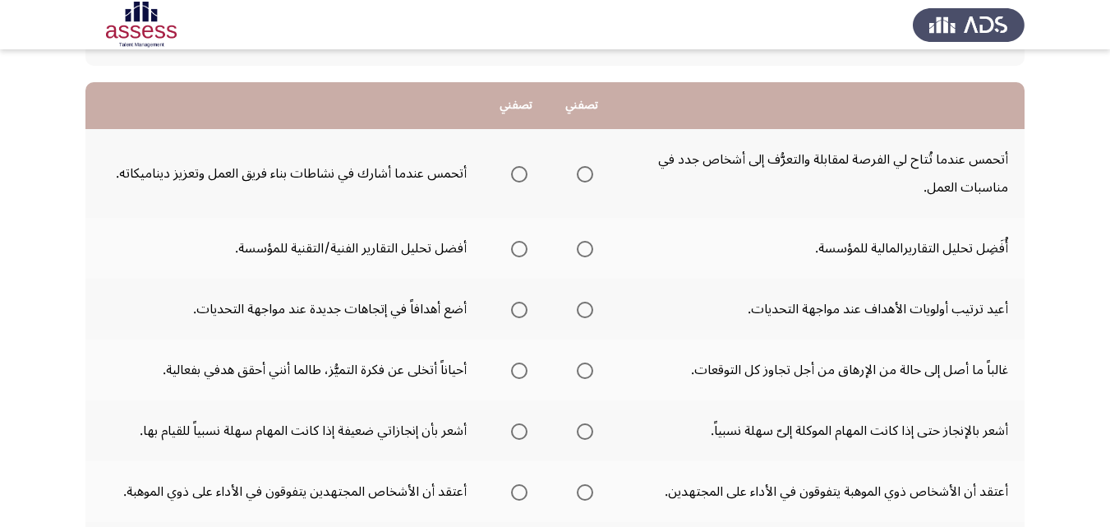
scroll to position [164, 0]
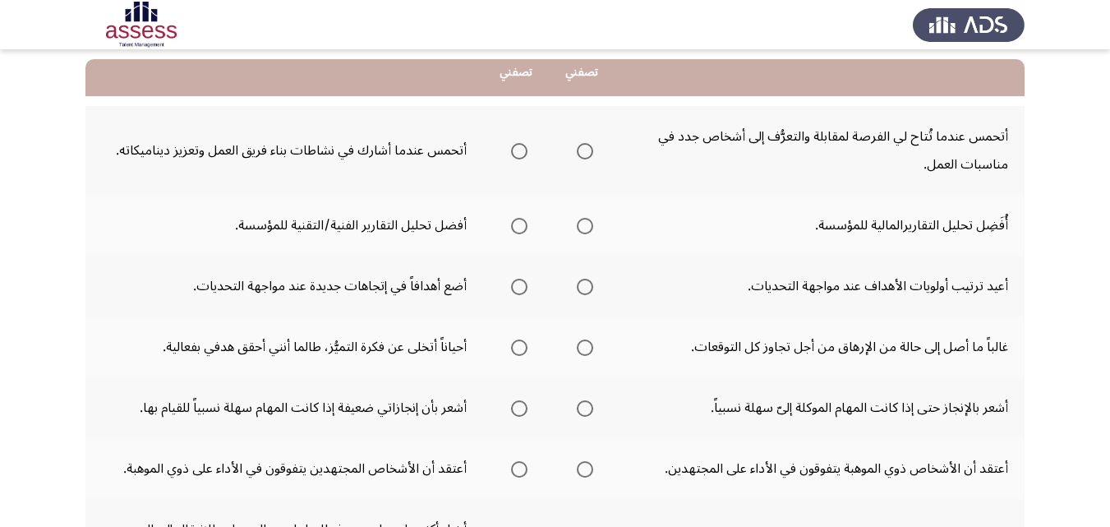
click at [523, 161] on mat-radio-group "Select an option" at bounding box center [515, 150] width 23 height 28
click at [522, 154] on span "Select an option" at bounding box center [519, 151] width 16 height 16
click at [522, 154] on input "Select an option" at bounding box center [519, 151] width 16 height 16
click at [519, 226] on span "Select an option" at bounding box center [519, 226] width 0 height 0
click at [519, 226] on input "Select an option" at bounding box center [519, 226] width 16 height 16
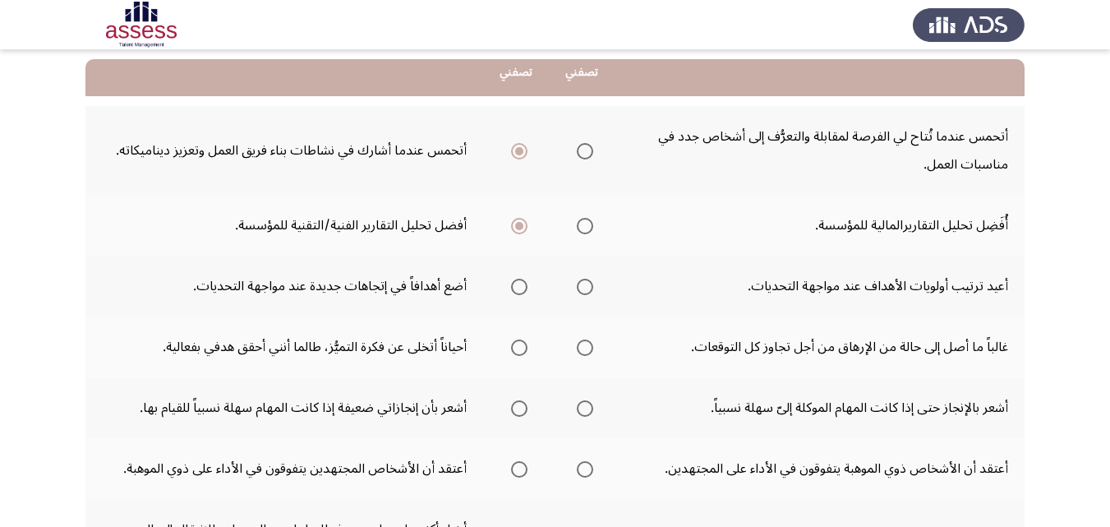
click at [583, 288] on span "Select an option" at bounding box center [585, 286] width 16 height 16
click at [583, 288] on input "Select an option" at bounding box center [585, 286] width 16 height 16
click at [523, 350] on span "Select an option" at bounding box center [519, 347] width 16 height 16
click at [523, 350] on input "Select an option" at bounding box center [519, 347] width 16 height 16
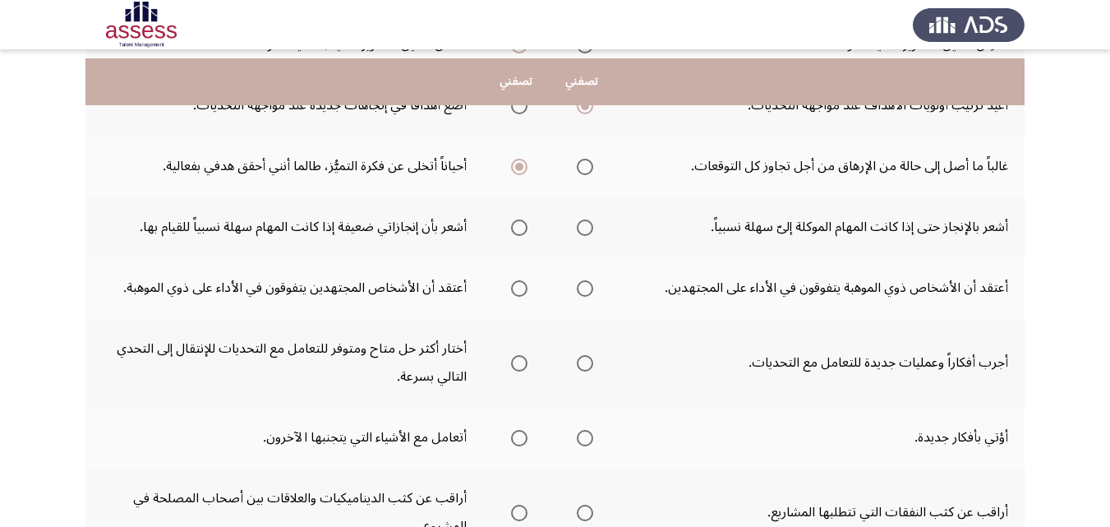
scroll to position [361, 0]
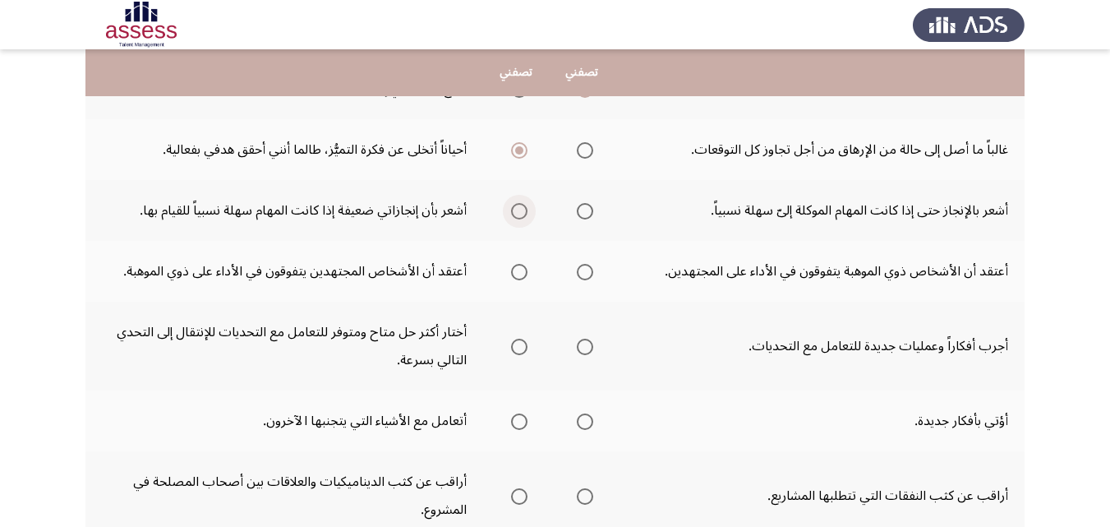
click at [520, 213] on span "Select an option" at bounding box center [519, 211] width 16 height 16
click at [520, 213] on input "Select an option" at bounding box center [519, 211] width 16 height 16
click at [525, 274] on span "Select an option" at bounding box center [519, 272] width 16 height 16
click at [525, 274] on input "Select an option" at bounding box center [519, 272] width 16 height 16
click at [584, 343] on span "Select an option" at bounding box center [585, 346] width 16 height 16
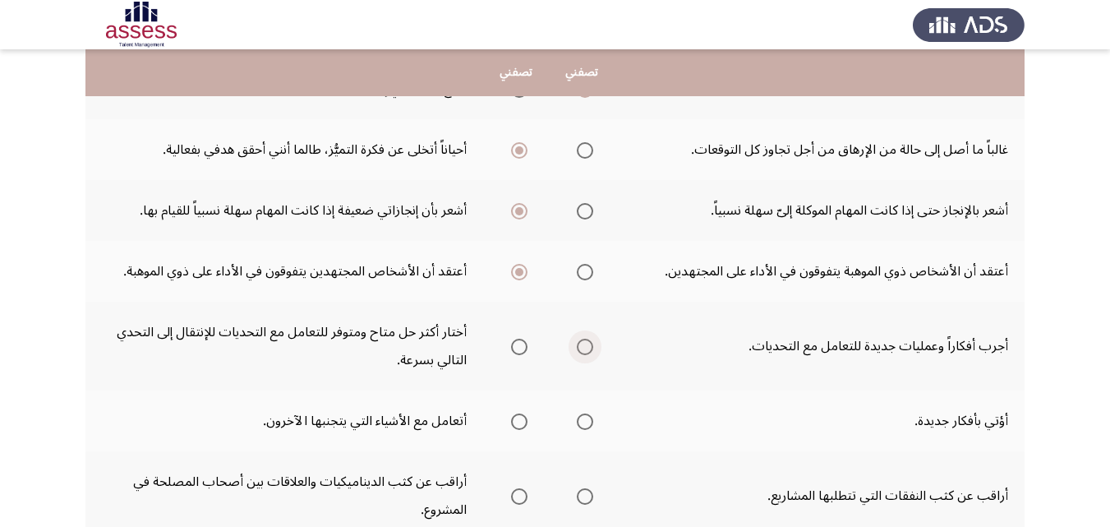
click at [584, 343] on input "Select an option" at bounding box center [585, 346] width 16 height 16
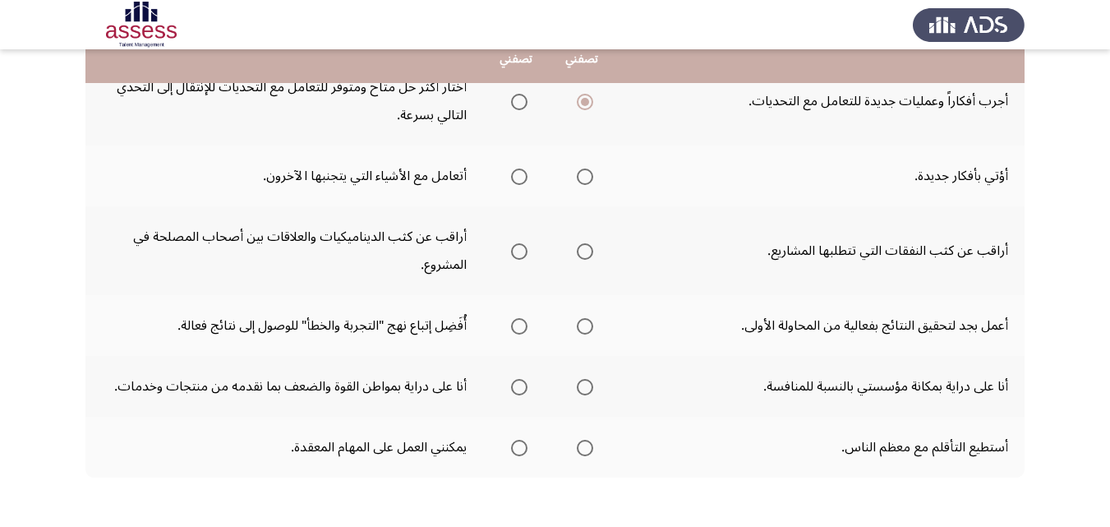
scroll to position [624, 0]
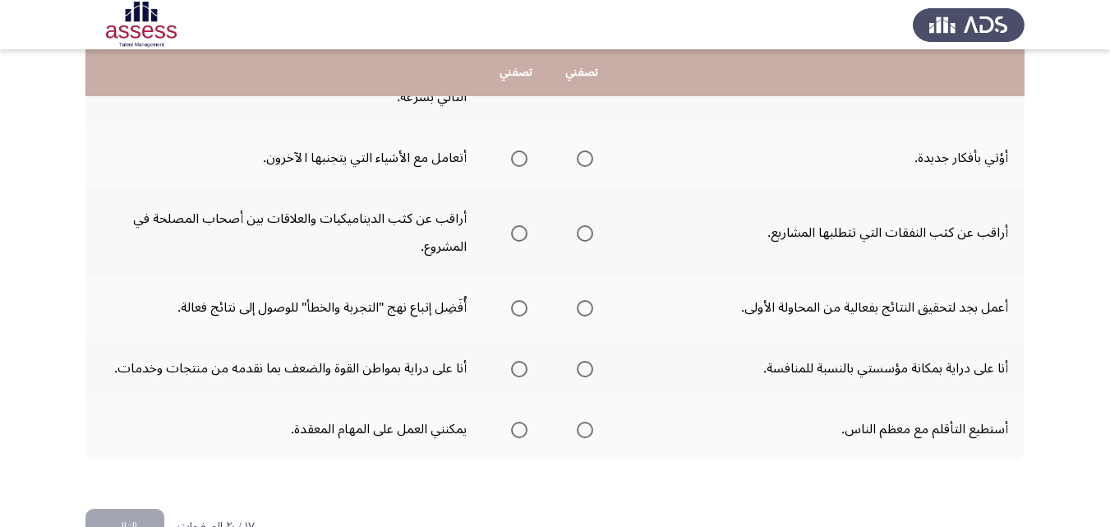
click at [584, 163] on span "Select an option" at bounding box center [585, 158] width 16 height 16
click at [584, 163] on input "Select an option" at bounding box center [585, 158] width 16 height 16
click at [583, 235] on span "Select an option" at bounding box center [585, 233] width 16 height 16
click at [583, 235] on input "Select an option" at bounding box center [585, 233] width 16 height 16
click at [512, 310] on span "Select an option" at bounding box center [519, 308] width 16 height 16
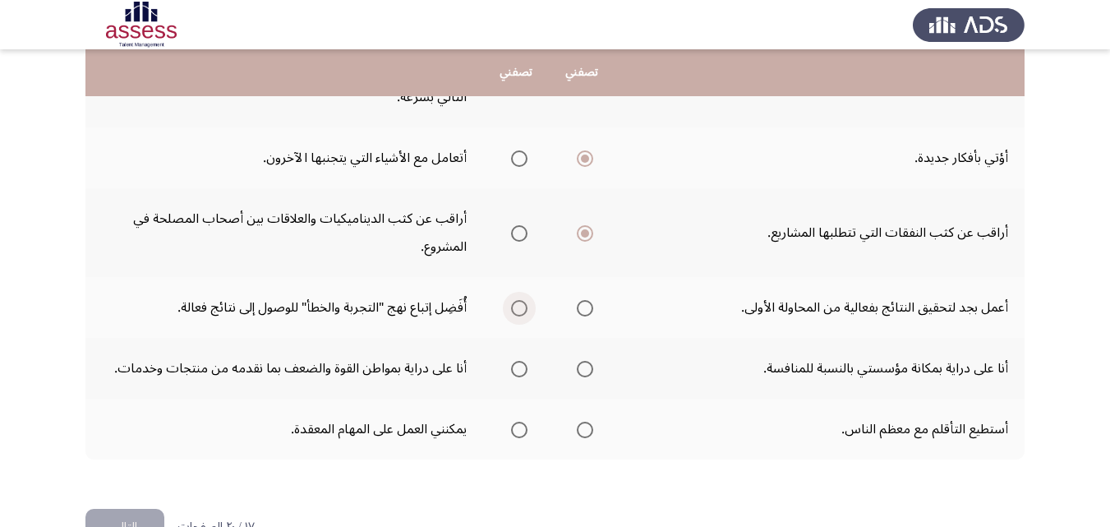
click at [512, 310] on input "Select an option" at bounding box center [519, 308] width 16 height 16
click at [619, 354] on td "أنا على دراية بمكانة مؤسستي بالنسبة للمنافسة." at bounding box center [819, 368] width 410 height 61
click at [520, 370] on span "Select an option" at bounding box center [519, 369] width 16 height 16
click at [520, 370] on input "Select an option" at bounding box center [519, 369] width 16 height 16
click at [582, 429] on span "Select an option" at bounding box center [585, 429] width 16 height 16
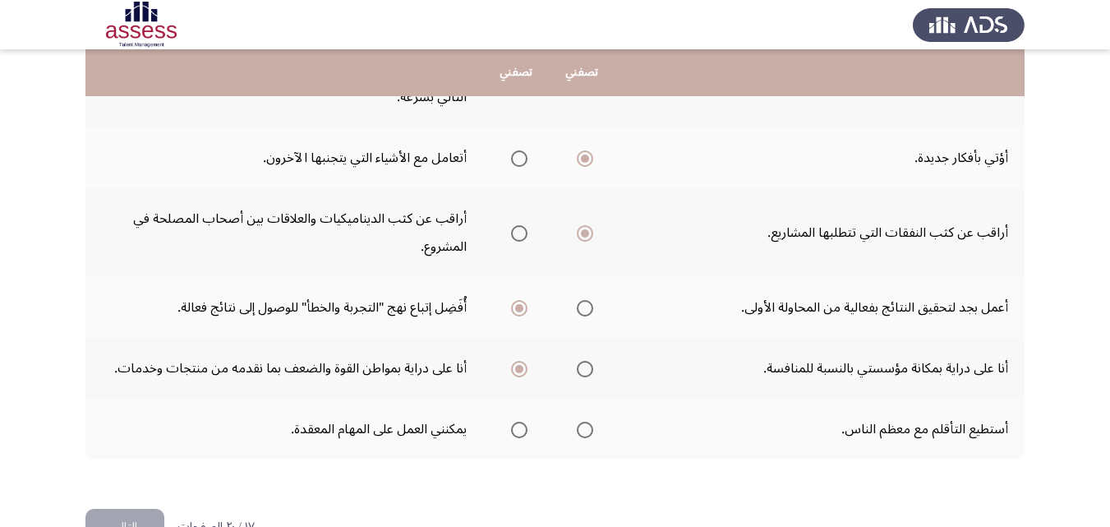
click at [582, 429] on input "Select an option" at bounding box center [585, 429] width 16 height 16
click at [138, 523] on button "التالي" at bounding box center [124, 526] width 79 height 37
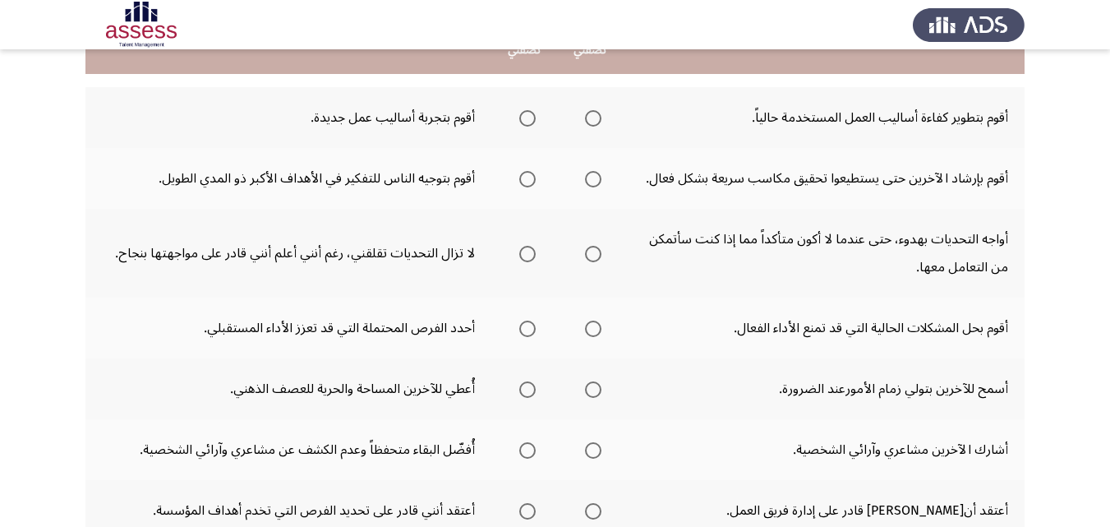
scroll to position [197, 0]
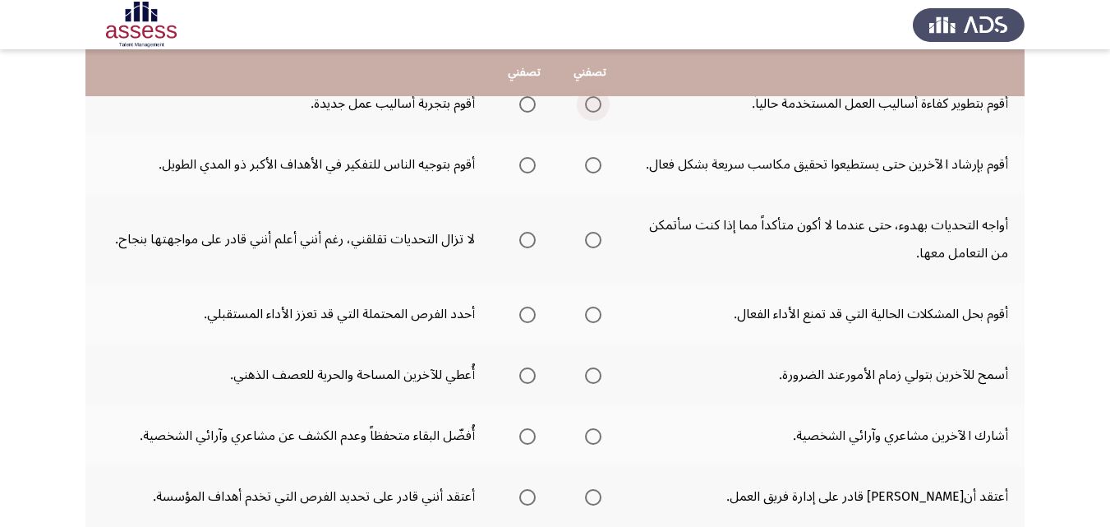
click at [590, 103] on span "Select an option" at bounding box center [593, 104] width 16 height 16
click at [590, 103] on input "Select an option" at bounding box center [593, 104] width 16 height 16
click at [531, 168] on span "Select an option" at bounding box center [527, 165] width 16 height 16
click at [531, 168] on input "Select an option" at bounding box center [527, 165] width 16 height 16
click at [598, 242] on span "Select an option" at bounding box center [593, 240] width 16 height 16
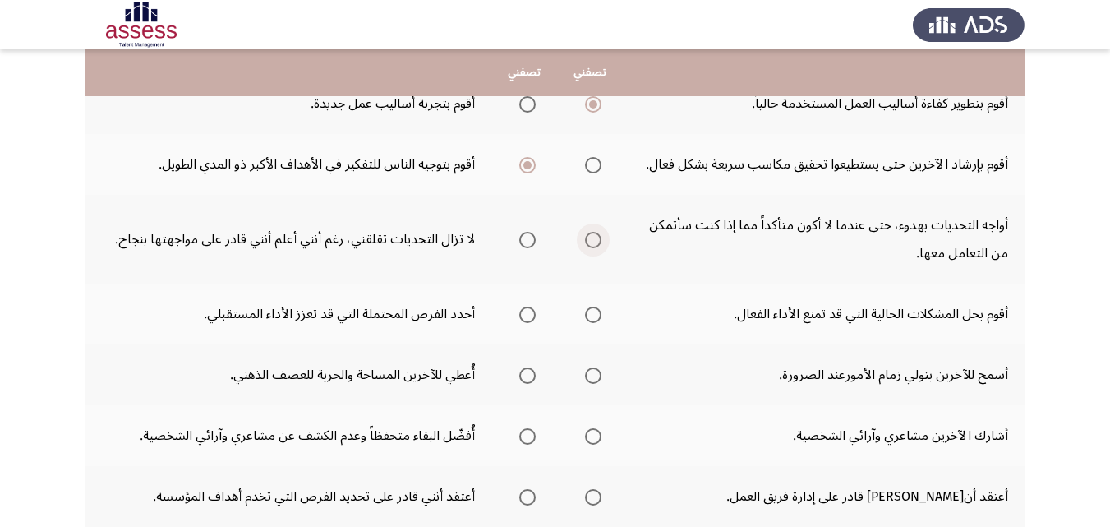
click at [598, 242] on input "Select an option" at bounding box center [593, 240] width 16 height 16
click at [522, 317] on span "Select an option" at bounding box center [527, 314] width 16 height 16
click at [522, 317] on input "Select an option" at bounding box center [527, 314] width 16 height 16
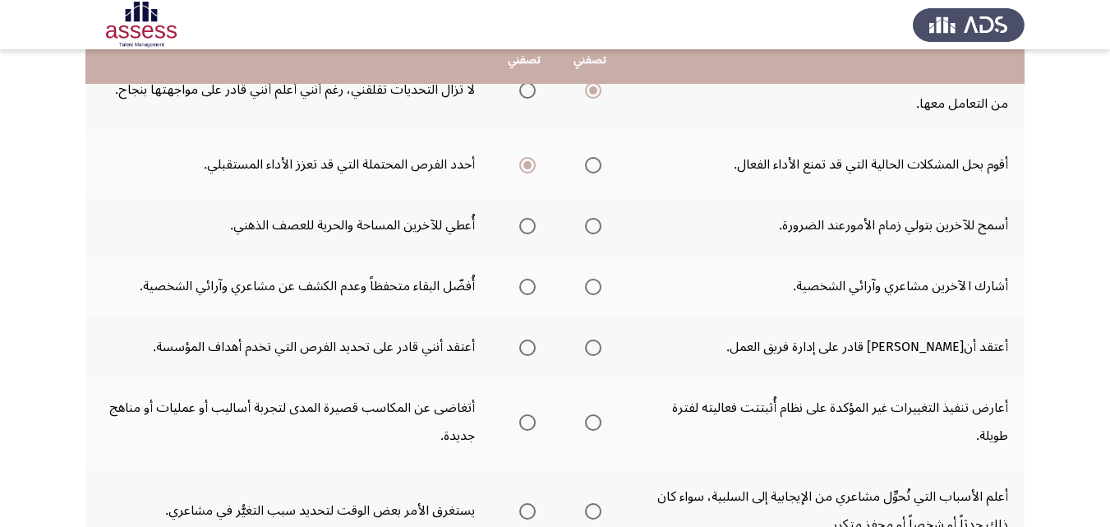
scroll to position [361, 0]
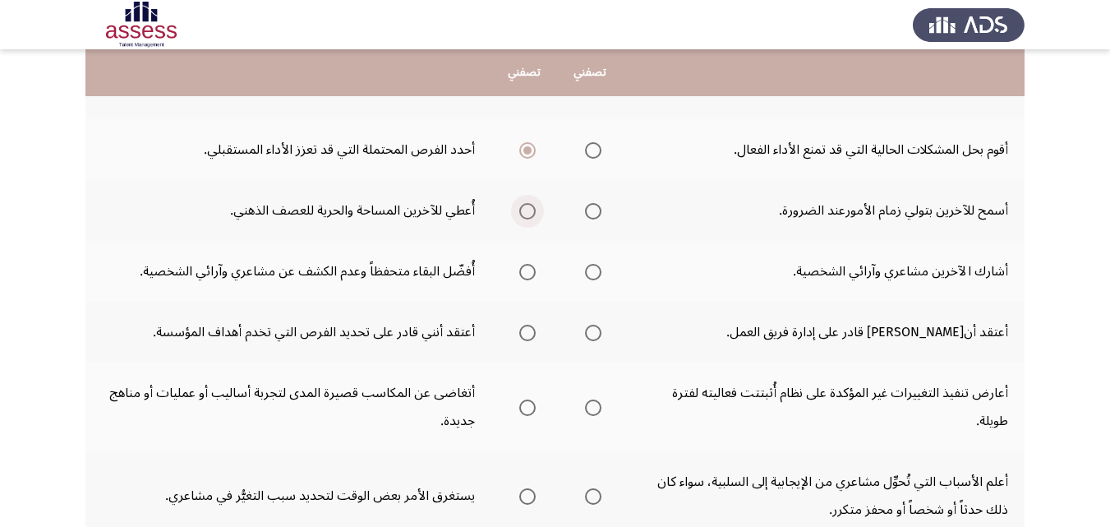
click at [527, 211] on span "Select an option" at bounding box center [527, 211] width 0 height 0
click at [527, 210] on input "Select an option" at bounding box center [527, 211] width 16 height 16
click at [527, 274] on span "Select an option" at bounding box center [527, 272] width 16 height 16
click at [527, 274] on input "Select an option" at bounding box center [527, 272] width 16 height 16
click at [598, 332] on span "Select an option" at bounding box center [593, 332] width 16 height 16
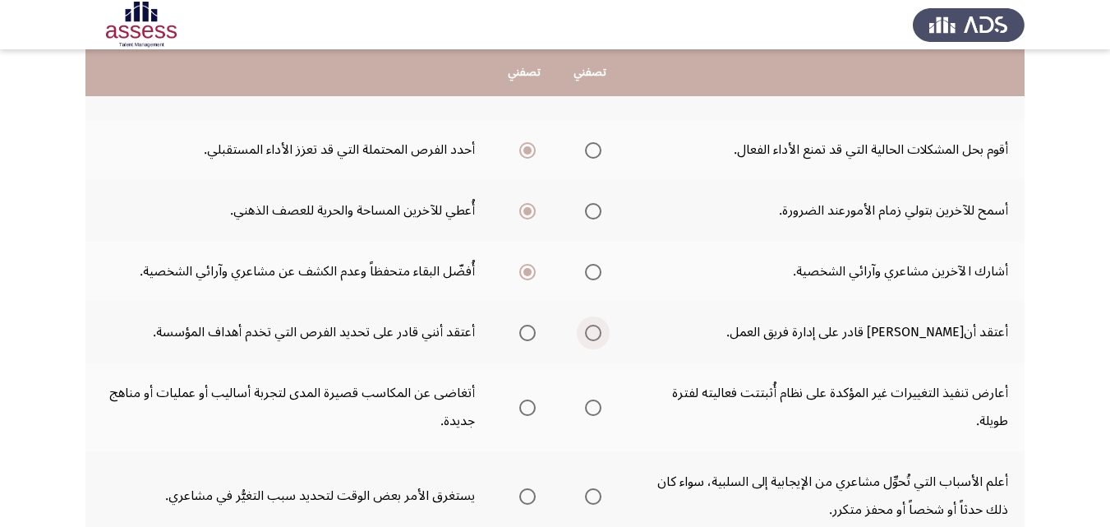
click at [598, 332] on input "Select an option" at bounding box center [593, 332] width 16 height 16
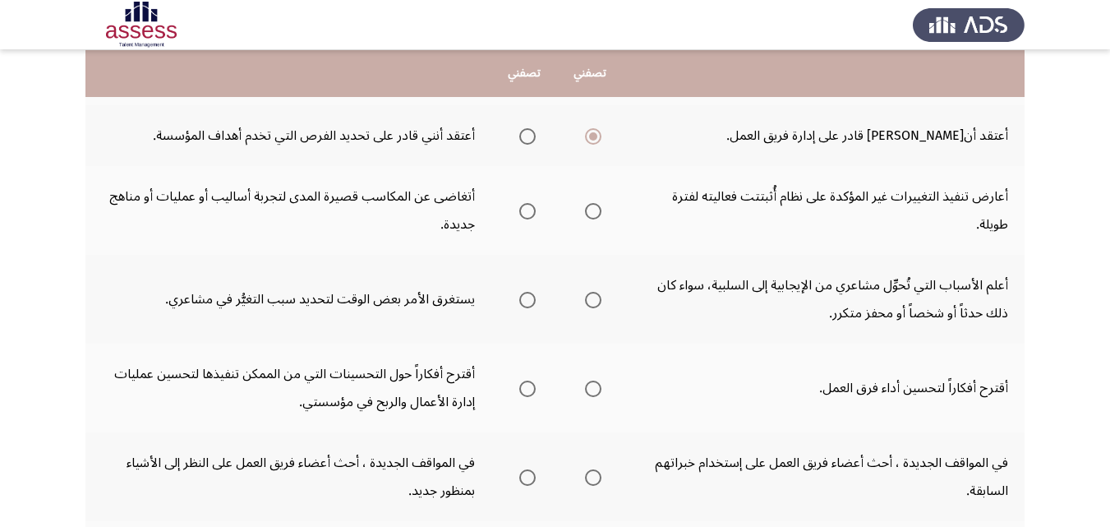
scroll to position [559, 0]
click at [591, 211] on span "Select an option" at bounding box center [593, 210] width 16 height 16
click at [591, 211] on input "Select an option" at bounding box center [593, 210] width 16 height 16
click at [592, 287] on mat-radio-group "Select an option" at bounding box center [589, 298] width 23 height 28
click at [586, 301] on span "Select an option" at bounding box center [593, 299] width 16 height 16
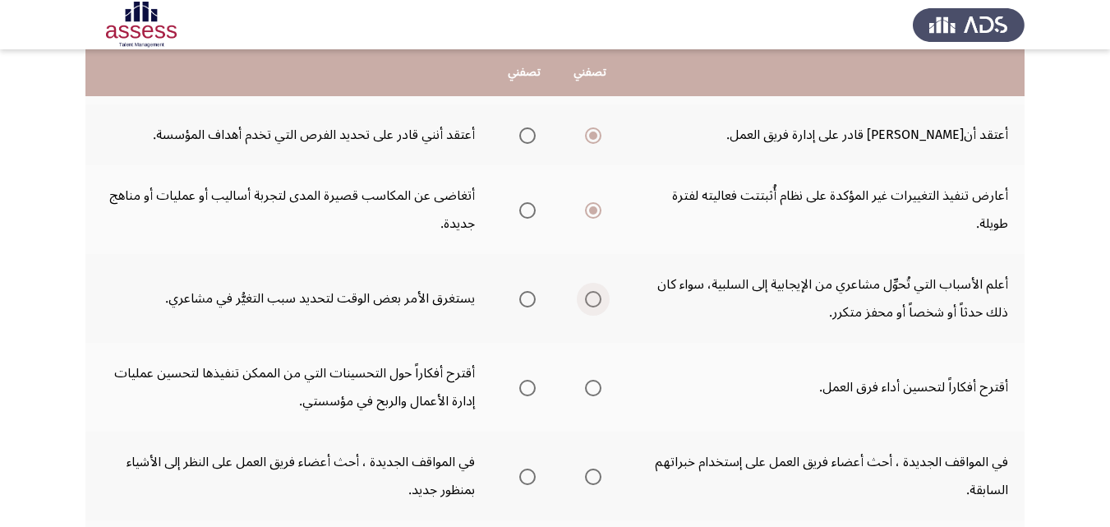
click at [586, 301] on input "Select an option" at bounding box center [593, 299] width 16 height 16
click at [601, 382] on span "Select an option" at bounding box center [593, 387] width 16 height 16
click at [601, 382] on input "Select an option" at bounding box center [593, 387] width 16 height 16
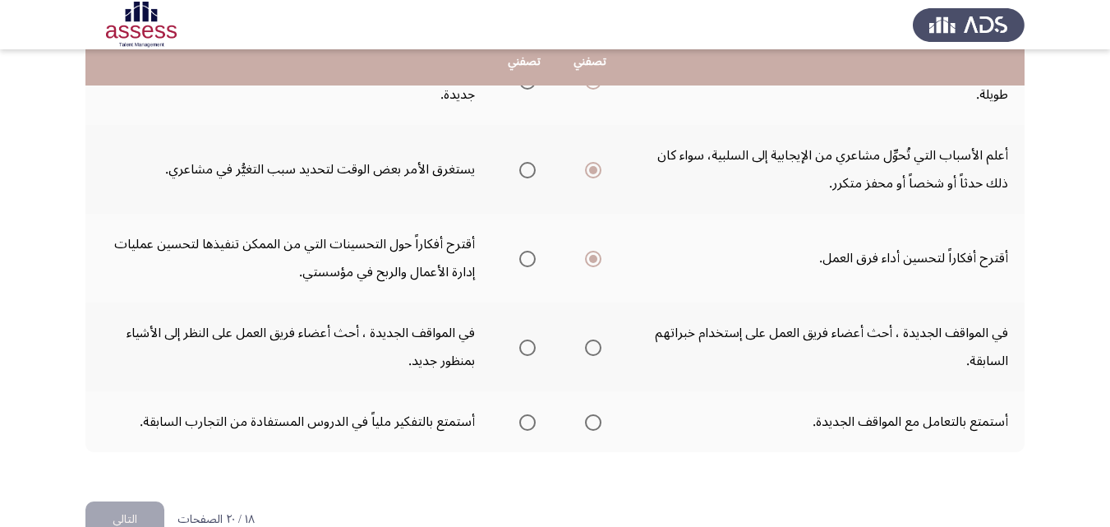
scroll to position [690, 0]
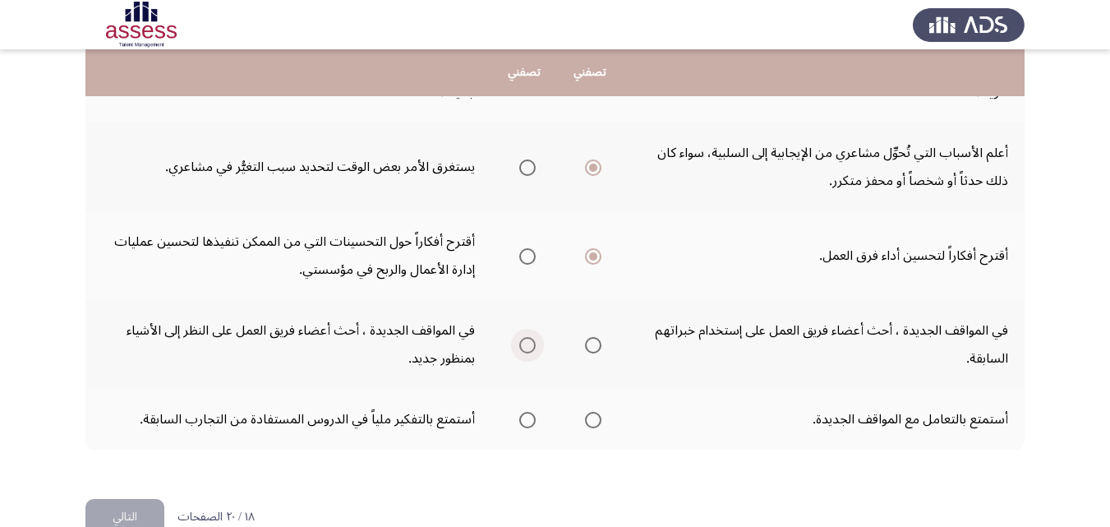
click at [531, 346] on span "Select an option" at bounding box center [527, 345] width 16 height 16
click at [531, 346] on input "Select an option" at bounding box center [527, 345] width 16 height 16
click at [536, 416] on span "Select an option" at bounding box center [527, 420] width 16 height 16
click at [536, 416] on input "Select an option" at bounding box center [527, 420] width 16 height 16
click at [116, 504] on button "التالي" at bounding box center [124, 517] width 79 height 37
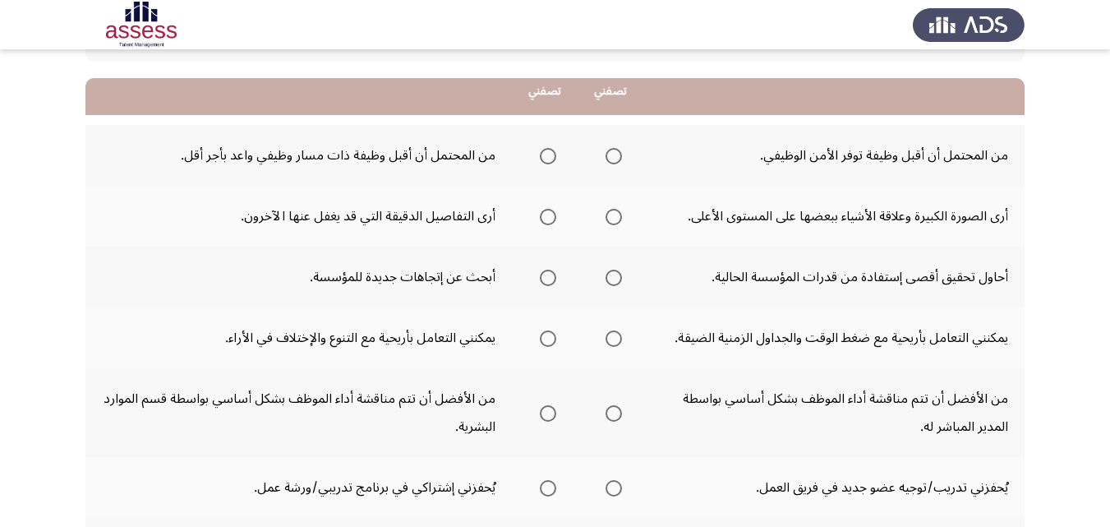
scroll to position [164, 0]
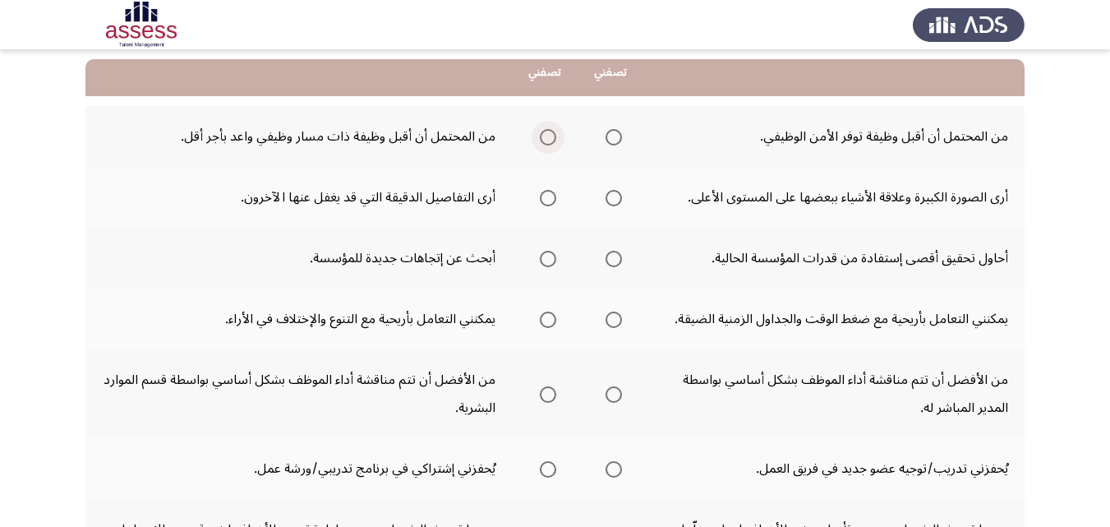
click at [545, 140] on span "Select an option" at bounding box center [548, 137] width 16 height 16
click at [545, 140] on input "Select an option" at bounding box center [548, 137] width 16 height 16
click at [650, 144] on td "من المحتمل أن أقبل وظيفة توفر الأمن الوظيفي." at bounding box center [833, 136] width 381 height 61
click at [614, 195] on span "Select an option" at bounding box center [613, 198] width 16 height 16
click at [614, 195] on input "Select an option" at bounding box center [613, 198] width 16 height 16
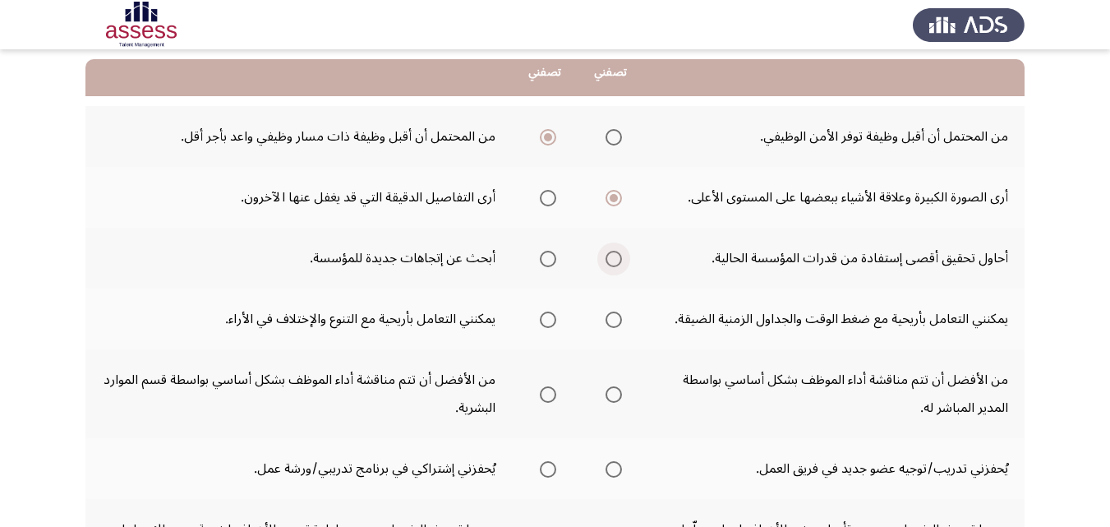
click at [614, 261] on span "Select an option" at bounding box center [613, 259] width 16 height 16
click at [614, 261] on input "Select an option" at bounding box center [613, 259] width 16 height 16
click at [621, 319] on th at bounding box center [610, 318] width 66 height 61
click at [610, 319] on span "Select an option" at bounding box center [613, 319] width 16 height 16
click at [610, 319] on input "Select an option" at bounding box center [613, 319] width 16 height 16
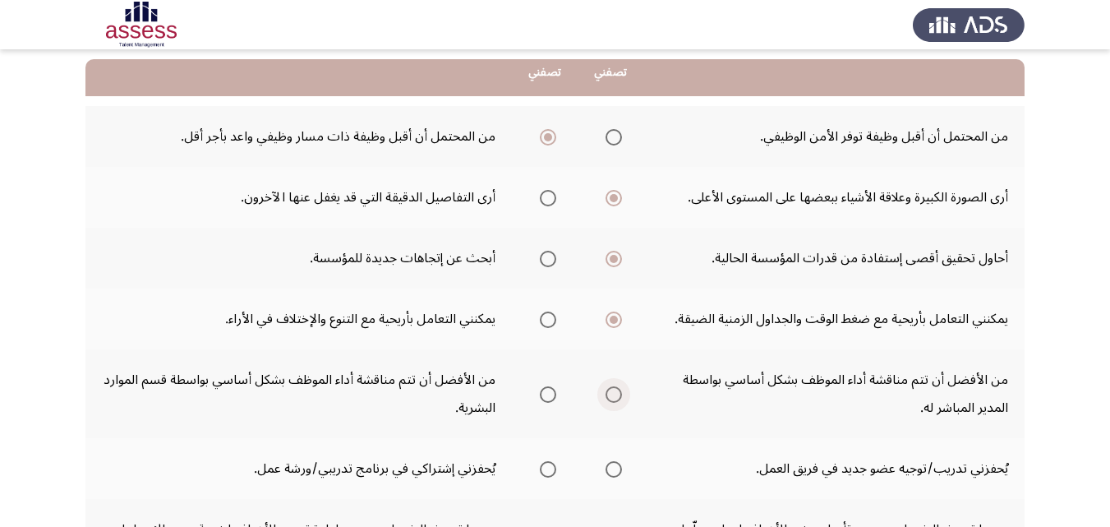
click at [613, 392] on span "Select an option" at bounding box center [613, 394] width 16 height 16
click at [613, 392] on input "Select an option" at bounding box center [613, 394] width 16 height 16
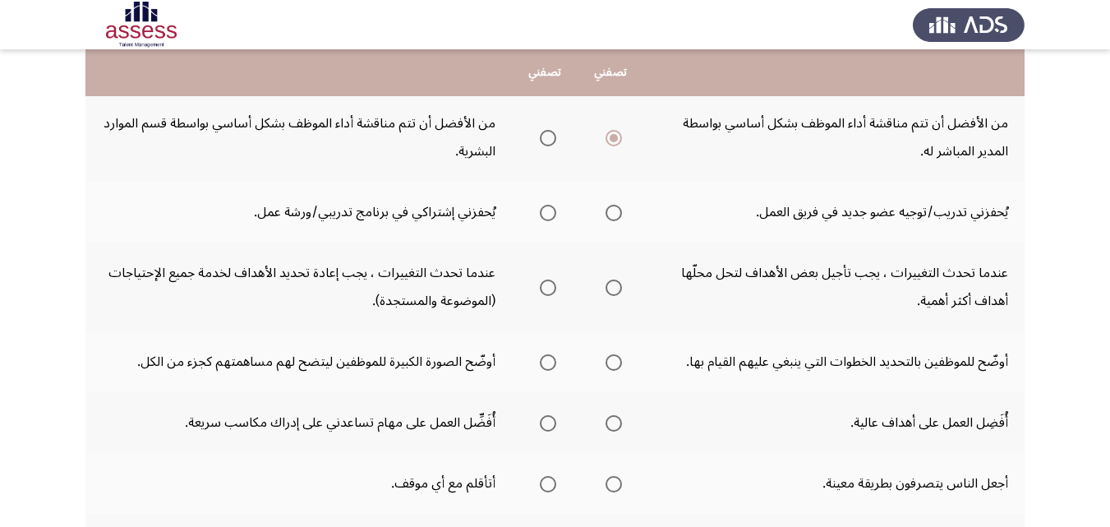
scroll to position [427, 0]
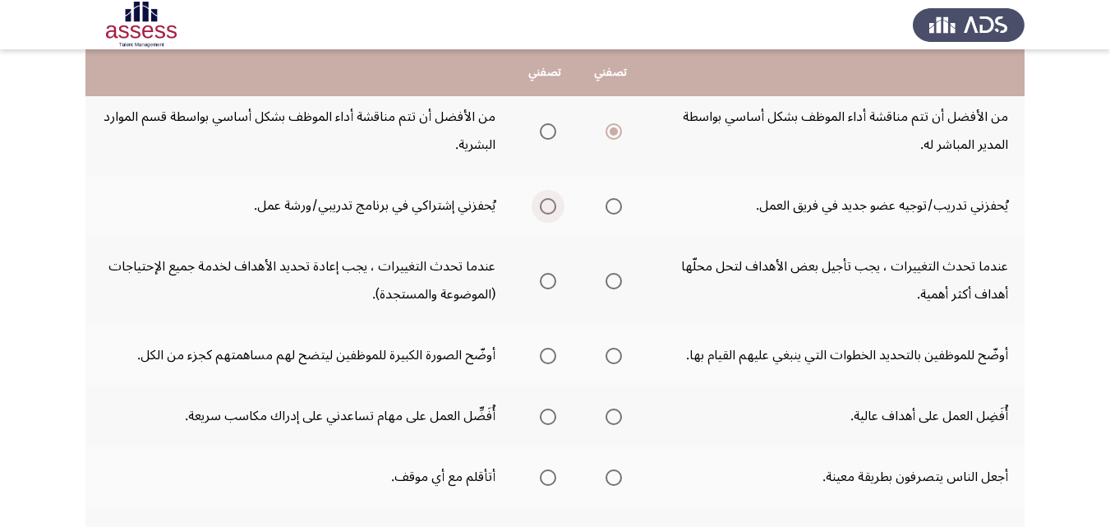
click at [541, 209] on span "Select an option" at bounding box center [548, 206] width 16 height 16
click at [541, 209] on input "Select an option" at bounding box center [548, 206] width 16 height 16
click at [540, 274] on span "Select an option" at bounding box center [548, 281] width 16 height 16
click at [540, 274] on input "Select an option" at bounding box center [548, 281] width 16 height 16
click at [545, 357] on span "Select an option" at bounding box center [548, 355] width 16 height 16
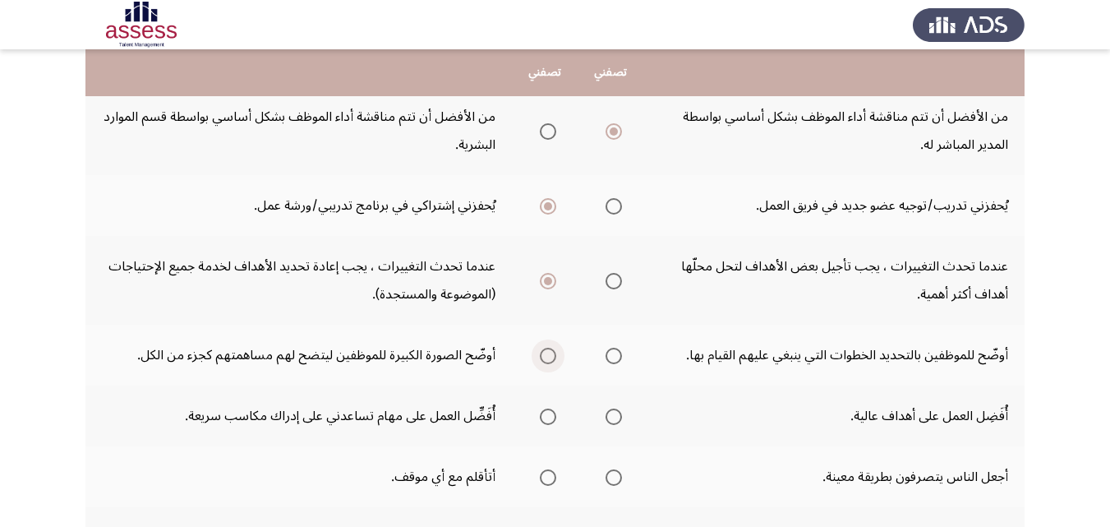
click at [545, 357] on input "Select an option" at bounding box center [548, 355] width 16 height 16
click at [614, 416] on span "Select an option" at bounding box center [613, 416] width 16 height 16
click at [614, 416] on input "Select an option" at bounding box center [613, 416] width 16 height 16
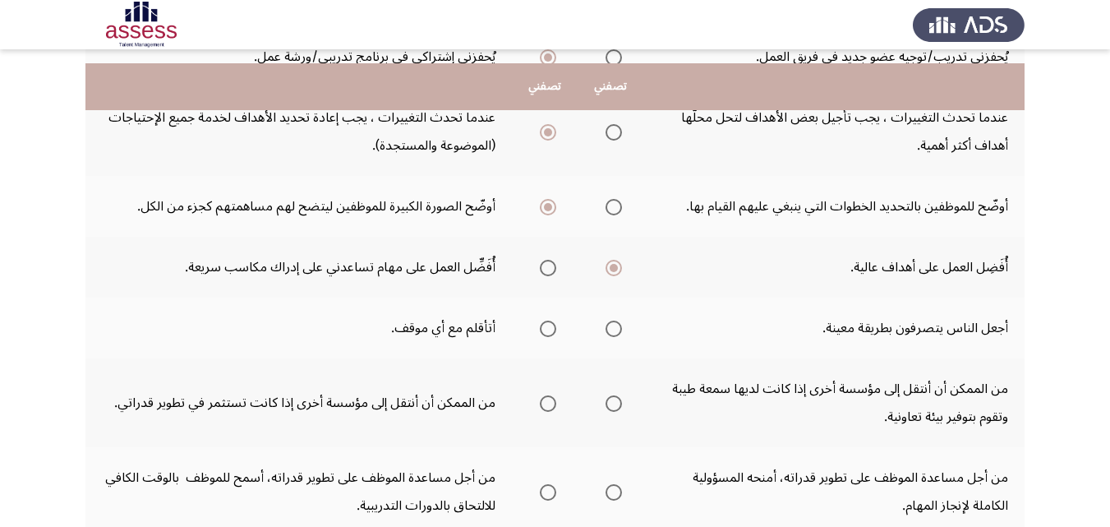
scroll to position [591, 0]
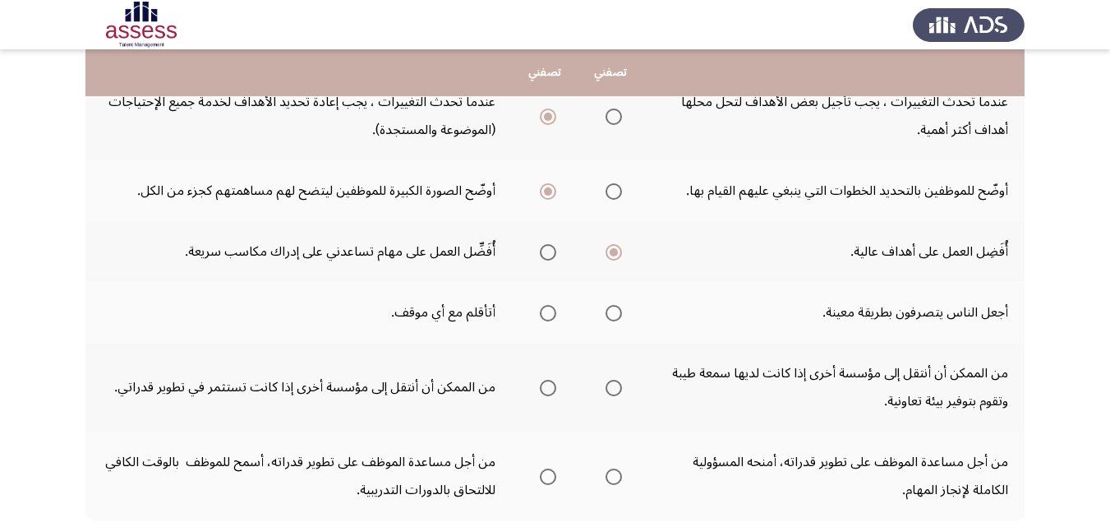
click at [610, 311] on span "Select an option" at bounding box center [613, 313] width 16 height 16
click at [610, 311] on input "Select an option" at bounding box center [613, 313] width 16 height 16
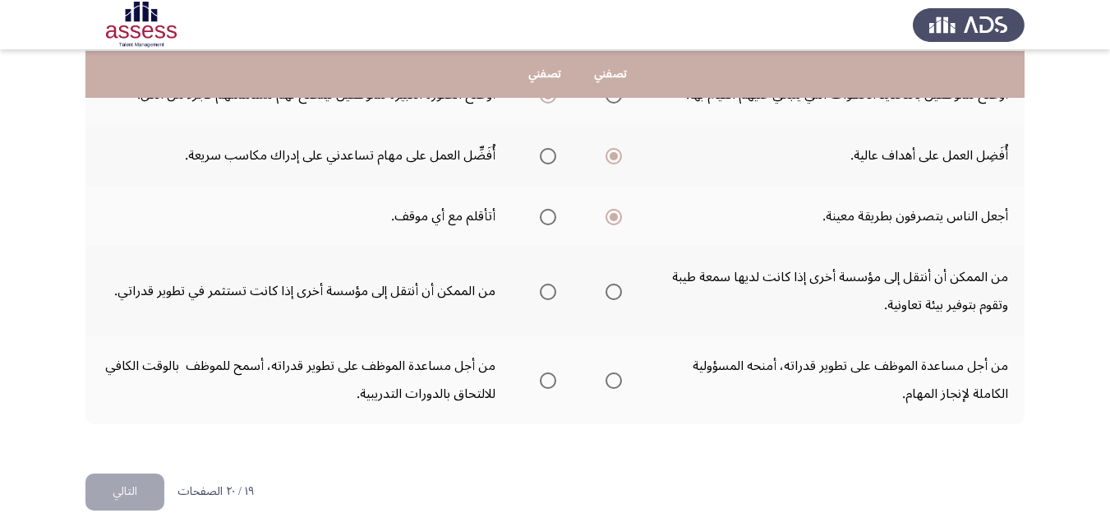
scroll to position [690, 0]
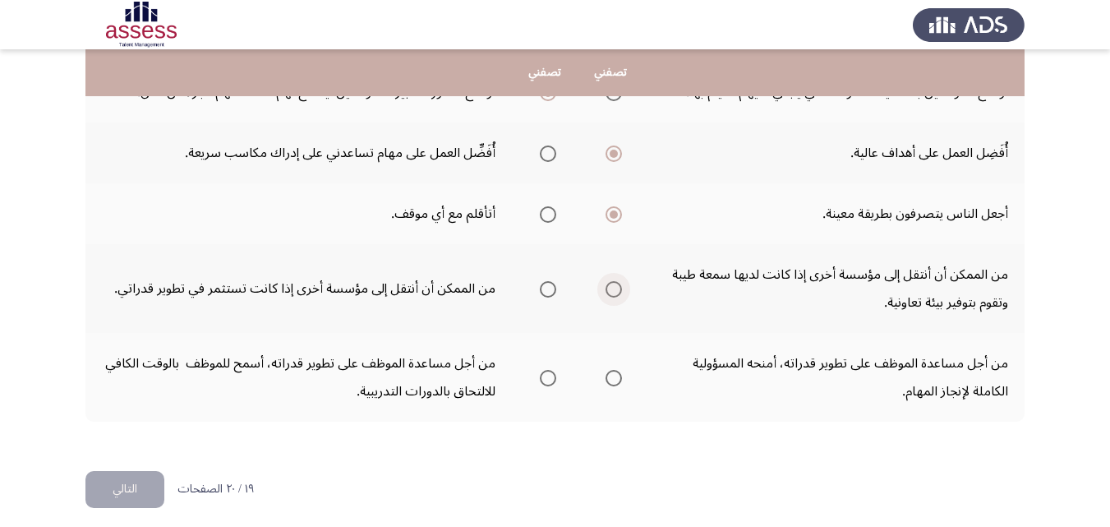
click at [614, 289] on span "Select an option" at bounding box center [614, 289] width 0 height 0
click at [611, 288] on input "Select an option" at bounding box center [613, 289] width 16 height 16
click at [553, 381] on span "Select an option" at bounding box center [548, 378] width 16 height 16
click at [553, 381] on input "Select an option" at bounding box center [548, 378] width 16 height 16
click at [124, 490] on button "التالي" at bounding box center [124, 489] width 79 height 37
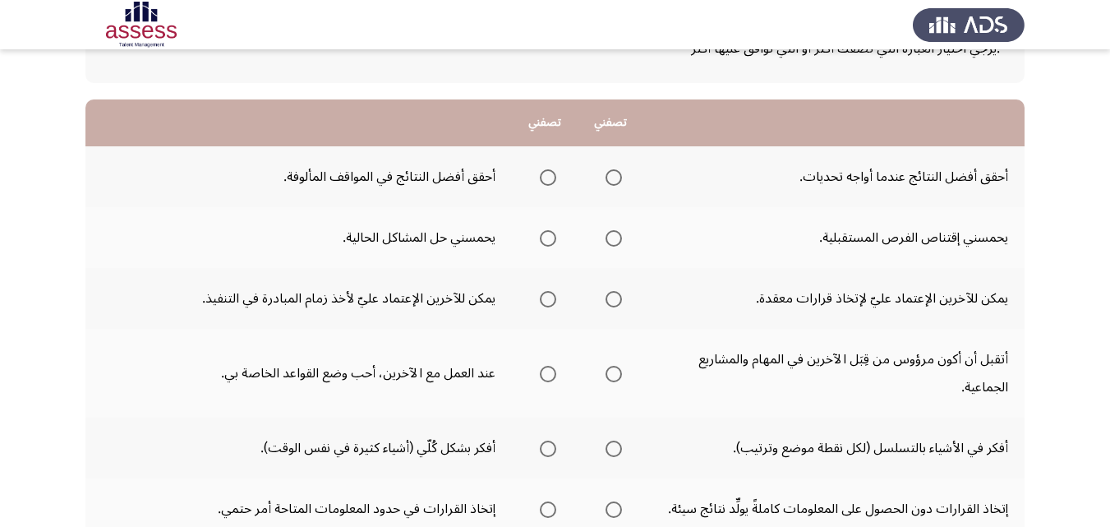
scroll to position [131, 0]
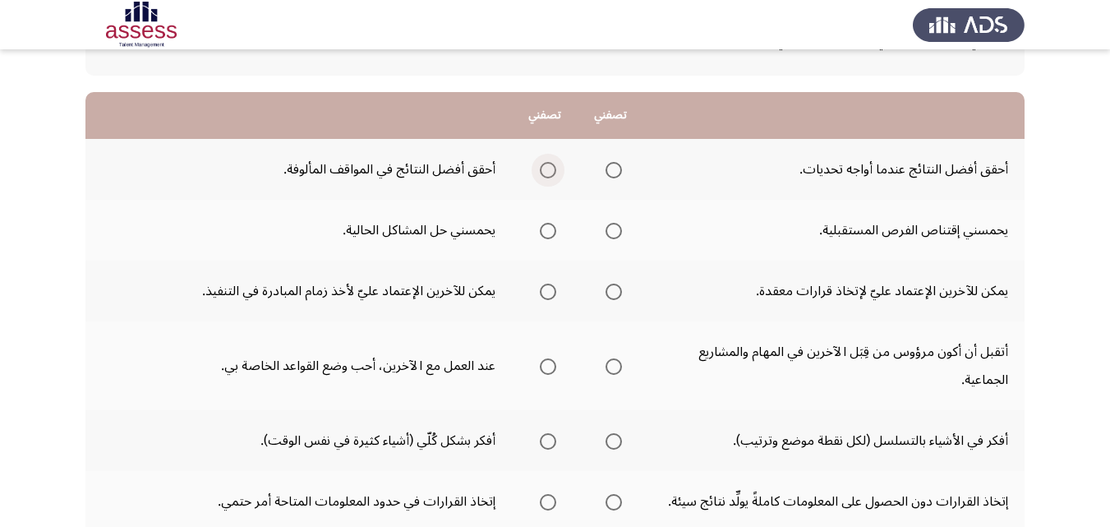
click at [546, 172] on span "Select an option" at bounding box center [548, 170] width 16 height 16
click at [546, 172] on input "Select an option" at bounding box center [548, 170] width 16 height 16
click at [614, 230] on span "Select an option" at bounding box center [613, 231] width 16 height 16
click at [614, 230] on input "Select an option" at bounding box center [613, 231] width 16 height 16
click at [616, 287] on span "Select an option" at bounding box center [613, 291] width 16 height 16
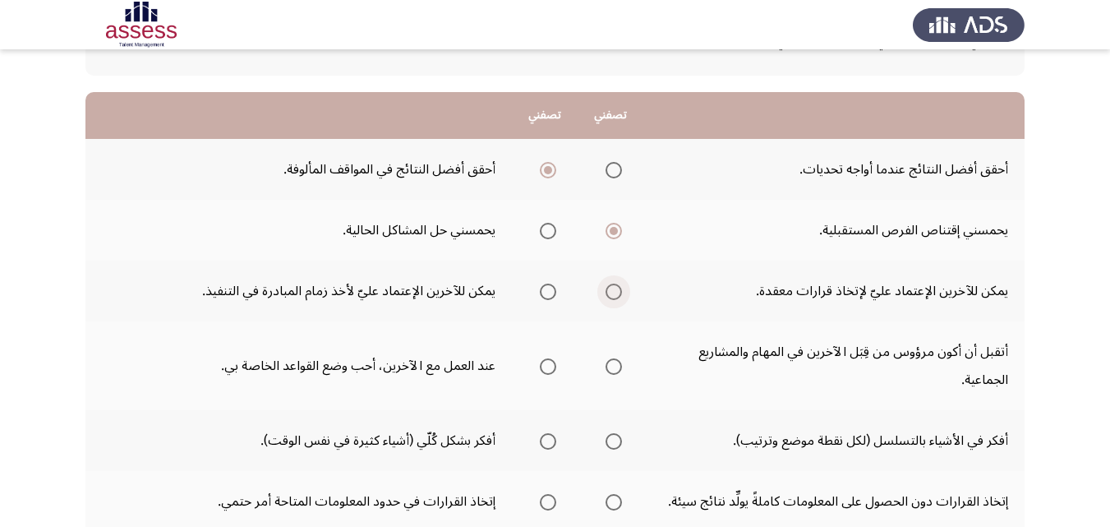
click at [616, 287] on input "Select an option" at bounding box center [613, 291] width 16 height 16
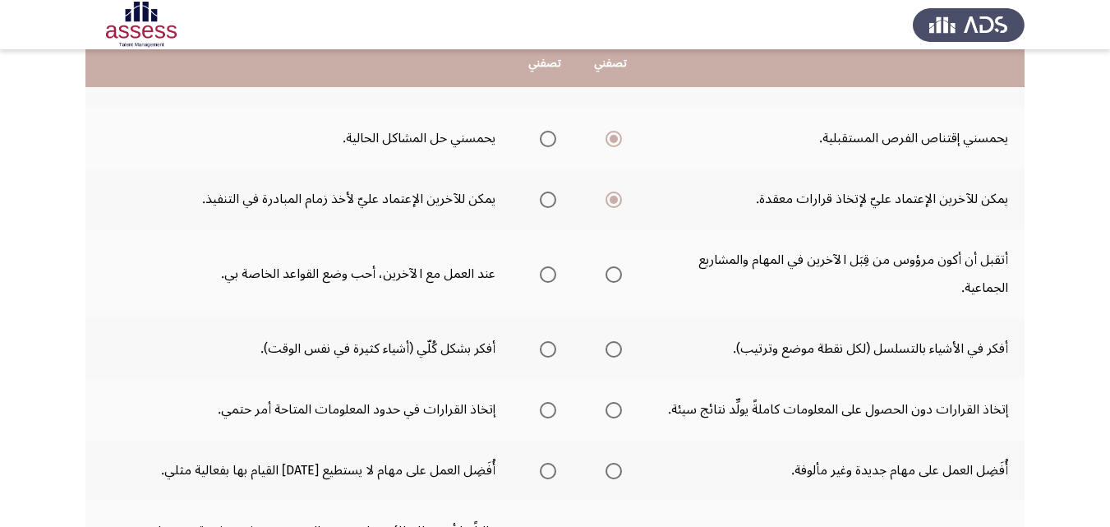
scroll to position [230, 0]
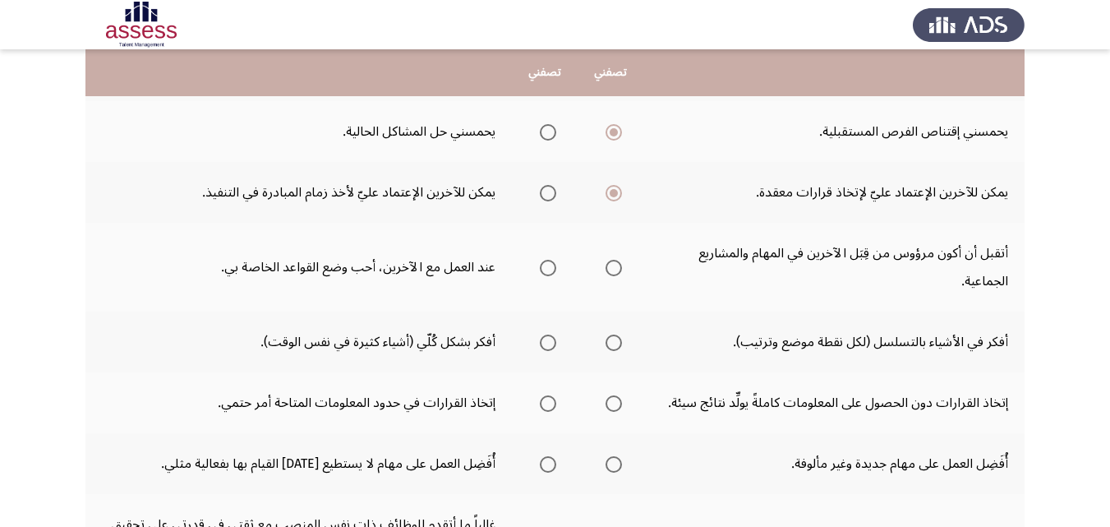
click at [615, 269] on span "Select an option" at bounding box center [613, 268] width 16 height 16
click at [615, 269] on input "Select an option" at bounding box center [613, 268] width 16 height 16
click at [615, 343] on span "Select an option" at bounding box center [613, 342] width 16 height 16
click at [615, 343] on input "Select an option" at bounding box center [613, 342] width 16 height 16
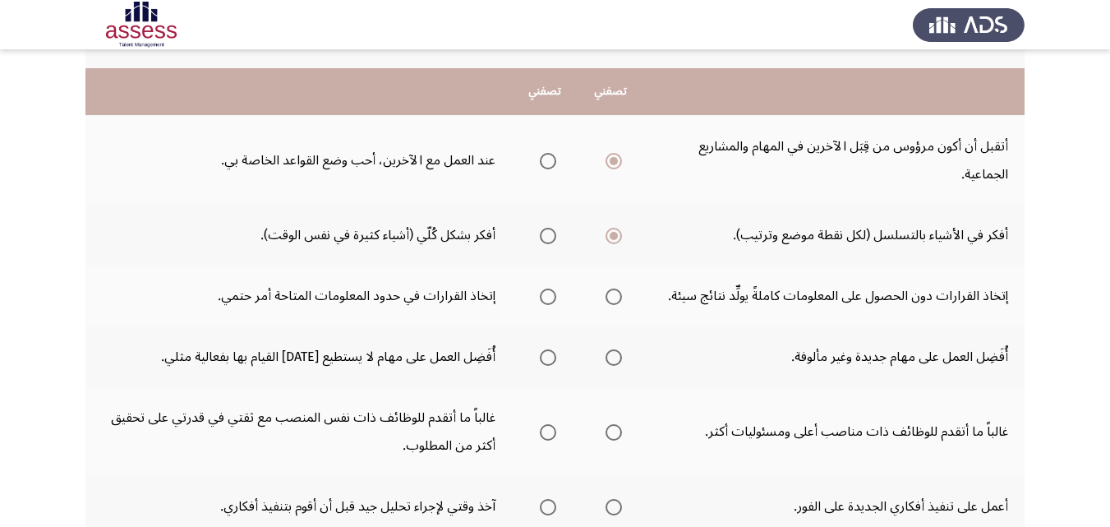
scroll to position [361, 0]
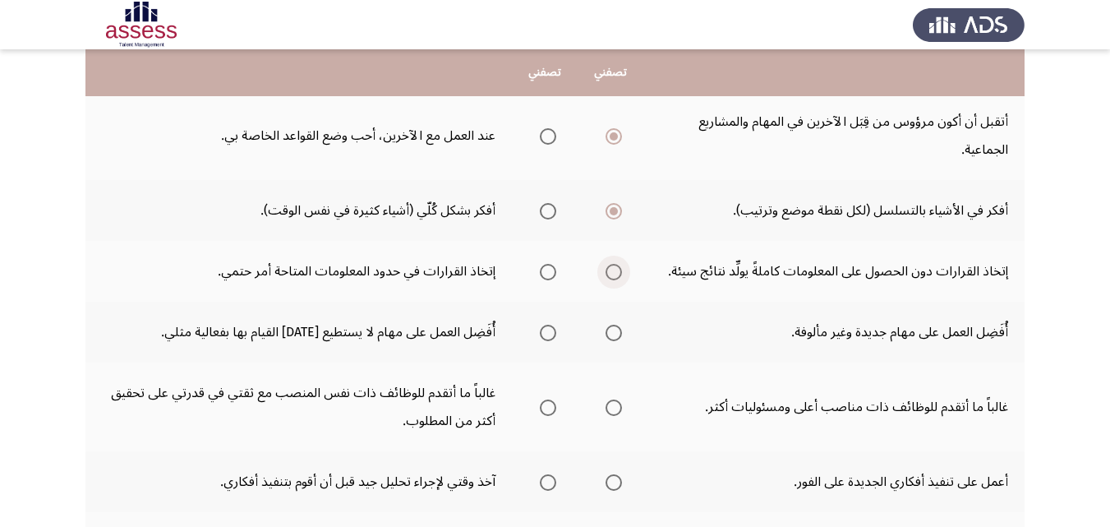
click at [612, 274] on span "Select an option" at bounding box center [613, 272] width 16 height 16
click at [612, 274] on input "Select an option" at bounding box center [613, 272] width 16 height 16
click at [551, 338] on span "Select an option" at bounding box center [548, 332] width 16 height 16
click at [551, 338] on input "Select an option" at bounding box center [548, 332] width 16 height 16
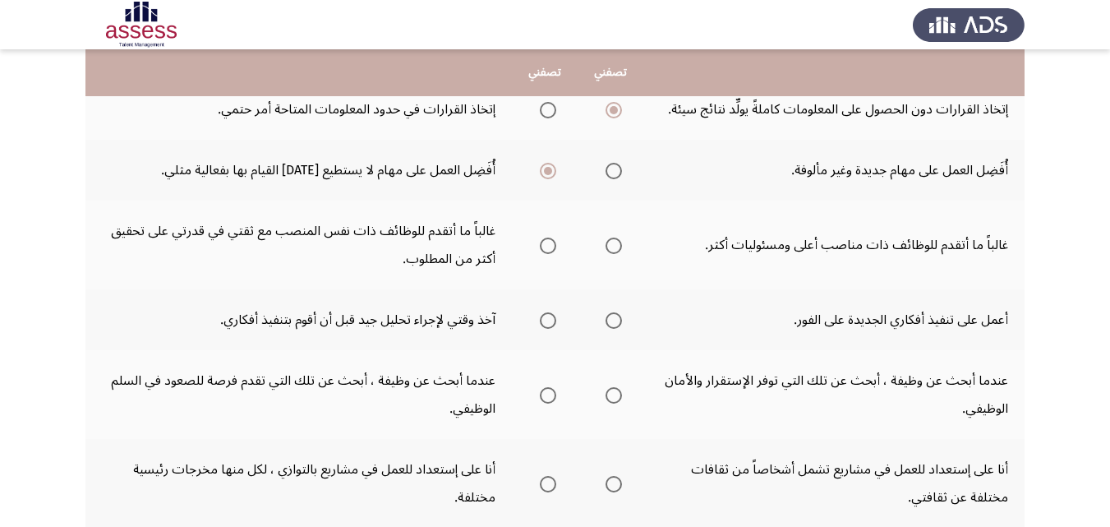
scroll to position [526, 0]
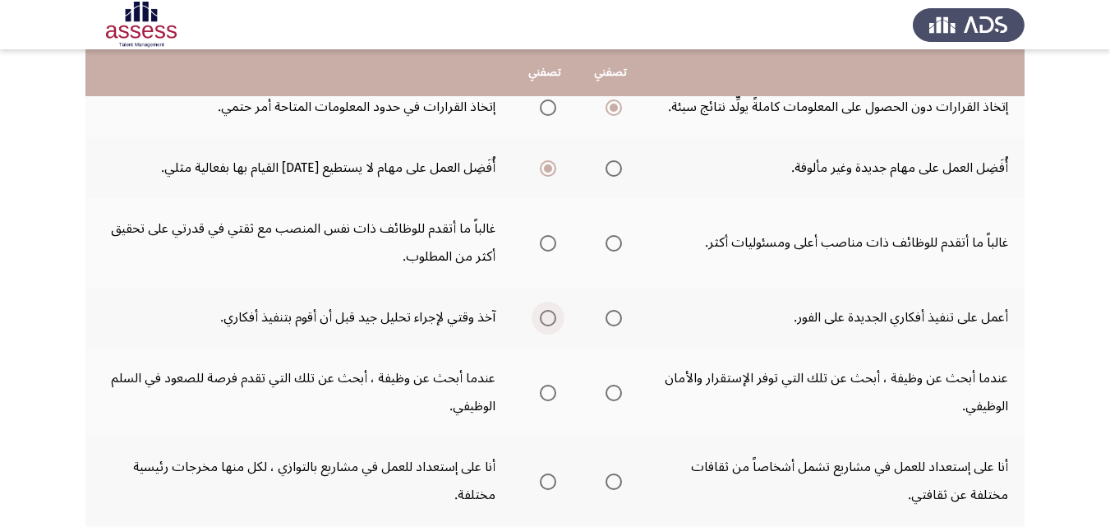
click at [548, 320] on span "Select an option" at bounding box center [548, 318] width 16 height 16
click at [548, 320] on input "Select an option" at bounding box center [548, 318] width 16 height 16
click at [548, 241] on span "Select an option" at bounding box center [548, 243] width 16 height 16
click at [548, 241] on input "Select an option" at bounding box center [548, 243] width 16 height 16
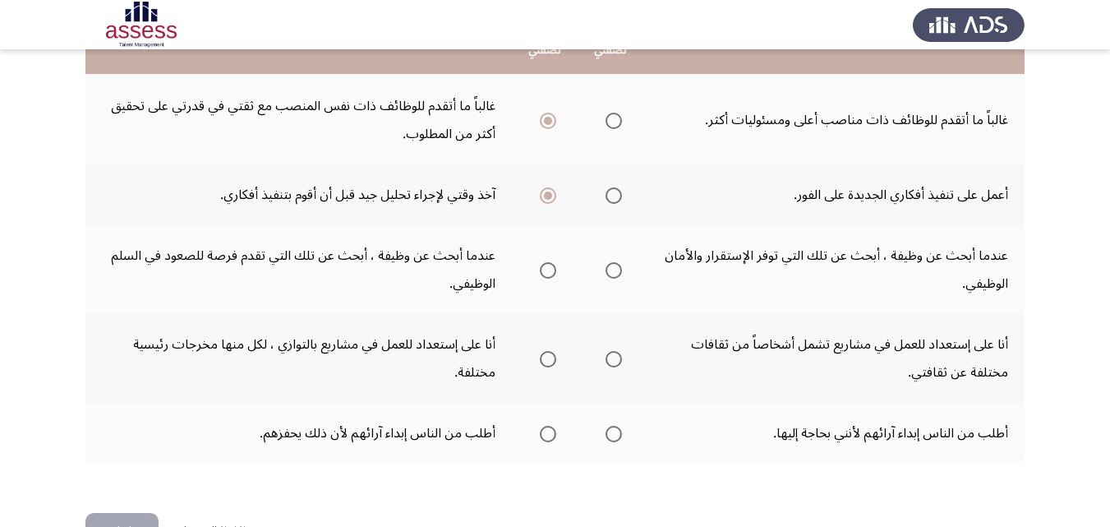
scroll to position [657, 0]
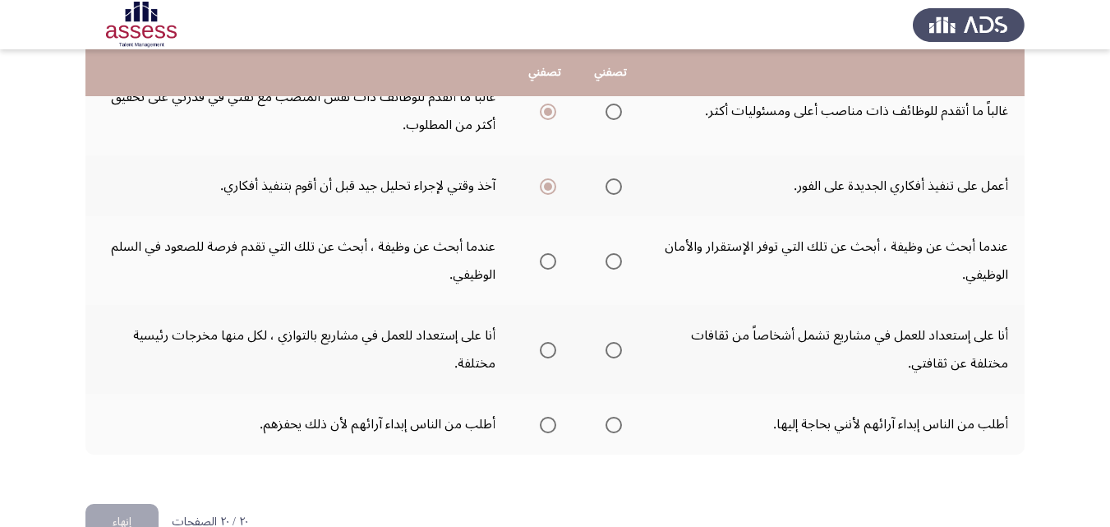
click at [550, 264] on span "Select an option" at bounding box center [548, 261] width 16 height 16
click at [550, 264] on input "Select an option" at bounding box center [548, 261] width 16 height 16
click at [615, 426] on span "Select an option" at bounding box center [613, 424] width 16 height 16
click at [615, 426] on input "Select an option" at bounding box center [613, 424] width 16 height 16
click at [618, 352] on span "Select an option" at bounding box center [613, 350] width 16 height 16
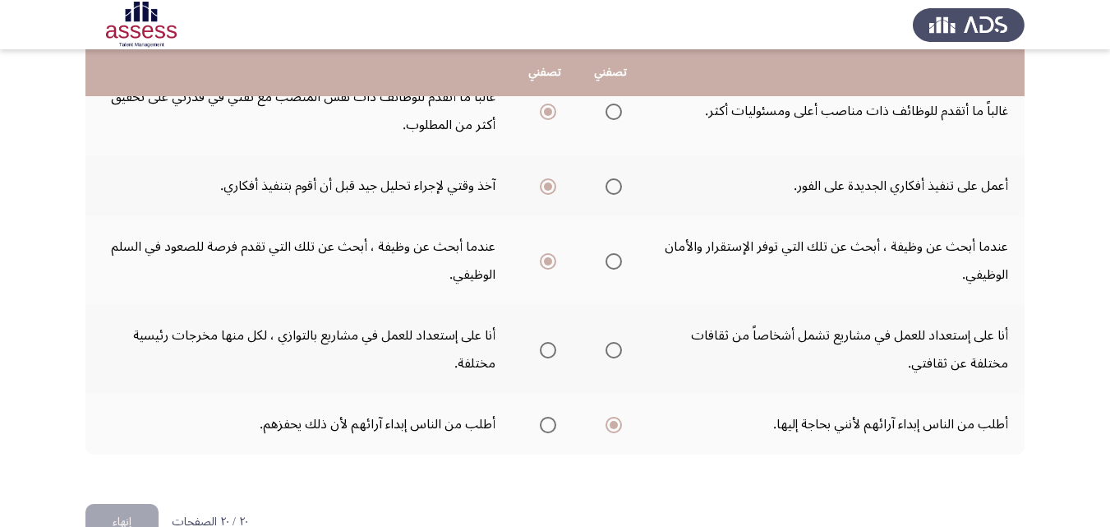
click at [618, 352] on input "Select an option" at bounding box center [613, 350] width 16 height 16
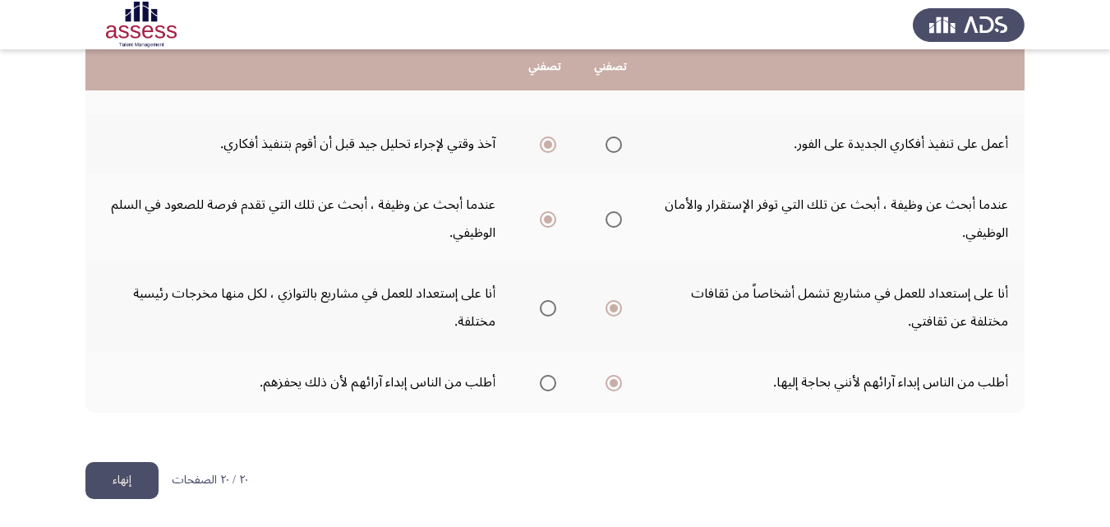
scroll to position [700, 0]
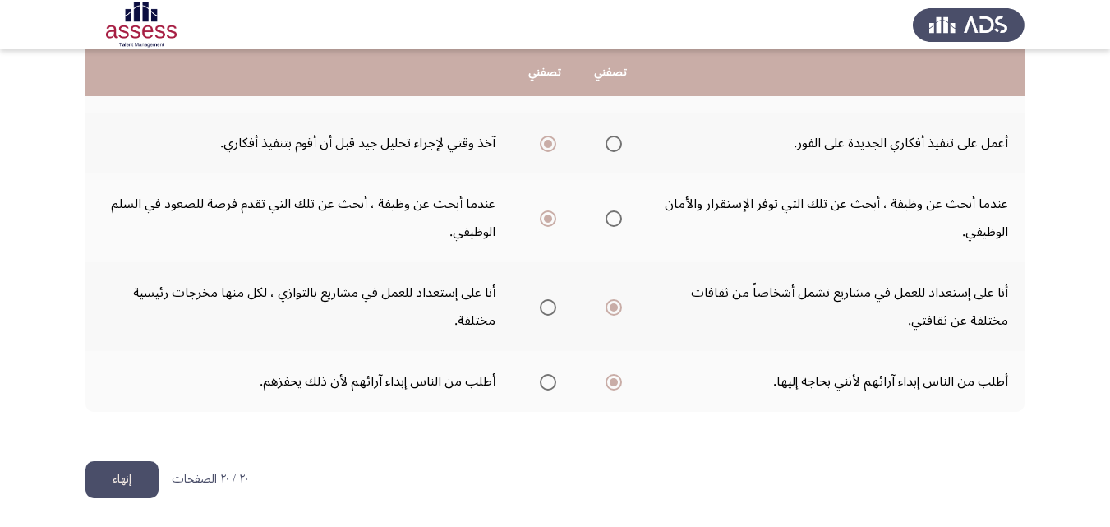
click at [117, 481] on button "إنهاء" at bounding box center [121, 479] width 73 height 37
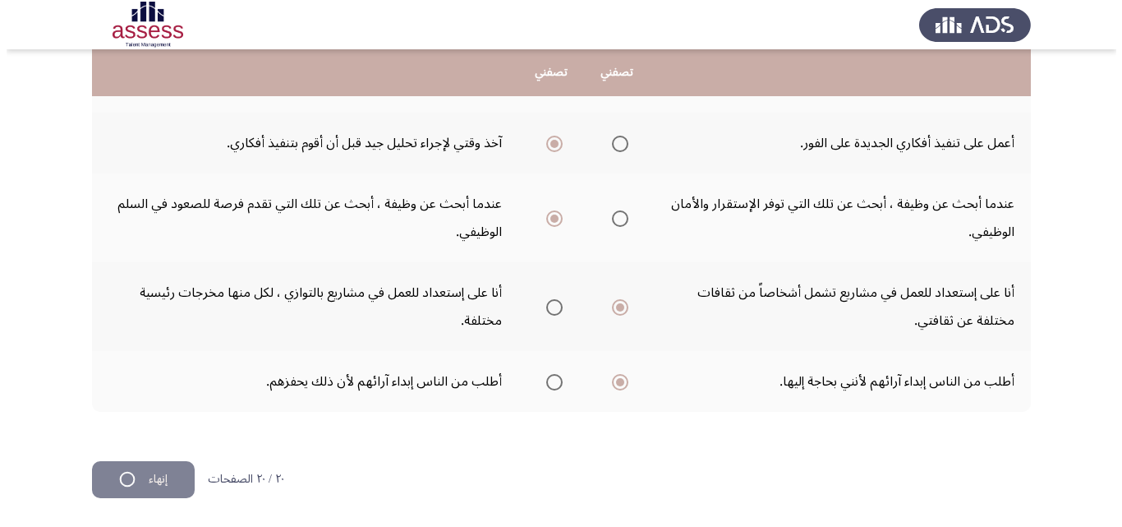
scroll to position [0, 0]
